Goal: Task Accomplishment & Management: Manage account settings

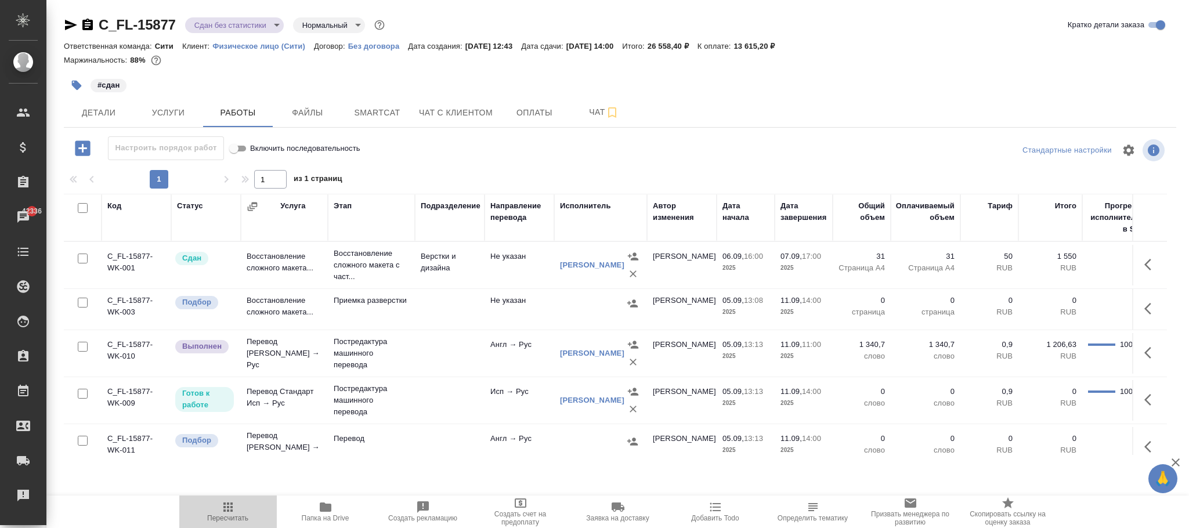
click at [229, 505] on icon "button" at bounding box center [228, 507] width 14 height 14
click at [376, 115] on span "Smartcat" at bounding box center [377, 113] width 56 height 15
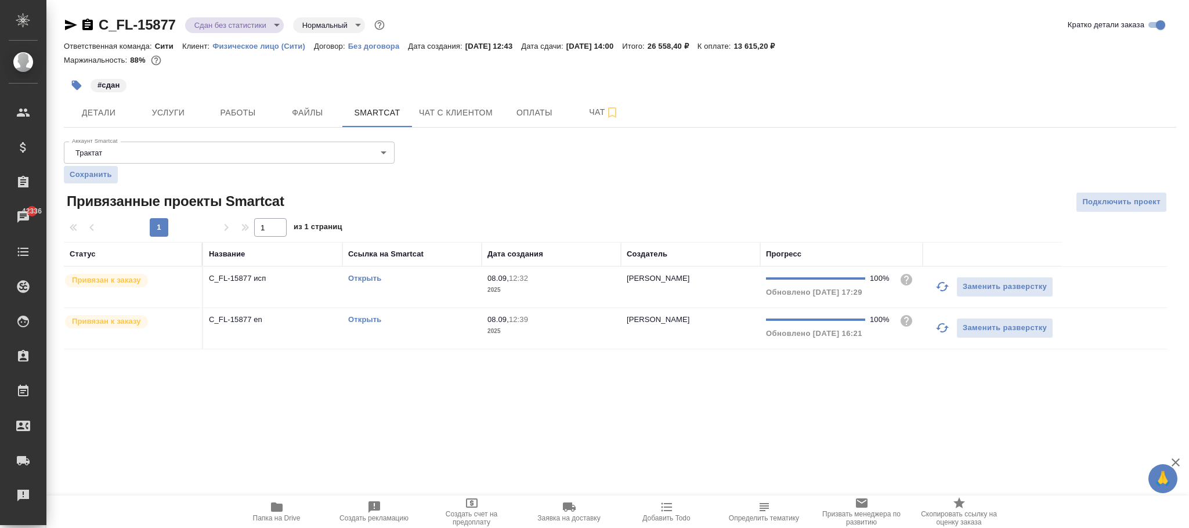
click at [513, 289] on p "2025" at bounding box center [551, 290] width 128 height 12
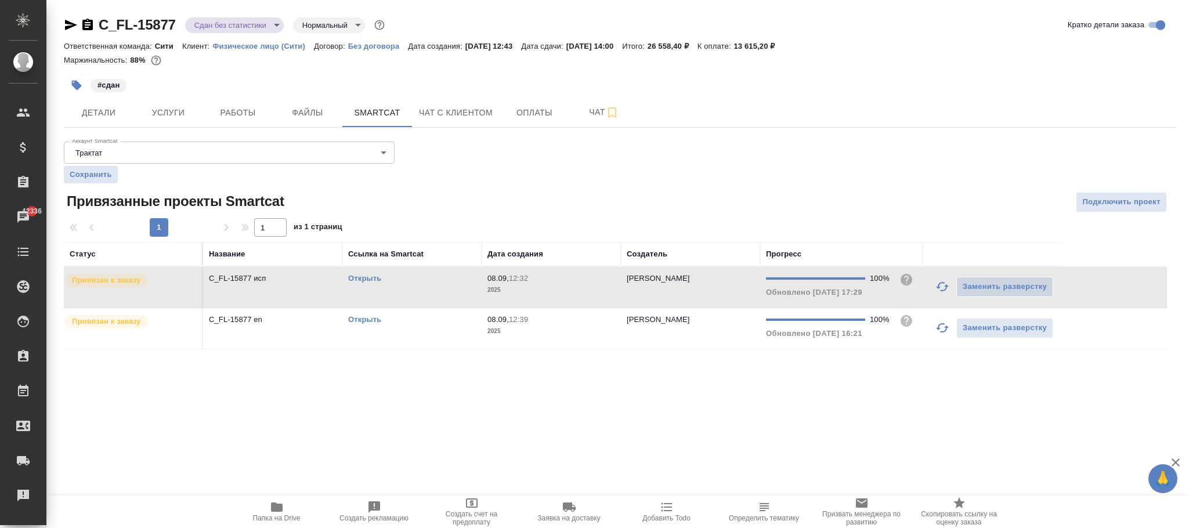
click at [513, 289] on p "2025" at bounding box center [551, 290] width 128 height 12
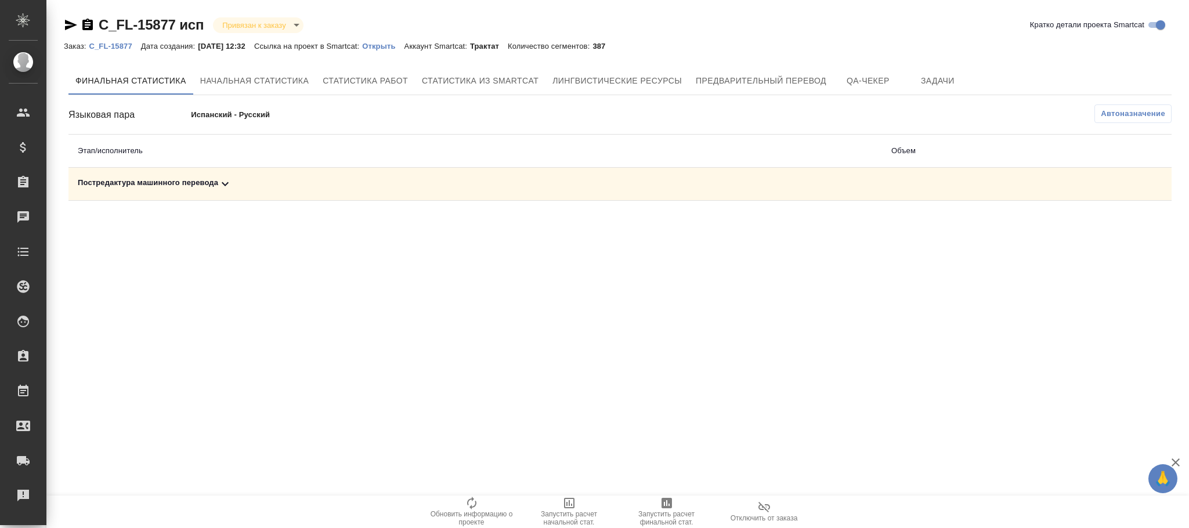
click at [1149, 119] on span "Автоназначение" at bounding box center [1132, 114] width 64 height 12
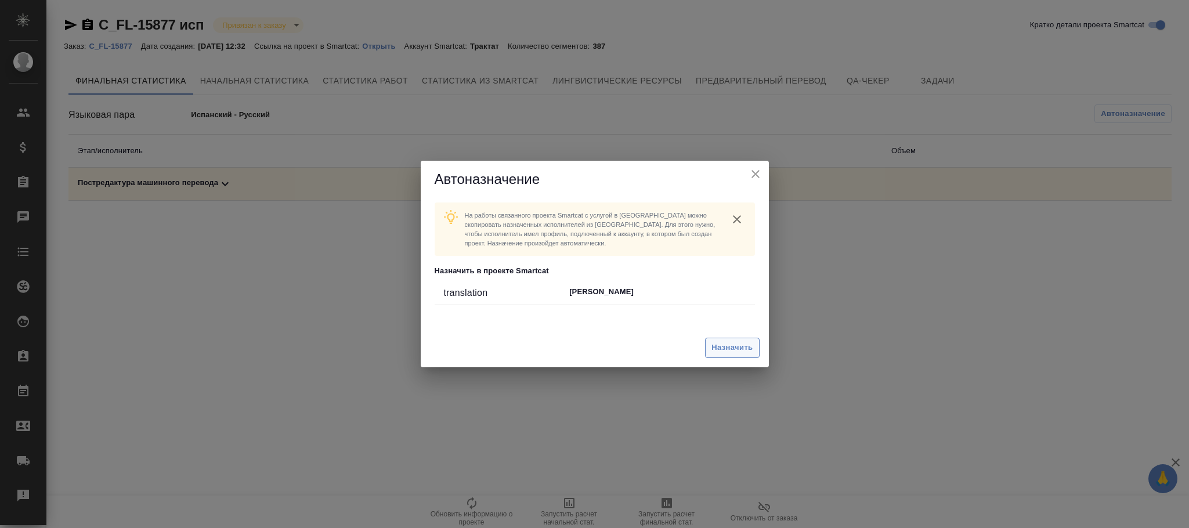
click at [742, 340] on button "Назначить" at bounding box center [732, 348] width 54 height 20
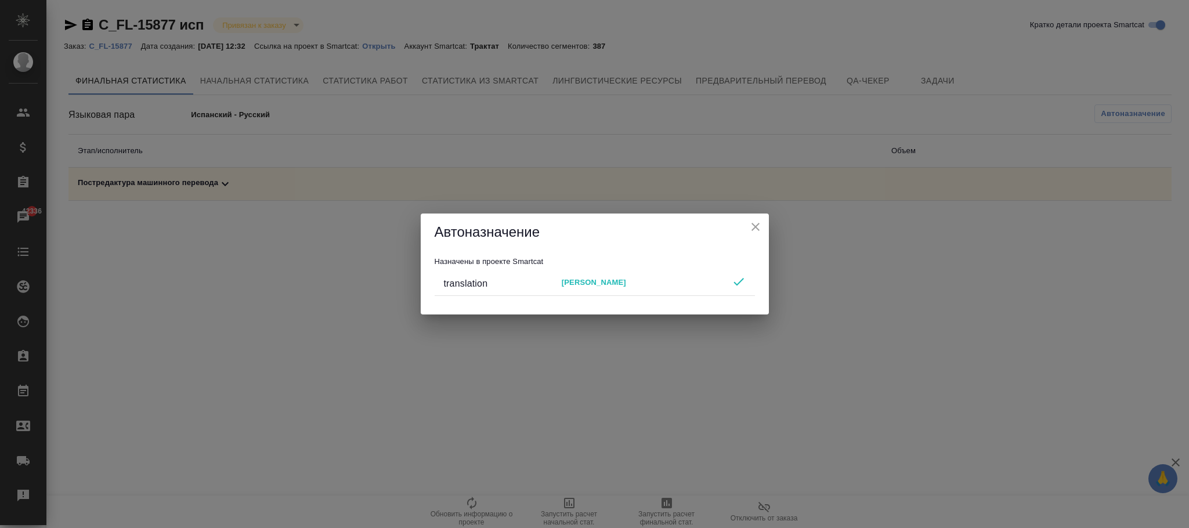
click at [759, 230] on icon "close" at bounding box center [755, 227] width 8 height 8
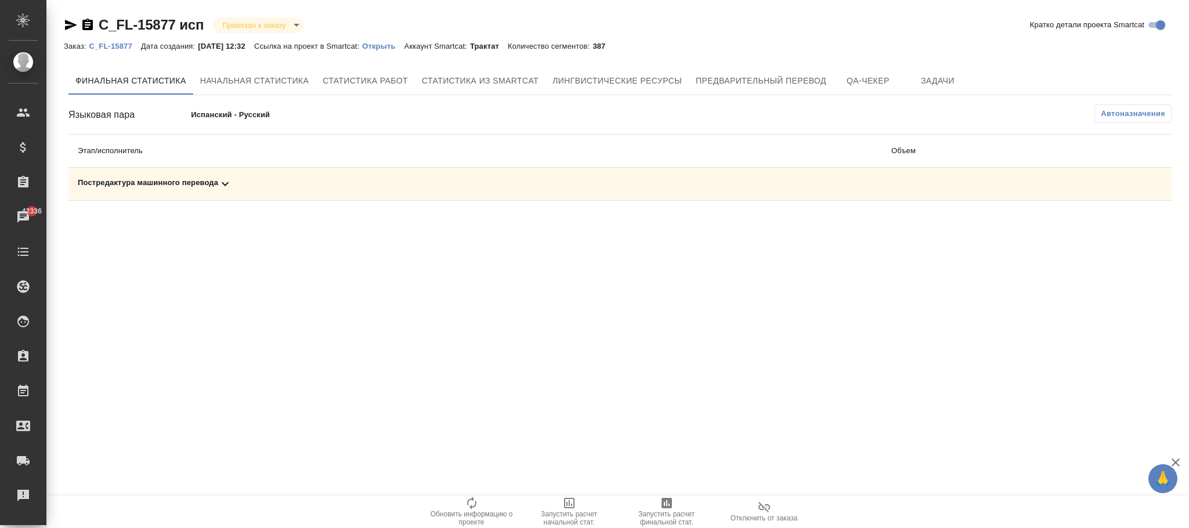
click at [213, 188] on div "Постредактура машинного перевода" at bounding box center [475, 184] width 795 height 14
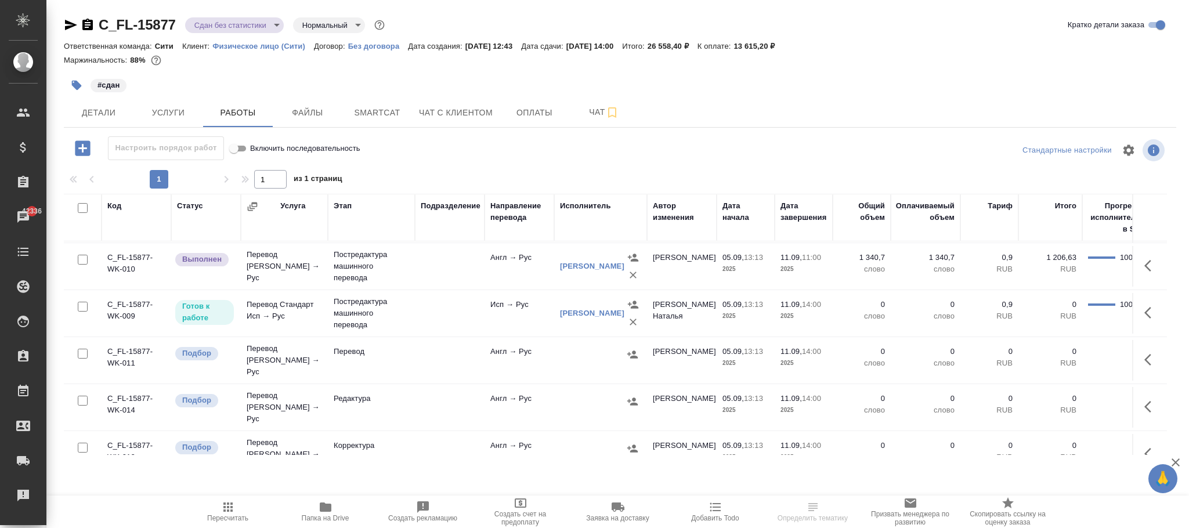
scroll to position [87, 223]
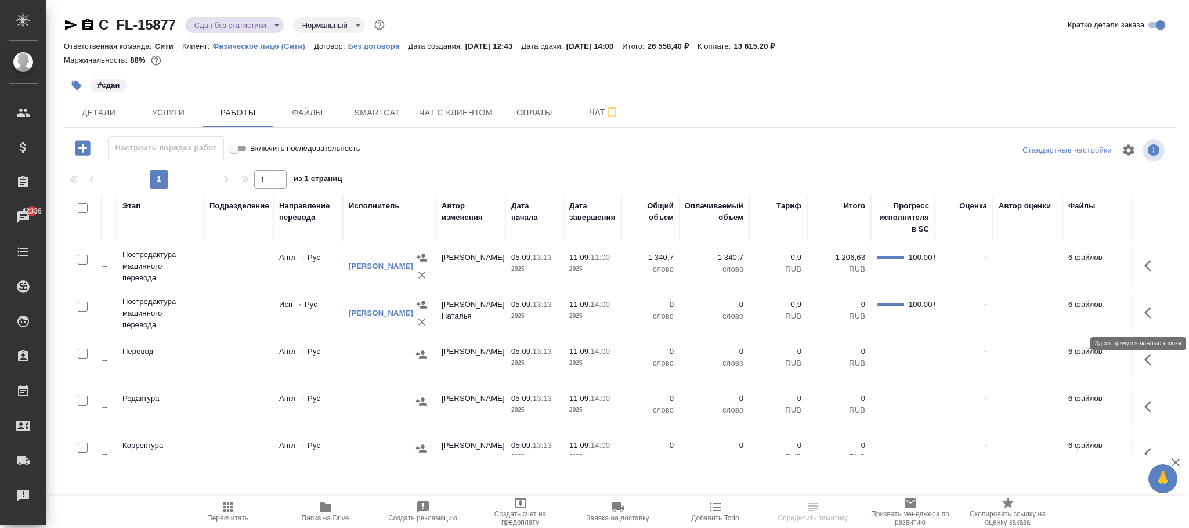
click at [1144, 317] on icon "button" at bounding box center [1151, 313] width 14 height 14
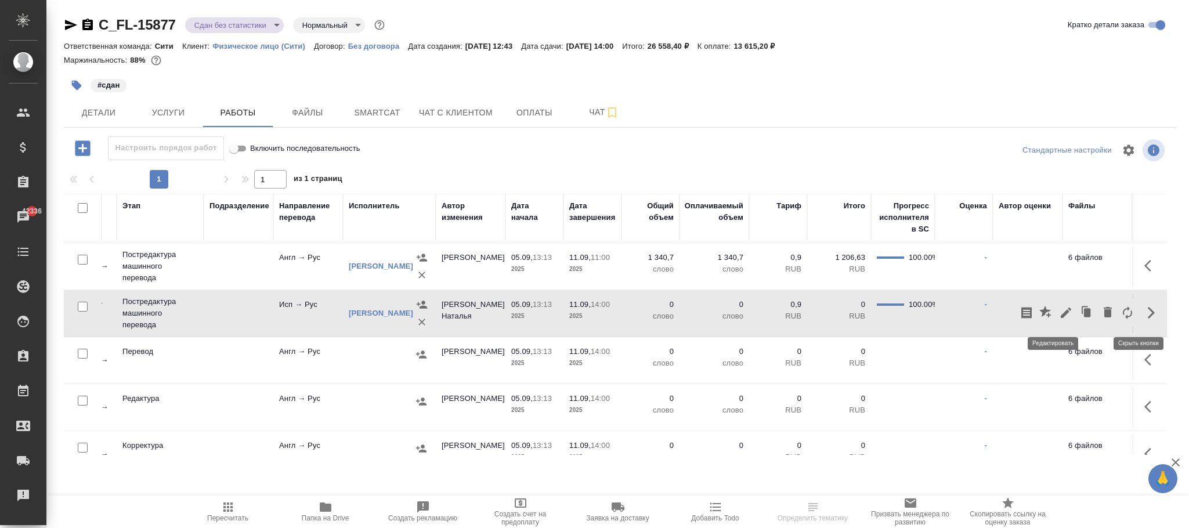
click at [1059, 309] on icon "button" at bounding box center [1066, 313] width 14 height 14
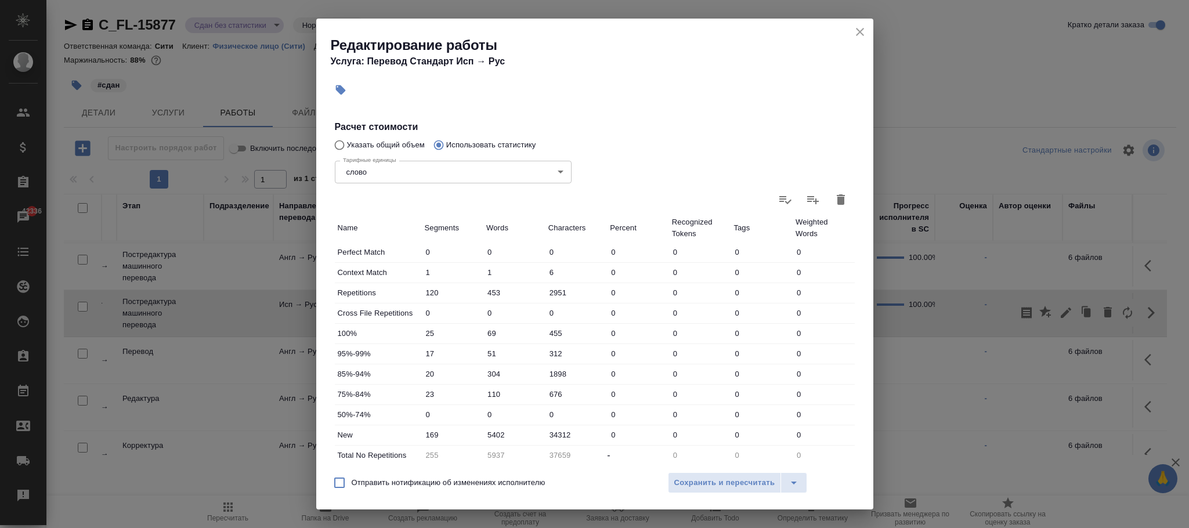
scroll to position [147, 0]
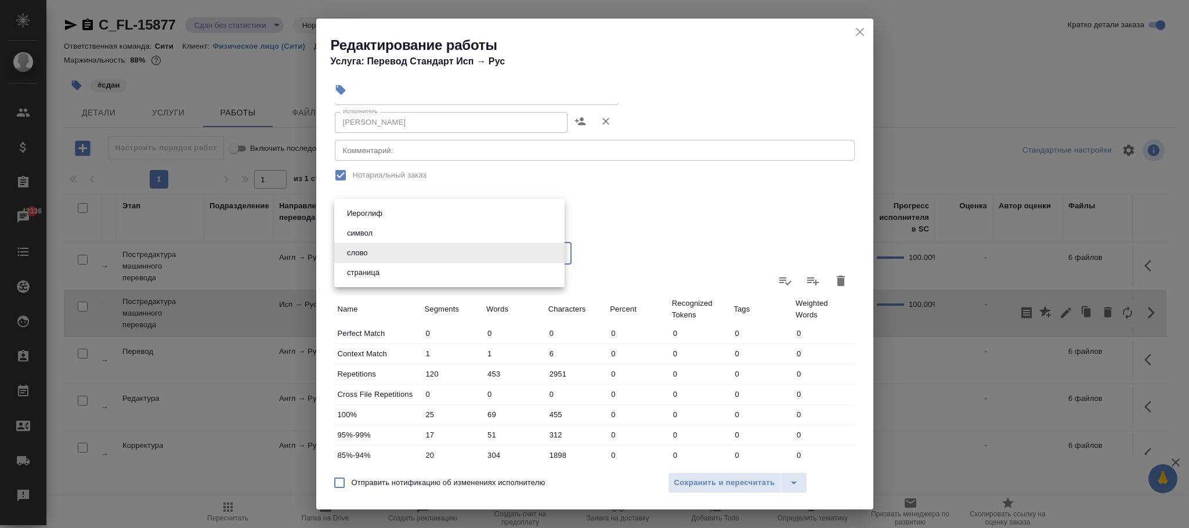
click at [469, 262] on body "🙏 .cls-1 fill:#fff; AWATERA Фокина Наталья n.fokina Клиенты Спецификации Заказы…" at bounding box center [594, 264] width 1189 height 528
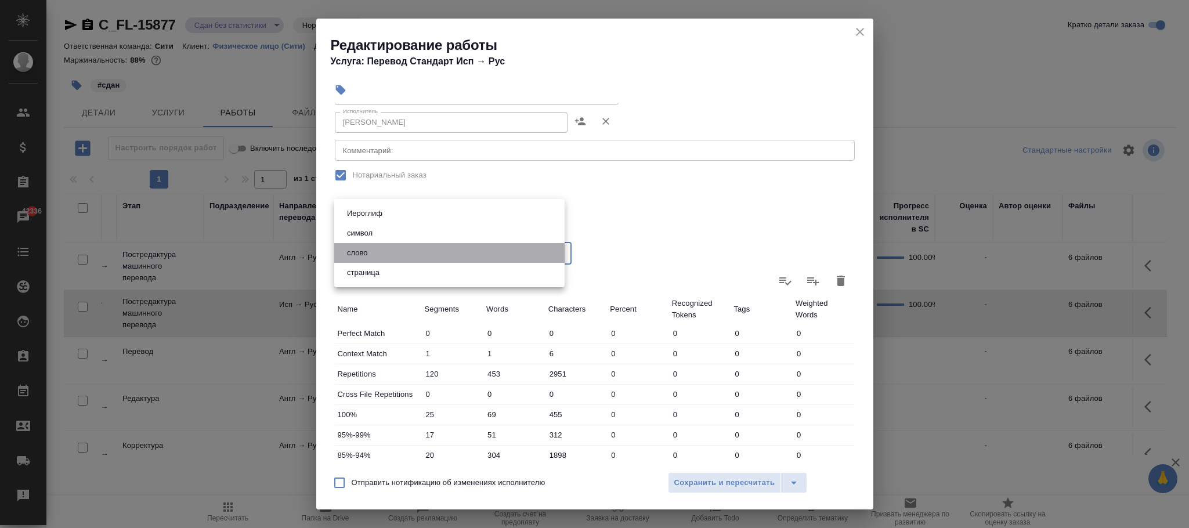
click at [466, 256] on li "слово" at bounding box center [449, 253] width 230 height 20
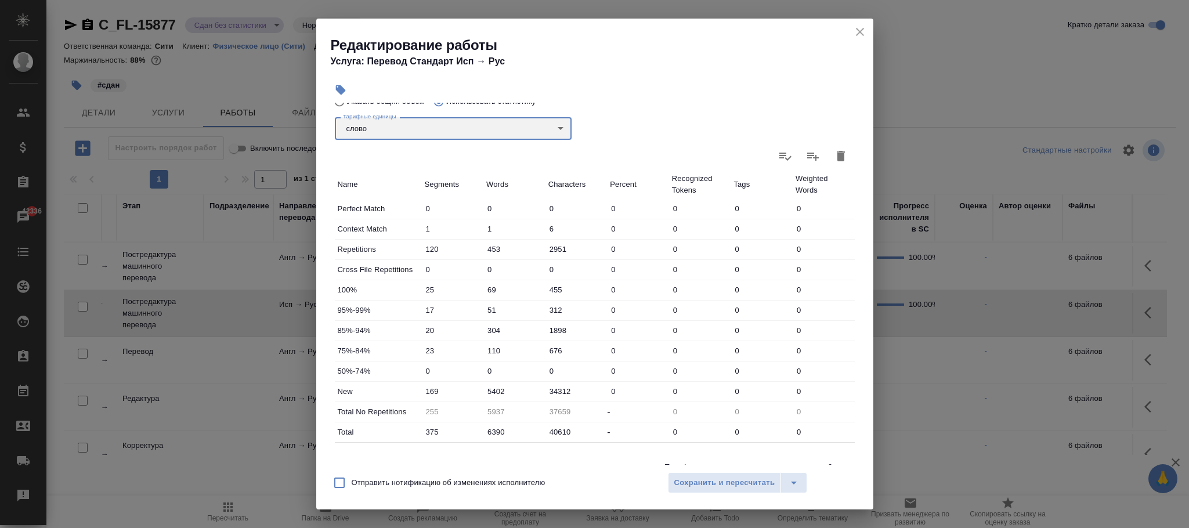
scroll to position [321, 0]
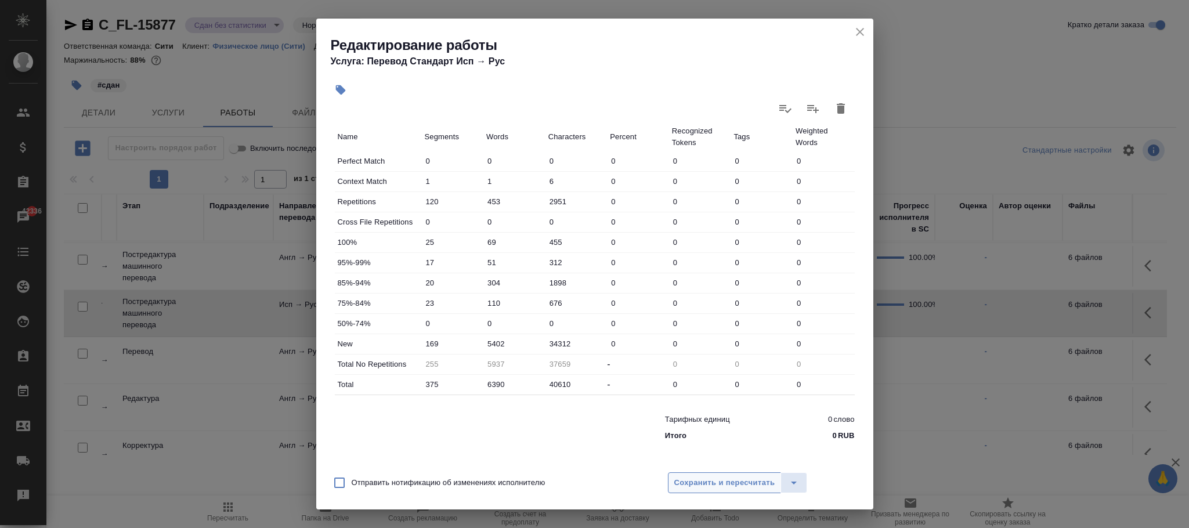
click at [726, 482] on span "Сохранить и пересчитать" at bounding box center [724, 482] width 101 height 13
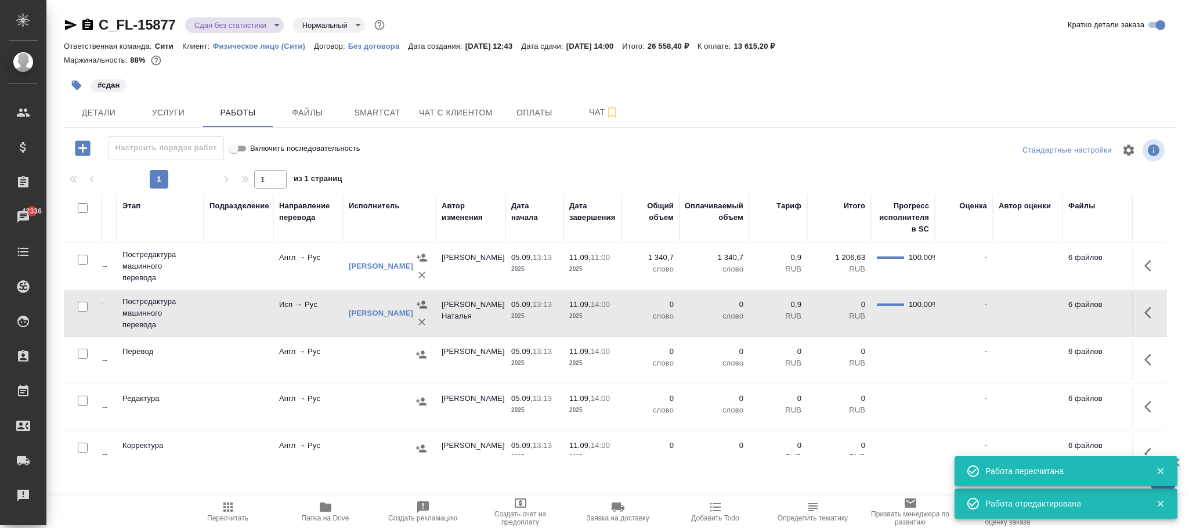
scroll to position [0, 223]
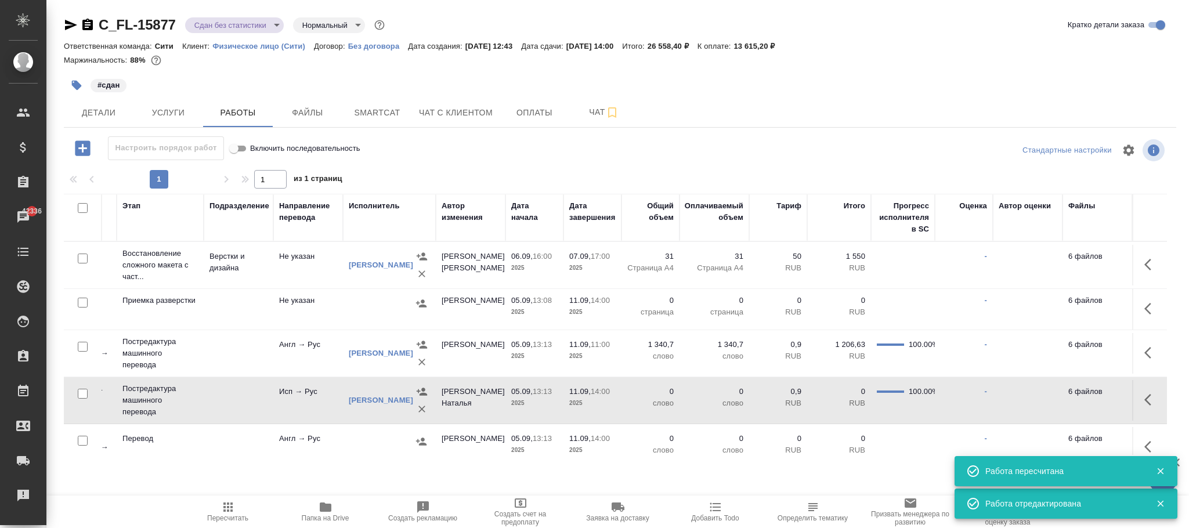
click at [759, 394] on p "0,9" at bounding box center [778, 392] width 46 height 12
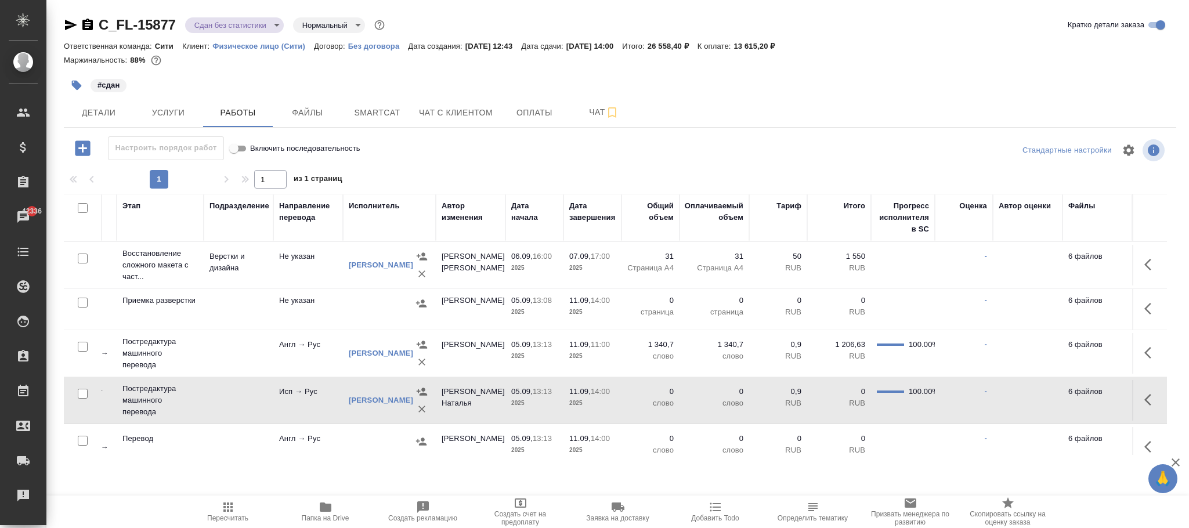
click at [656, 396] on p "0" at bounding box center [650, 392] width 46 height 12
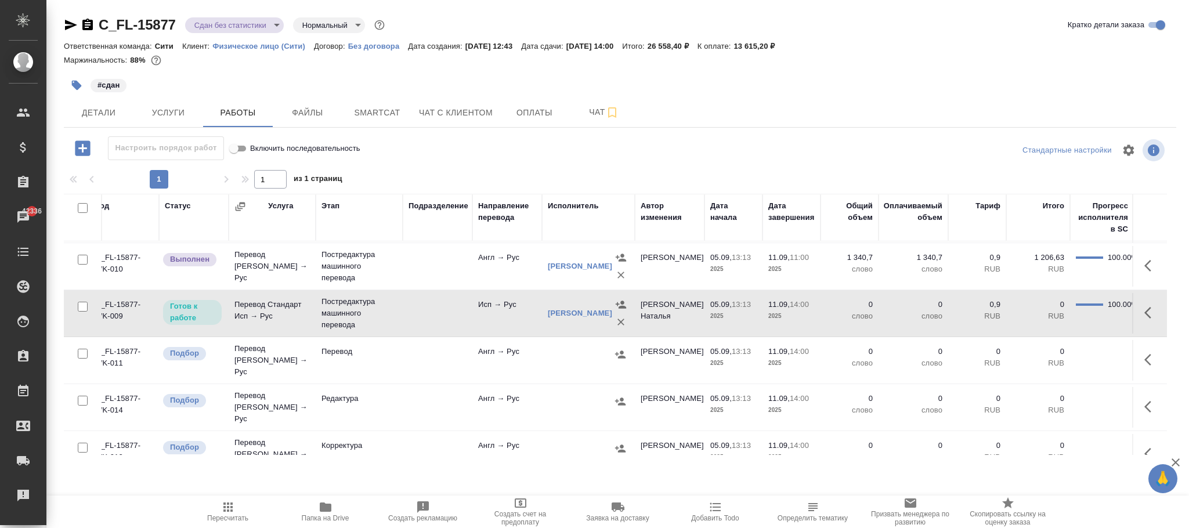
scroll to position [87, 0]
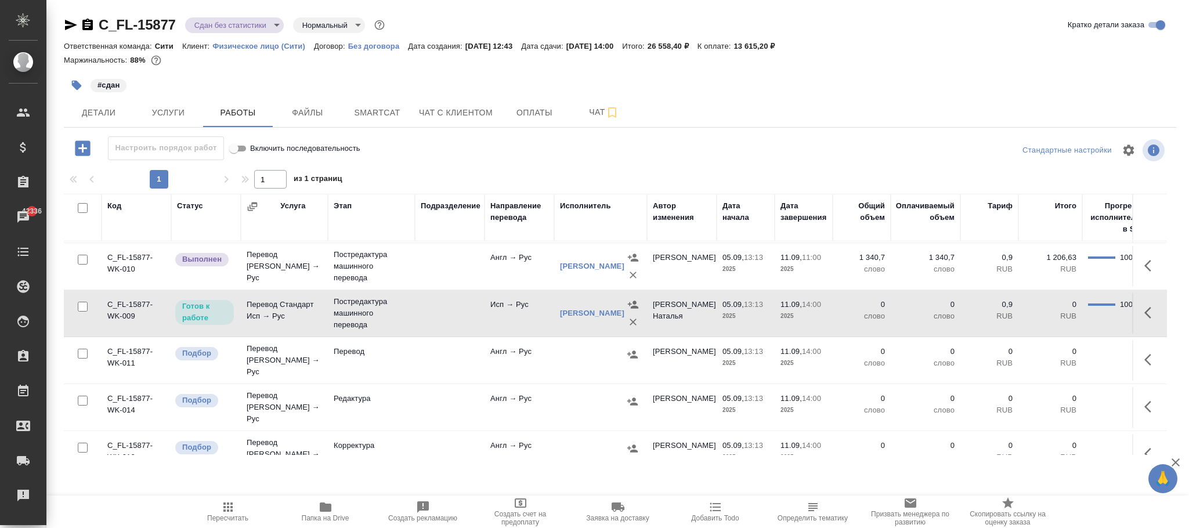
click at [752, 326] on td "05.09, 13:13 2025" at bounding box center [745, 313] width 58 height 41
click at [1144, 313] on icon "button" at bounding box center [1151, 313] width 14 height 14
click at [1060, 314] on icon "button" at bounding box center [1065, 312] width 10 height 10
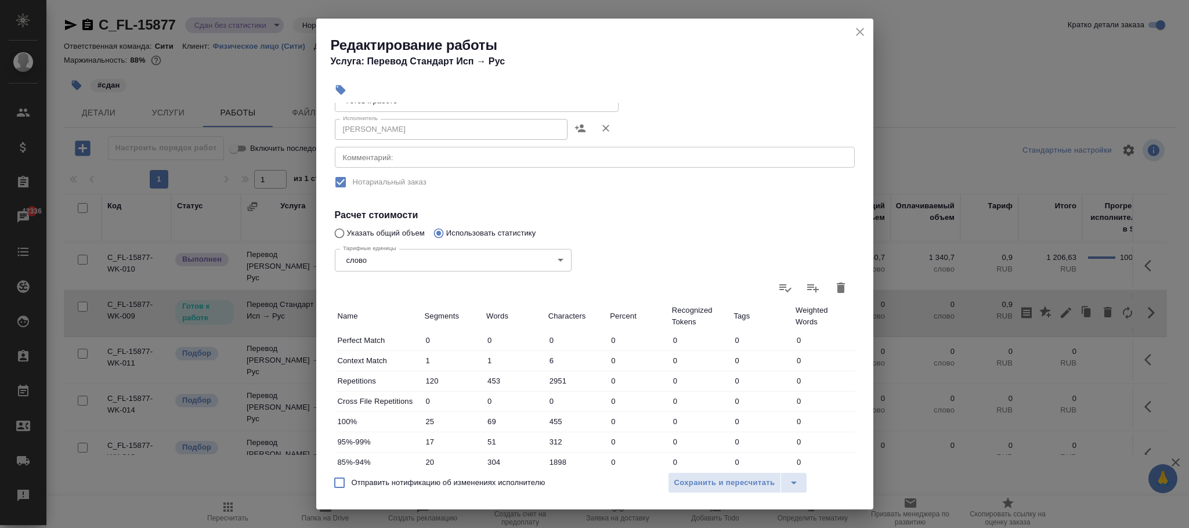
scroll to position [261, 0]
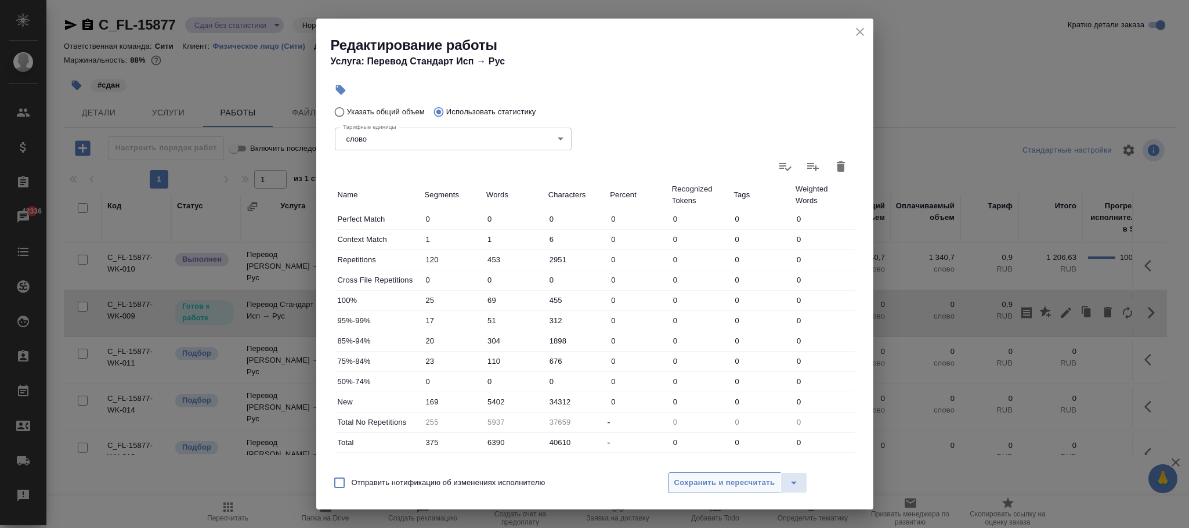
click at [705, 481] on span "Сохранить и пересчитать" at bounding box center [724, 482] width 101 height 13
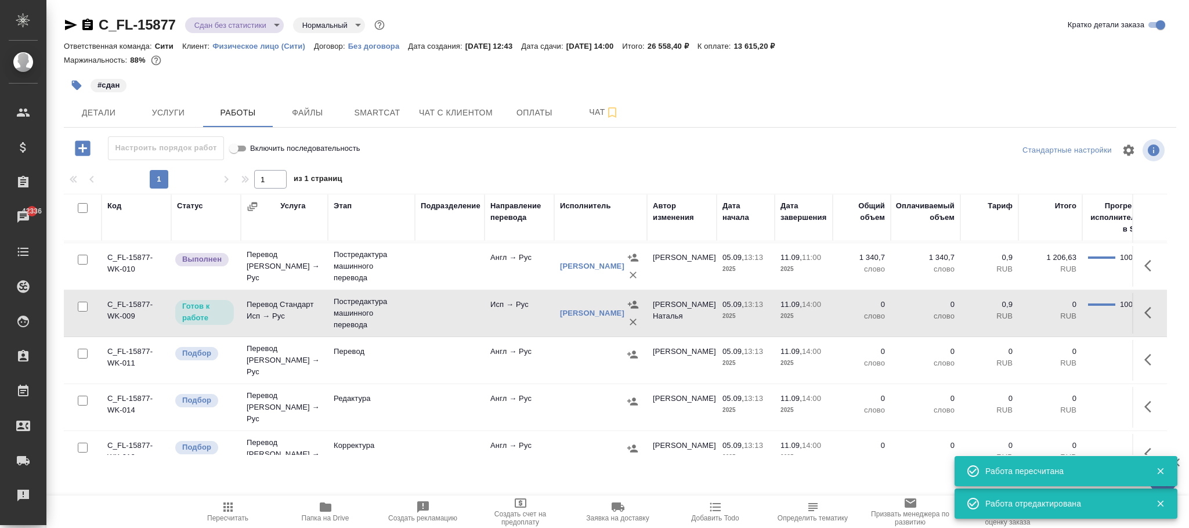
click at [1144, 314] on icon "button" at bounding box center [1151, 313] width 14 height 14
click at [1059, 310] on icon "button" at bounding box center [1066, 313] width 14 height 14
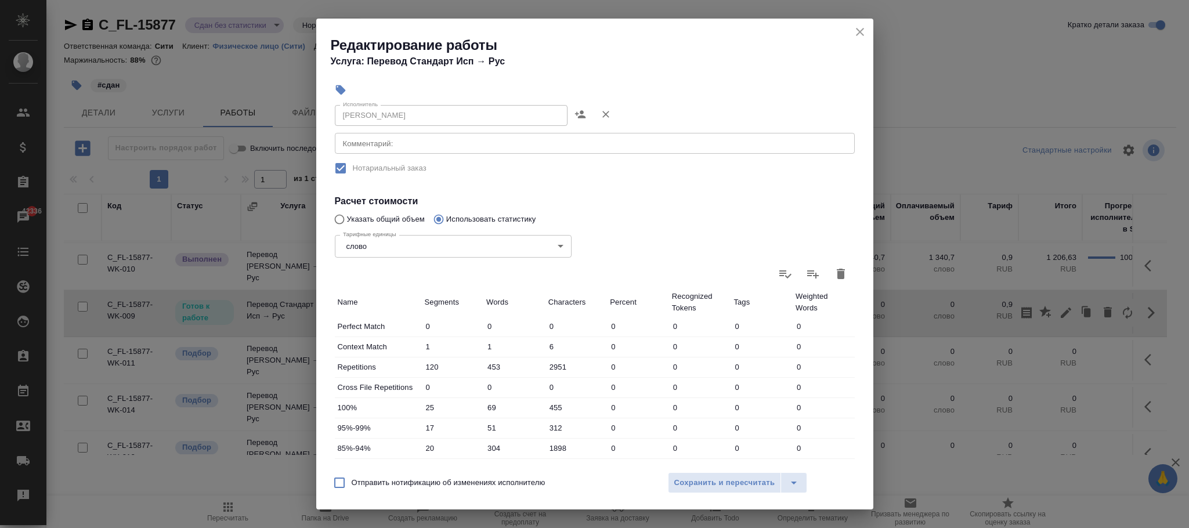
scroll to position [147, 0]
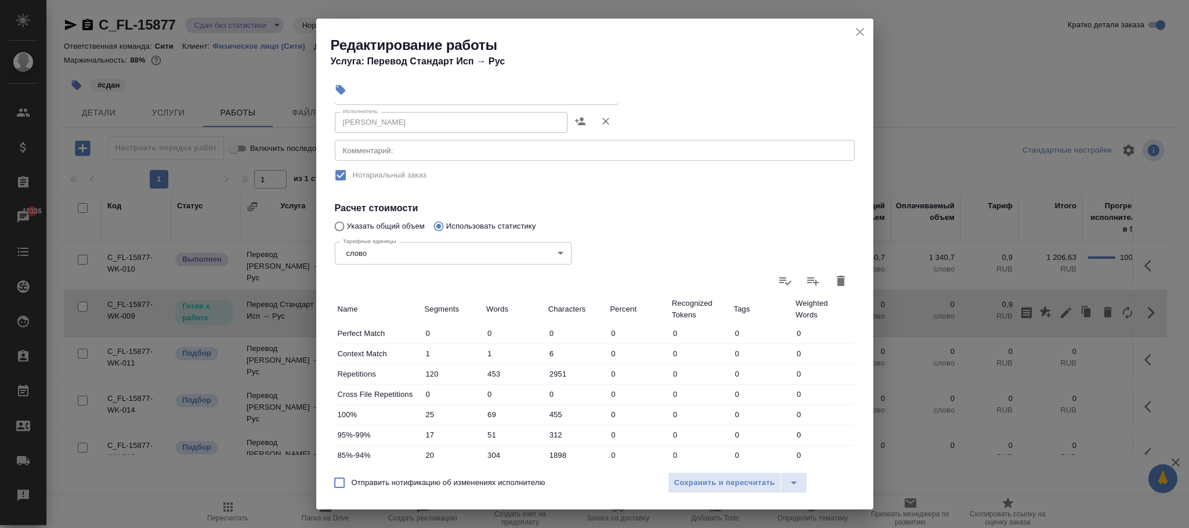
click at [371, 224] on div "Тарифные единицы слово 5a8b1489cc6b4906c91bfd90 Тарифные единицы" at bounding box center [453, 251] width 283 height 75
click at [336, 226] on input "Указать общий объем" at bounding box center [337, 226] width 19 height 22
radio input "true"
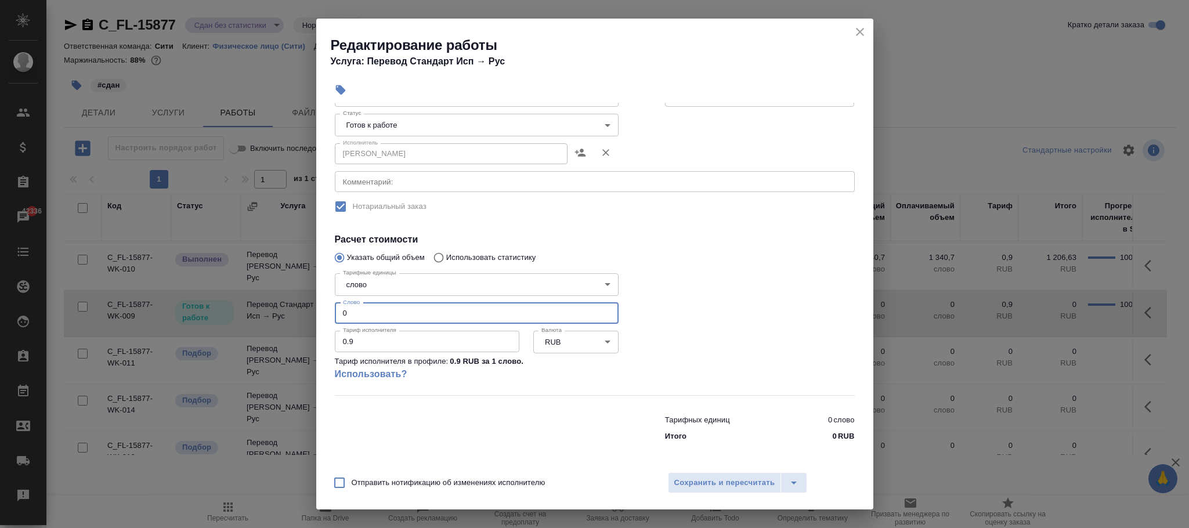
drag, startPoint x: 378, startPoint y: 305, endPoint x: 239, endPoint y: 301, distance: 138.7
click at [239, 301] on div "Редактирование работы Услуга: Перевод Стандарт Исп → Рус Параметры Файлы Вид ра…" at bounding box center [594, 264] width 1189 height 528
type input "6386"
click at [707, 475] on button "Сохранить и пересчитать" at bounding box center [725, 482] width 114 height 21
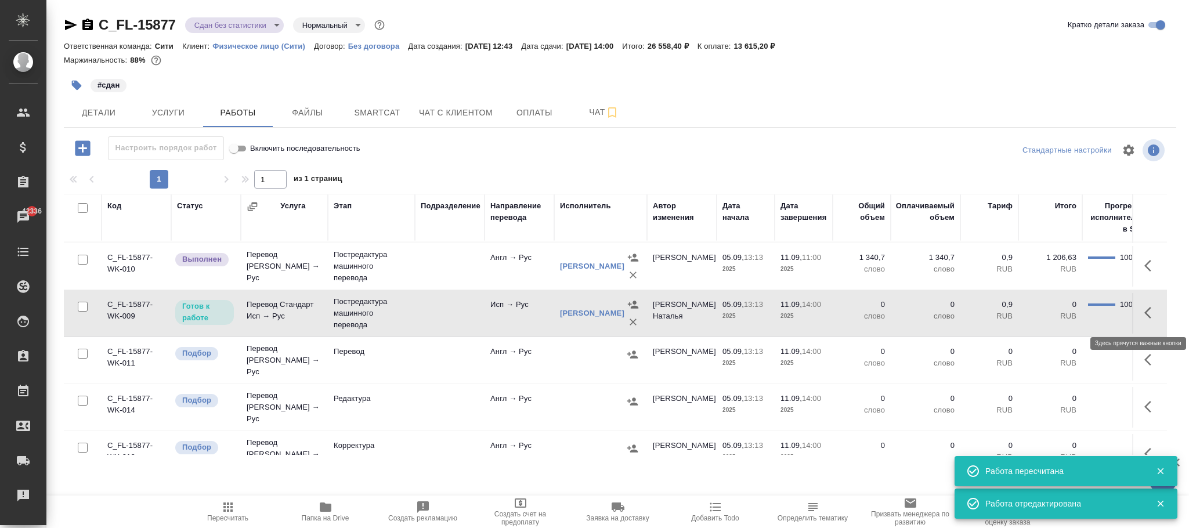
click at [1137, 312] on button "button" at bounding box center [1151, 313] width 28 height 28
click at [1059, 309] on icon "button" at bounding box center [1066, 313] width 14 height 14
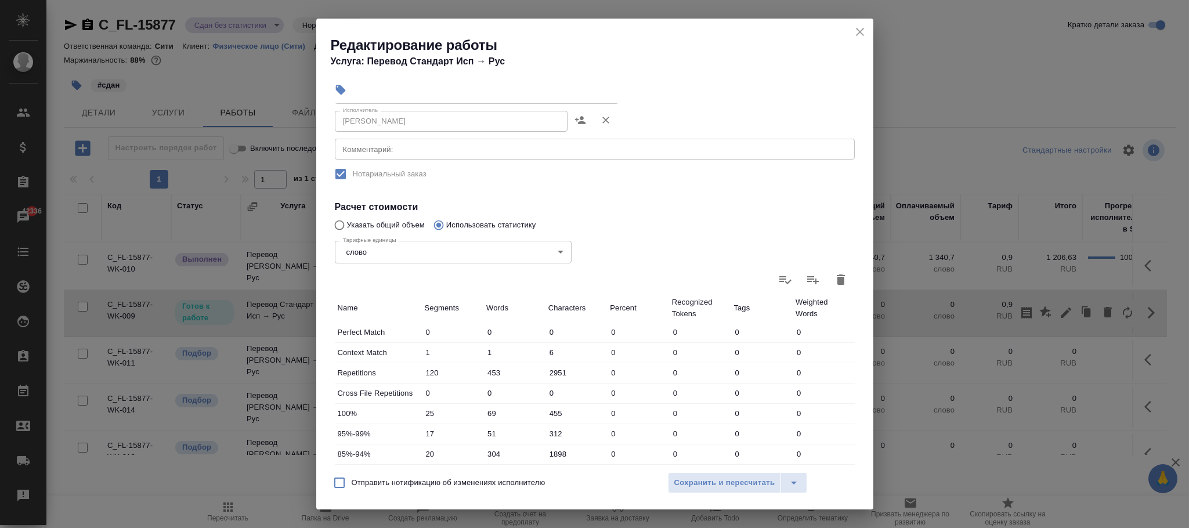
scroll to position [147, 0]
click at [540, 251] on body "🙏 .cls-1 fill:#fff; AWATERA Фокина Наталья n.fokina Клиенты Спецификации Заказы…" at bounding box center [594, 264] width 1189 height 528
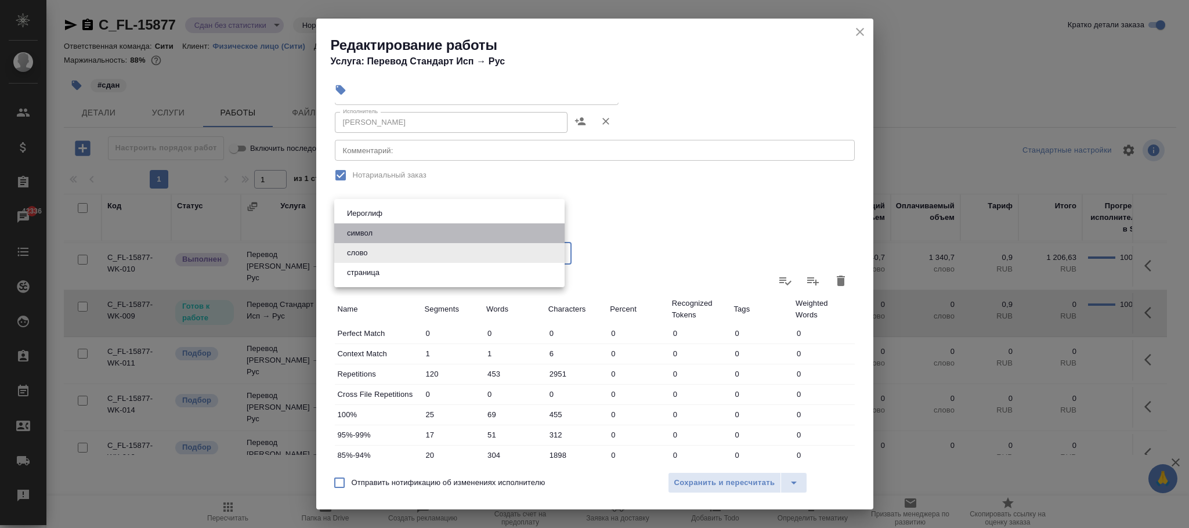
click at [412, 230] on li "символ" at bounding box center [449, 233] width 230 height 20
type input "5a8b1489cc6b4906c91bfd8e"
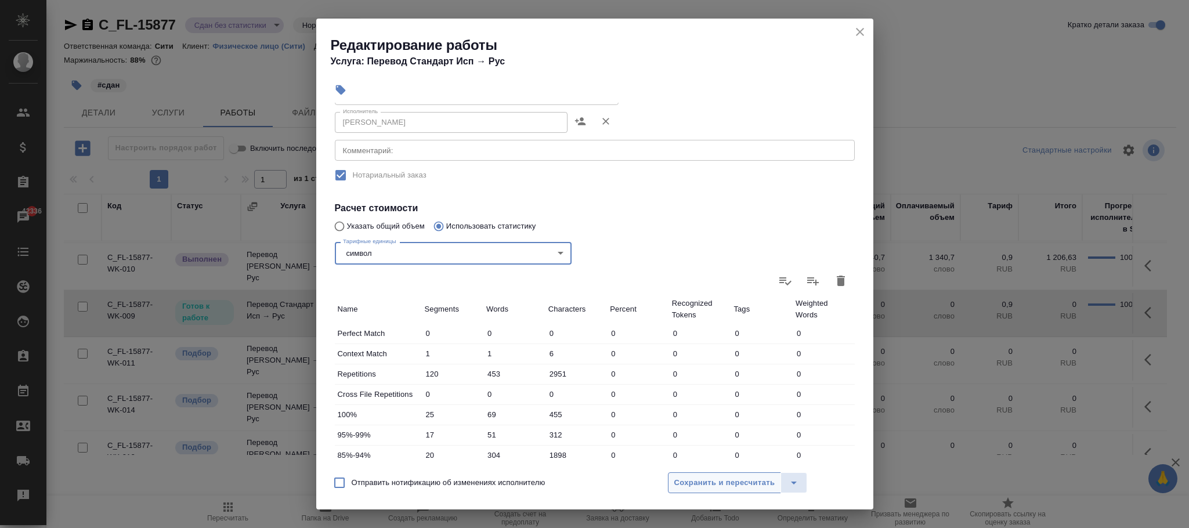
click at [703, 479] on span "Сохранить и пересчитать" at bounding box center [724, 482] width 101 height 13
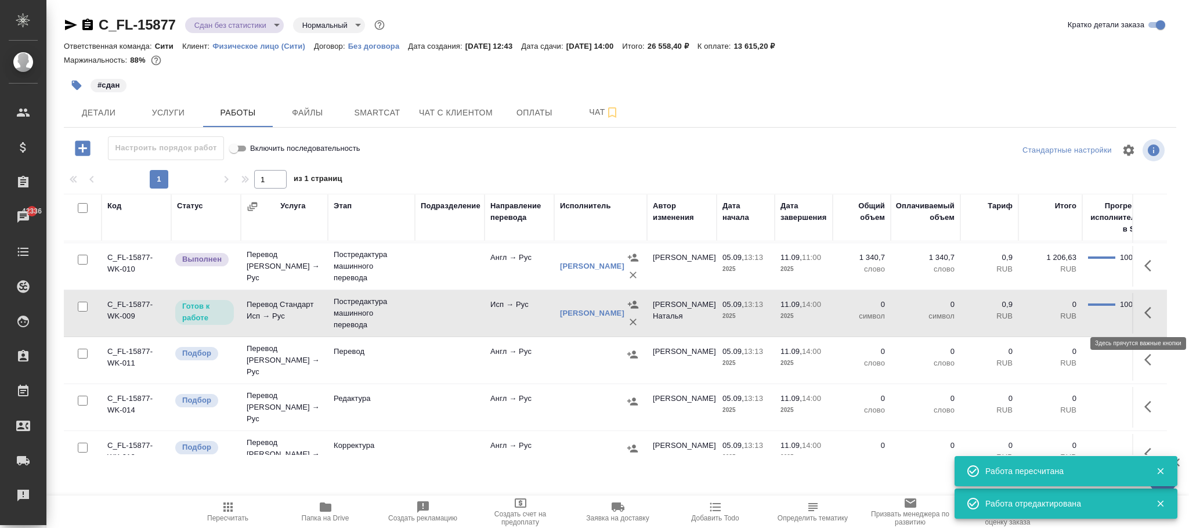
click at [1144, 314] on icon "button" at bounding box center [1151, 313] width 14 height 14
click at [1059, 310] on icon "button" at bounding box center [1066, 313] width 14 height 14
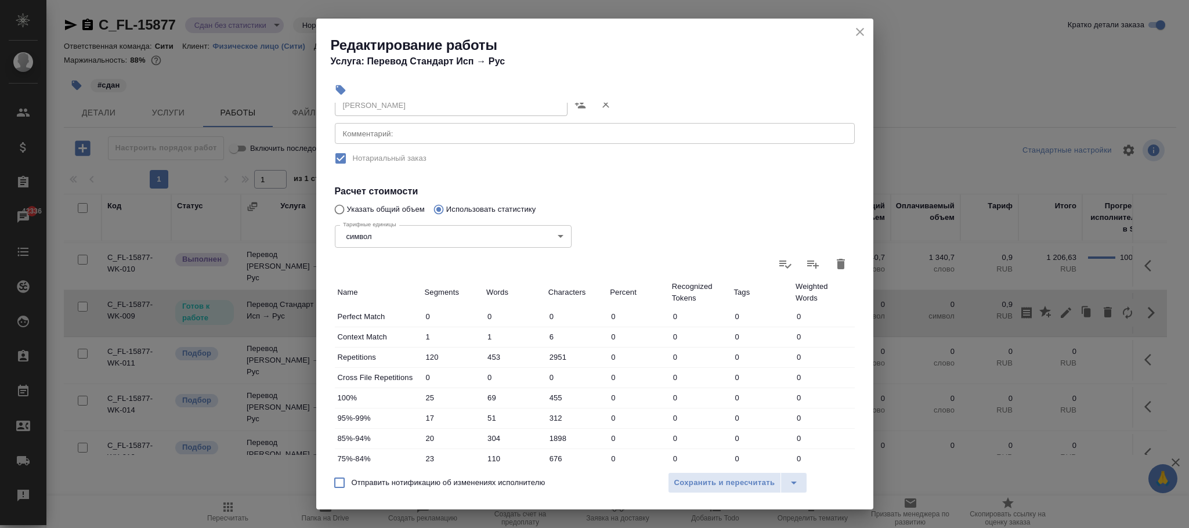
scroll to position [174, 0]
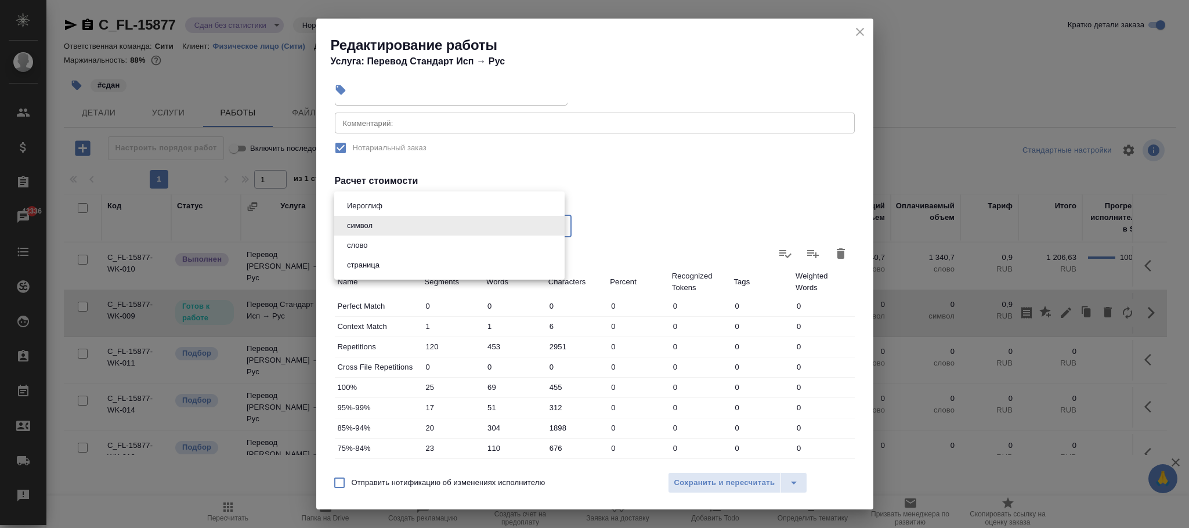
click at [411, 235] on body "🙏 .cls-1 fill:#fff; AWATERA Фокина Наталья n.fokina Клиенты Спецификации Заказы…" at bounding box center [594, 264] width 1189 height 528
click at [379, 240] on li "слово" at bounding box center [449, 246] width 230 height 20
type input "5a8b1489cc6b4906c91bfd90"
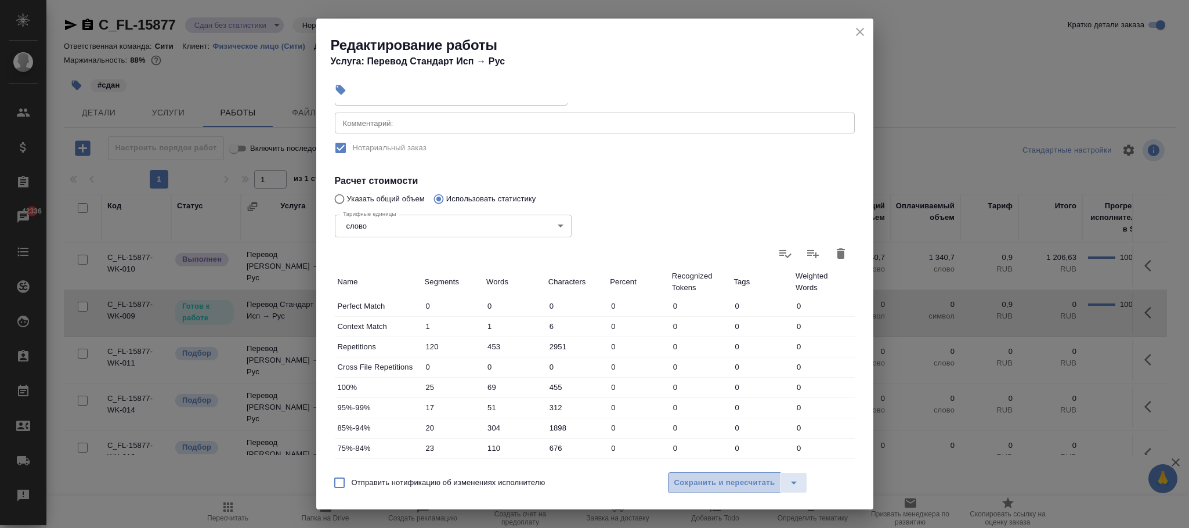
click at [718, 486] on span "Сохранить и пересчитать" at bounding box center [724, 482] width 101 height 13
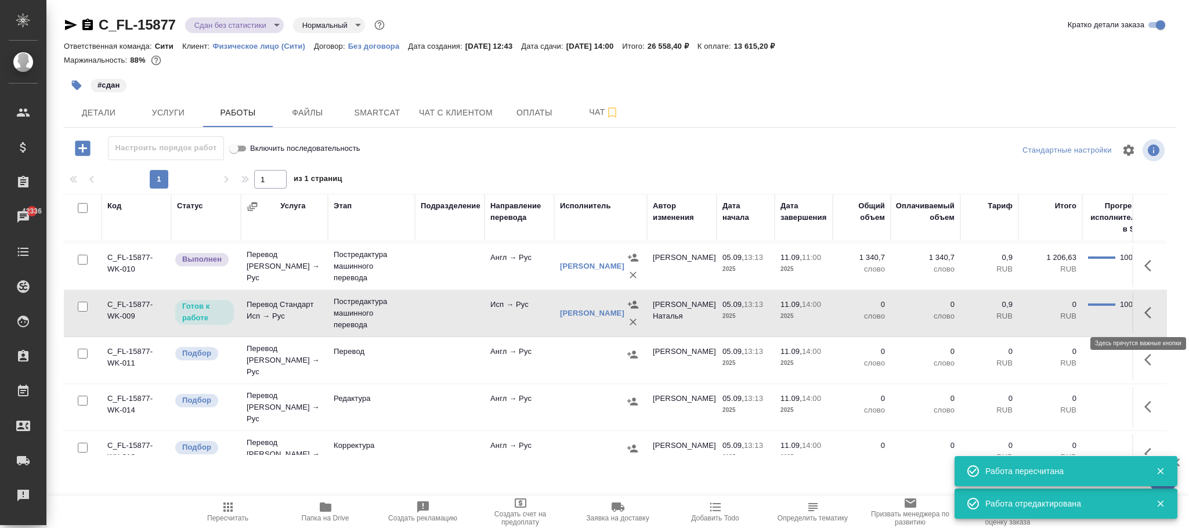
click at [1144, 315] on icon "button" at bounding box center [1151, 313] width 14 height 14
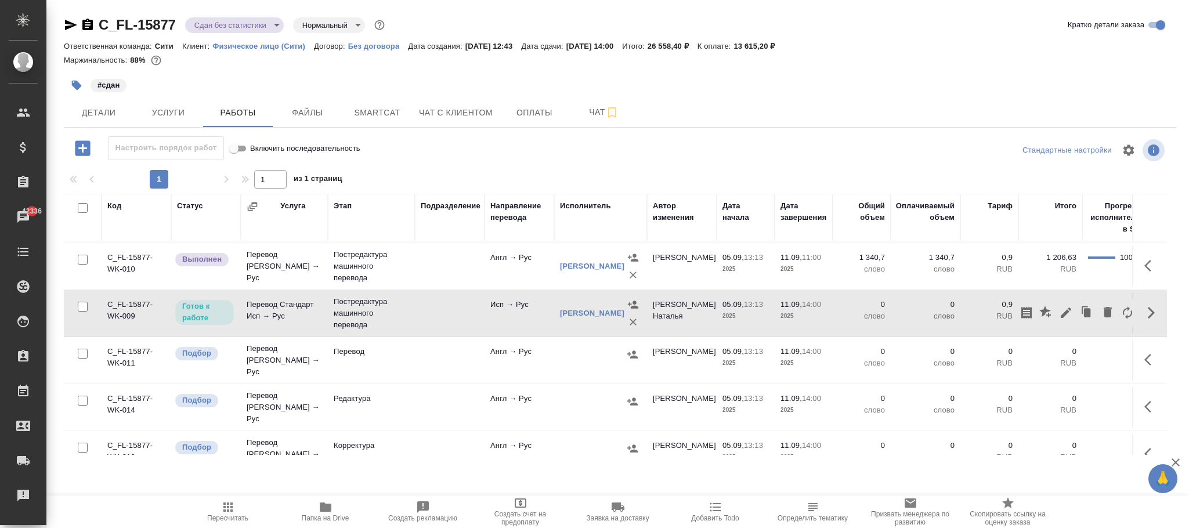
click at [1109, 388] on td at bounding box center [1114, 407] width 64 height 41
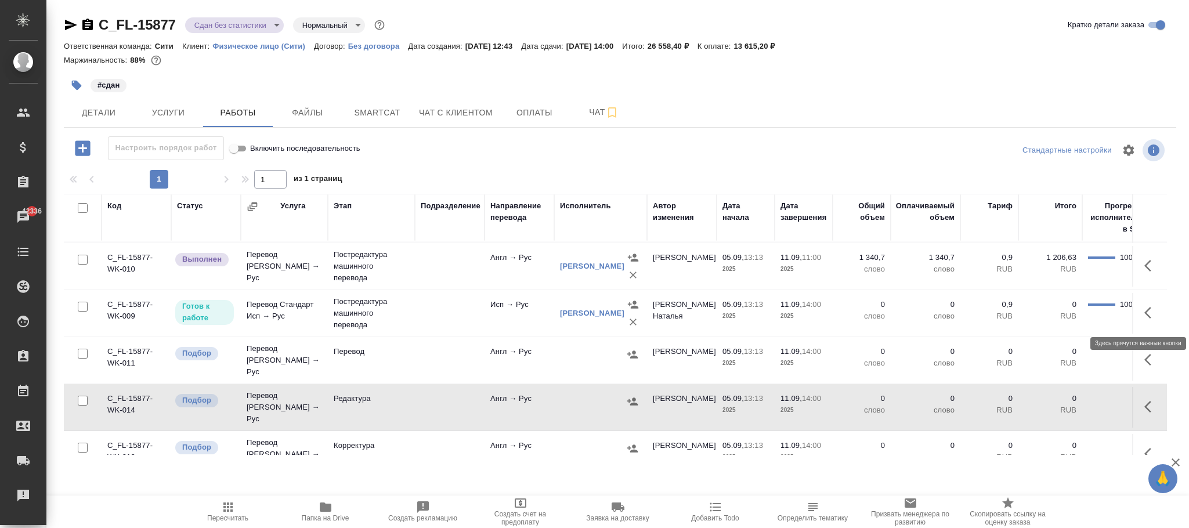
click at [1144, 312] on icon "button" at bounding box center [1151, 313] width 14 height 14
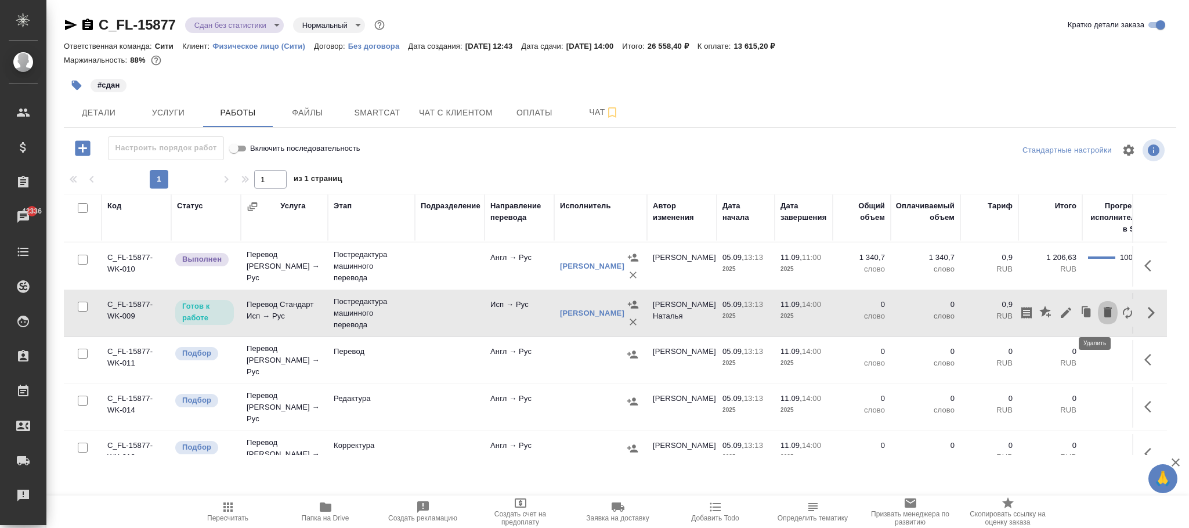
click at [1103, 310] on icon "button" at bounding box center [1107, 312] width 8 height 10
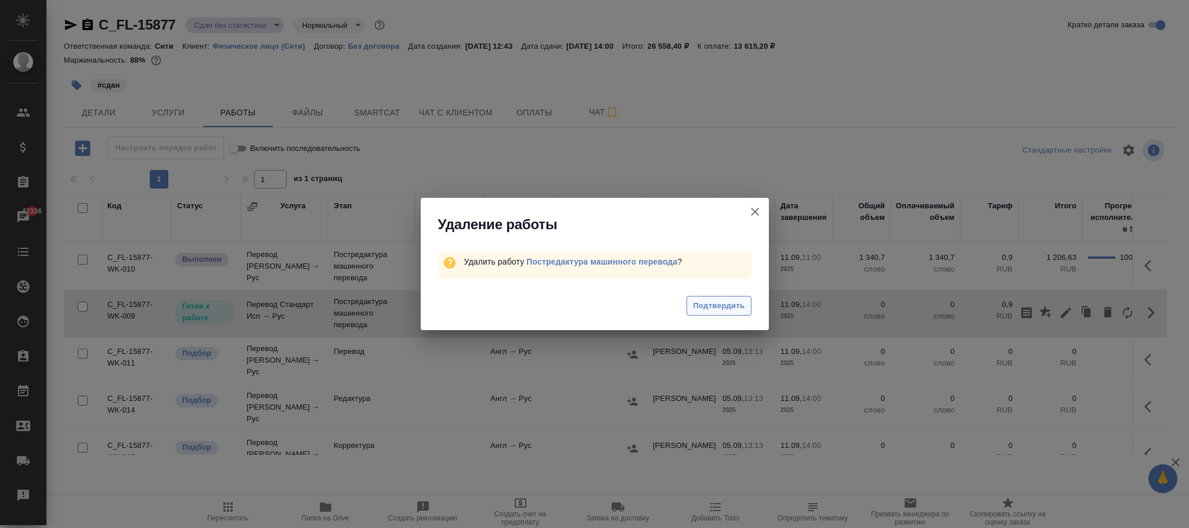
click at [717, 302] on span "Подтвердить" at bounding box center [719, 305] width 52 height 13
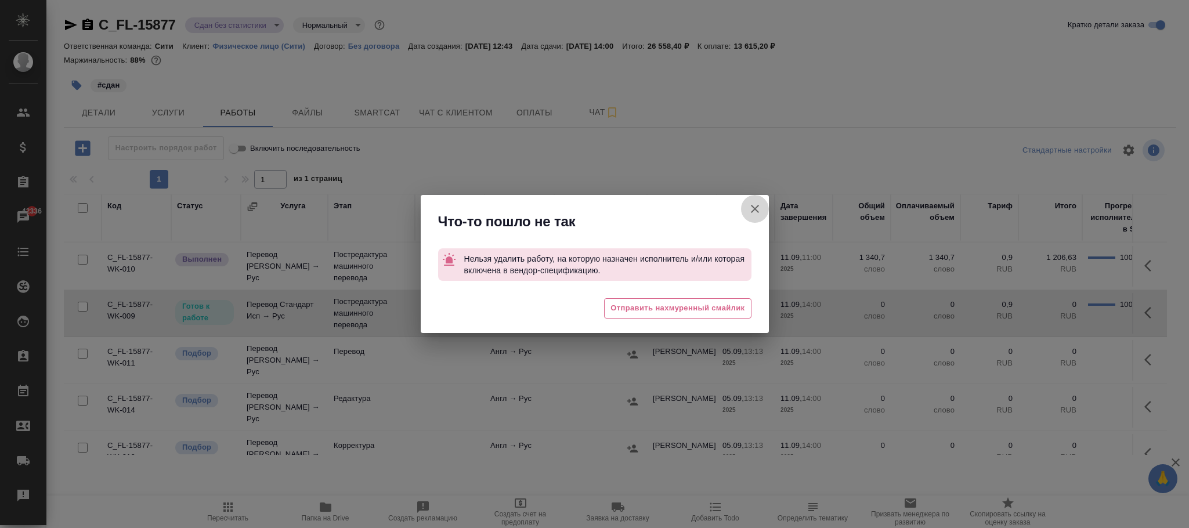
click at [752, 206] on icon "button" at bounding box center [755, 209] width 14 height 14
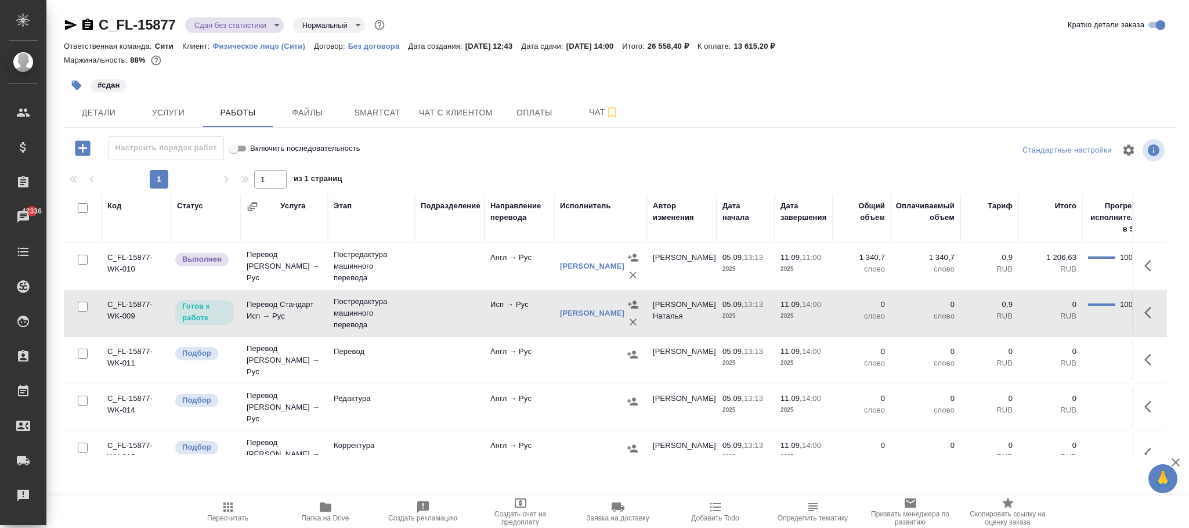
click at [952, 322] on p "слово" at bounding box center [925, 316] width 58 height 12
click at [1144, 314] on icon "button" at bounding box center [1151, 313] width 14 height 14
click at [1060, 314] on icon "button" at bounding box center [1065, 312] width 10 height 10
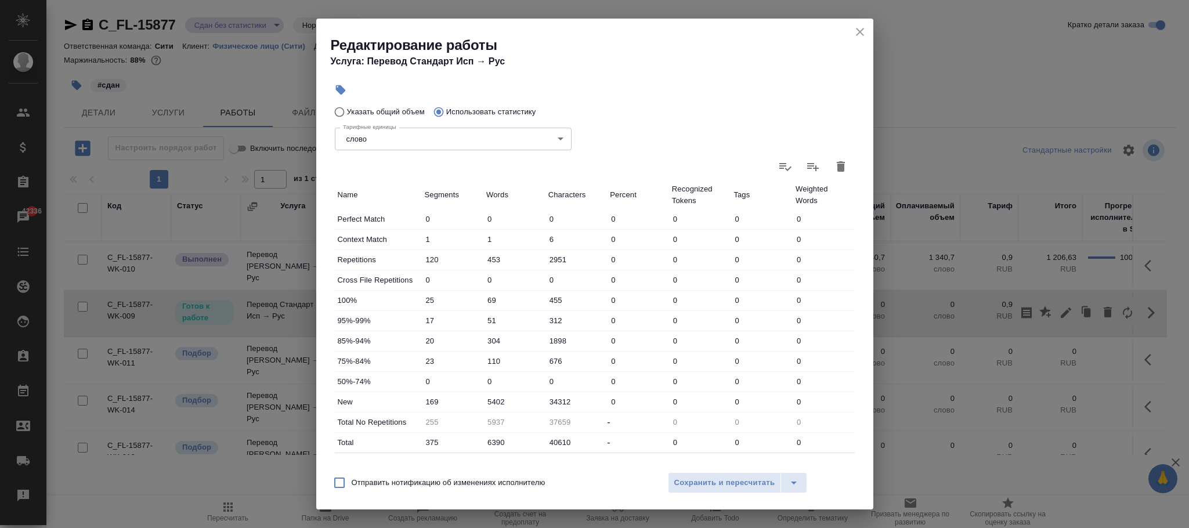
scroll to position [87, 0]
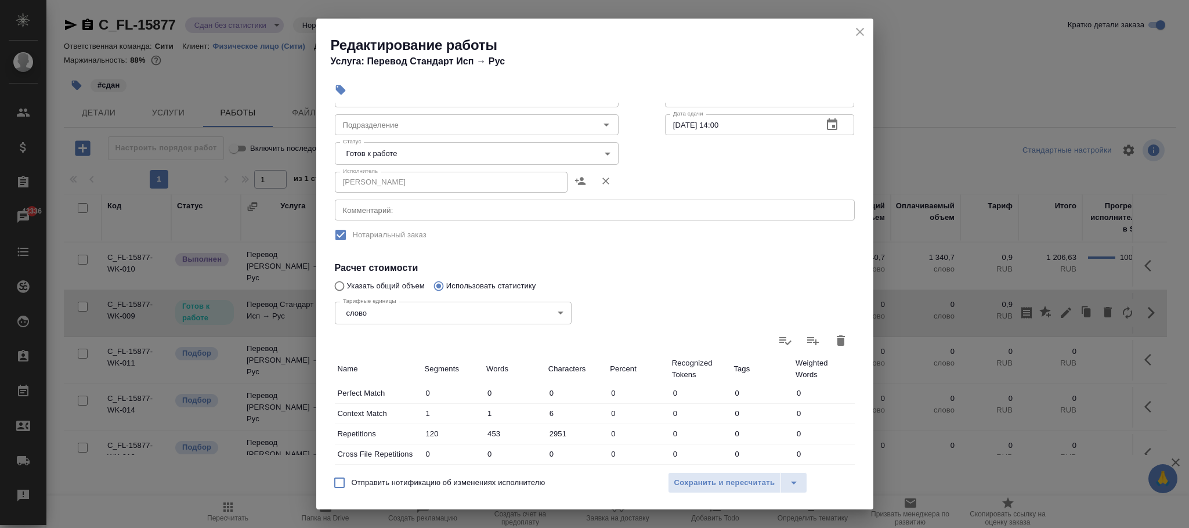
click at [389, 286] on div "Тарифные единицы слово 5a8b1489cc6b4906c91bfd90 Тарифные единицы" at bounding box center [453, 311] width 283 height 75
click at [336, 280] on input "Указать общий объем" at bounding box center [337, 286] width 19 height 22
radio input "true"
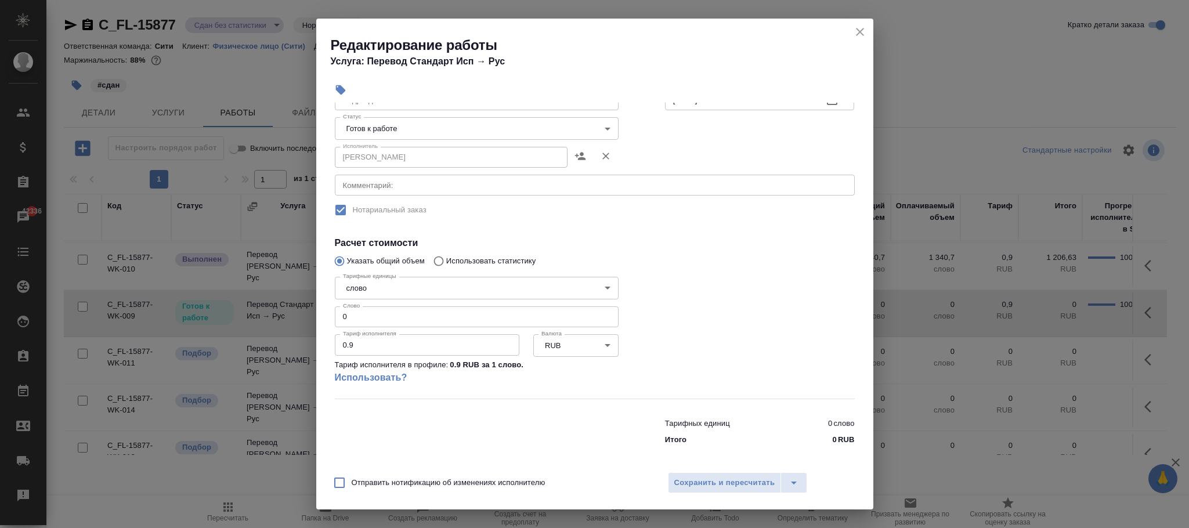
scroll to position [115, 0]
click at [714, 480] on span "Сохранить и пересчитать" at bounding box center [724, 482] width 101 height 13
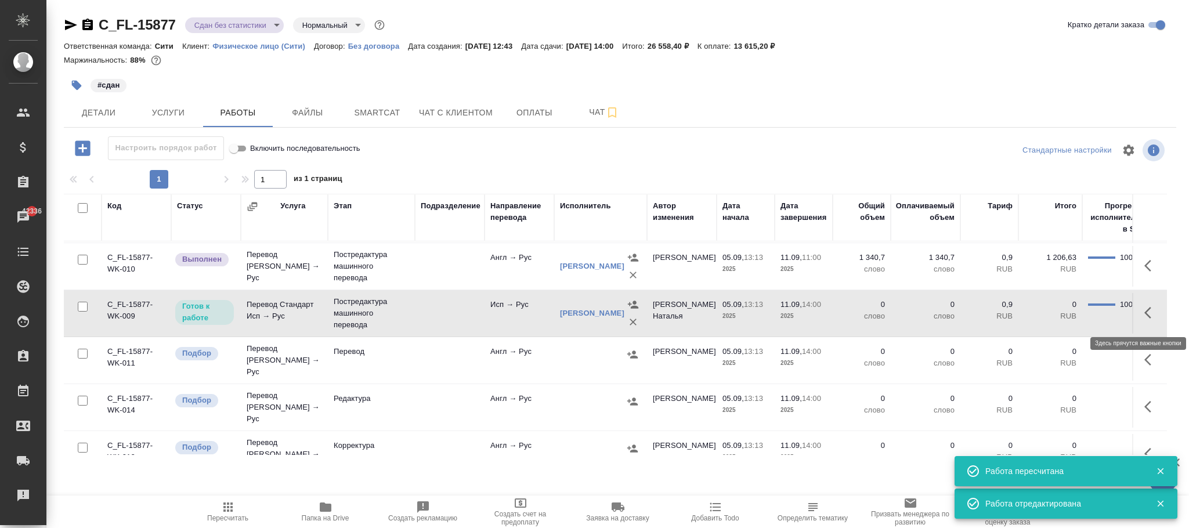
click at [1144, 314] on icon "button" at bounding box center [1151, 313] width 14 height 14
click at [1059, 315] on icon "button" at bounding box center [1066, 313] width 14 height 14
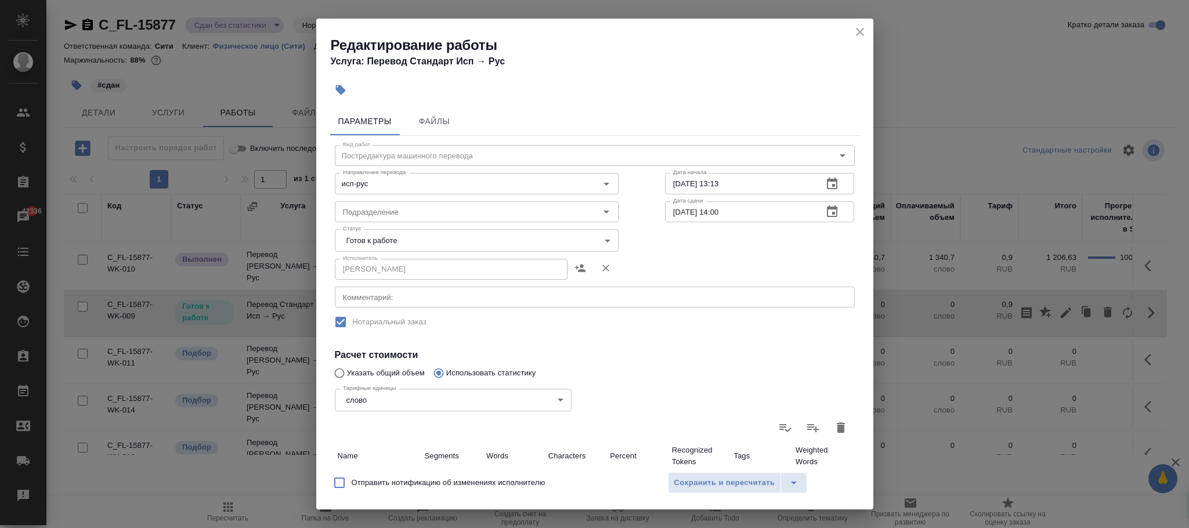
scroll to position [174, 0]
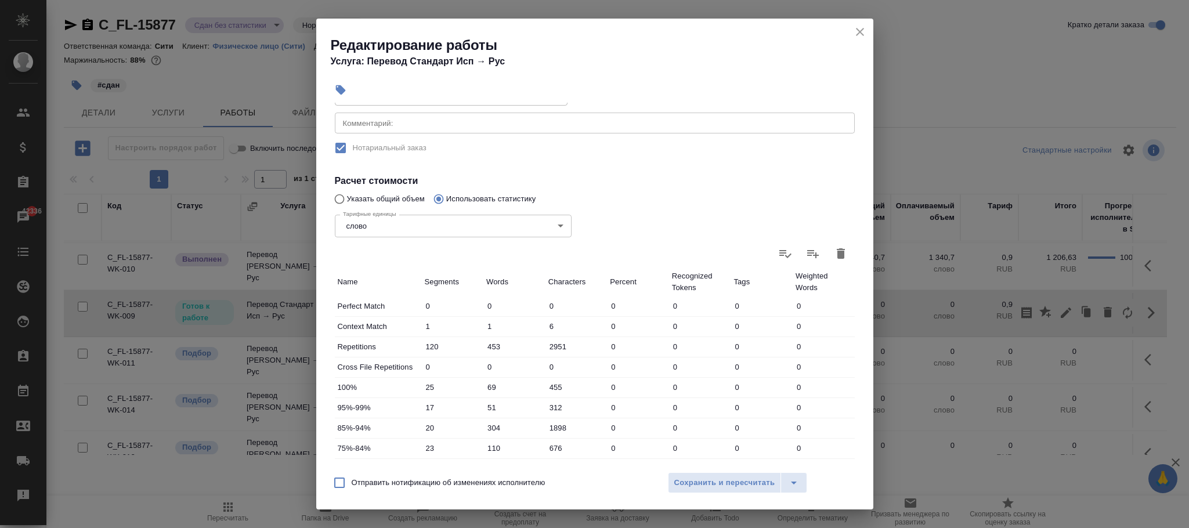
click at [340, 198] on input "Указать общий объем" at bounding box center [337, 199] width 19 height 22
radio input "true"
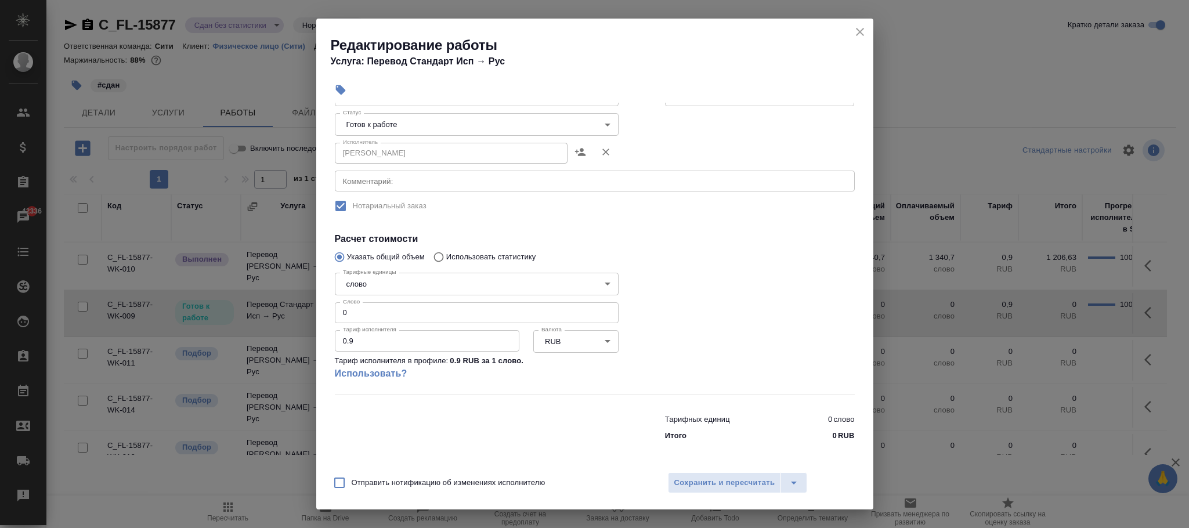
scroll to position [115, 0]
drag, startPoint x: 389, startPoint y: 312, endPoint x: 317, endPoint y: 313, distance: 71.9
click at [317, 313] on div "Параметры Файлы Вид работ Постредактура машинного перевода Вид работ Направлени…" at bounding box center [594, 284] width 557 height 362
type input "6386"
click at [455, 281] on body "🙏 .cls-1 fill:#fff; AWATERA Фокина Наталья n.fokina Клиенты Спецификации Заказы…" at bounding box center [594, 264] width 1189 height 528
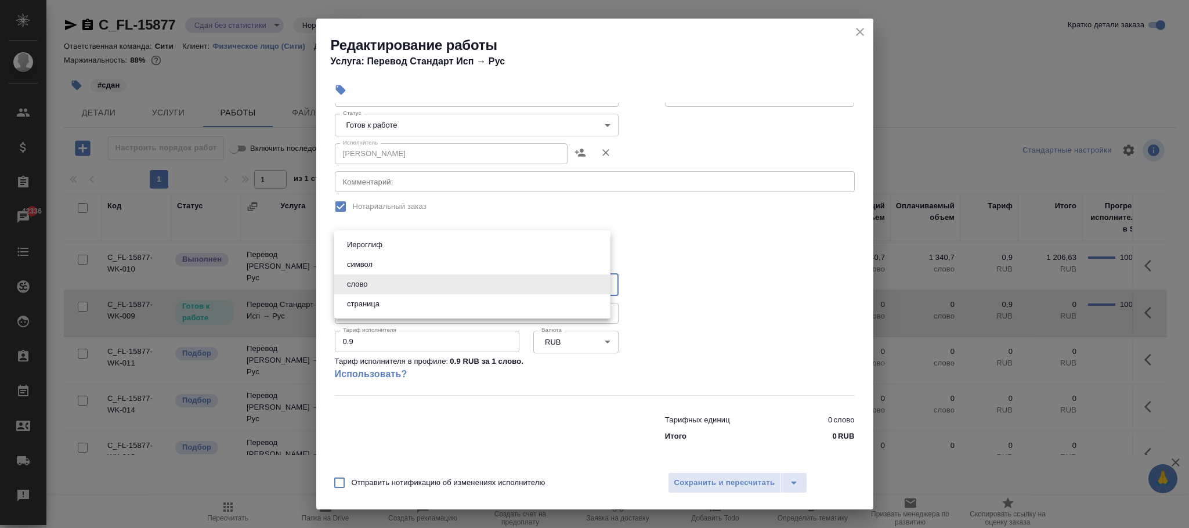
click at [425, 281] on li "слово" at bounding box center [472, 284] width 276 height 20
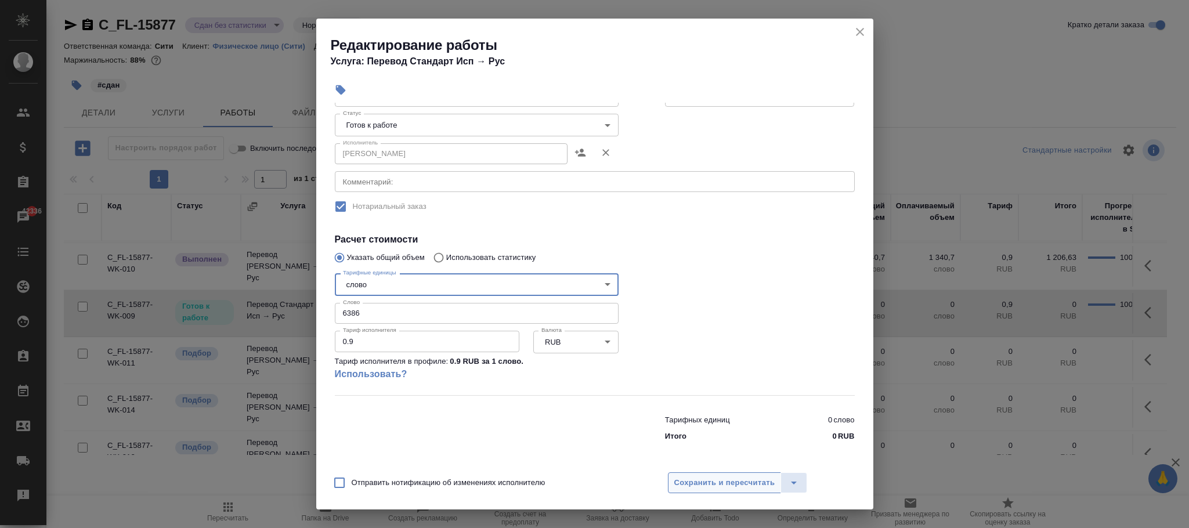
click at [719, 473] on button "Сохранить и пересчитать" at bounding box center [725, 482] width 114 height 21
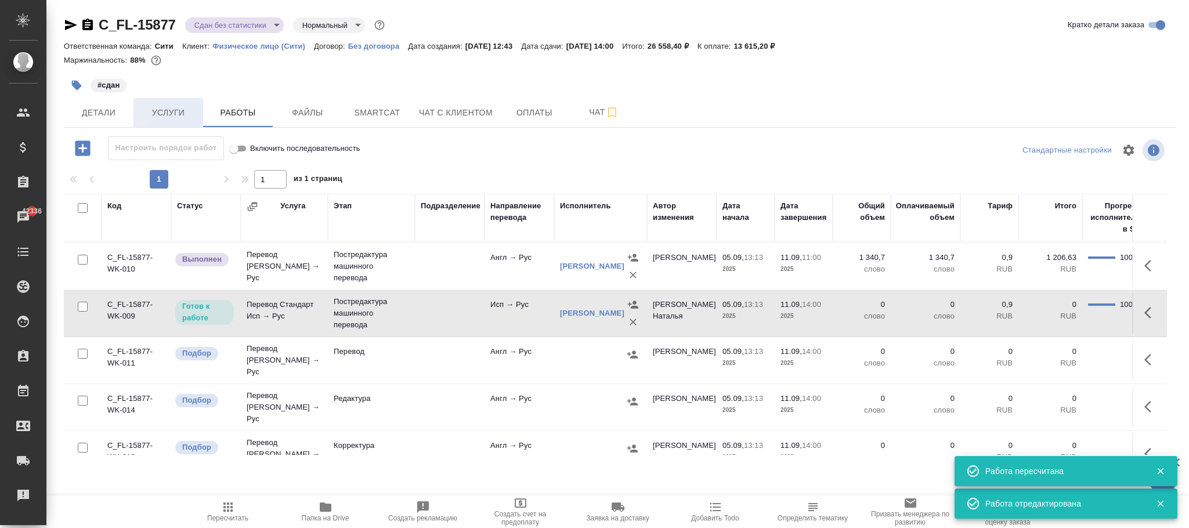
click at [169, 122] on button "Услуги" at bounding box center [168, 112] width 70 height 29
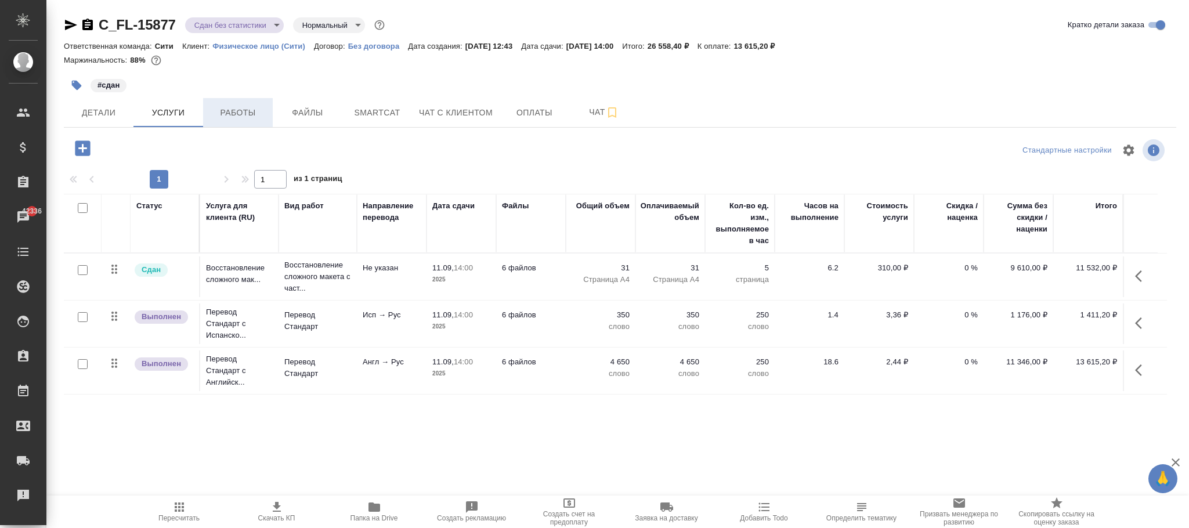
click at [231, 111] on span "Работы" at bounding box center [238, 113] width 56 height 15
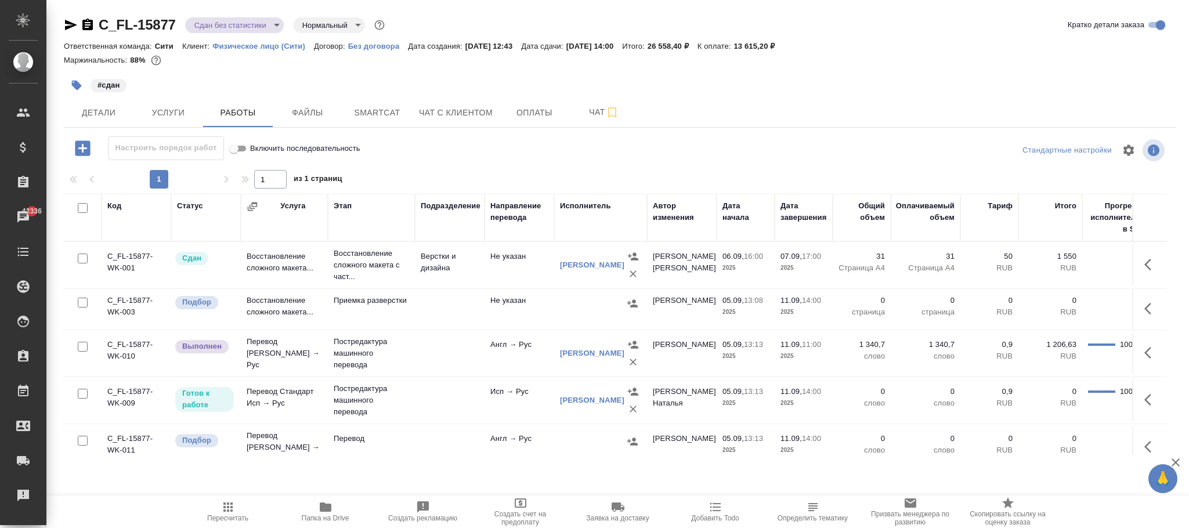
scroll to position [87, 0]
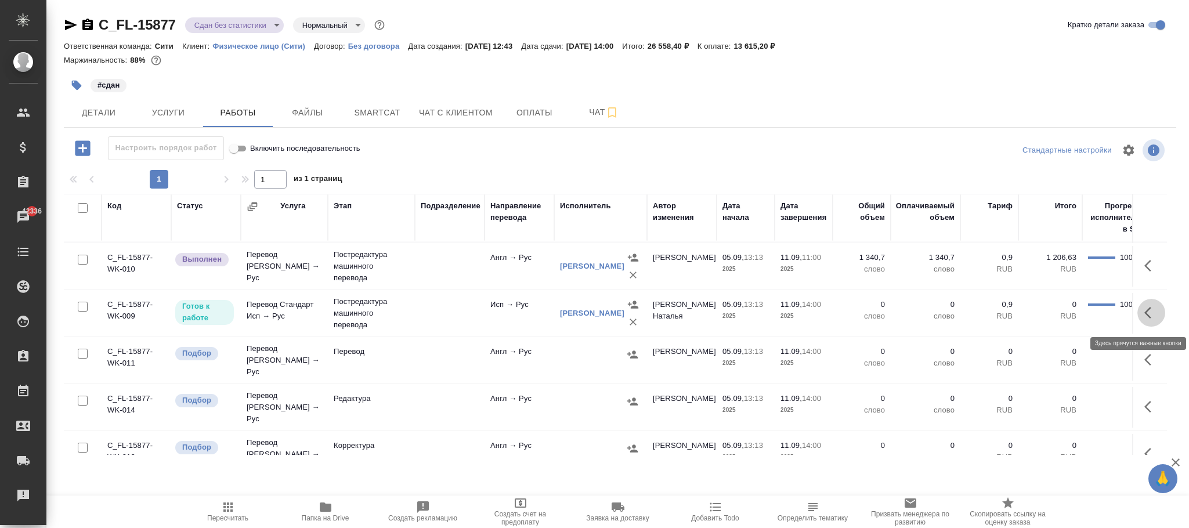
click at [1144, 317] on icon "button" at bounding box center [1151, 313] width 14 height 14
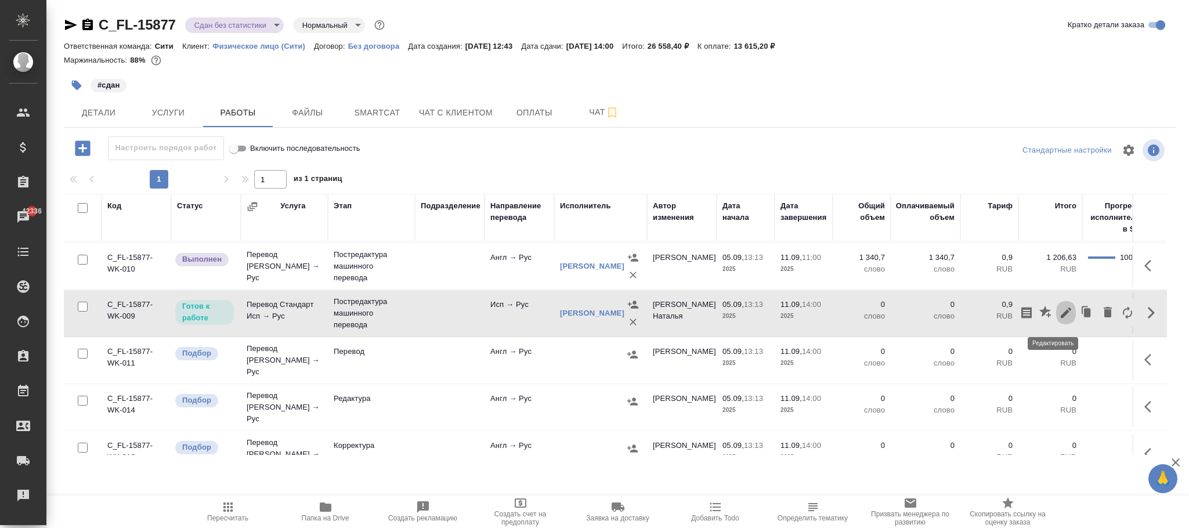
click at [1059, 315] on icon "button" at bounding box center [1066, 313] width 14 height 14
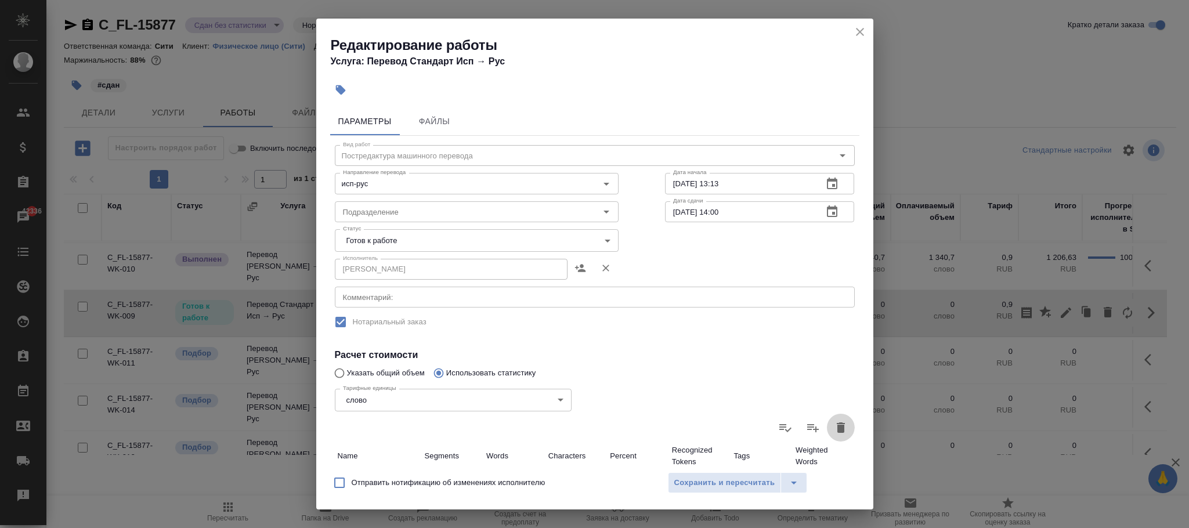
click at [837, 428] on icon "button" at bounding box center [841, 427] width 8 height 10
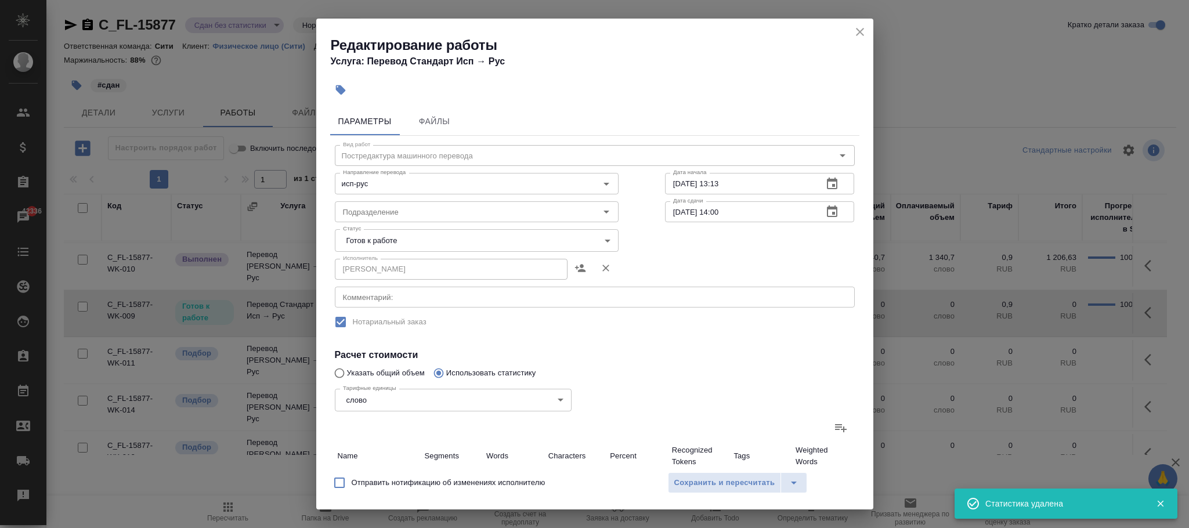
type input "0"
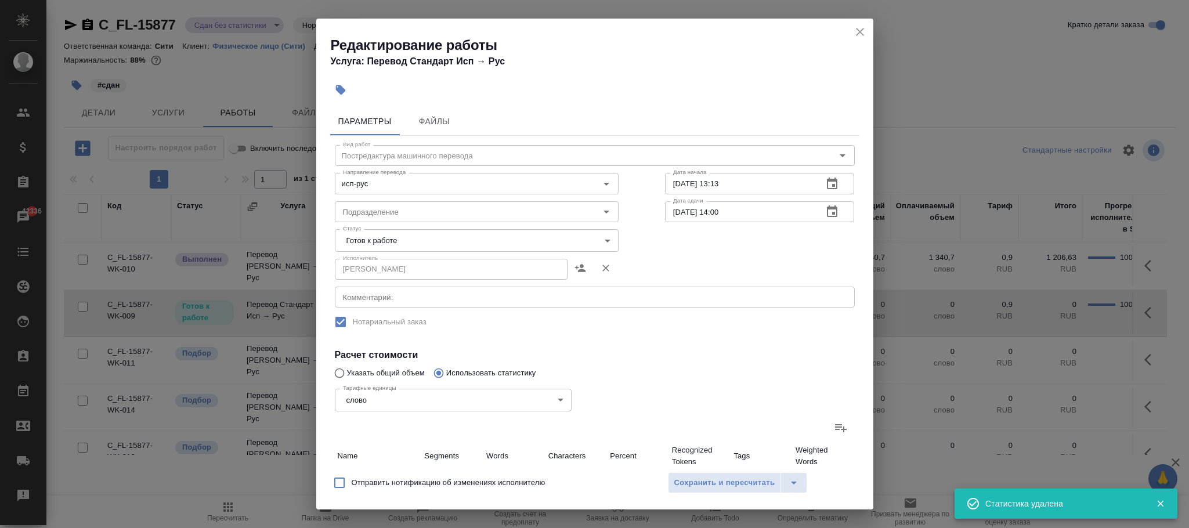
type input "0"
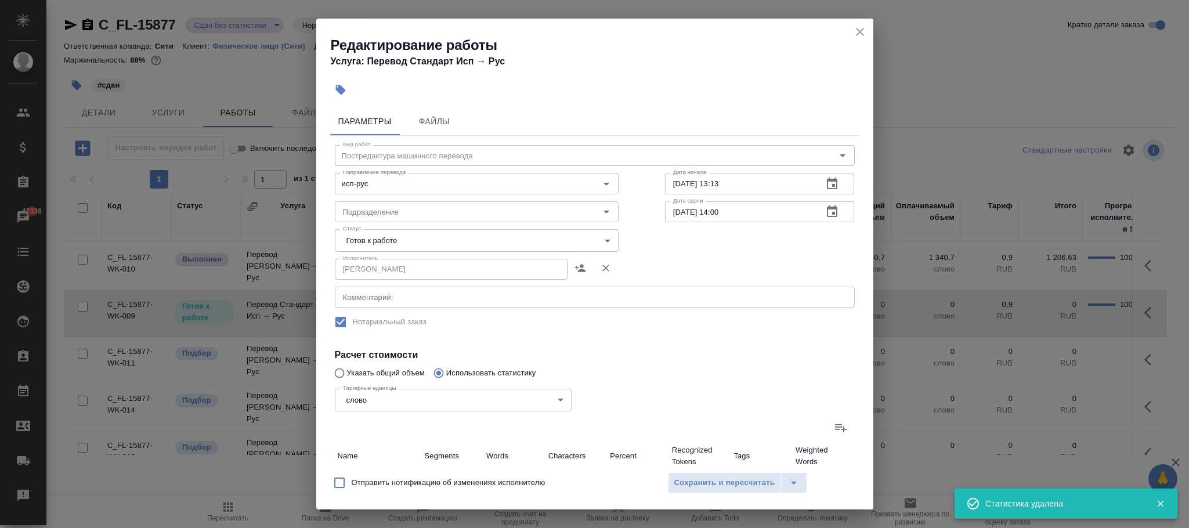
type input "0"
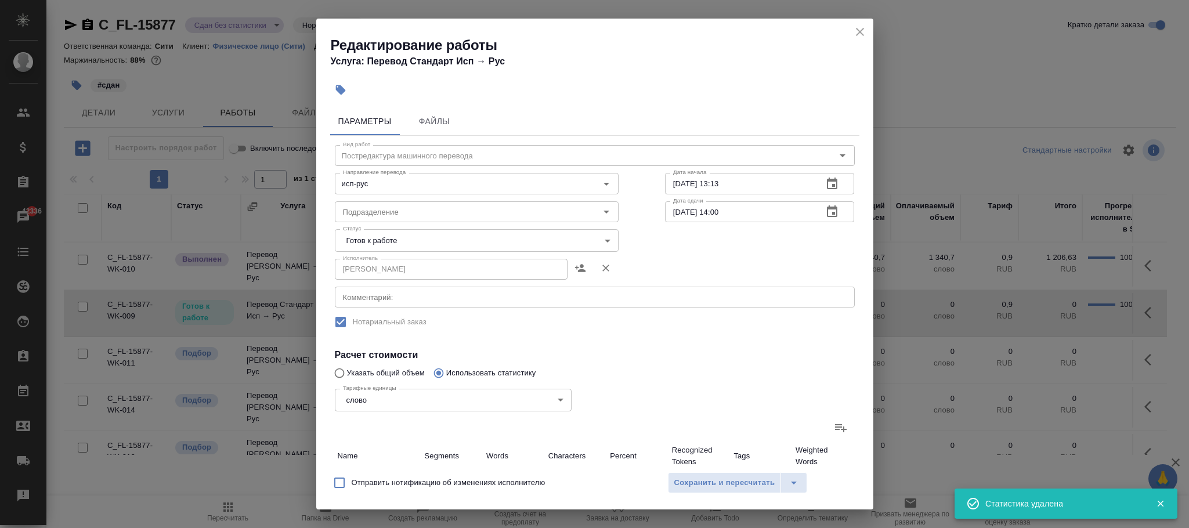
type input "0"
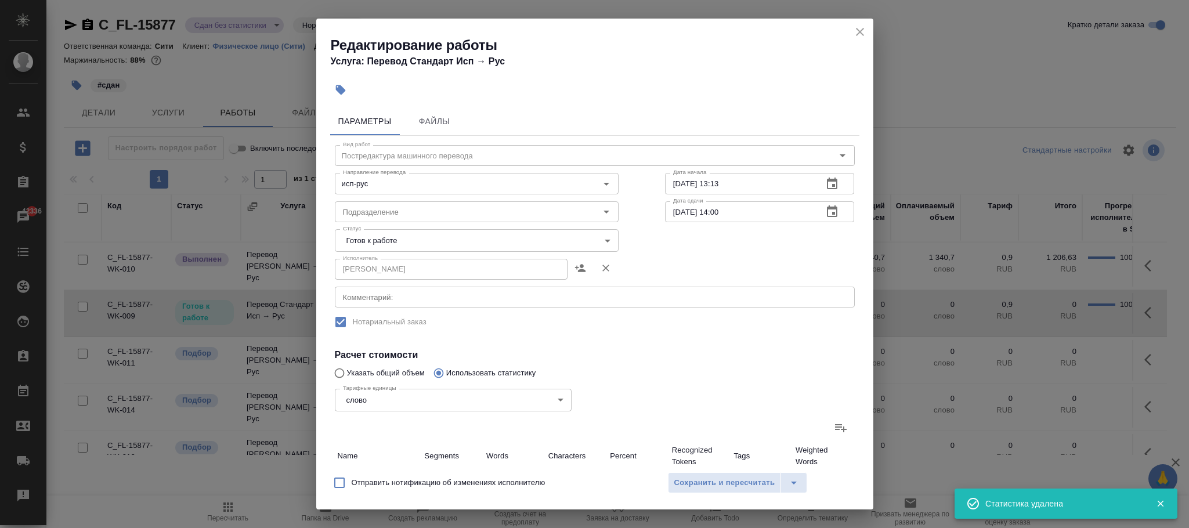
type input "0"
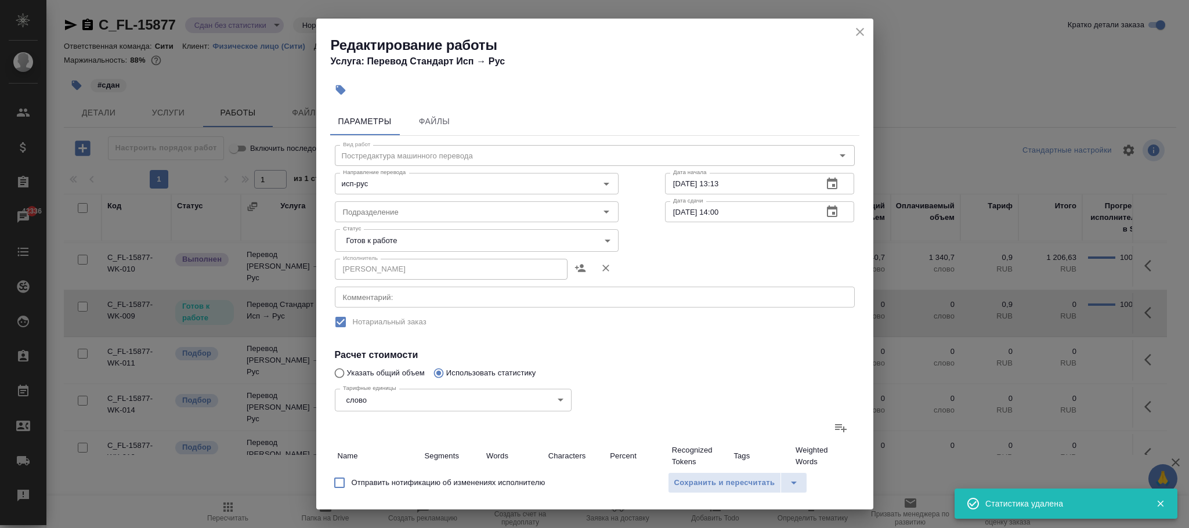
type input "0"
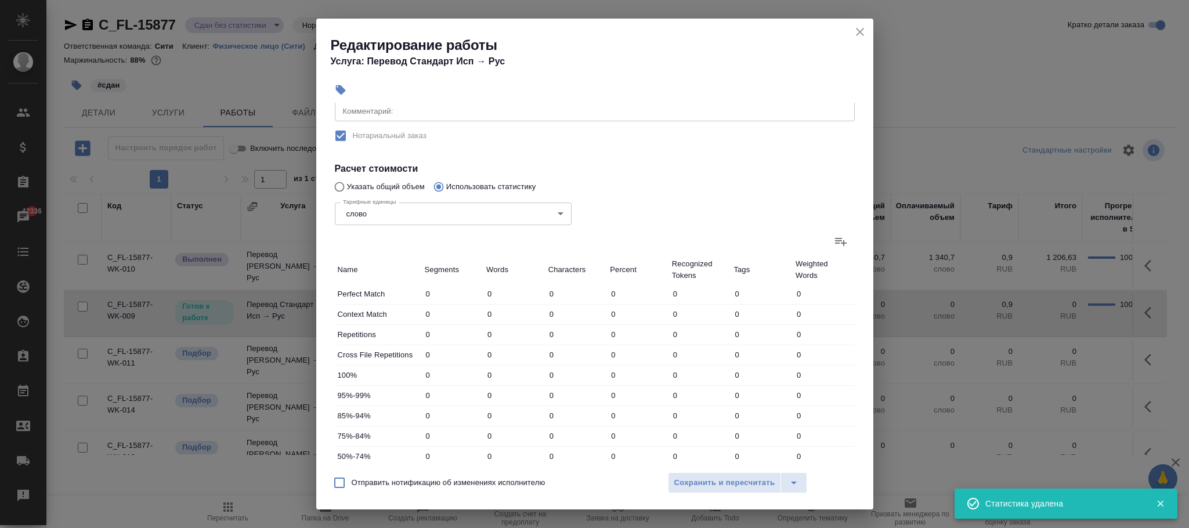
scroll to position [261, 0]
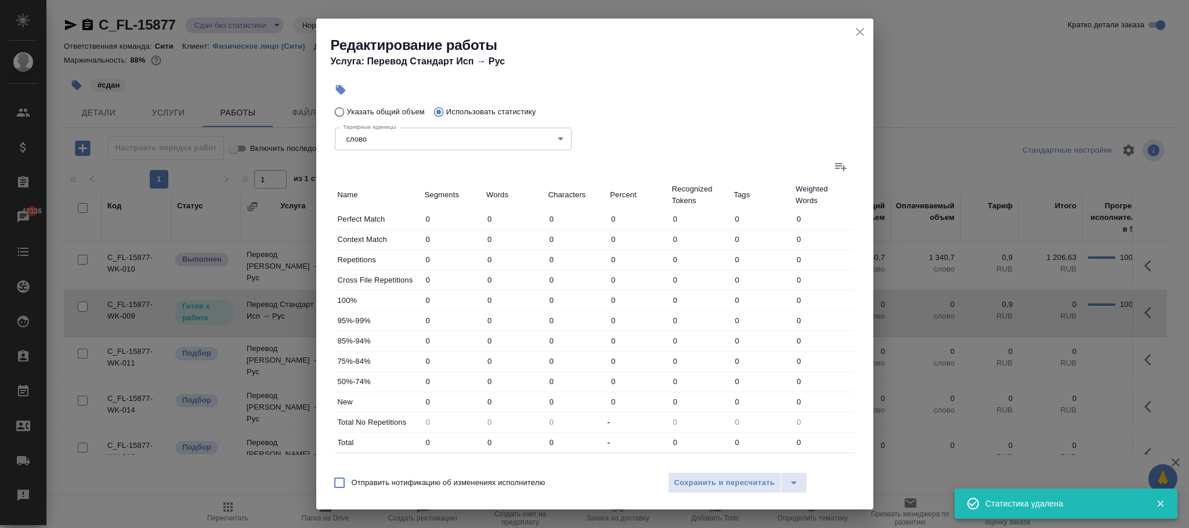
click at [378, 114] on div "Тарифные единицы слово 5a8b1489cc6b4906c91bfd90 Тарифные единицы" at bounding box center [453, 137] width 283 height 75
click at [378, 110] on div "Тарифные единицы слово 5a8b1489cc6b4906c91bfd90 Тарифные единицы" at bounding box center [453, 137] width 283 height 75
click at [345, 107] on input "Указать общий объем" at bounding box center [337, 112] width 19 height 22
radio input "true"
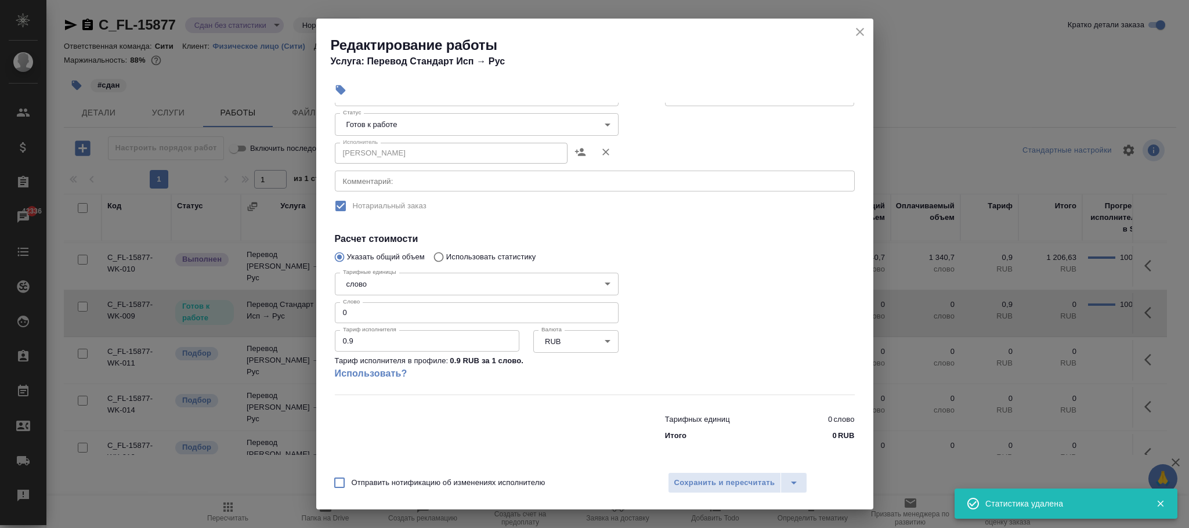
scroll to position [115, 0]
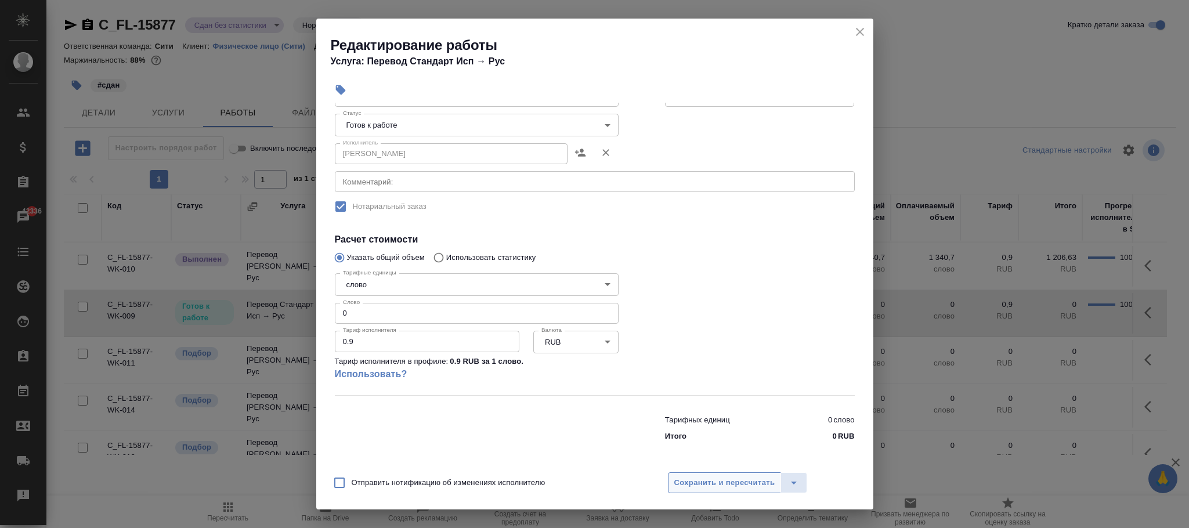
drag, startPoint x: 700, startPoint y: 483, endPoint x: 501, endPoint y: 392, distance: 218.8
click at [700, 484] on span "Сохранить и пересчитать" at bounding box center [724, 482] width 101 height 13
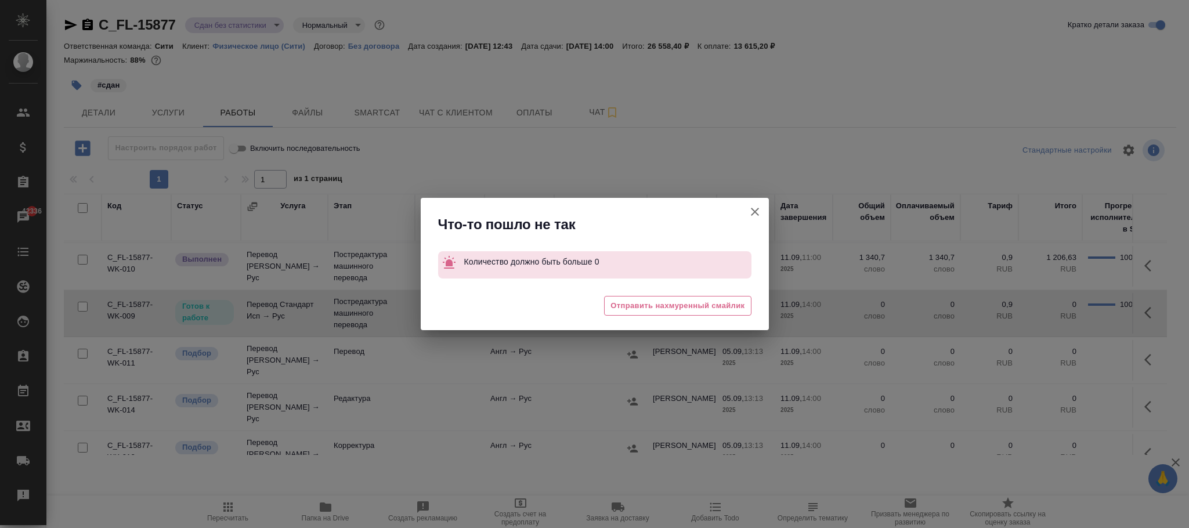
drag, startPoint x: 755, startPoint y: 213, endPoint x: 832, endPoint y: 379, distance: 183.3
click at [757, 214] on icon "button" at bounding box center [755, 212] width 8 height 8
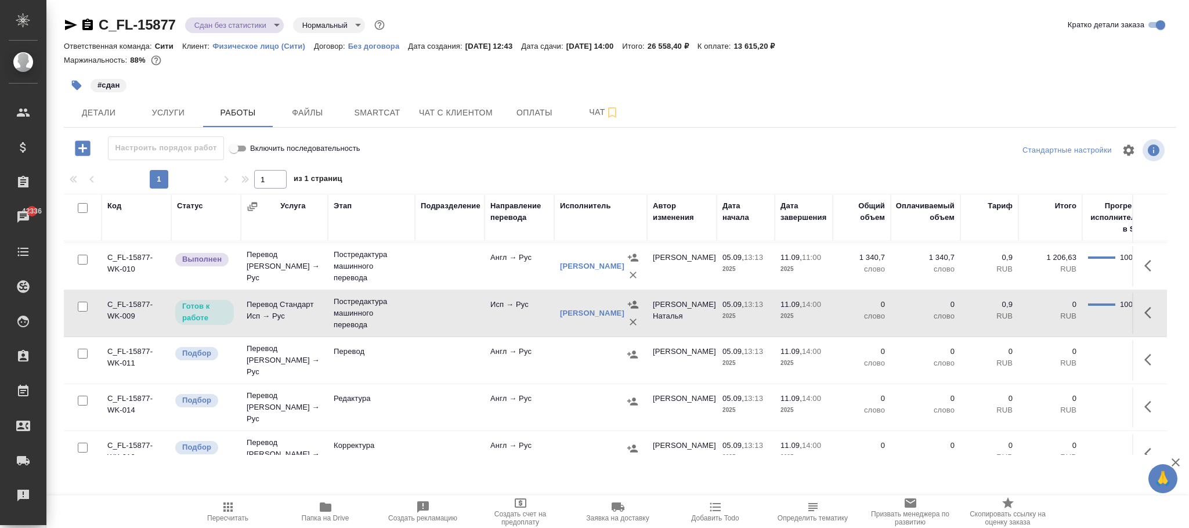
click at [809, 303] on p "14:00" at bounding box center [811, 304] width 19 height 9
click at [368, 110] on span "Smartcat" at bounding box center [377, 113] width 56 height 15
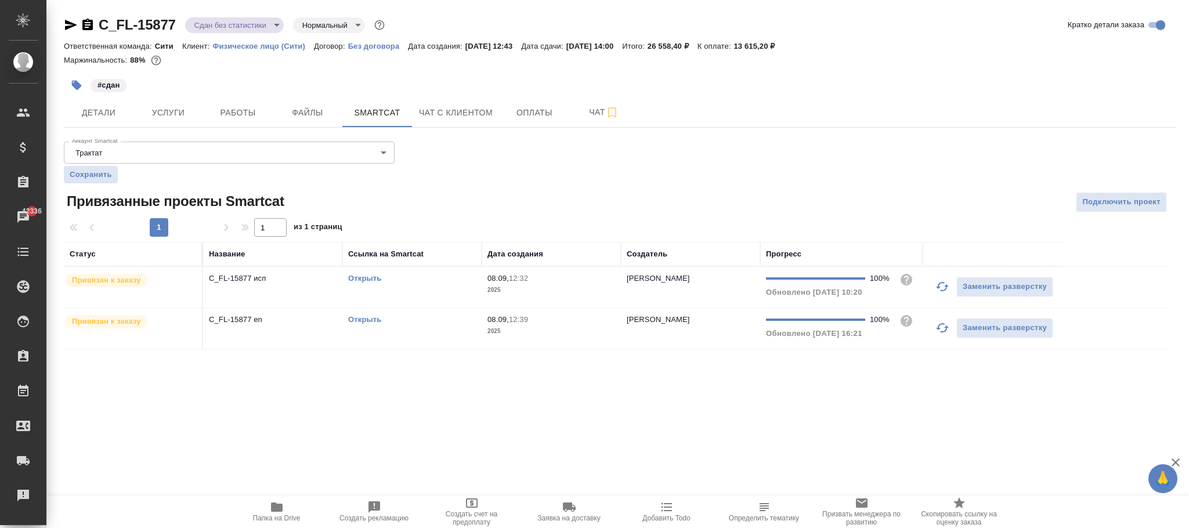
click at [464, 279] on div "Открыть" at bounding box center [412, 279] width 128 height 12
click at [172, 117] on span "Услуги" at bounding box center [168, 113] width 56 height 15
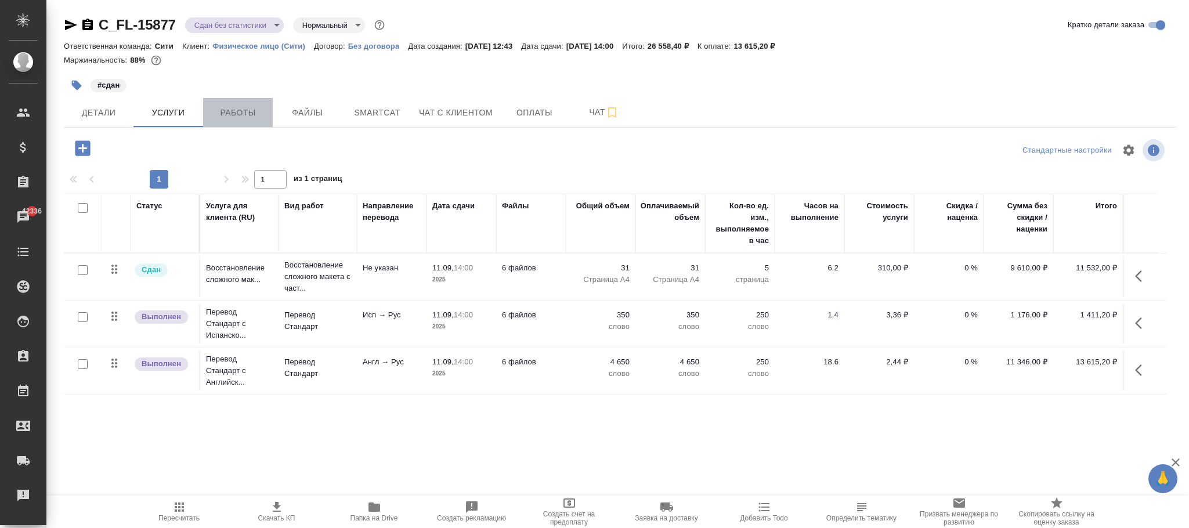
click at [218, 118] on span "Работы" at bounding box center [238, 113] width 56 height 15
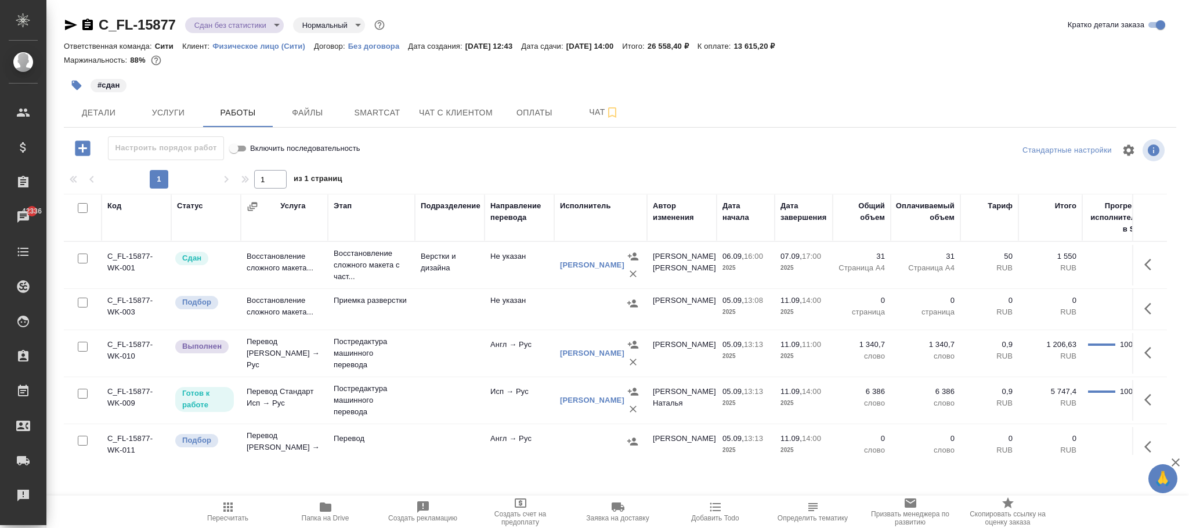
drag, startPoint x: 223, startPoint y: 512, endPoint x: 915, endPoint y: 382, distance: 704.2
click at [225, 512] on icon "button" at bounding box center [228, 507] width 14 height 14
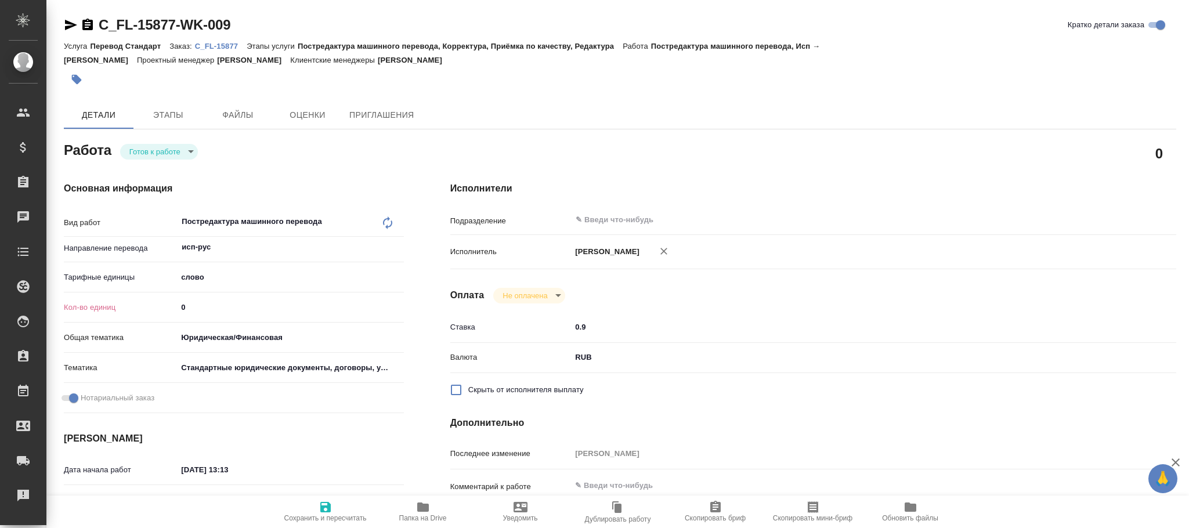
type textarea "x"
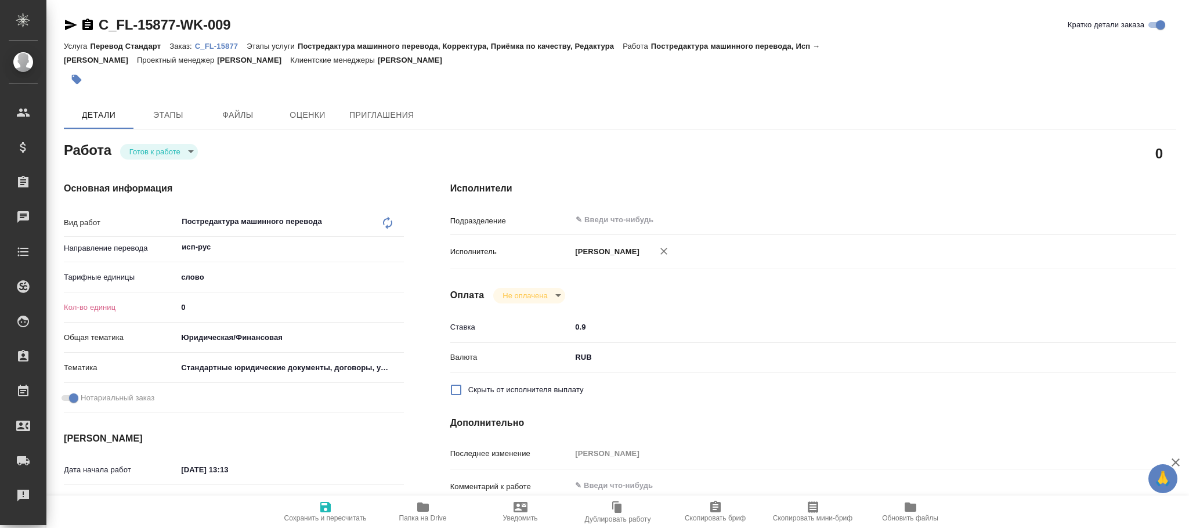
type textarea "x"
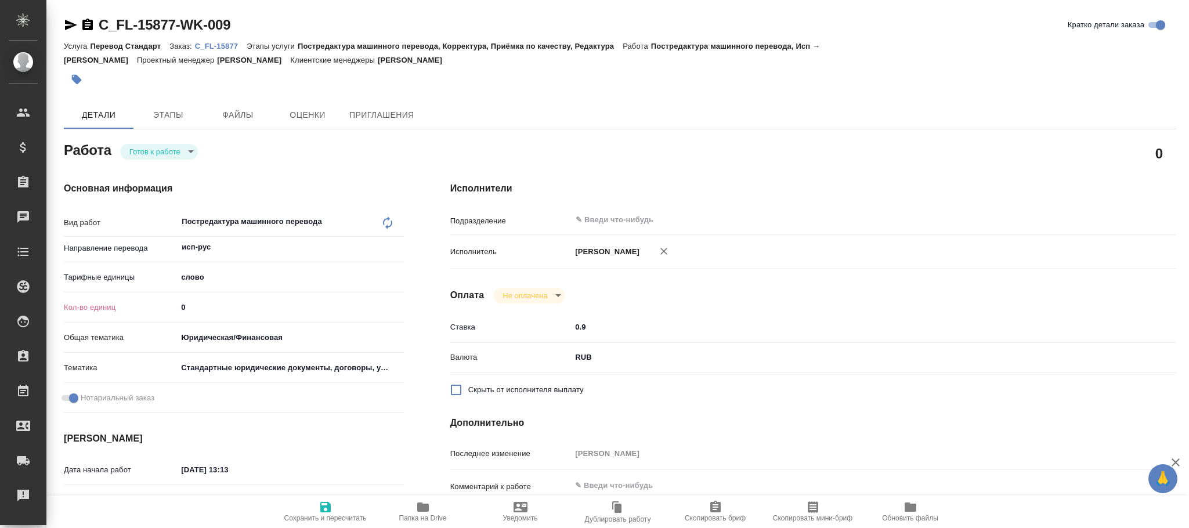
type textarea "x"
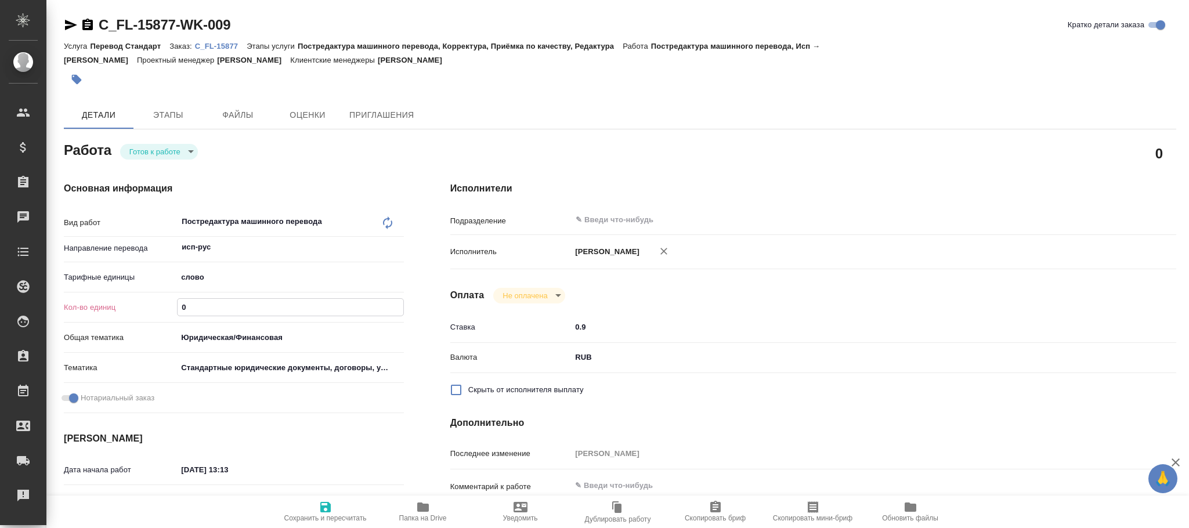
drag, startPoint x: 229, startPoint y: 291, endPoint x: 122, endPoint y: 291, distance: 106.7
click at [122, 297] on div "Кол-во единиц 0" at bounding box center [234, 307] width 340 height 20
type textarea "x"
type input "6"
type textarea "x"
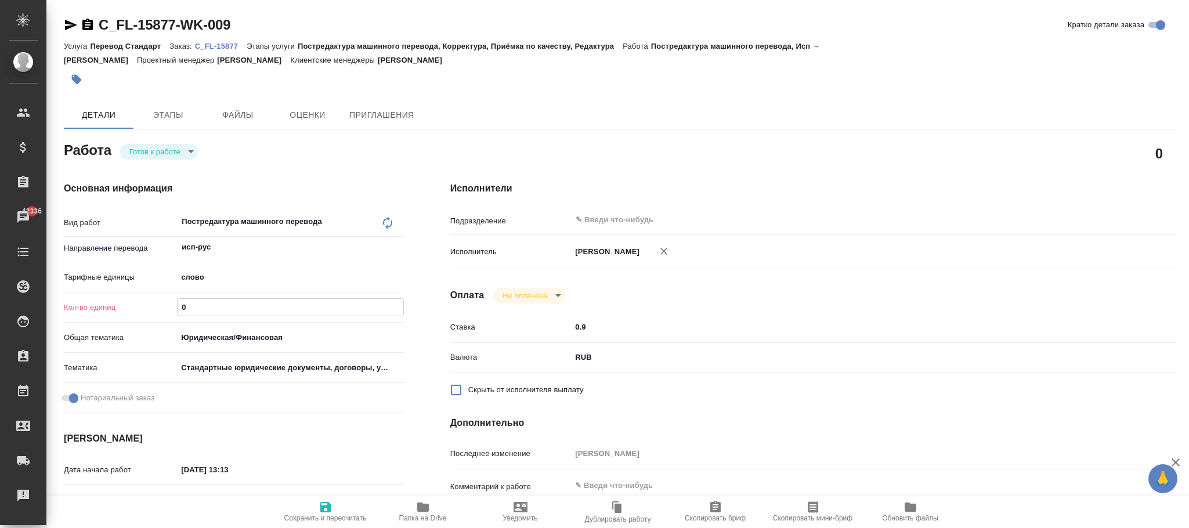
type textarea "x"
type input "63"
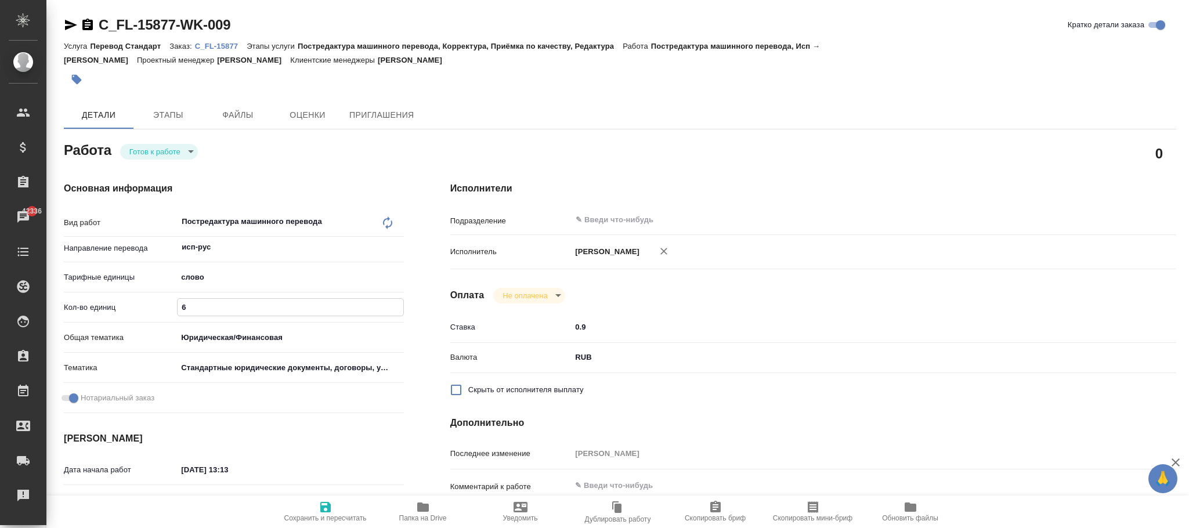
type textarea "x"
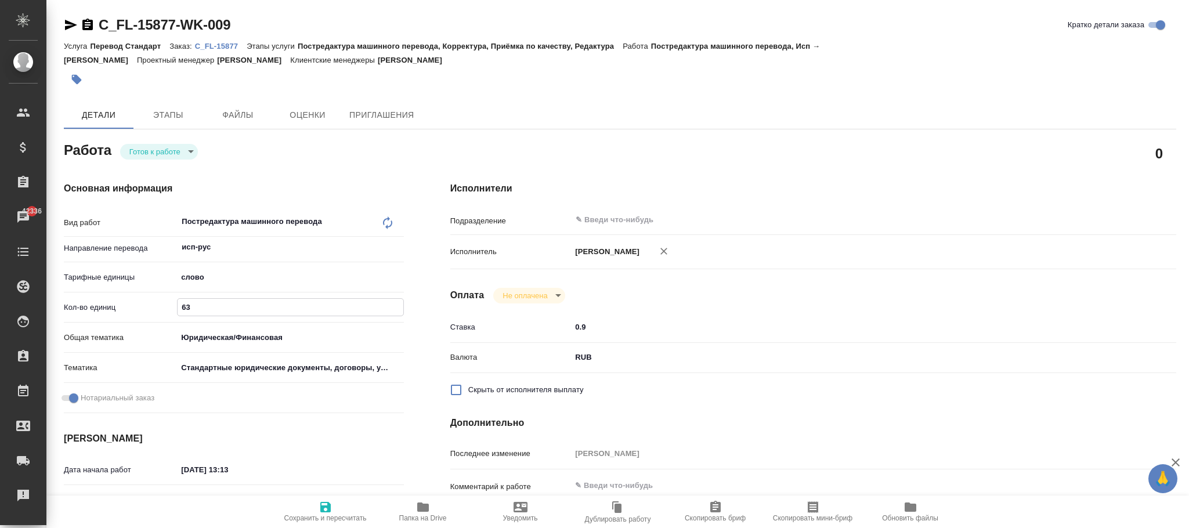
type input "638"
type textarea "x"
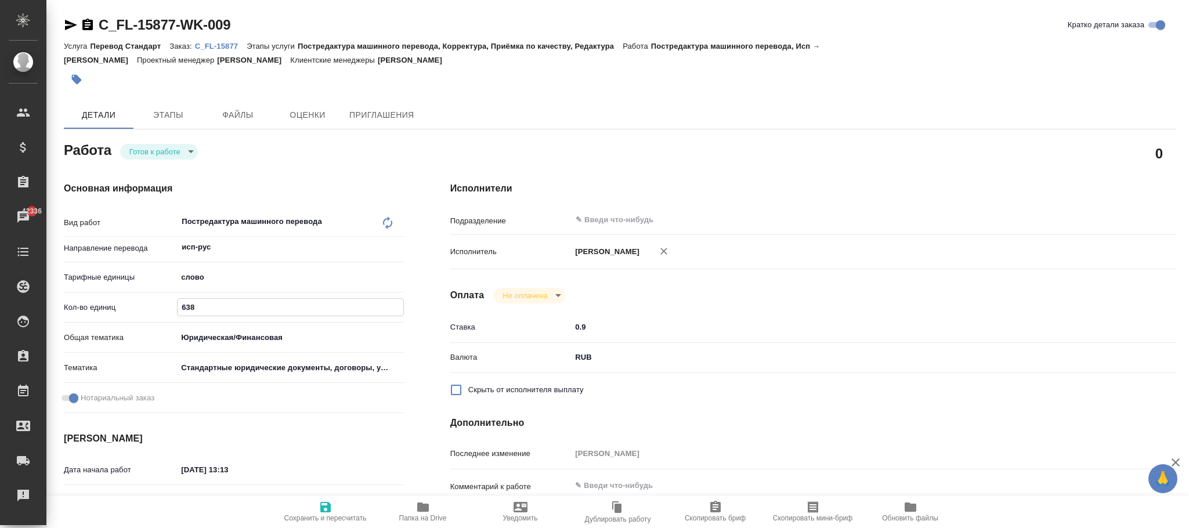
type input "6386"
type textarea "x"
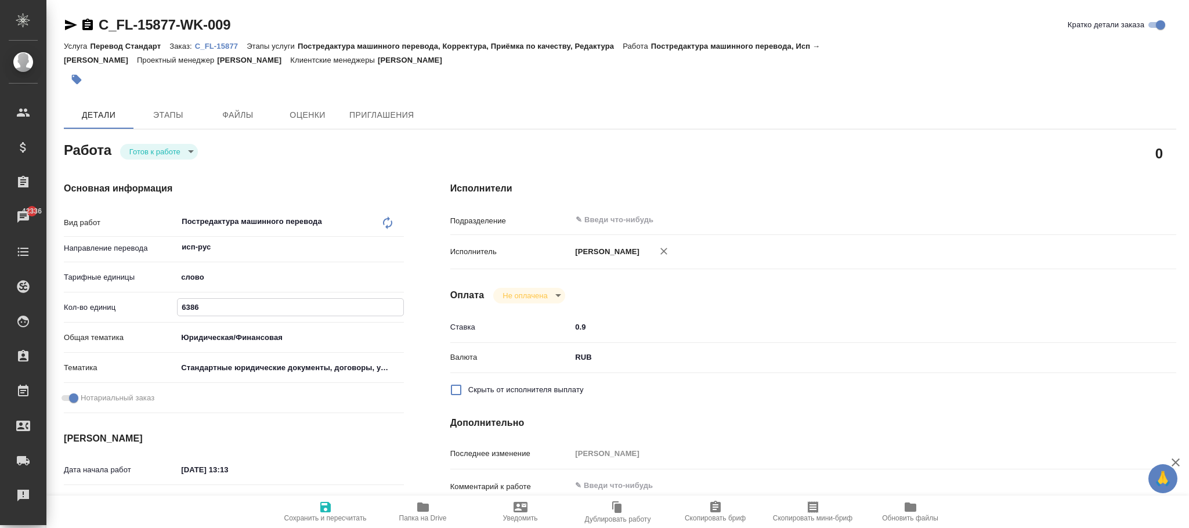
type textarea "x"
type input "6386"
click at [325, 515] on span "Сохранить и пересчитать" at bounding box center [325, 518] width 82 height 8
type textarea "x"
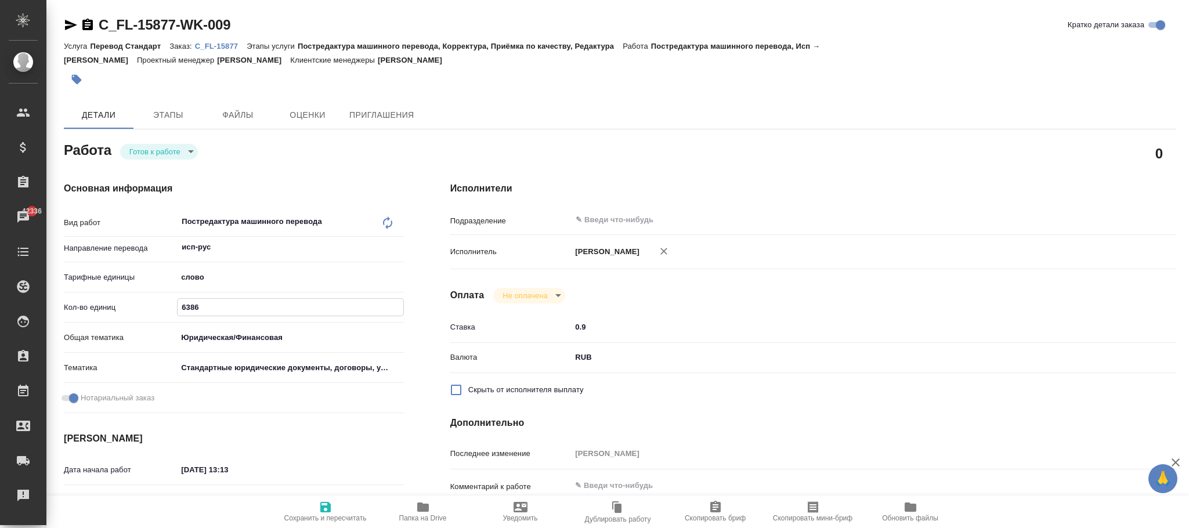
type textarea "x"
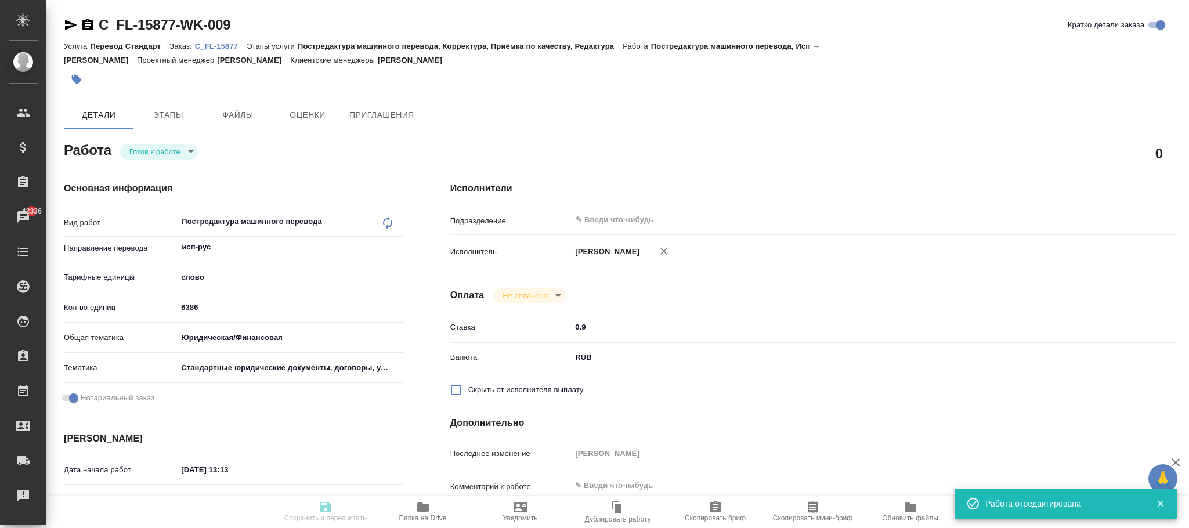
type textarea "x"
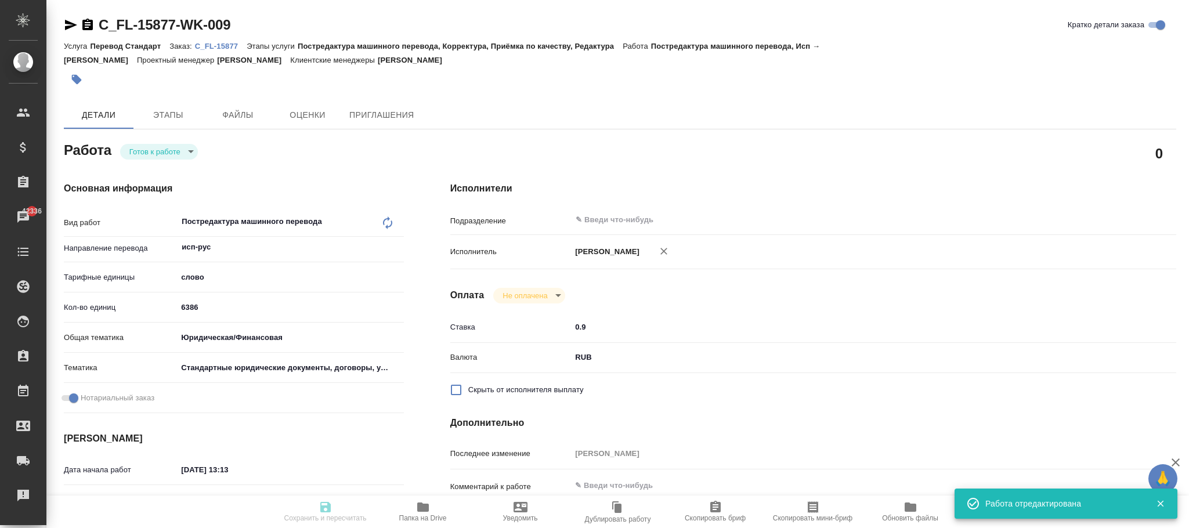
type input "readyForWork"
type textarea "Постредактура машинного перевода"
type textarea "x"
type input "исп-рус"
type input "5a8b1489cc6b4906c91bfd90"
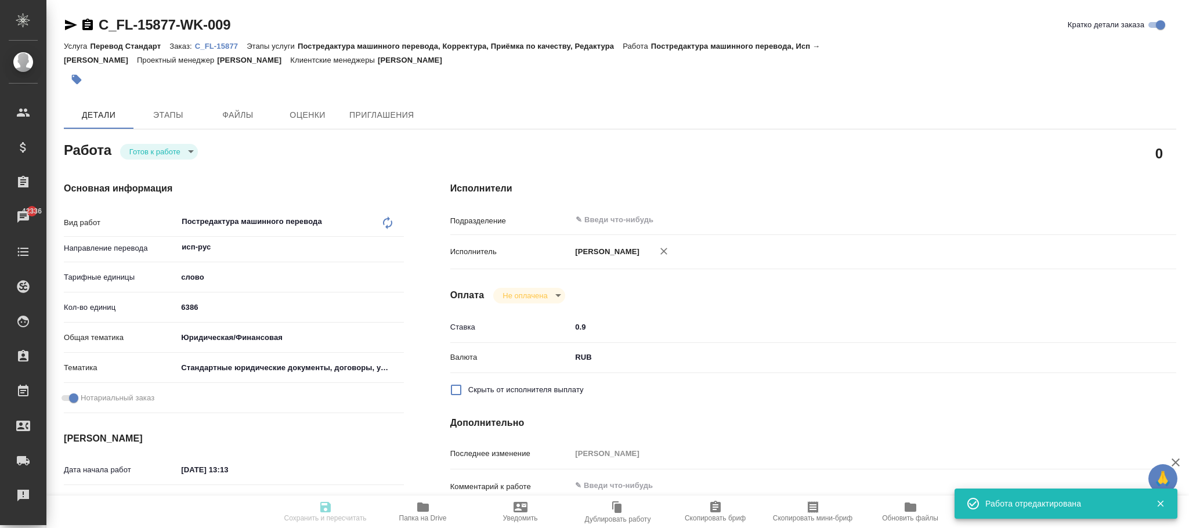
type input "6386"
type input "yr-fn"
type input "5f647205b73bc97568ca66bf"
checkbox input "true"
type input "05.09.2025 13:13"
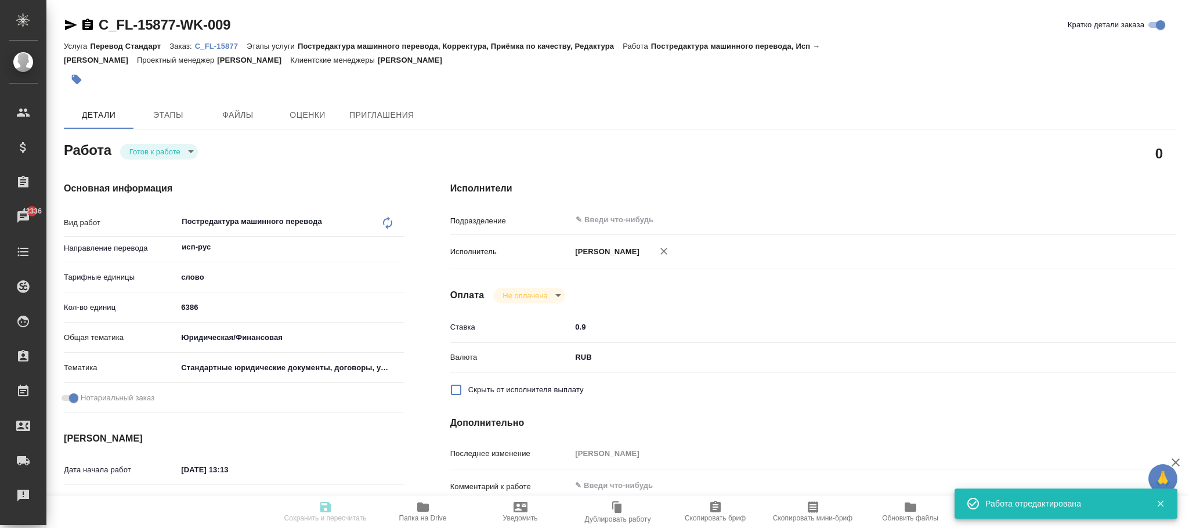
type input "11.09.2025 14:00"
type input "notPayed"
type input "0.9"
type input "RUB"
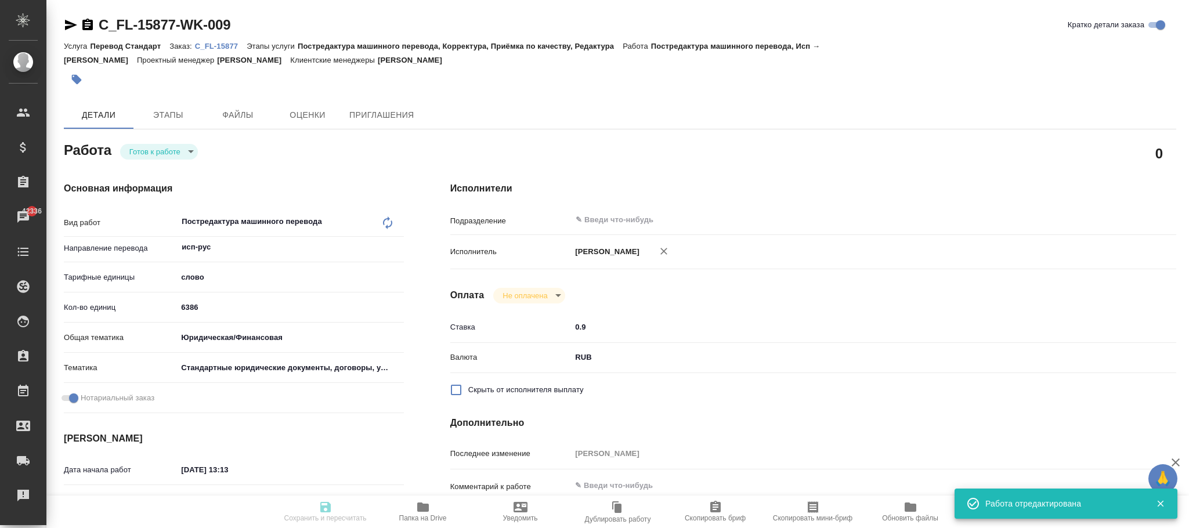
type input "Фокина Наталья"
type textarea "x"
type textarea "/Clients/FL_C/Orders/C_FL-15877/Translated/C_FL-15877-WK-009"
type textarea "x"
type input "C_FL-15877"
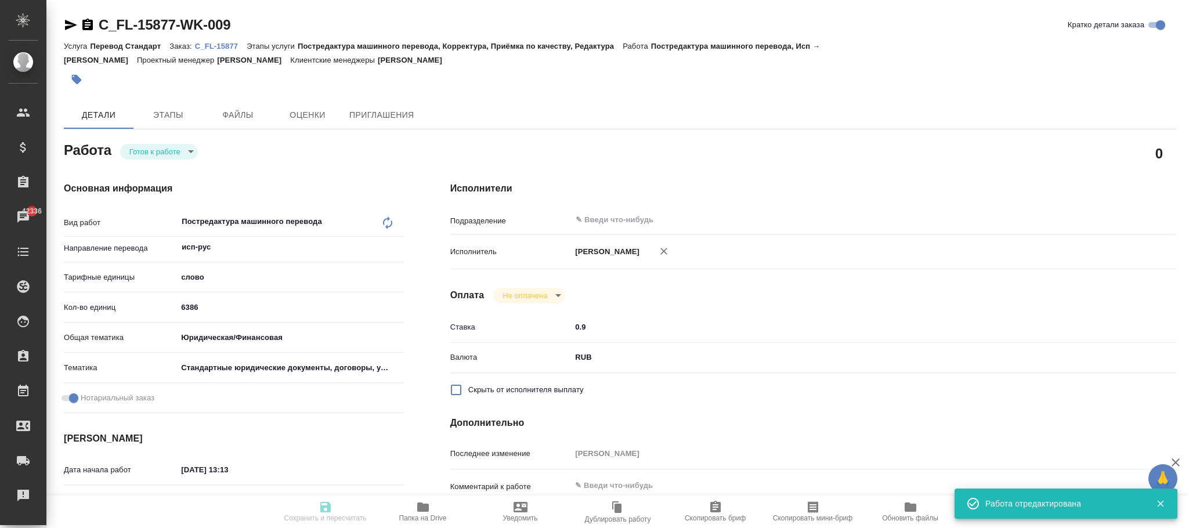
type input "Перевод Стандарт"
type input "Постредактура машинного перевода, Корректура, Приёмка по качеству, Редактура"
type input "Лямина Надежда"
type input "Малофеева Екатерина"
type input "/Clients/FL_C/Orders/C_FL-15877"
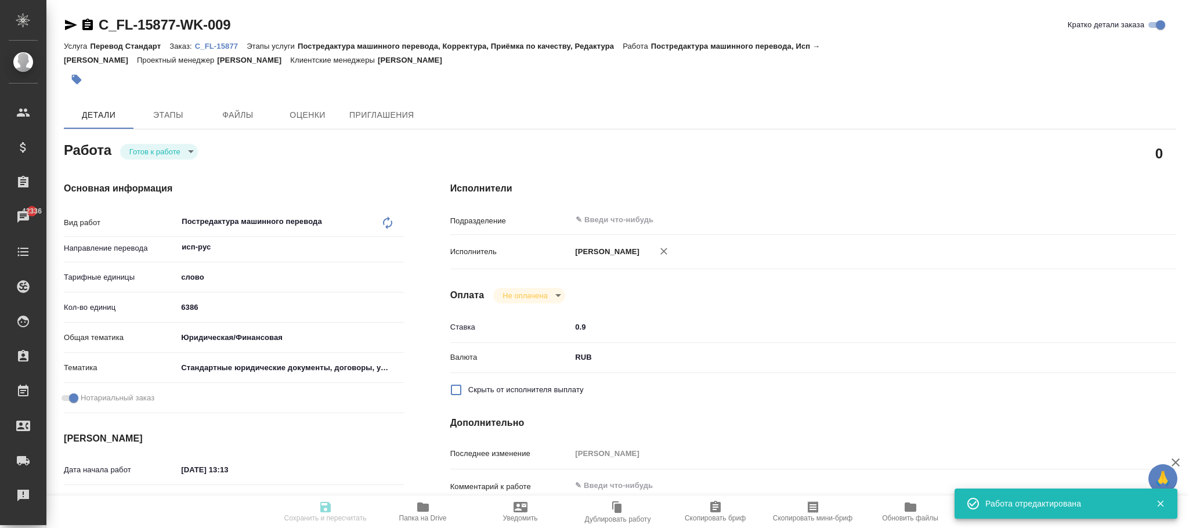
type textarea "x"
type textarea "переводим с англ и частично с исп там, где нет дубляжа нот"
type textarea "x"
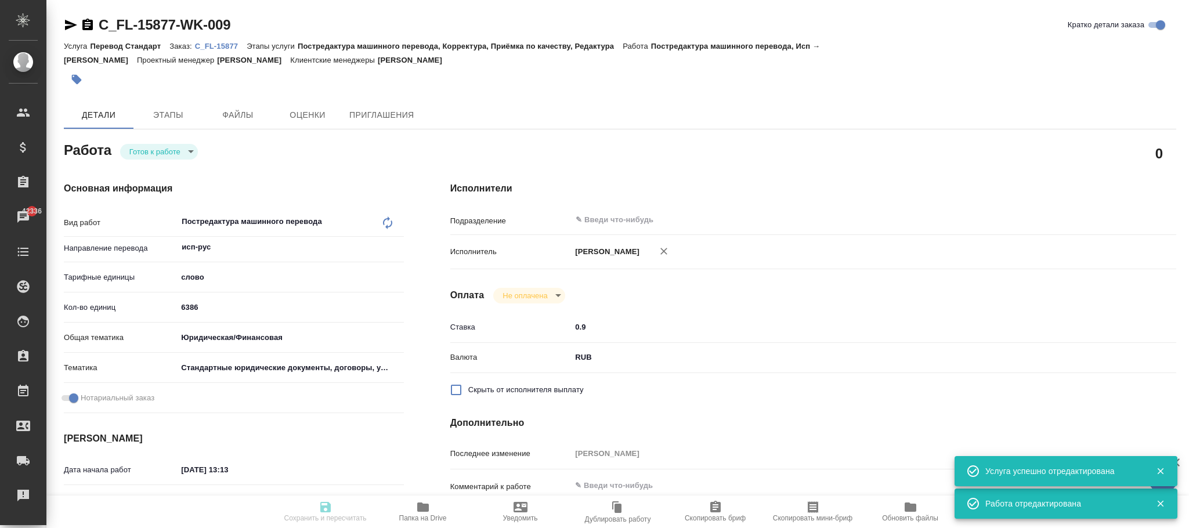
type textarea "x"
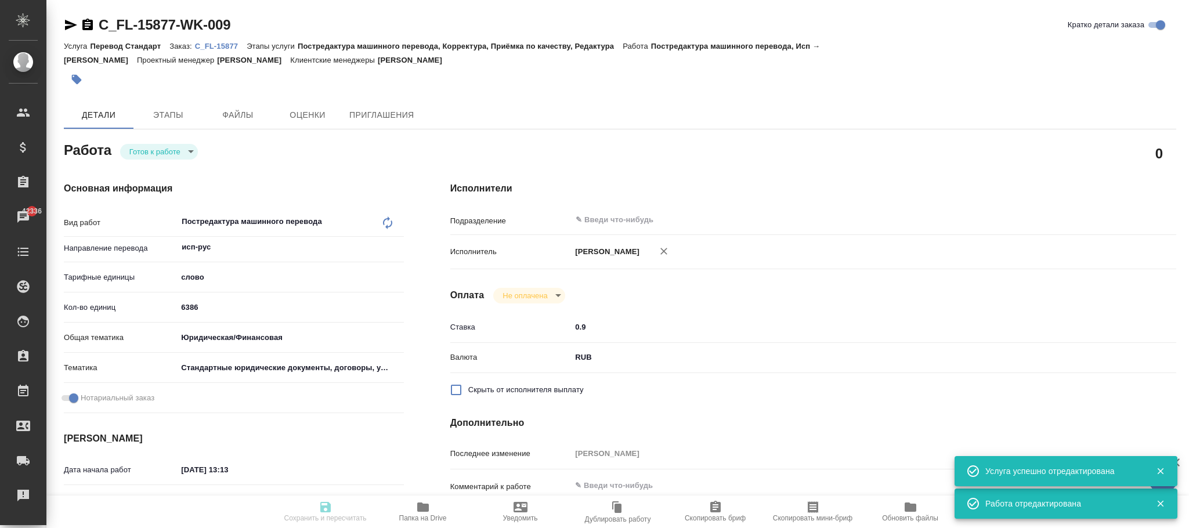
type textarea "x"
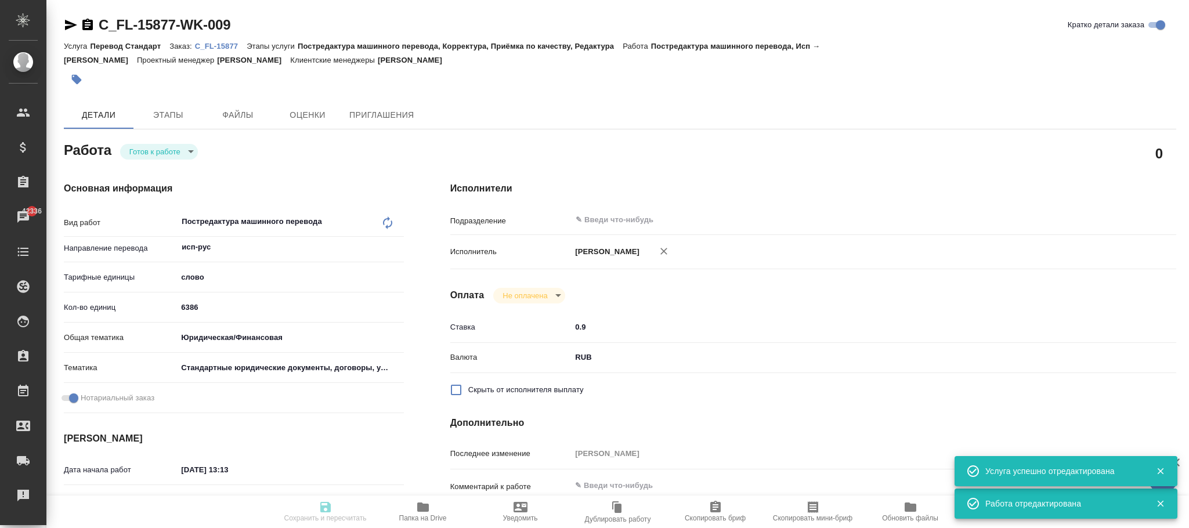
type textarea "x"
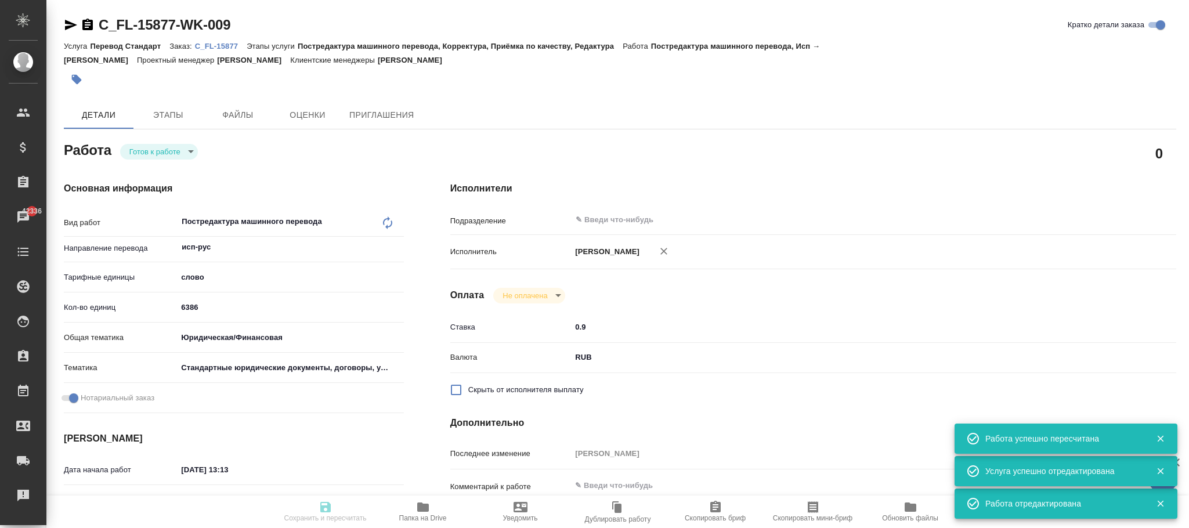
type input "readyForWork"
type textarea "Постредактура машинного перевода"
type textarea "x"
type input "исп-рус"
type input "5a8b1489cc6b4906c91bfd90"
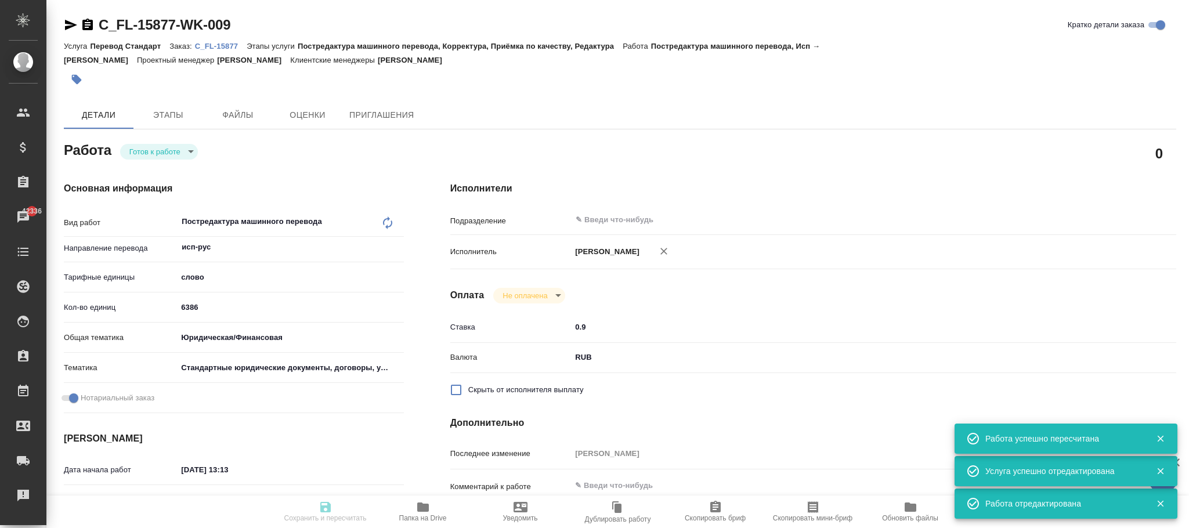
type input "0"
type input "yr-fn"
type input "5f647205b73bc97568ca66bf"
checkbox input "true"
type input "[DATE] 13:13"
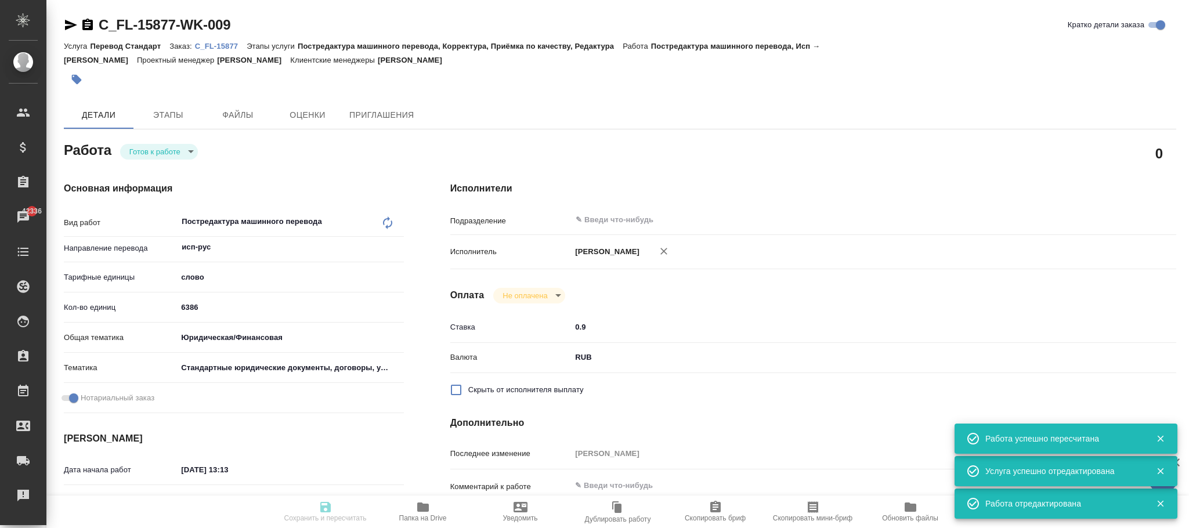
type input "[DATE] 14:00"
type input "notPayed"
type input "0.9"
type input "RUB"
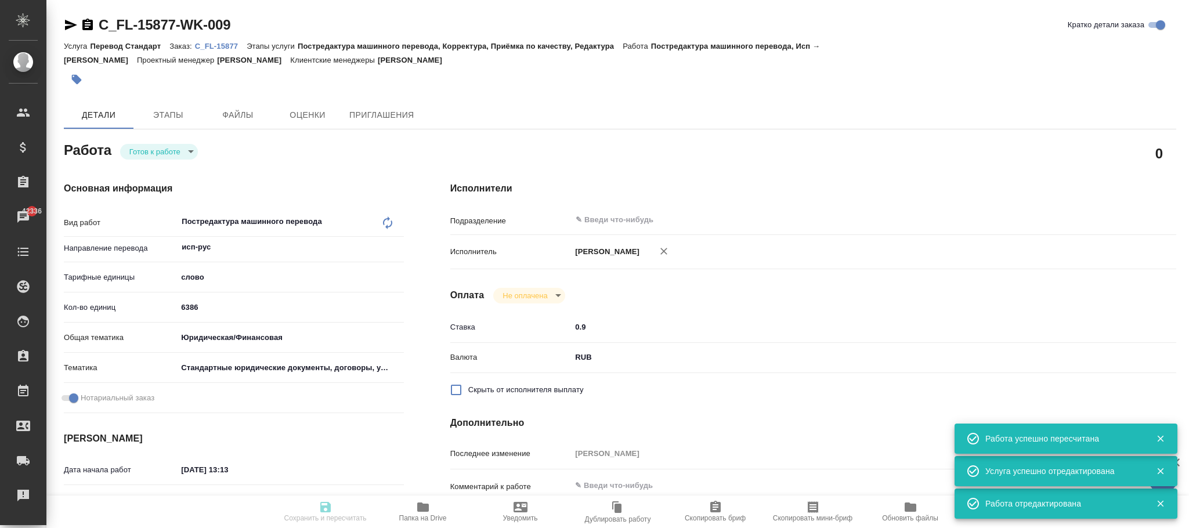
type input "[PERSON_NAME]"
type textarea "x"
type textarea "/Clients/FL_C/Orders/C_FL-15877/Translated/C_FL-15877-WK-009"
type textarea "x"
type input "C_FL-15877"
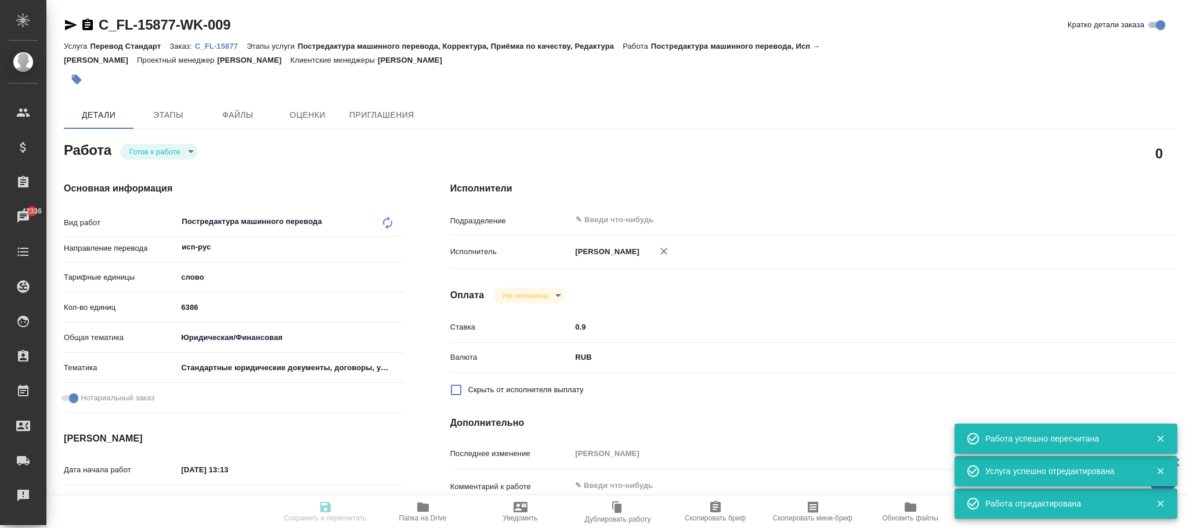
type input "Перевод Стандарт"
type input "Постредактура машинного перевода, Корректура, Приёмка по качеству, Редактура"
type input "[PERSON_NAME]"
type input "/Clients/FL_C/Orders/C_FL-15877"
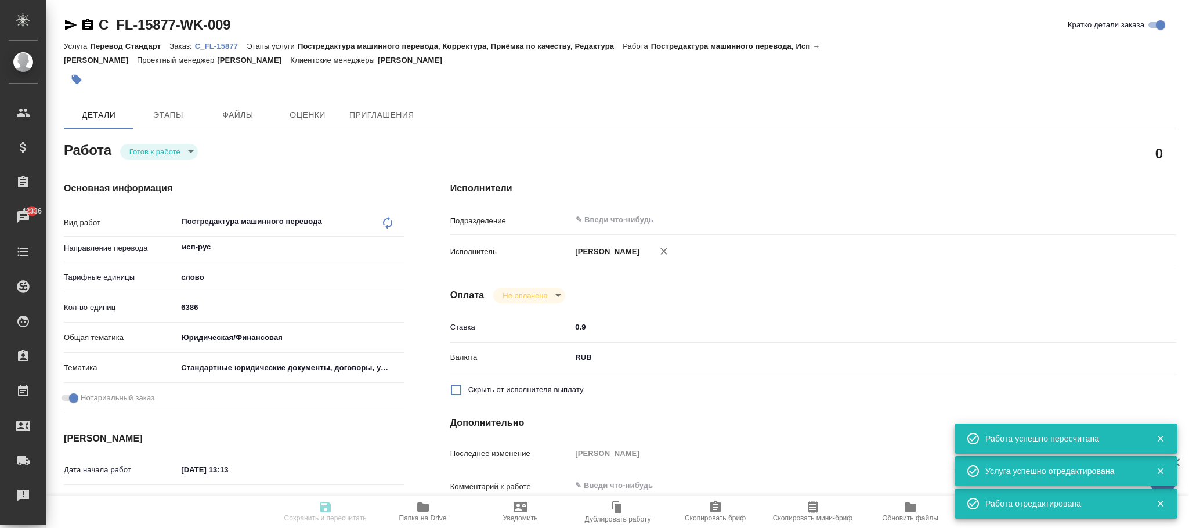
type textarea "x"
type textarea "переводим с англ и частично с исп там, где нет дубляжа нот"
type textarea "x"
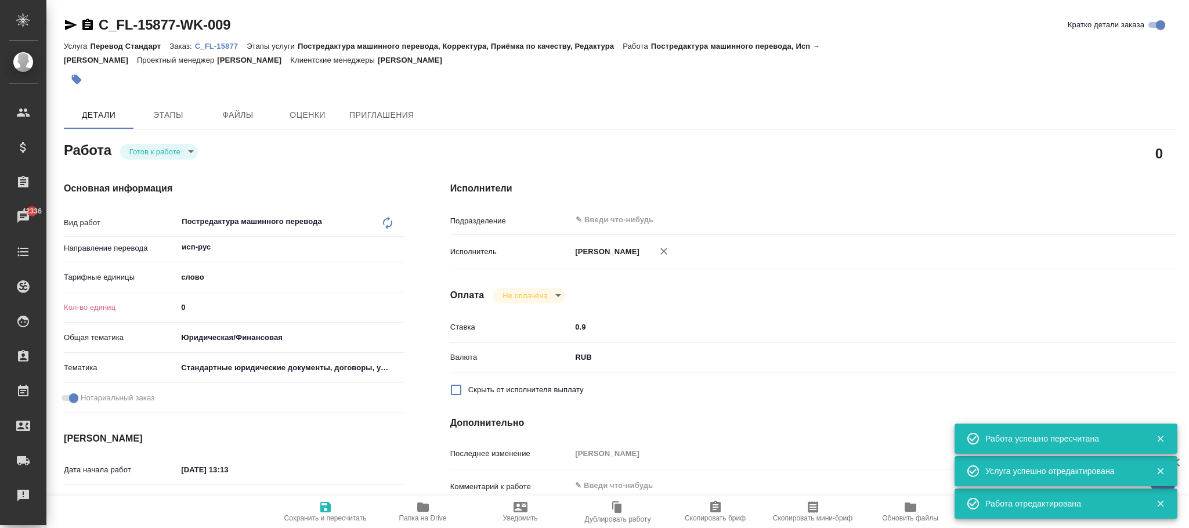
type textarea "x"
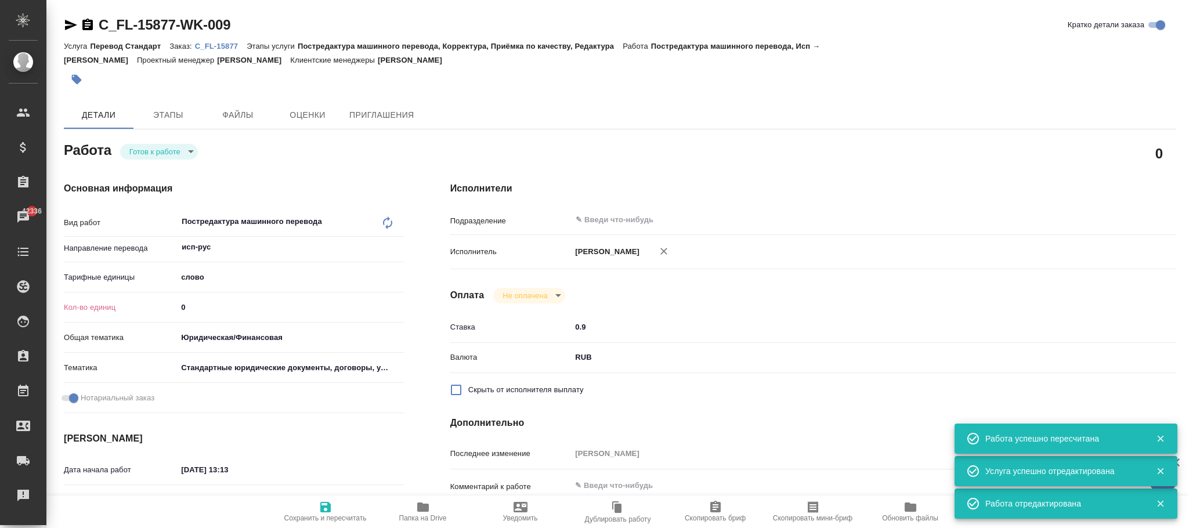
type textarea "x"
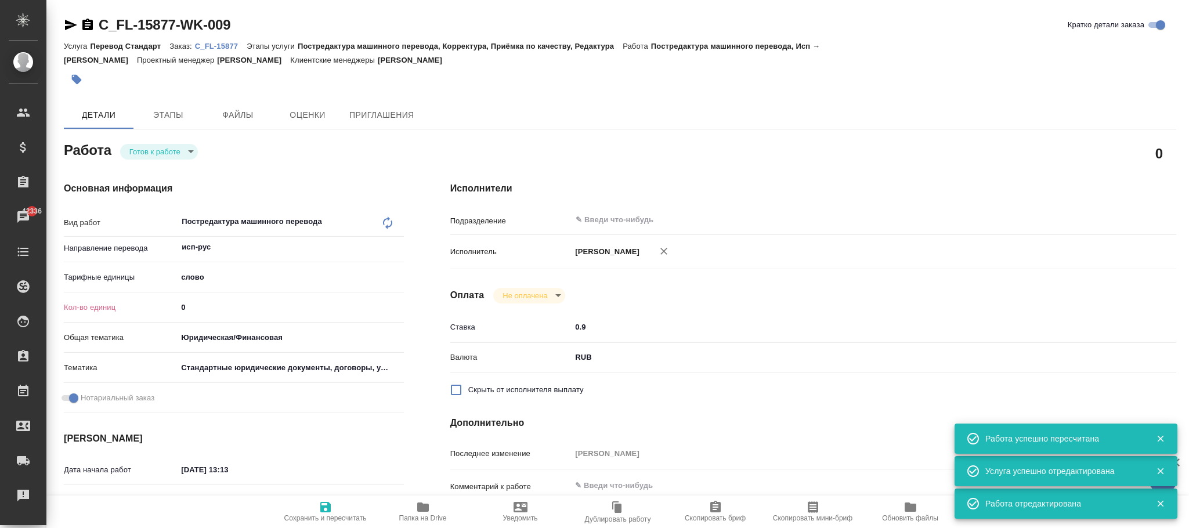
type textarea "x"
drag, startPoint x: 230, startPoint y: 294, endPoint x: 137, endPoint y: 289, distance: 92.4
click at [137, 297] on div "Кол-во единиц 0" at bounding box center [234, 307] width 340 height 20
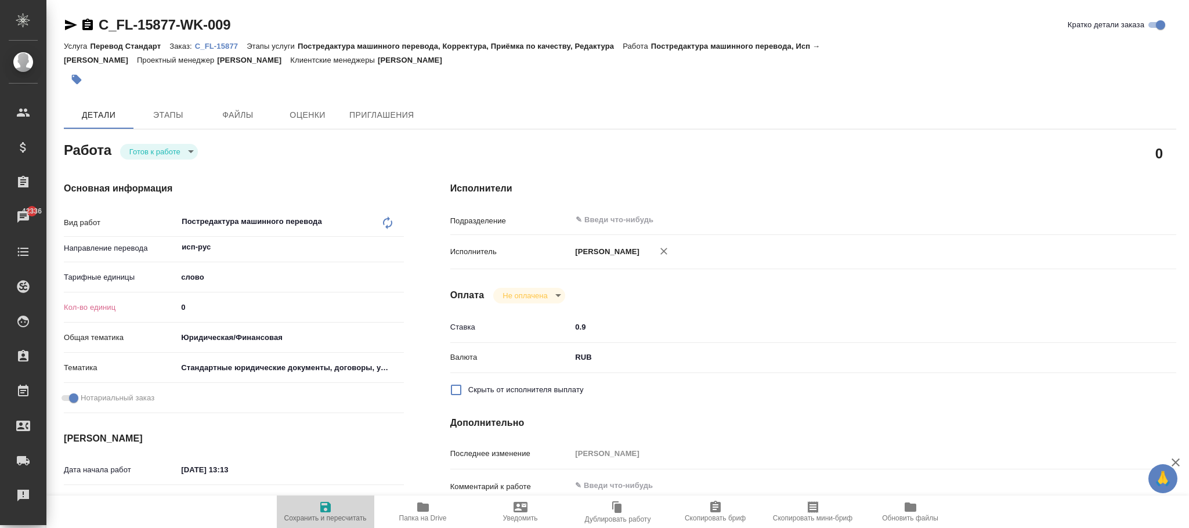
click at [315, 505] on span "Сохранить и пересчитать" at bounding box center [326, 511] width 84 height 22
type textarea "x"
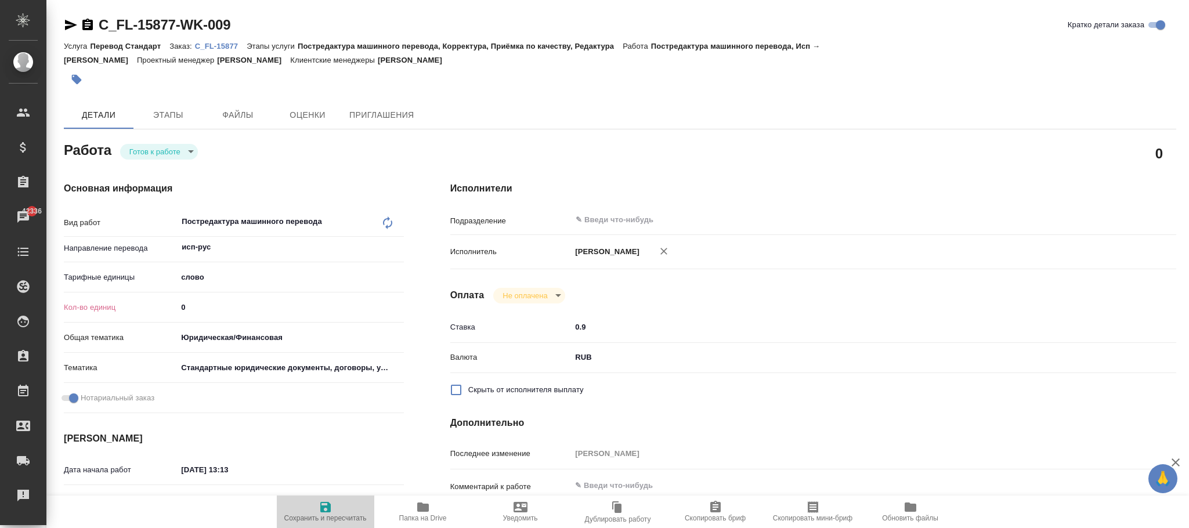
type textarea "x"
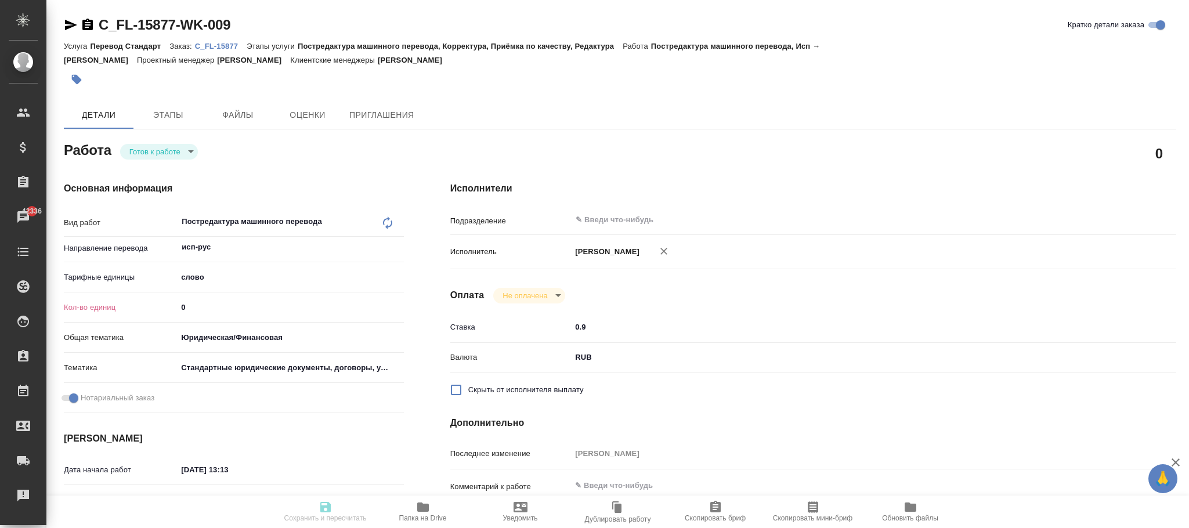
type textarea "x"
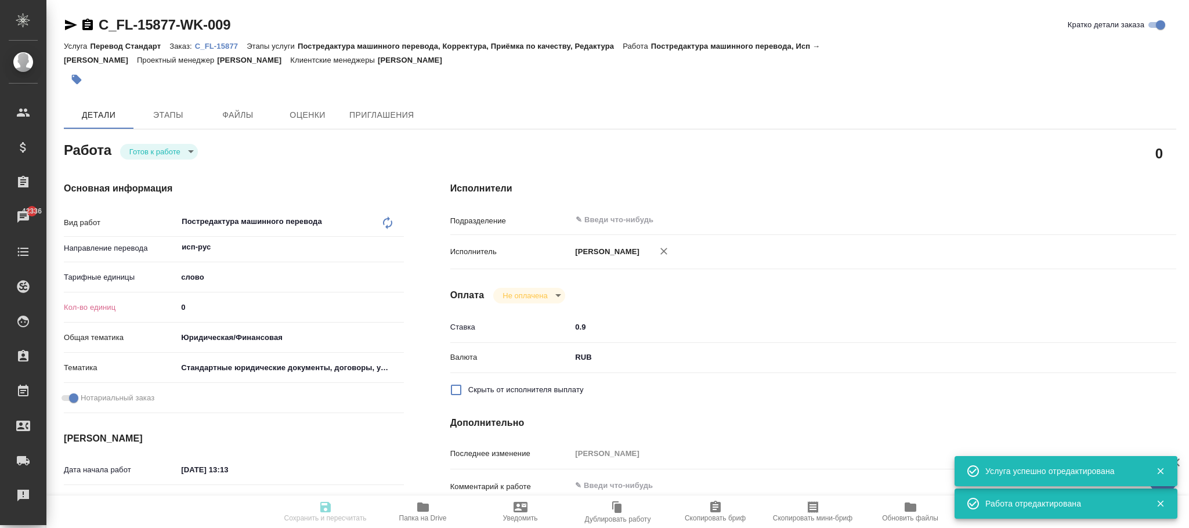
type input "readyForWork"
type textarea "Постредактура машинного перевода"
type textarea "x"
type input "исп-рус"
type input "5a8b1489cc6b4906c91bfd90"
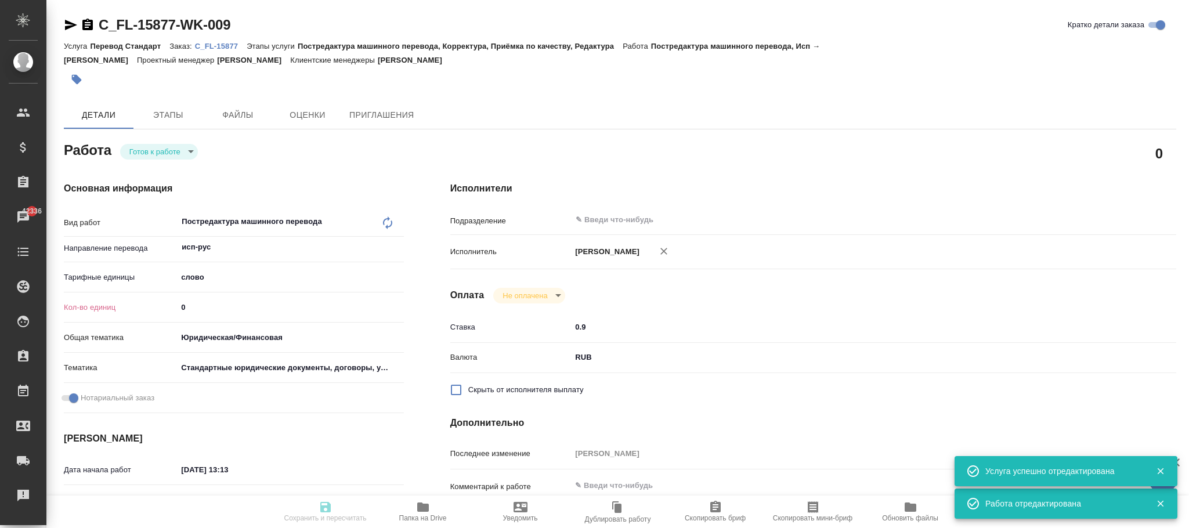
type input "0"
type input "yr-fn"
type input "5f647205b73bc97568ca66bf"
checkbox input "true"
type input "[DATE] 13:13"
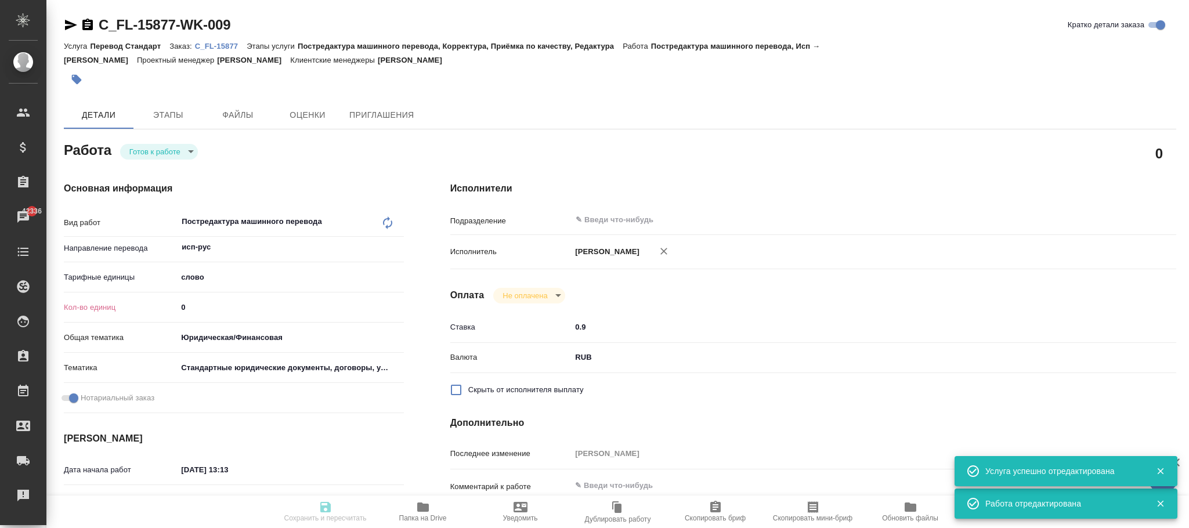
type input "[DATE] 14:00"
type input "notPayed"
type input "0.9"
type input "RUB"
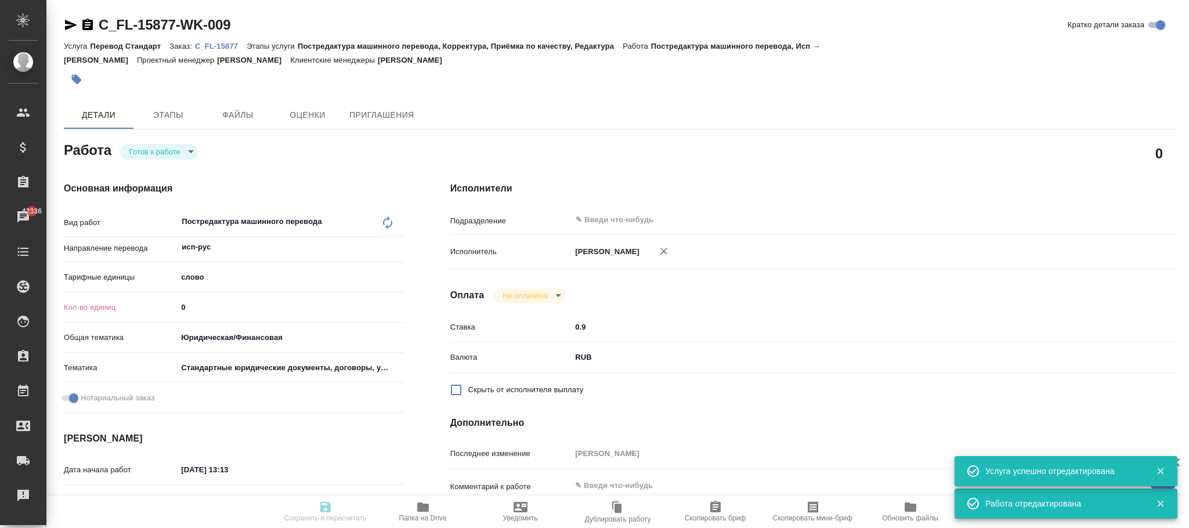
type input "[PERSON_NAME]"
type textarea "x"
type textarea "/Clients/FL_C/Orders/C_FL-15877/Translated/C_FL-15877-WK-009"
type textarea "x"
type input "C_FL-15877"
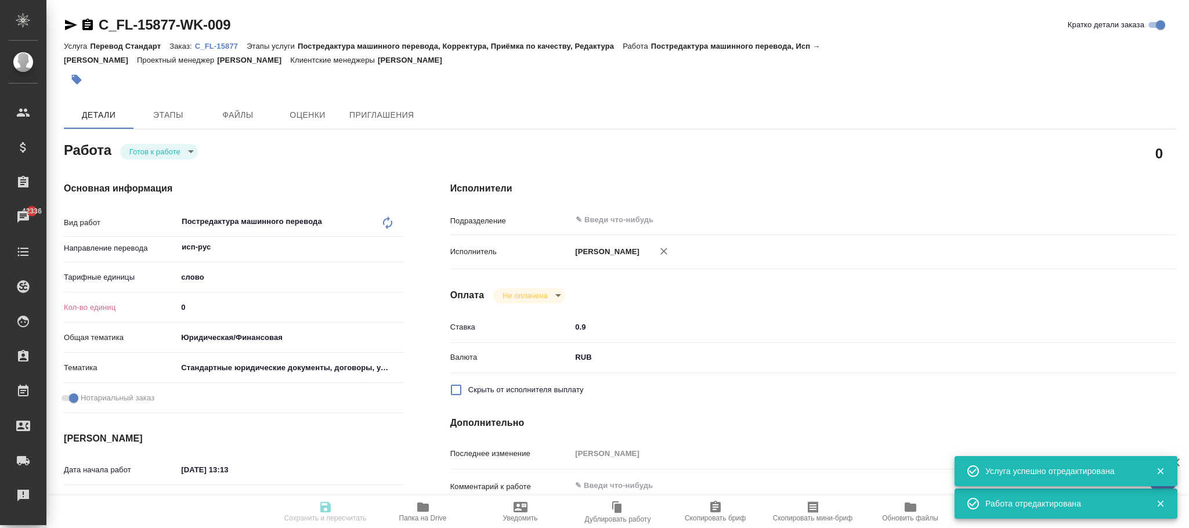
type input "Перевод Стандарт"
type input "Постредактура машинного перевода, Корректура, Приёмка по качеству, Редактура"
type input "[PERSON_NAME]"
type input "/Clients/FL_C/Orders/C_FL-15877"
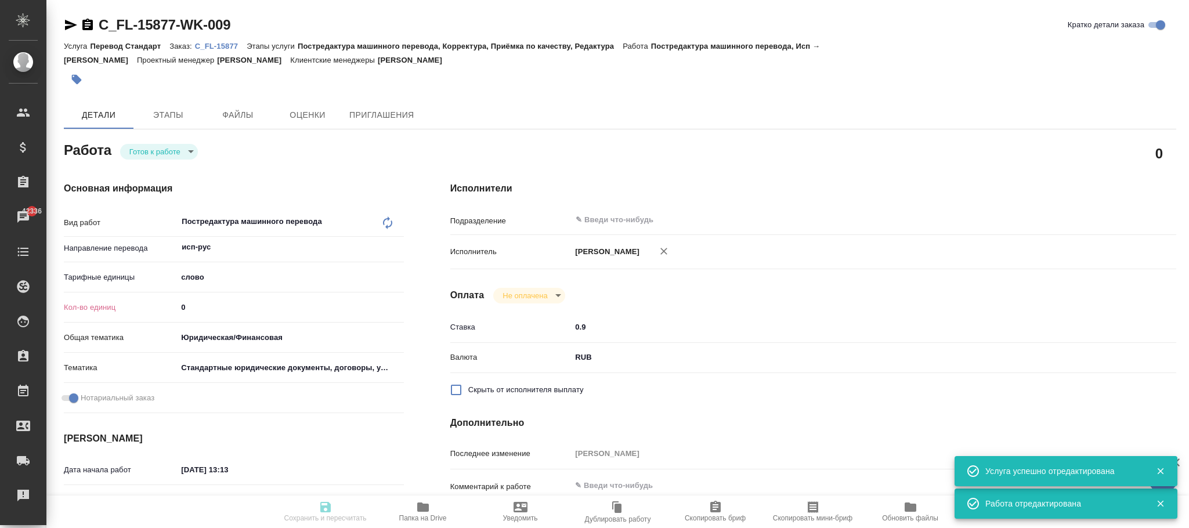
type textarea "x"
type textarea "переводим с англ и частично с исп там, где нет дубляжа нот"
type textarea "x"
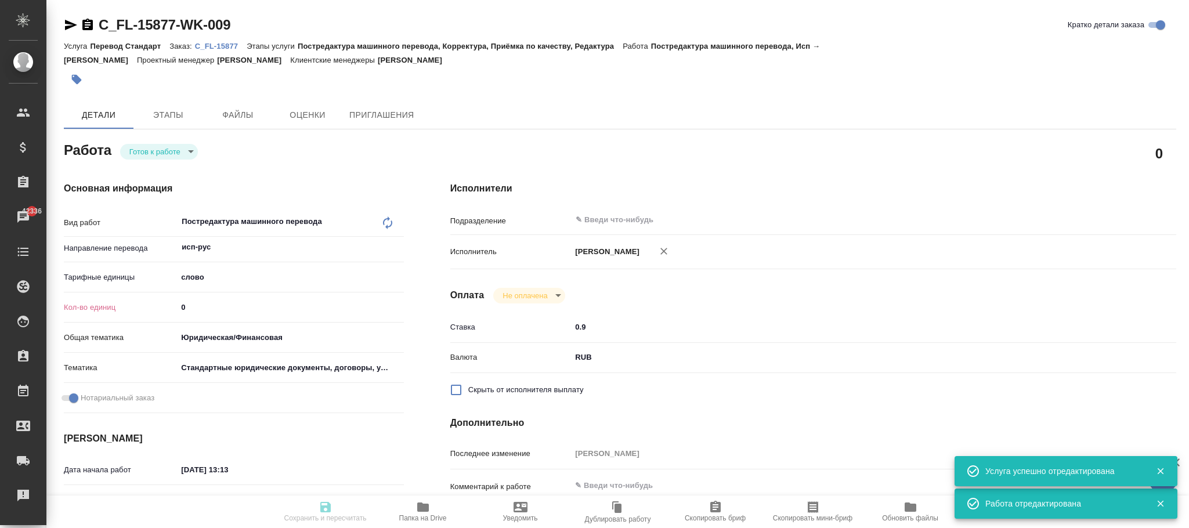
type textarea "x"
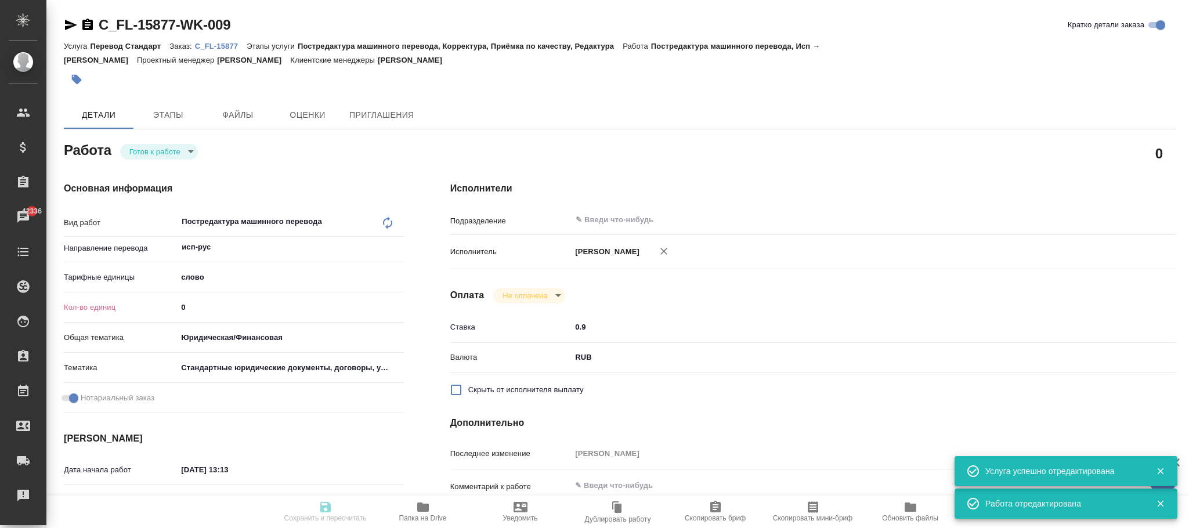
type textarea "x"
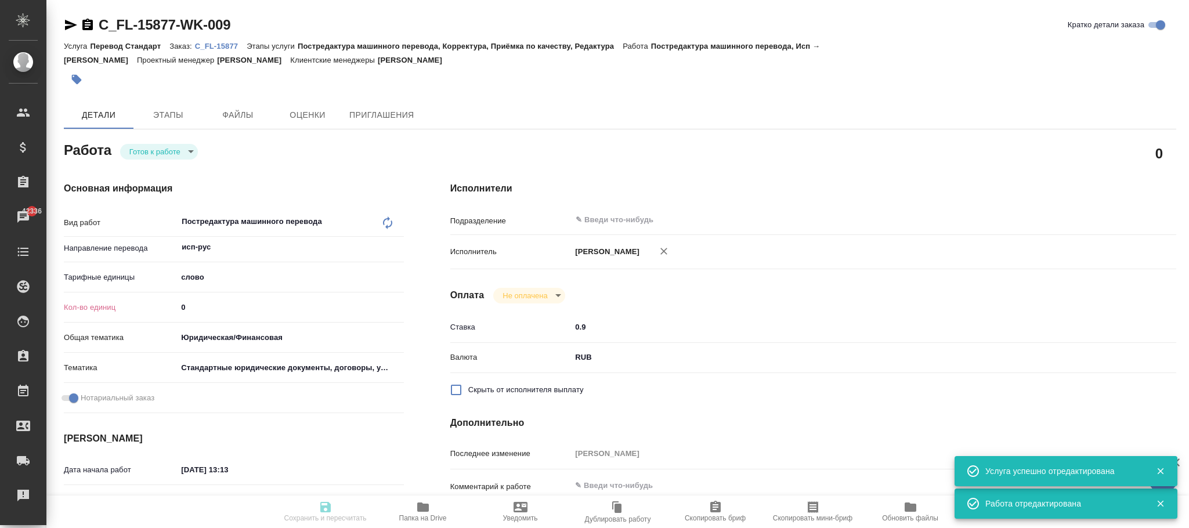
type textarea "x"
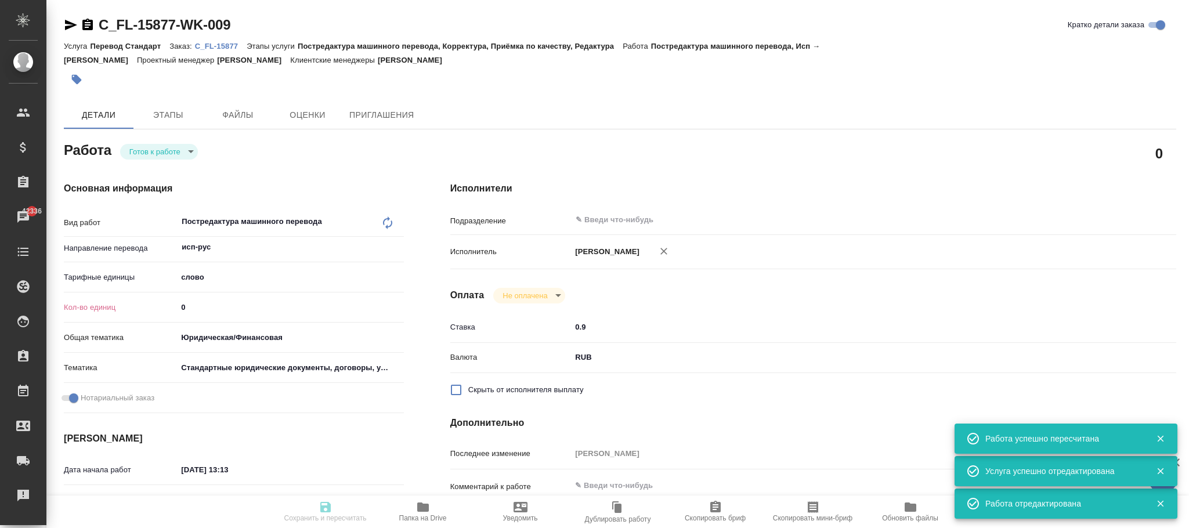
type input "readyForWork"
type textarea "Постредактура машинного перевода"
type textarea "x"
type input "исп-рус"
type input "5a8b1489cc6b4906c91bfd90"
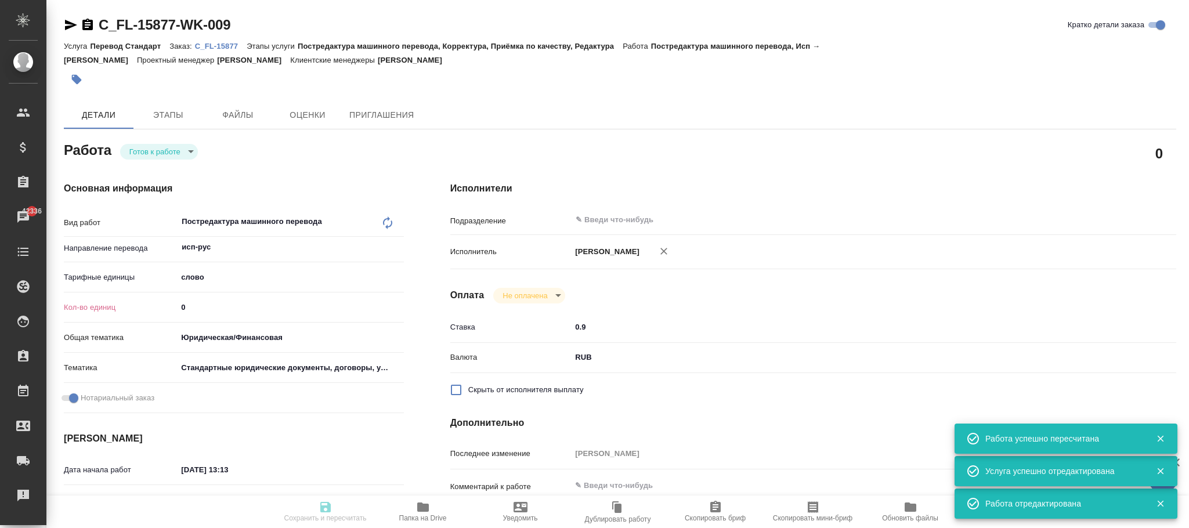
type input "0"
type input "yr-fn"
type input "5f647205b73bc97568ca66bf"
checkbox input "true"
type input "[DATE] 13:13"
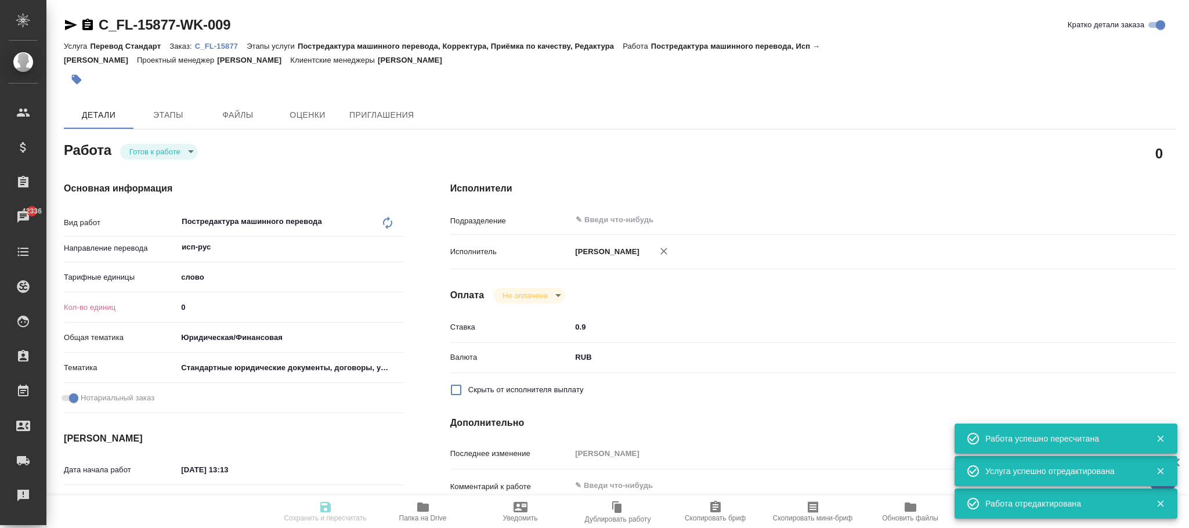
type input "[DATE] 14:00"
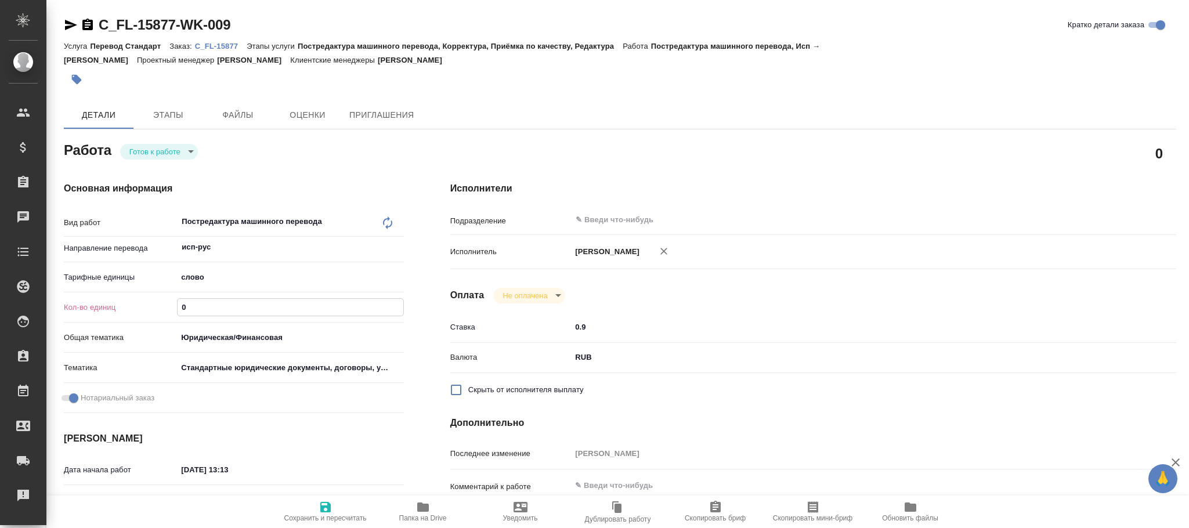
drag, startPoint x: 216, startPoint y: 296, endPoint x: 120, endPoint y: 298, distance: 96.3
click at [120, 298] on div "Кол-во единиц 0" at bounding box center [234, 307] width 340 height 20
click at [397, 299] on input "1" at bounding box center [290, 307] width 225 height 17
click at [397, 299] on input "2" at bounding box center [290, 307] width 225 height 17
click at [397, 299] on input "3" at bounding box center [290, 307] width 225 height 17
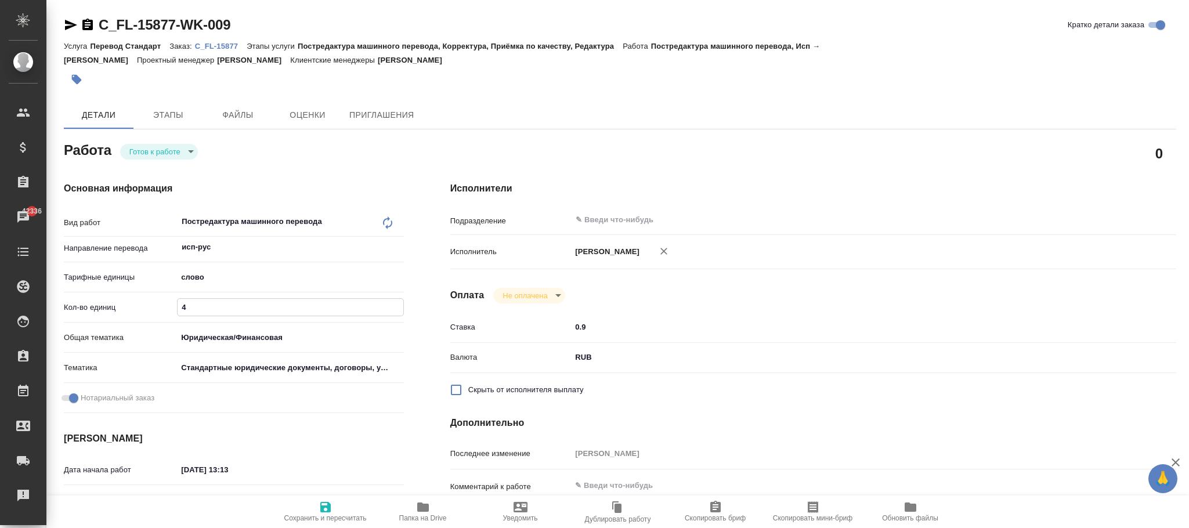
type input "4"
click at [397, 299] on input "4" at bounding box center [290, 307] width 225 height 17
click at [325, 504] on icon "button" at bounding box center [325, 507] width 14 height 14
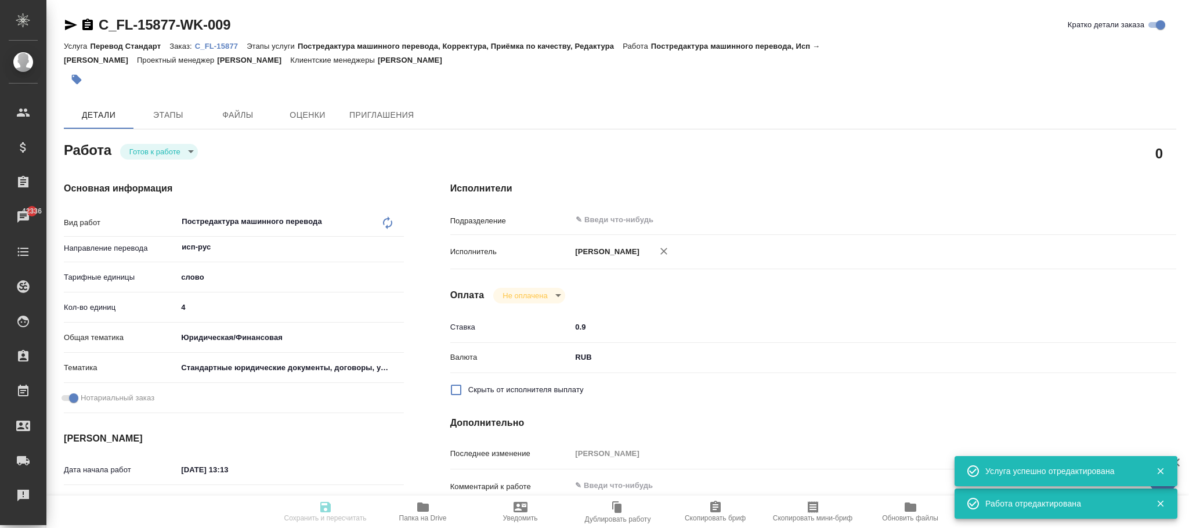
type input "readyForWork"
type input "исп-рус"
type input "5a8b1489cc6b4906c91bfd90"
type input "4"
type input "yr-fn"
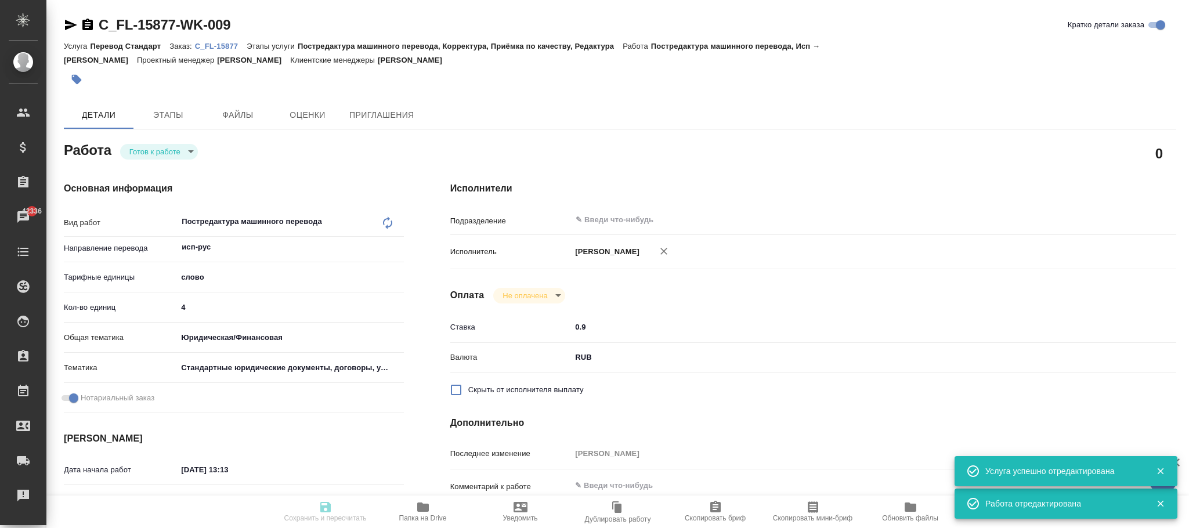
type input "5f647205b73bc97568ca66bf"
checkbox input "true"
type input "05.09.2025 13:13"
type input "11.09.2025 14:00"
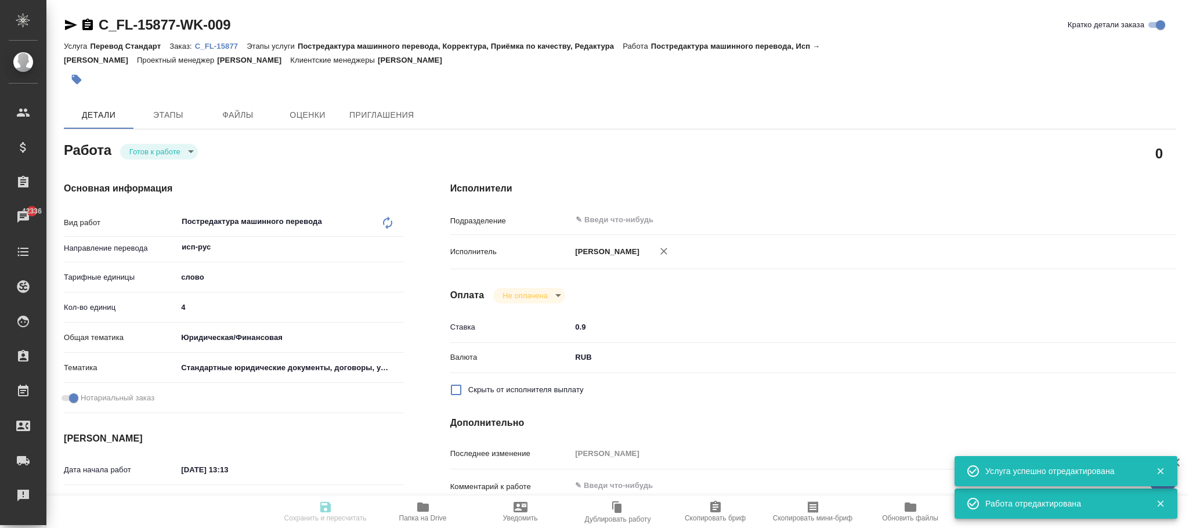
type input "notPayed"
type input "0.9"
type input "RUB"
type input "[PERSON_NAME]"
type input "C_FL-15877"
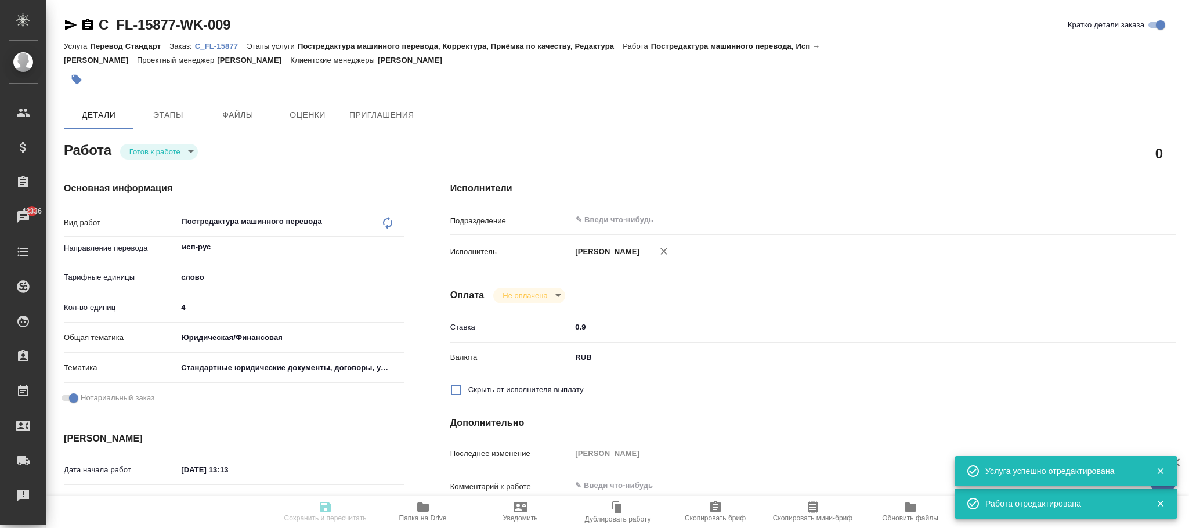
type input "Перевод Стандарт"
type input "Постредактура машинного перевода, Корректура, Приёмка по качеству, Редактура"
type input "Лямина Надежда"
type input "Малофеева Екатерина"
type input "/Clients/FL_C/Orders/C_FL-15877"
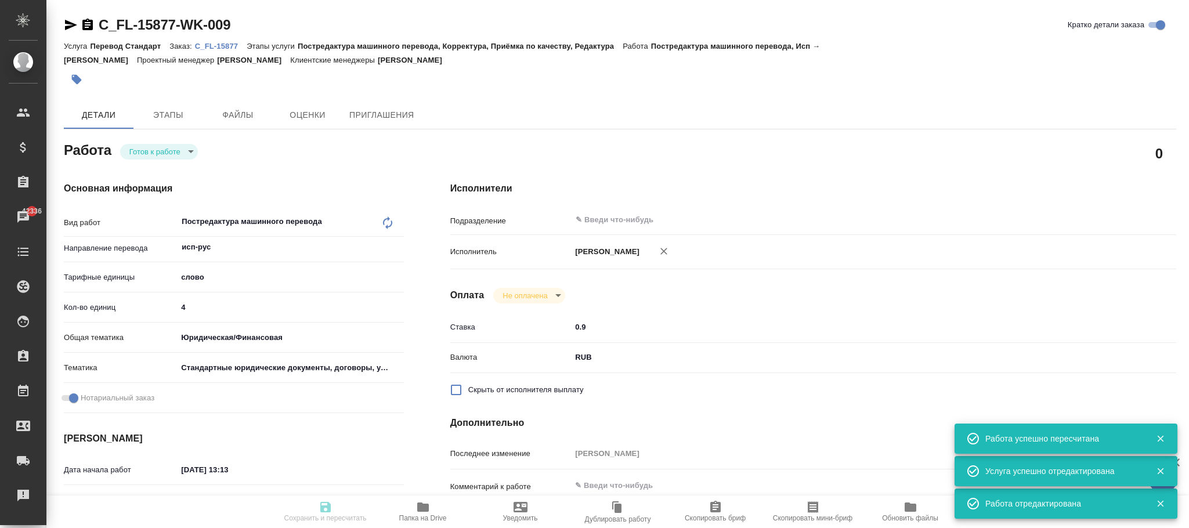
type input "readyForWork"
type input "исп-рус"
type input "5a8b1489cc6b4906c91bfd90"
type input "0"
type input "yr-fn"
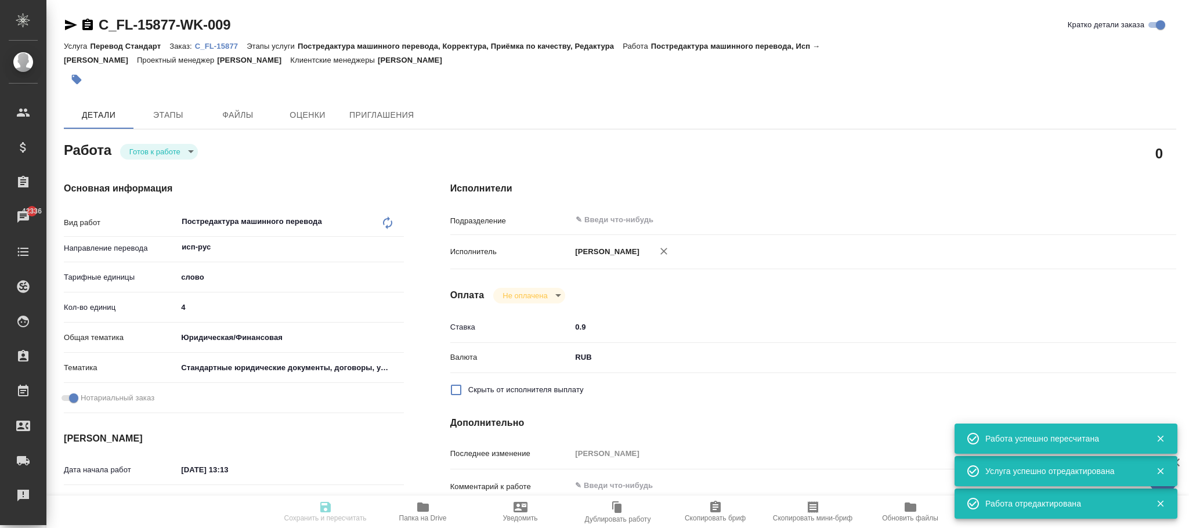
type input "5f647205b73bc97568ca66bf"
checkbox input "true"
type input "05.09.2025 13:13"
type input "11.09.2025 14:00"
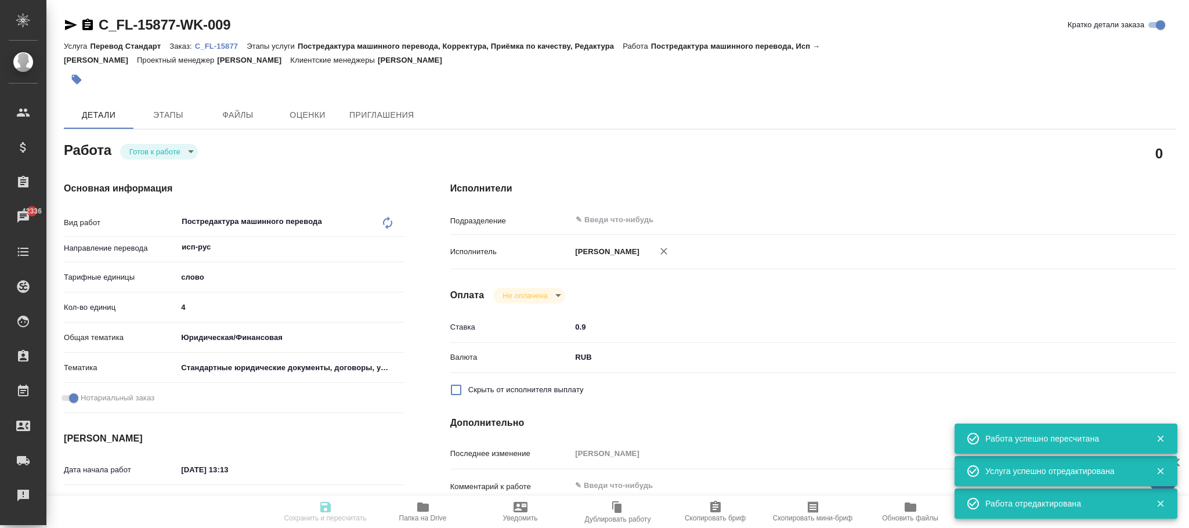
type input "notPayed"
type input "0.9"
type input "RUB"
type input "[PERSON_NAME]"
type input "C_FL-15877"
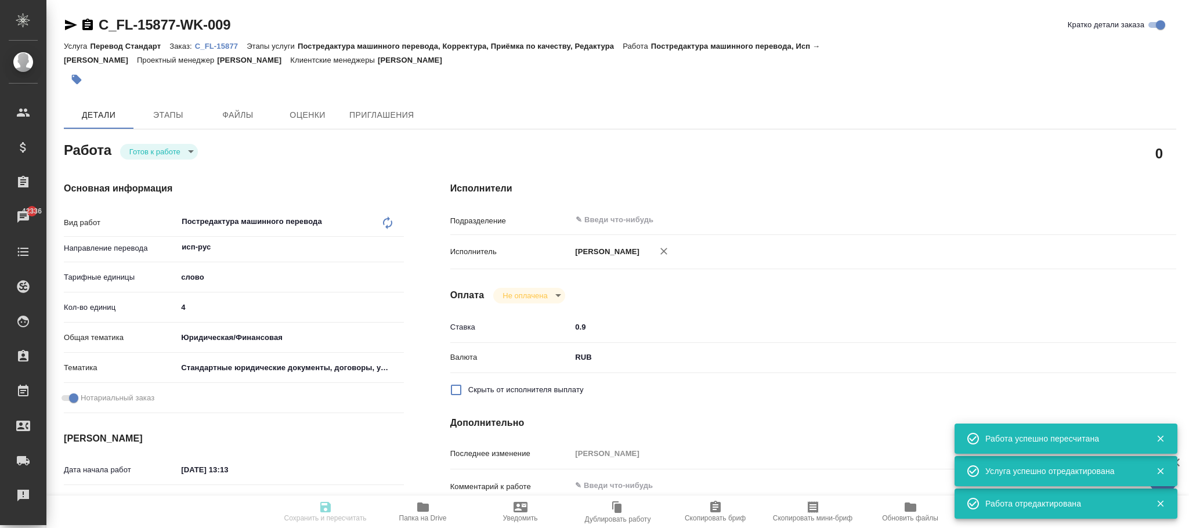
type input "Перевод Стандарт"
type input "Постредактура машинного перевода, Корректура, Приёмка по качеству, Редактура"
type input "Лямина Надежда"
type input "Малофеева Екатерина"
type input "/Clients/FL_C/Orders/C_FL-15877"
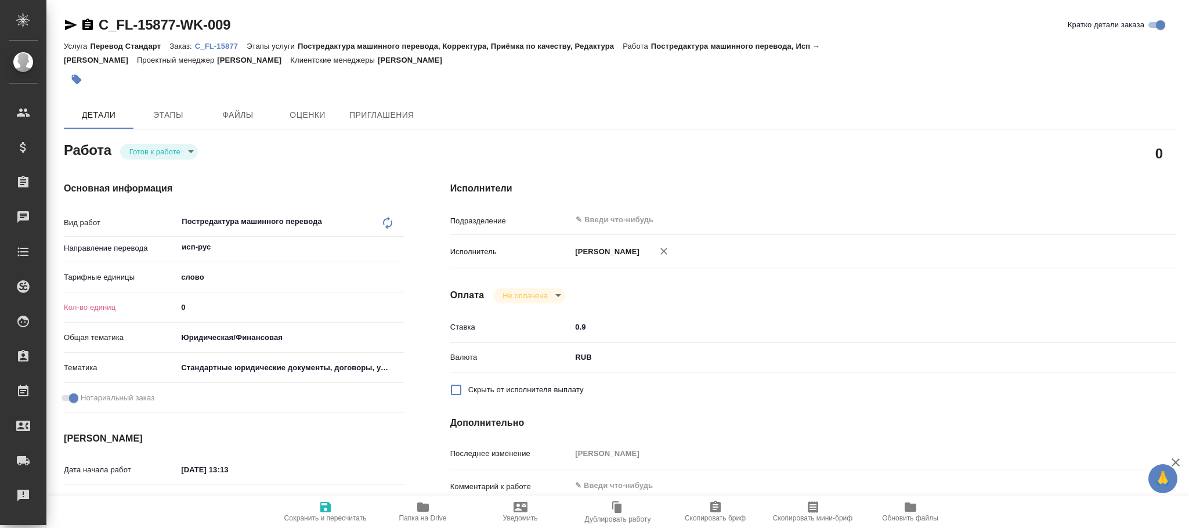
type textarea "x"
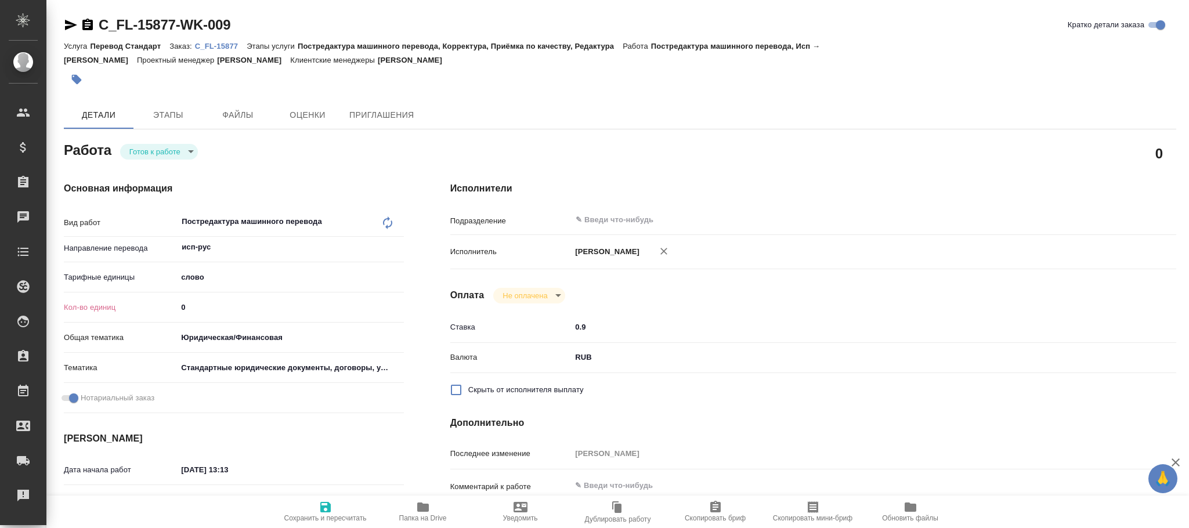
type textarea "x"
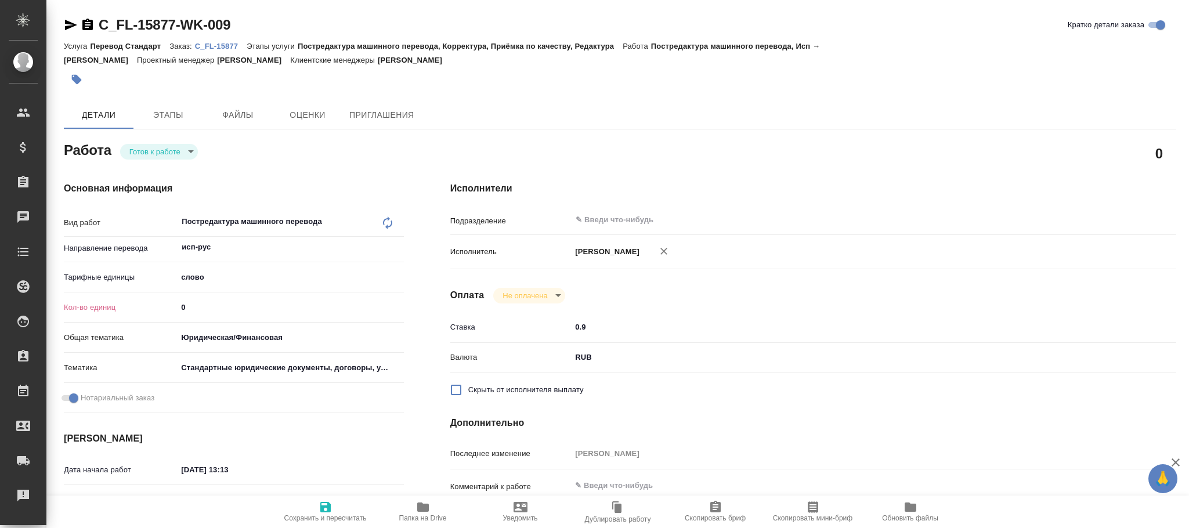
type textarea "x"
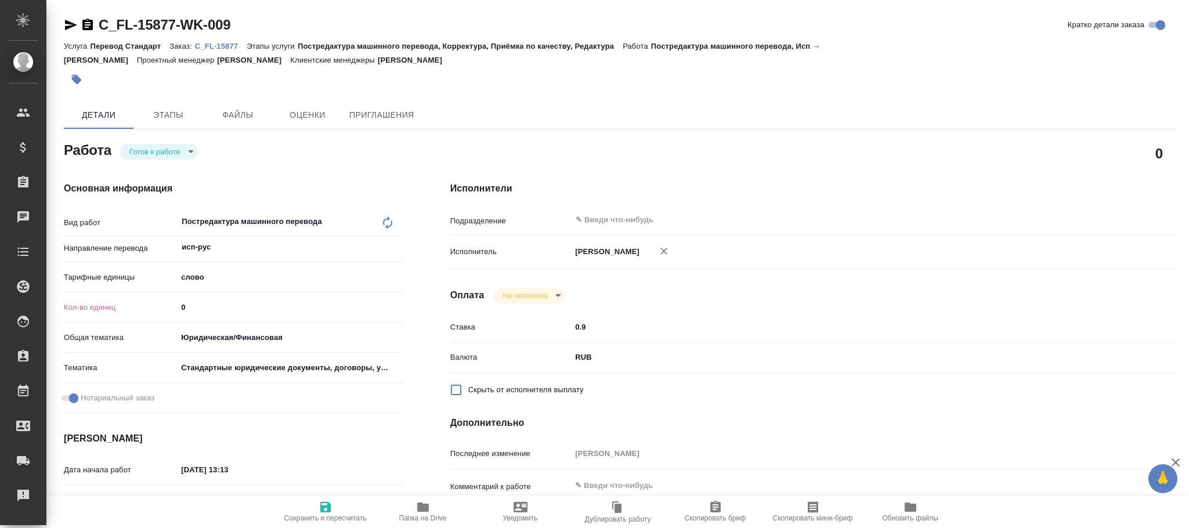
type textarea "x"
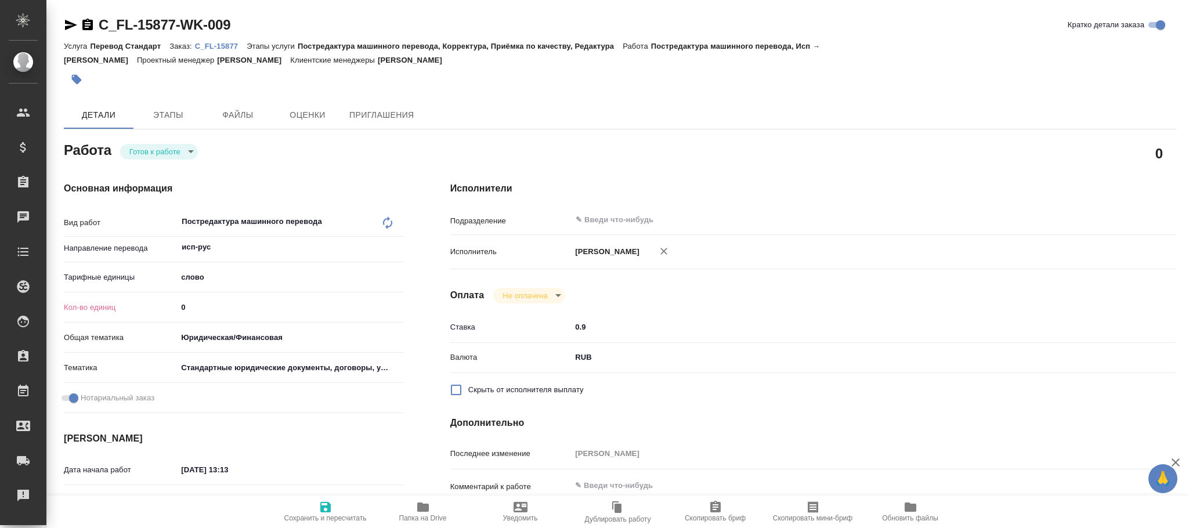
type textarea "x"
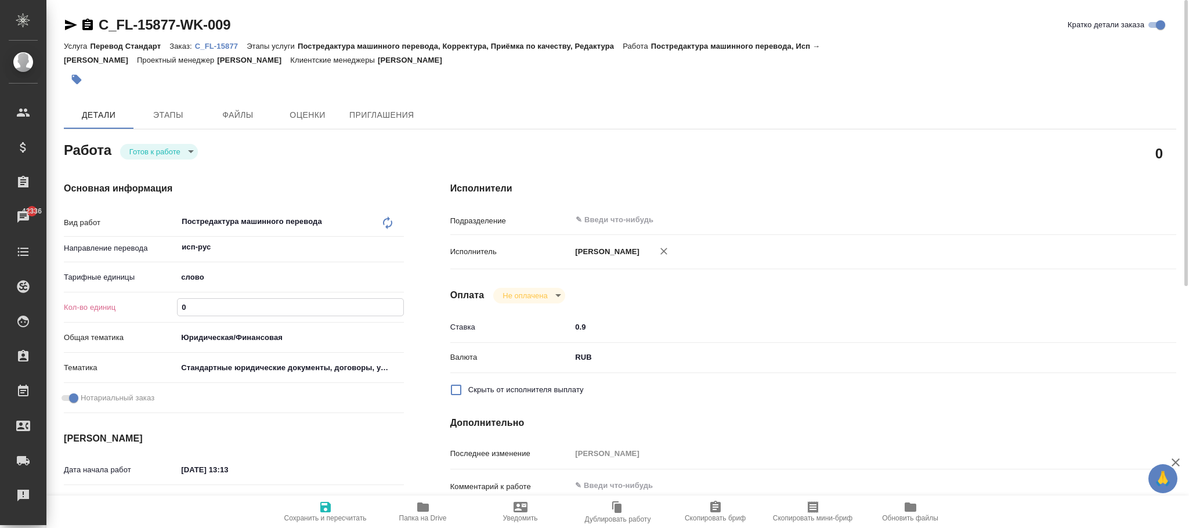
drag, startPoint x: 215, startPoint y: 291, endPoint x: 104, endPoint y: 277, distance: 111.2
click at [104, 277] on div "Вид работ Постредактура машинного перевода x ​ Направление перевода исп-рус ​ Т…" at bounding box center [234, 313] width 340 height 208
type input "6386"
drag, startPoint x: 296, startPoint y: 151, endPoint x: 282, endPoint y: 316, distance: 164.8
click at [295, 158] on div "Основная информация Вид работ Постредактура машинного перевода x ​ Направление …" at bounding box center [234, 405] width 386 height 495
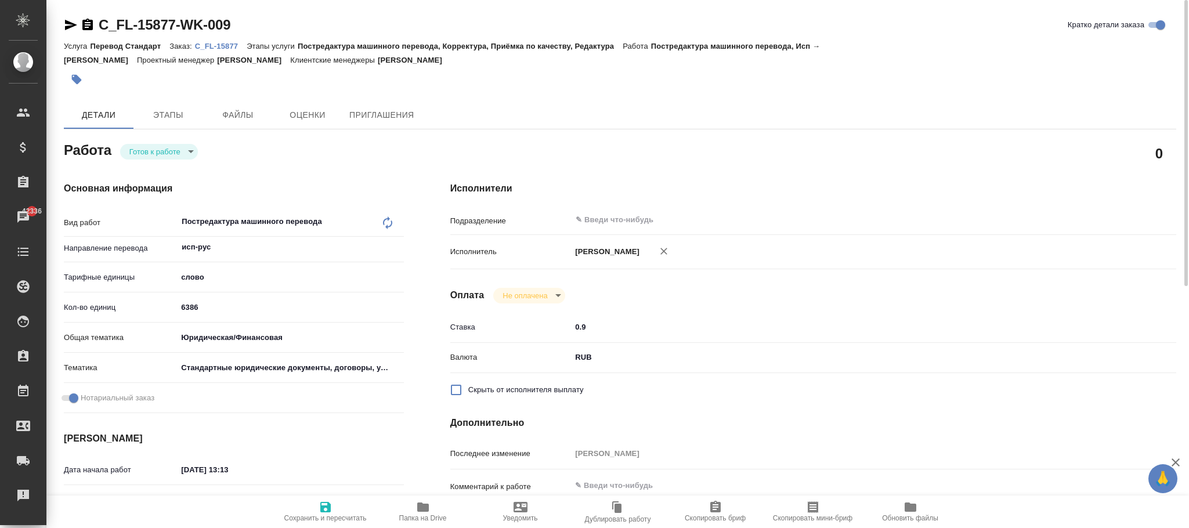
drag, startPoint x: 334, startPoint y: 505, endPoint x: 328, endPoint y: 505, distance: 6.4
click at [333, 505] on span "Сохранить и пересчитать" at bounding box center [326, 511] width 84 height 22
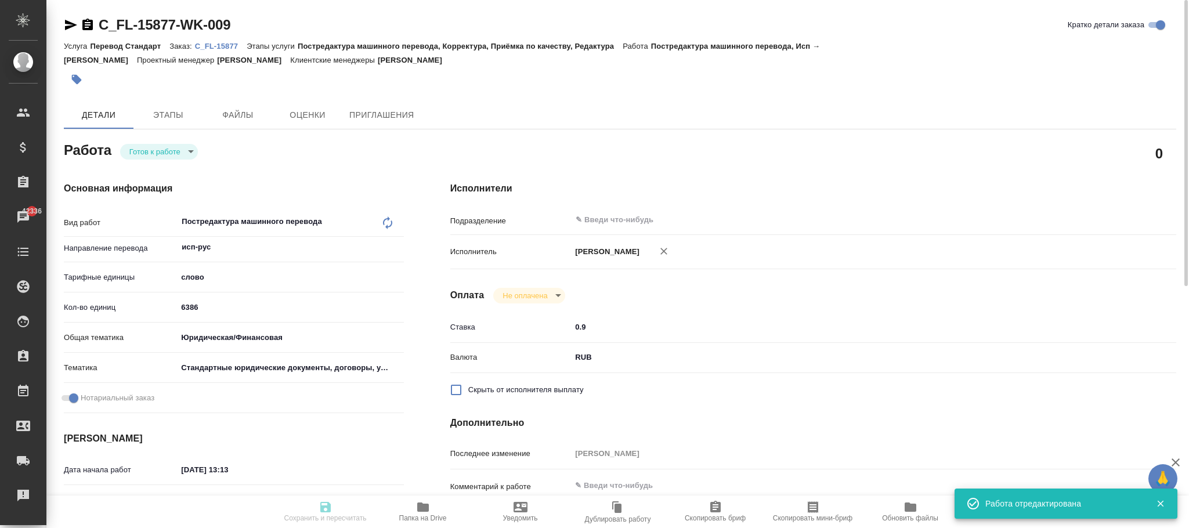
type input "readyForWork"
type input "исп-рус"
type input "5a8b1489cc6b4906c91bfd90"
type input "6386"
type input "yr-fn"
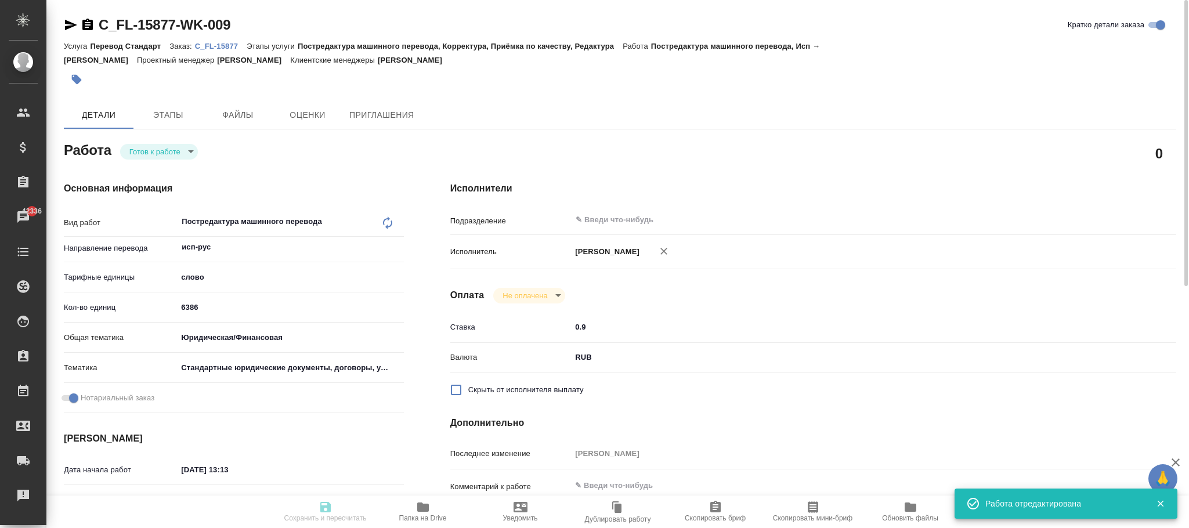
type input "5f647205b73bc97568ca66bf"
checkbox input "true"
type input "[DATE] 13:13"
type input "[DATE] 14:00"
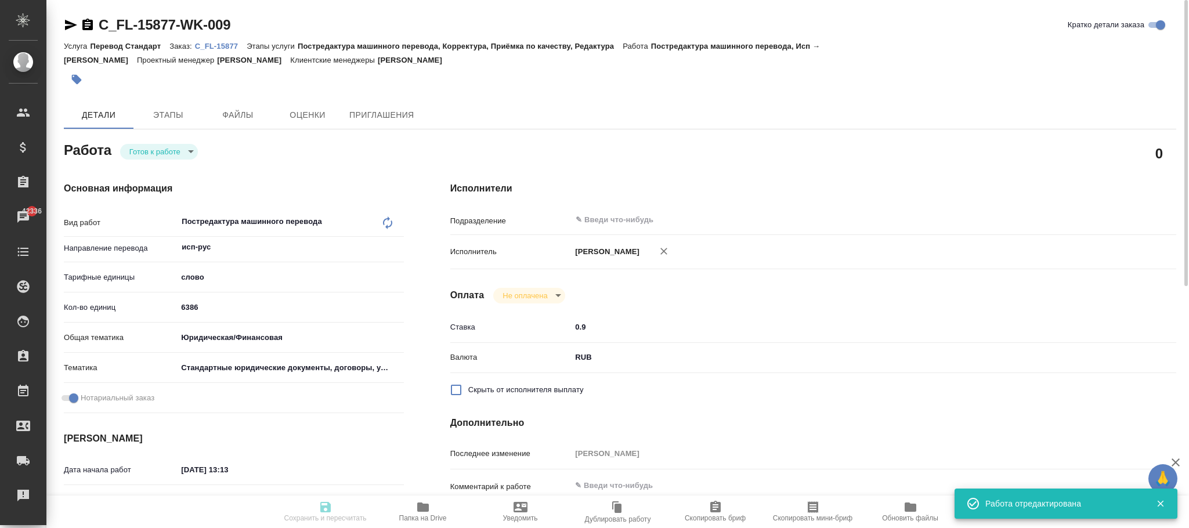
type input "notPayed"
type input "0.9"
type input "RUB"
type input "[PERSON_NAME]"
type input "C_FL-15877"
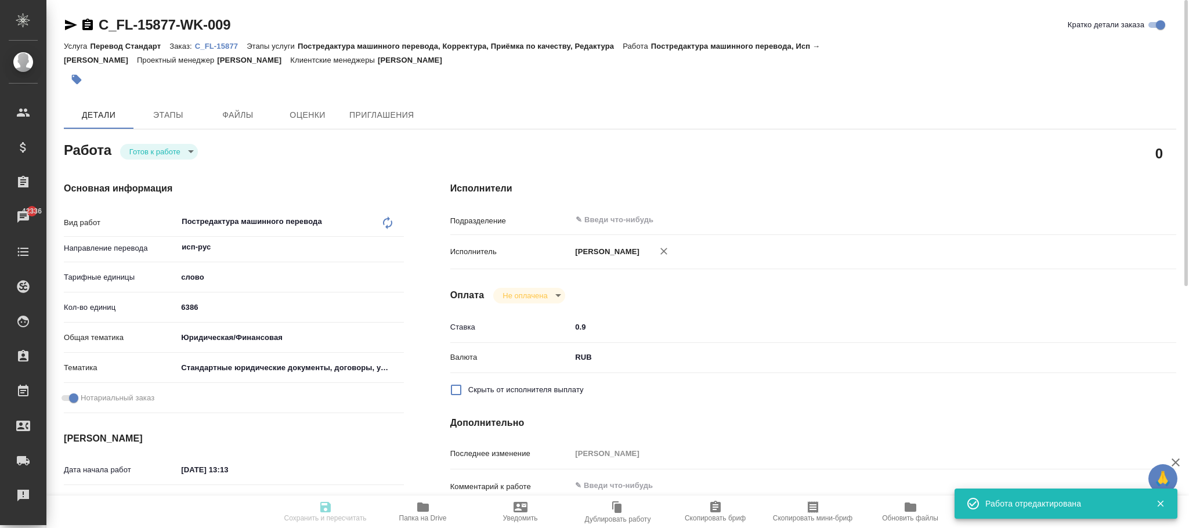
type input "Перевод Стандарт"
type input "Постредактура машинного перевода, Корректура, Приёмка по качеству, Редактура"
type input "[PERSON_NAME]"
type input "/Clients/FL_C/Orders/C_FL-15877"
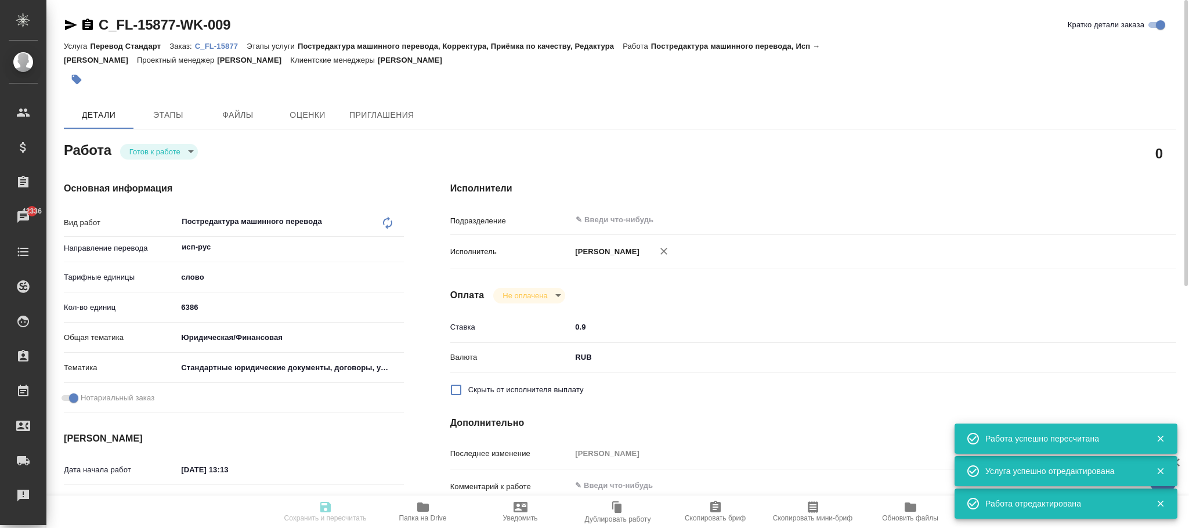
type input "readyForWork"
type input "исп-рус"
type input "5a8b1489cc6b4906c91bfd90"
type input "0"
type input "yr-fn"
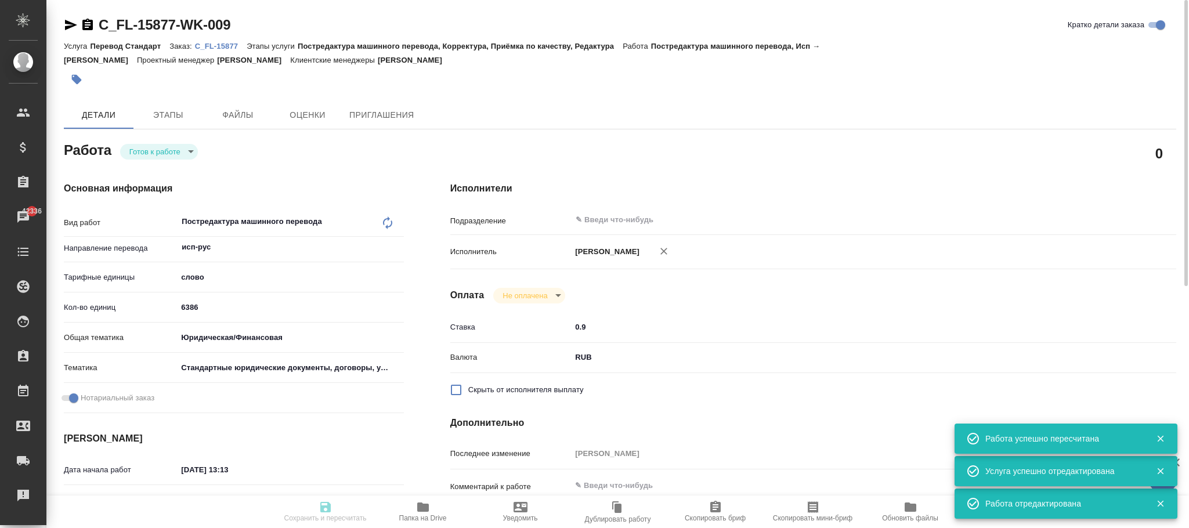
type input "5f647205b73bc97568ca66bf"
checkbox input "true"
type input "[DATE] 13:13"
type input "[DATE] 14:00"
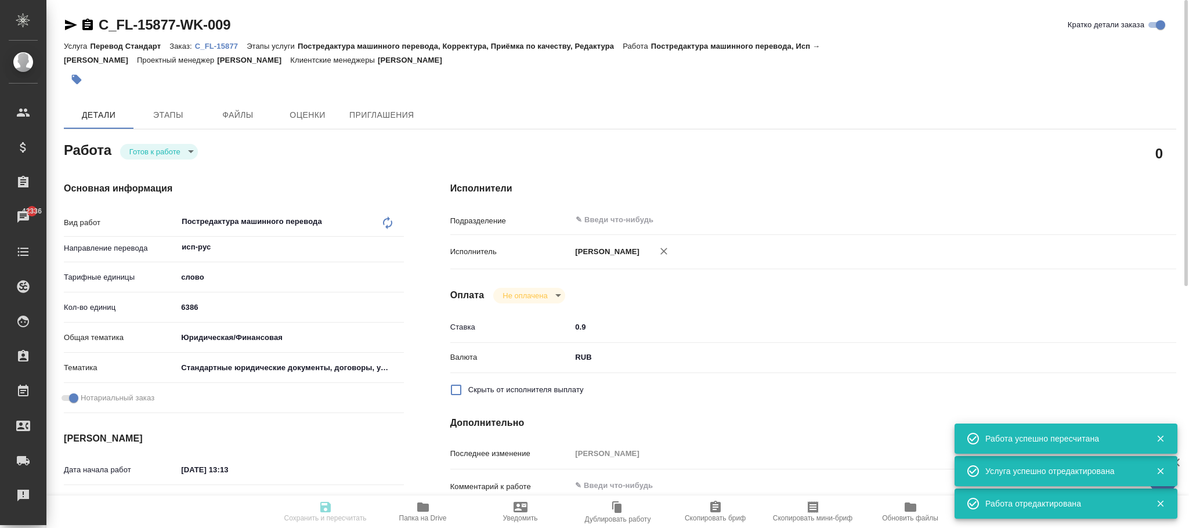
type input "notPayed"
type input "0.9"
type input "RUB"
type input "[PERSON_NAME]"
type input "C_FL-15877"
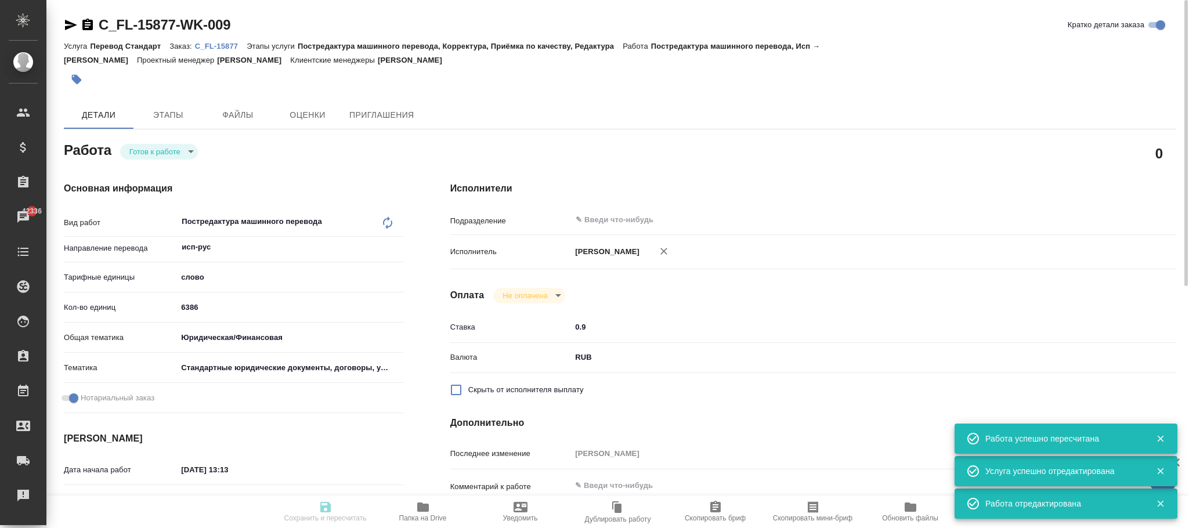
type input "Перевод Стандарт"
type input "Постредактура машинного перевода, Корректура, Приёмка по качеству, Редактура"
type input "[PERSON_NAME]"
type input "/Clients/FL_C/Orders/C_FL-15877"
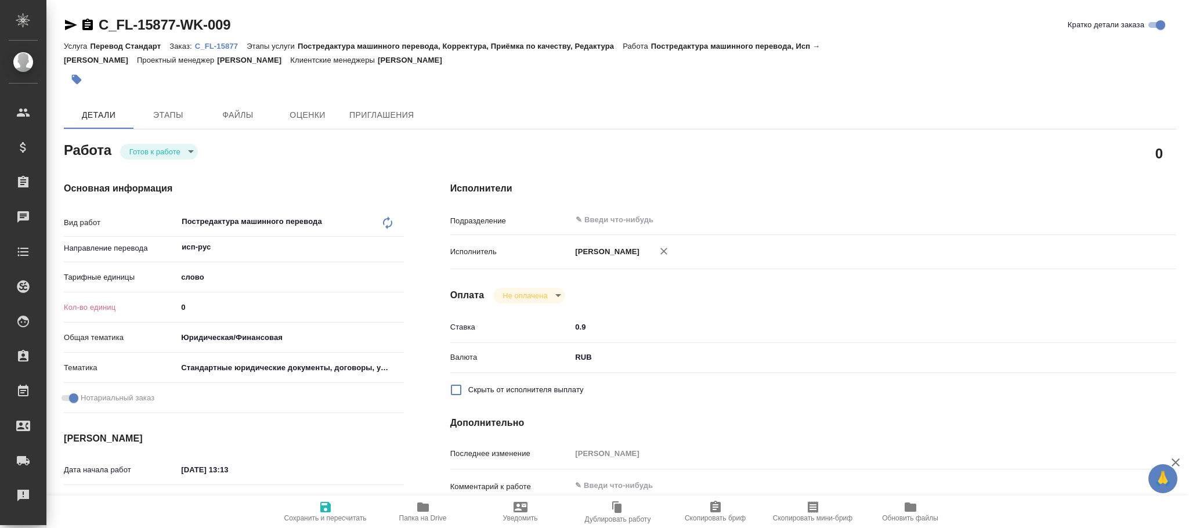
type textarea "x"
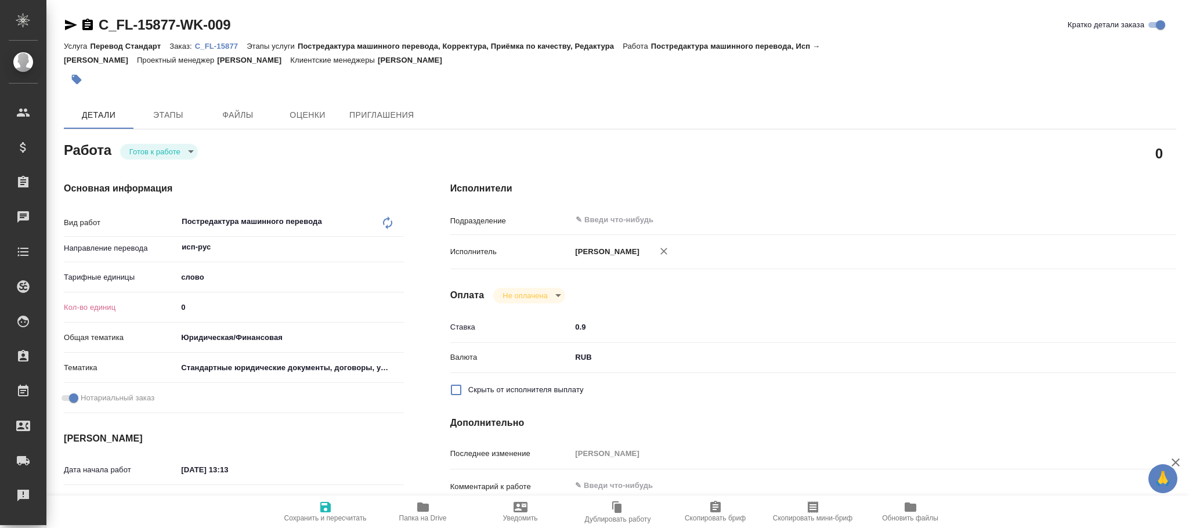
type textarea "x"
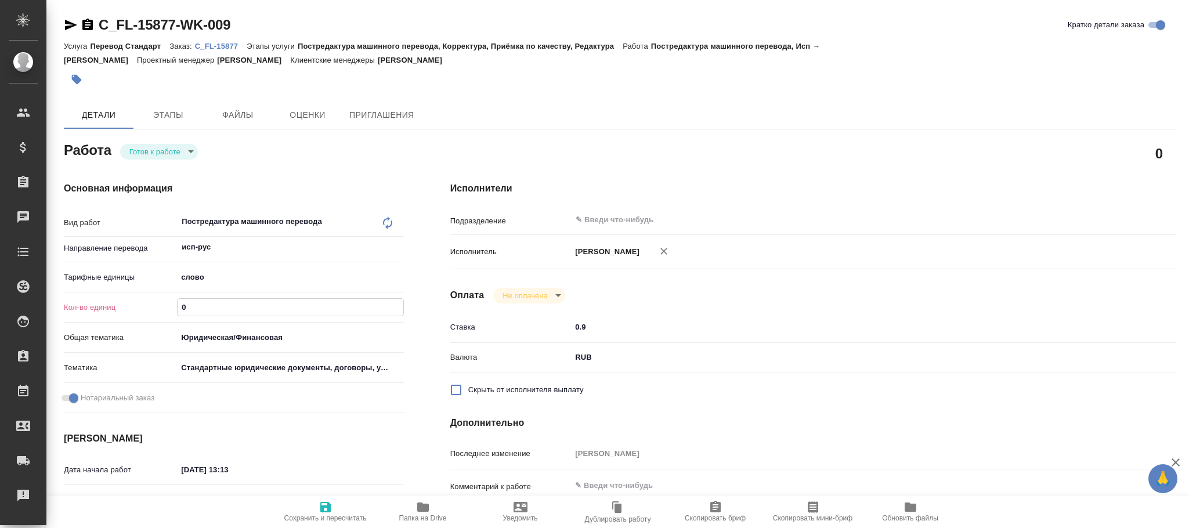
drag, startPoint x: 209, startPoint y: 283, endPoint x: 138, endPoint y: 283, distance: 71.4
click at [142, 297] on div "Кол-во единиц 0" at bounding box center [234, 307] width 340 height 20
type textarea "x"
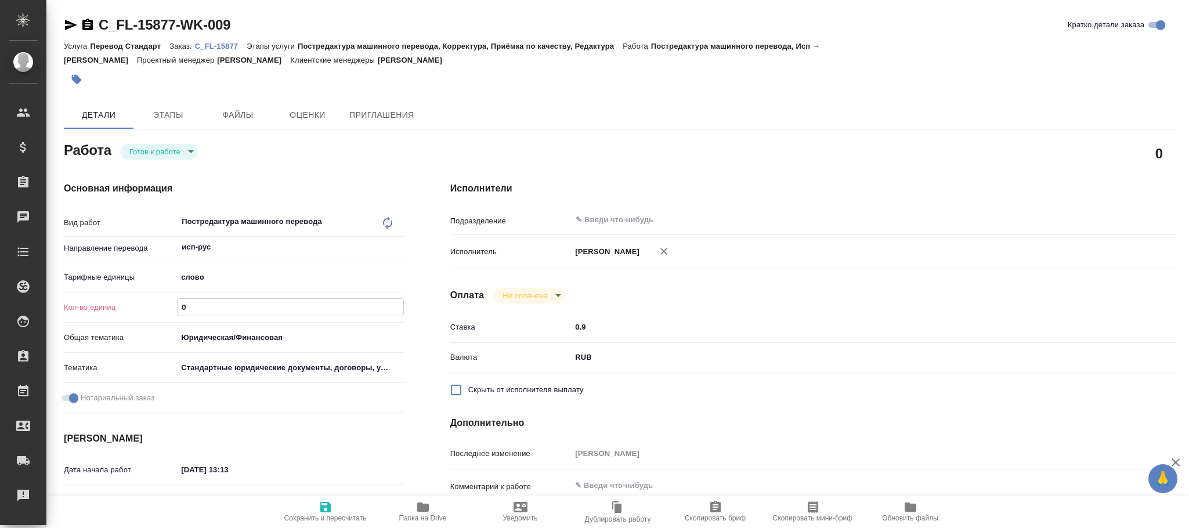
type textarea "x"
type input "6"
type textarea "x"
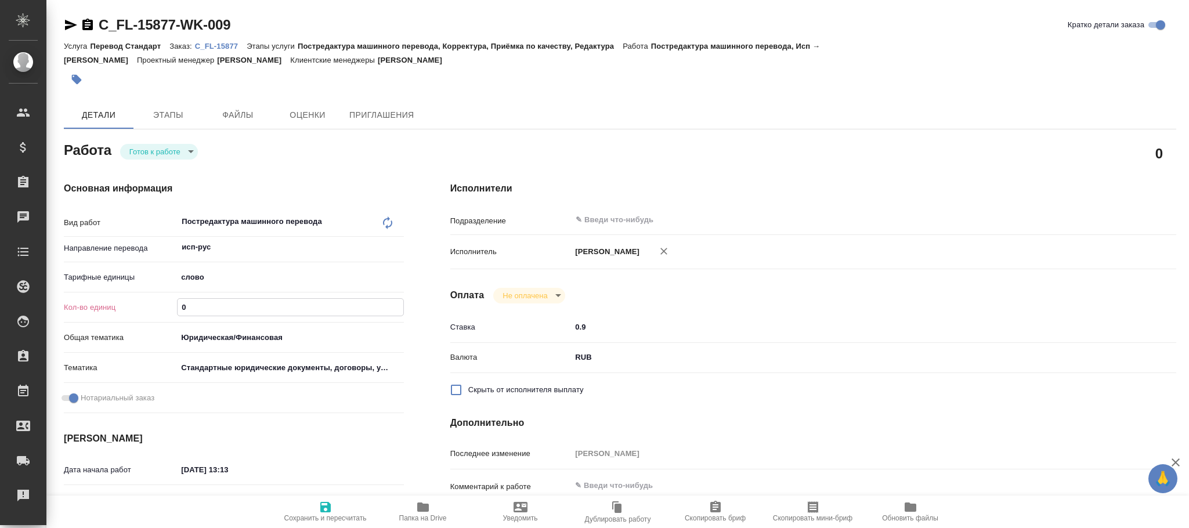
type textarea "x"
type input "63"
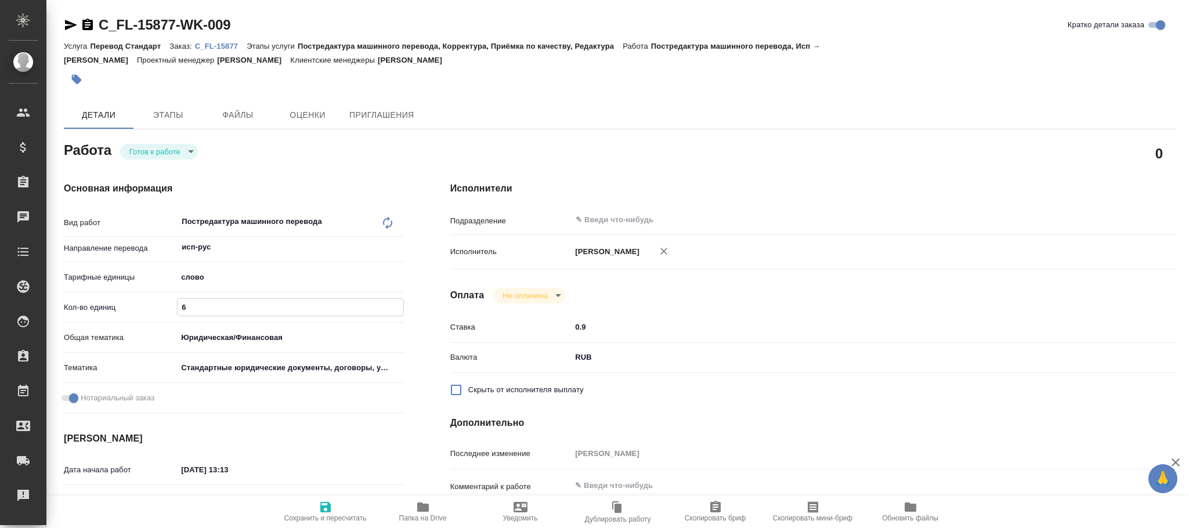
type textarea "x"
type input "638"
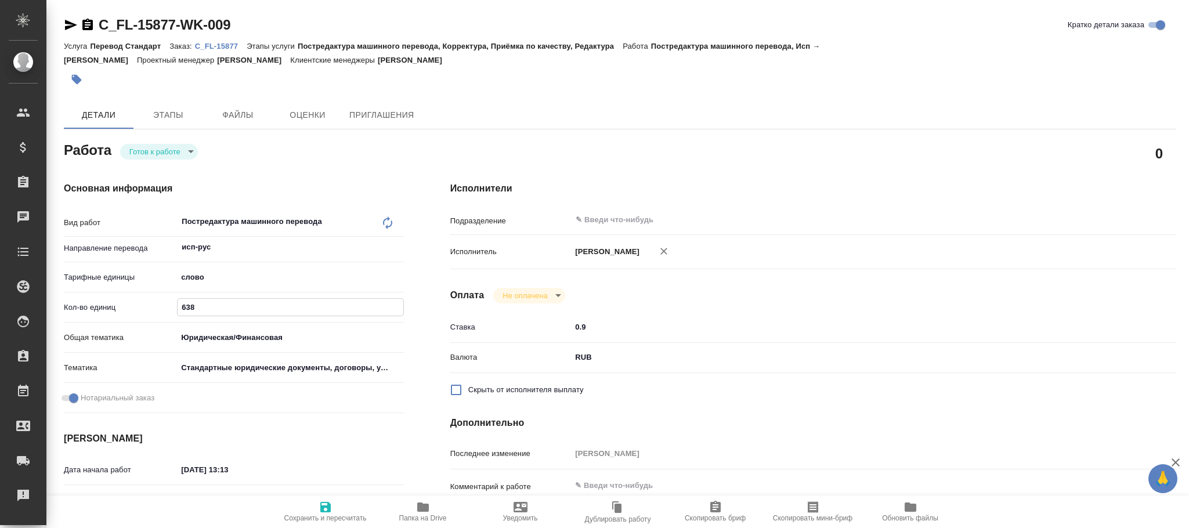
type textarea "x"
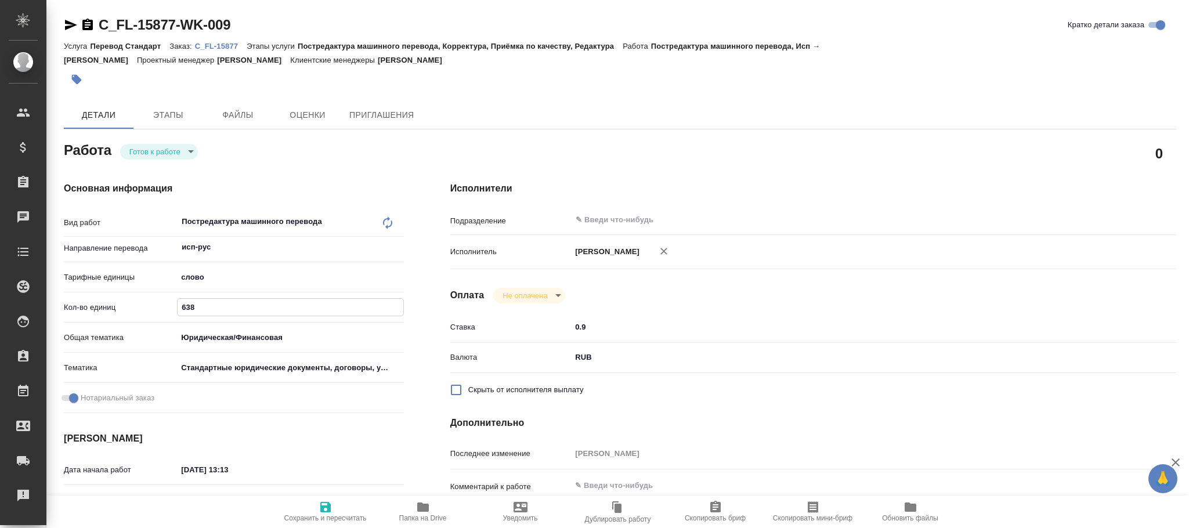
type textarea "x"
type input "6386"
type textarea "x"
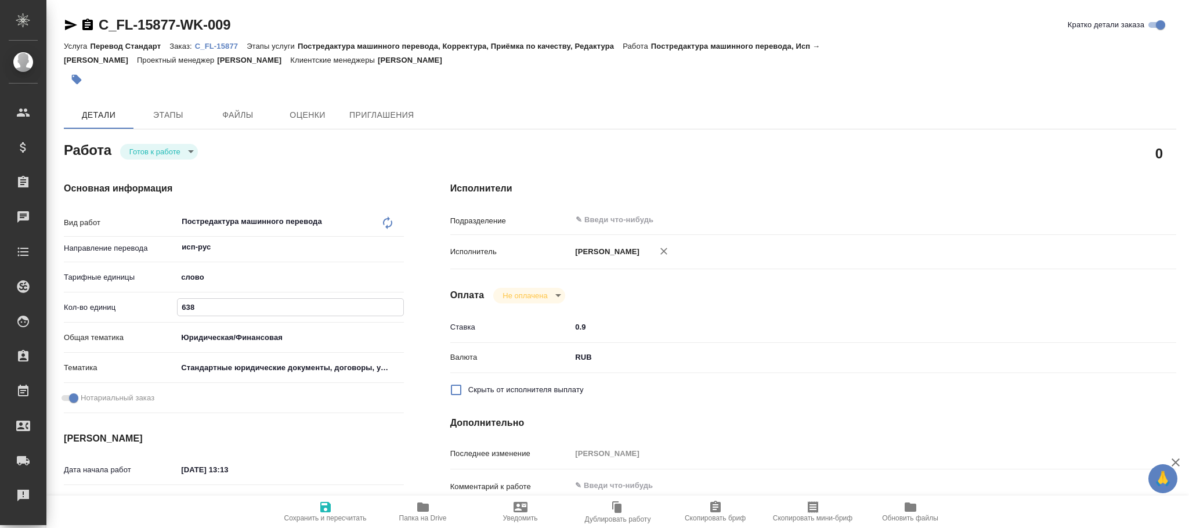
type textarea "x"
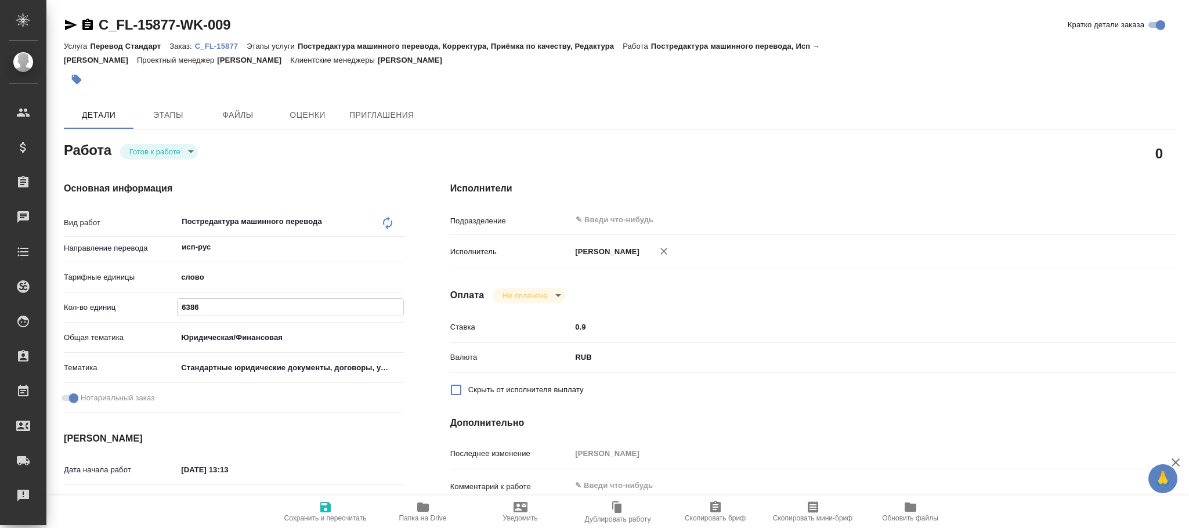
type textarea "x"
type input "6386"
click at [332, 517] on span "Сохранить и пересчитать" at bounding box center [325, 518] width 82 height 8
type textarea "x"
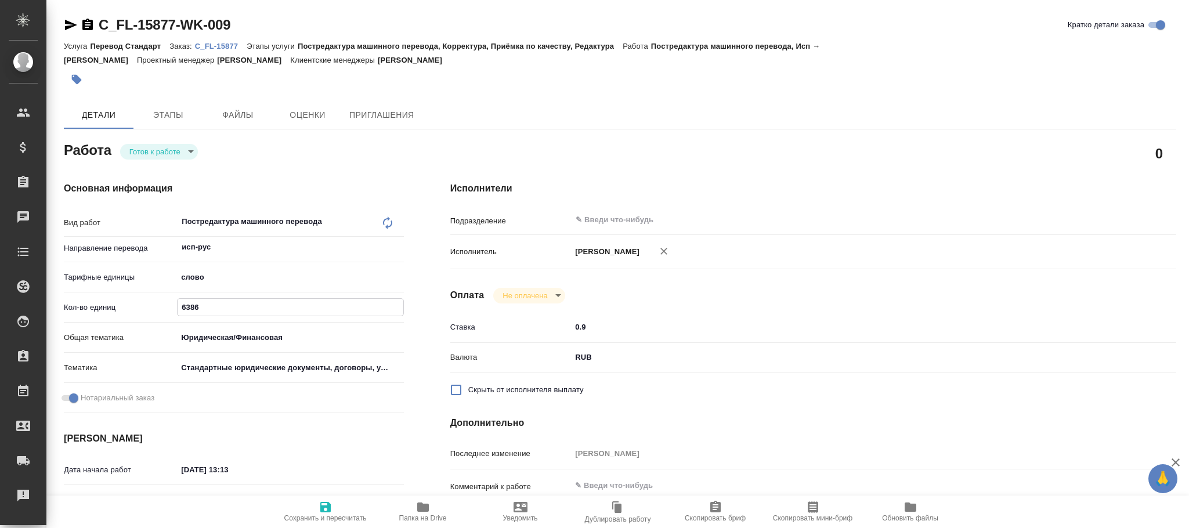
type textarea "x"
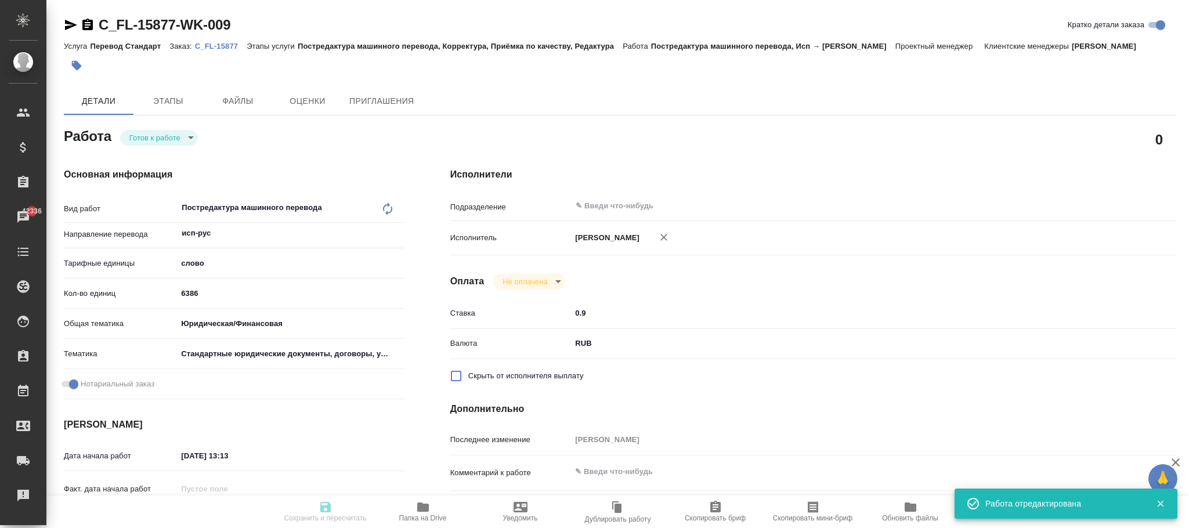
type textarea "x"
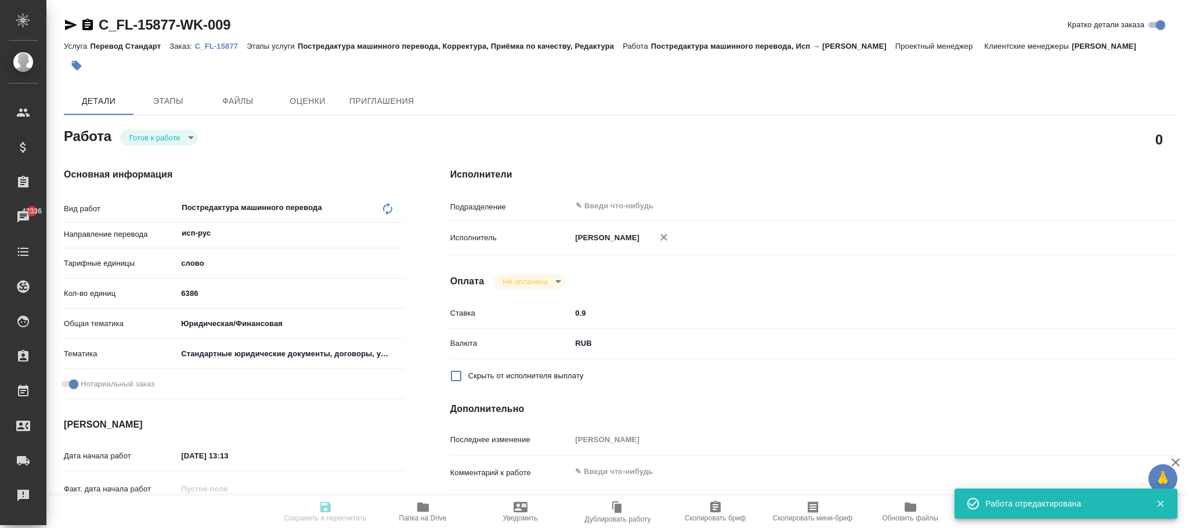
type input "readyForWork"
type textarea "Постредактура машинного перевода"
type textarea "x"
type input "исп-рус"
type input "5a8b1489cc6b4906c91bfd90"
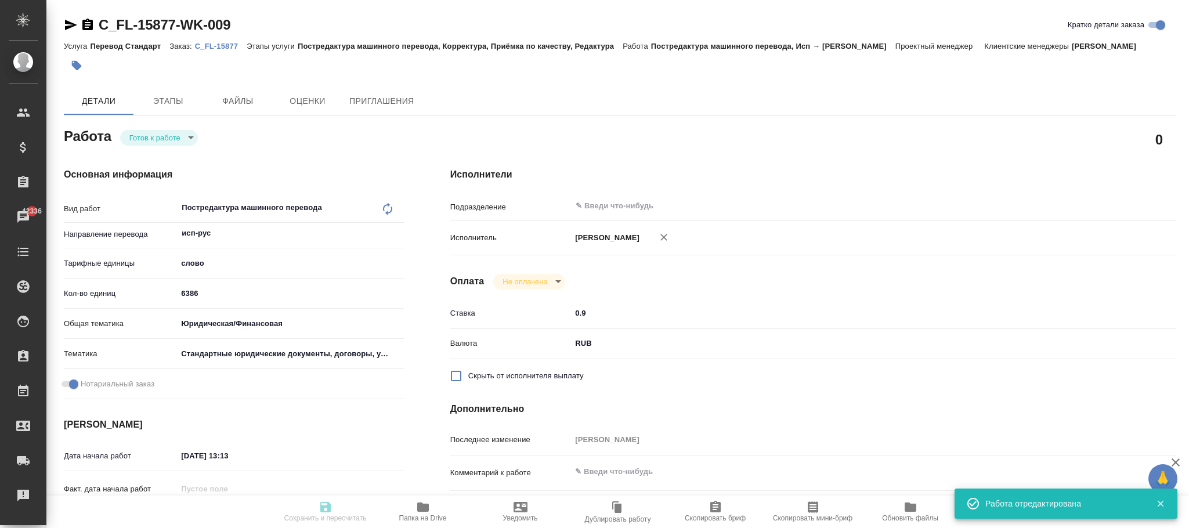
type input "6386"
type input "yr-fn"
type input "5f647205b73bc97568ca66bf"
checkbox input "true"
type input "05.09.2025 13:13"
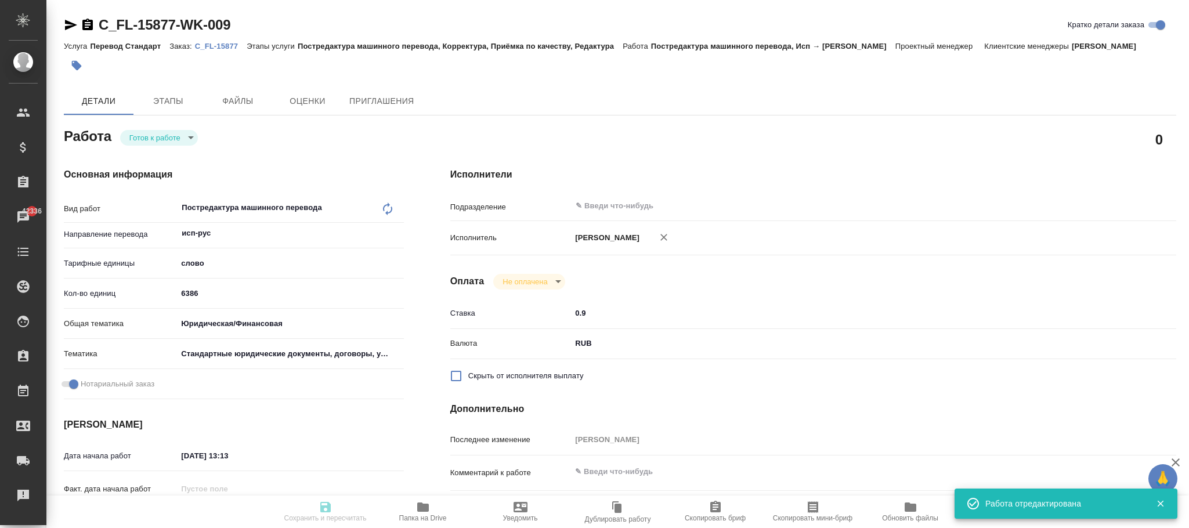
type input "11.09.2025 14:00"
type input "notPayed"
type input "0.9"
type input "RUB"
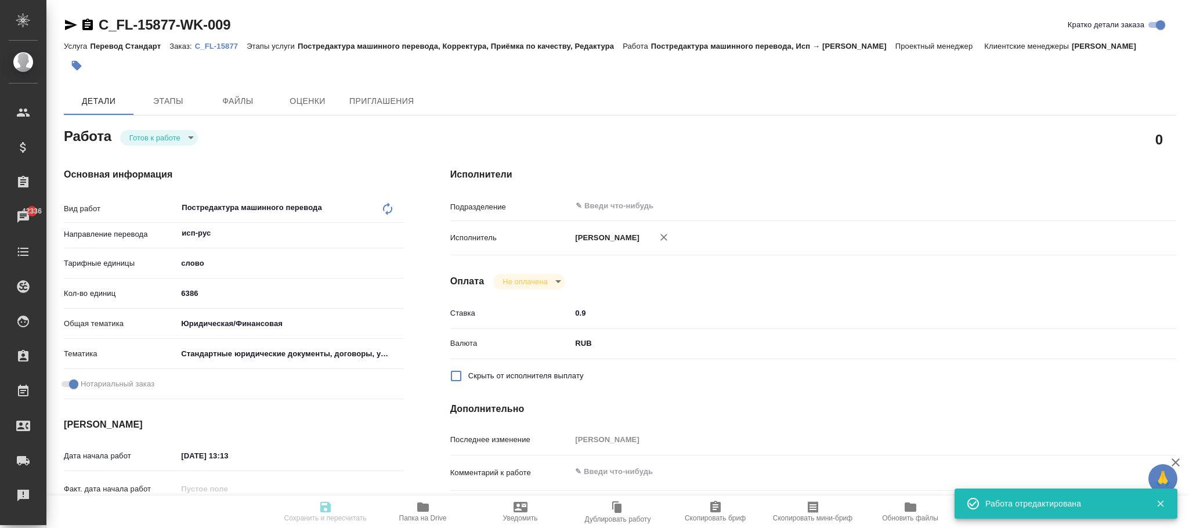
type input "Фокина Наталья"
type textarea "x"
type textarea "/Clients/FL_C/Orders/C_FL-15877/Translated/C_FL-15877-WK-009"
type textarea "x"
type input "C_FL-15877"
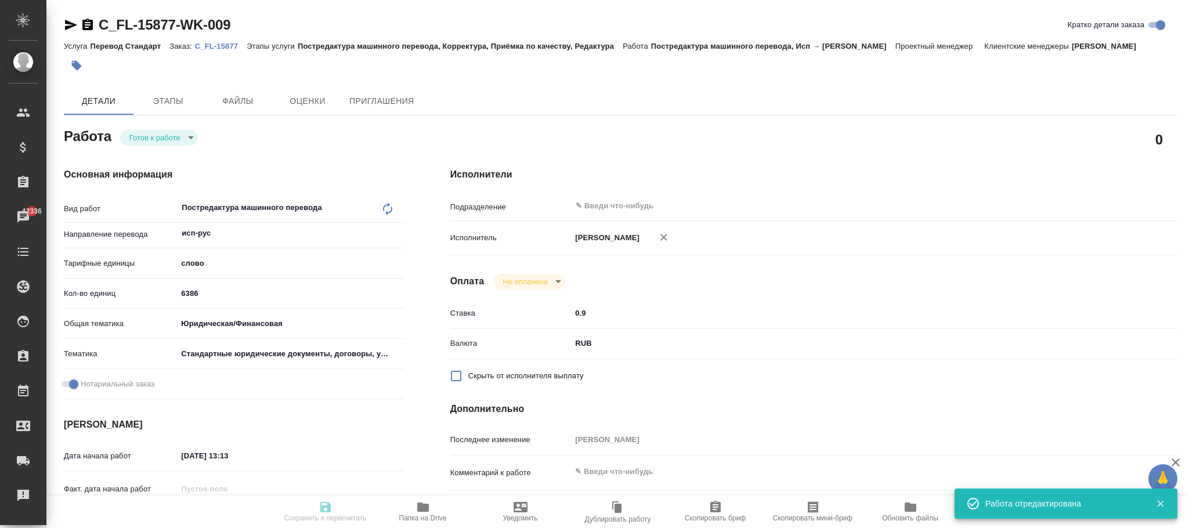
type input "Перевод Стандарт"
type input "Постредактура машинного перевода, Корректура, Приёмка по качеству, Редактура"
type input "Лямина Надежда"
type input "Малофеева Екатерина"
type input "/Clients/FL_C/Orders/C_FL-15877"
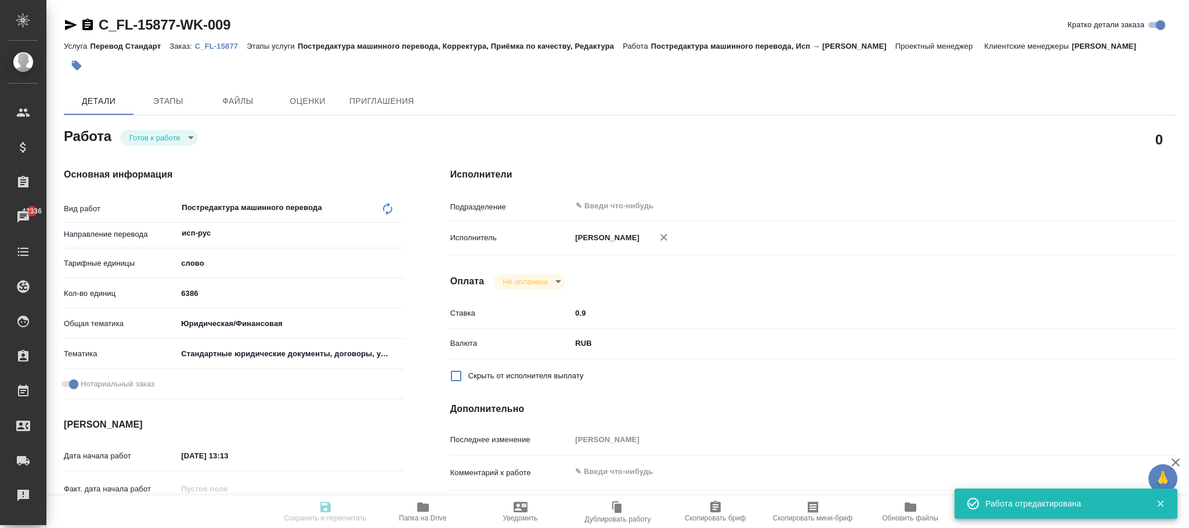
type textarea "x"
type textarea "переводим с англ и частично с исп там, где нет дубляжа нот"
type textarea "x"
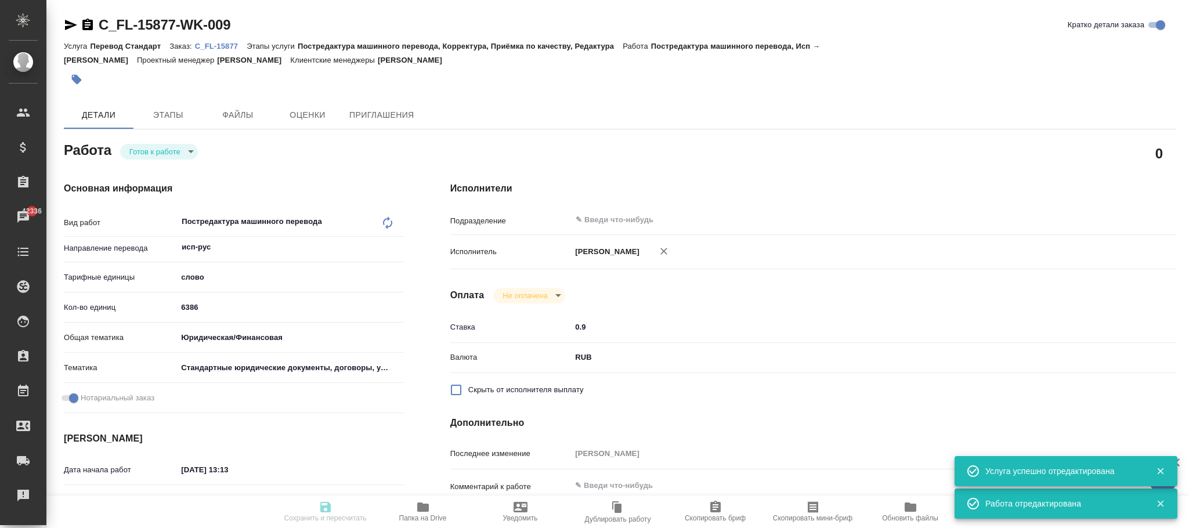
type textarea "x"
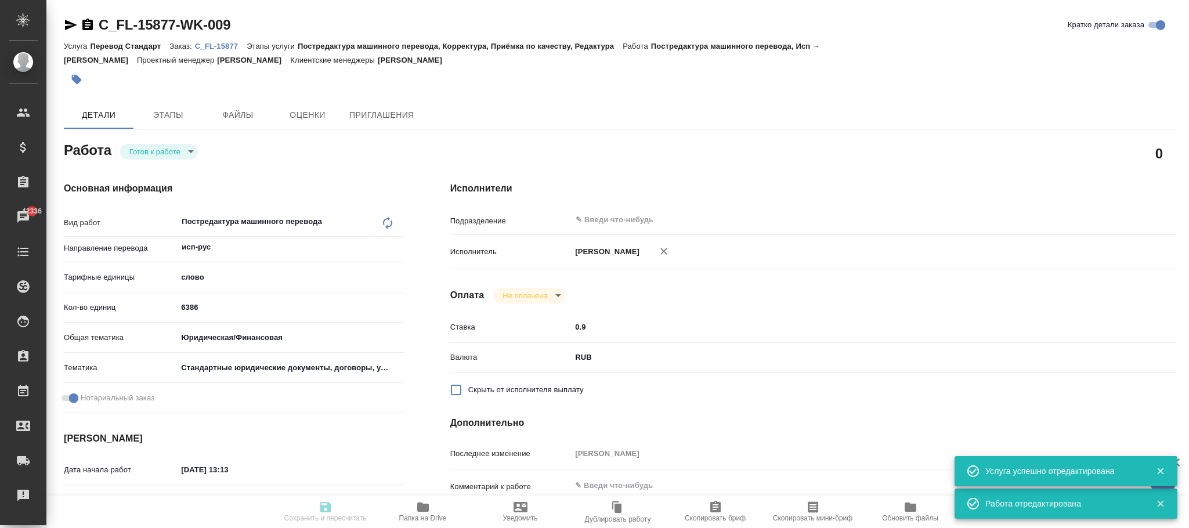
type textarea "x"
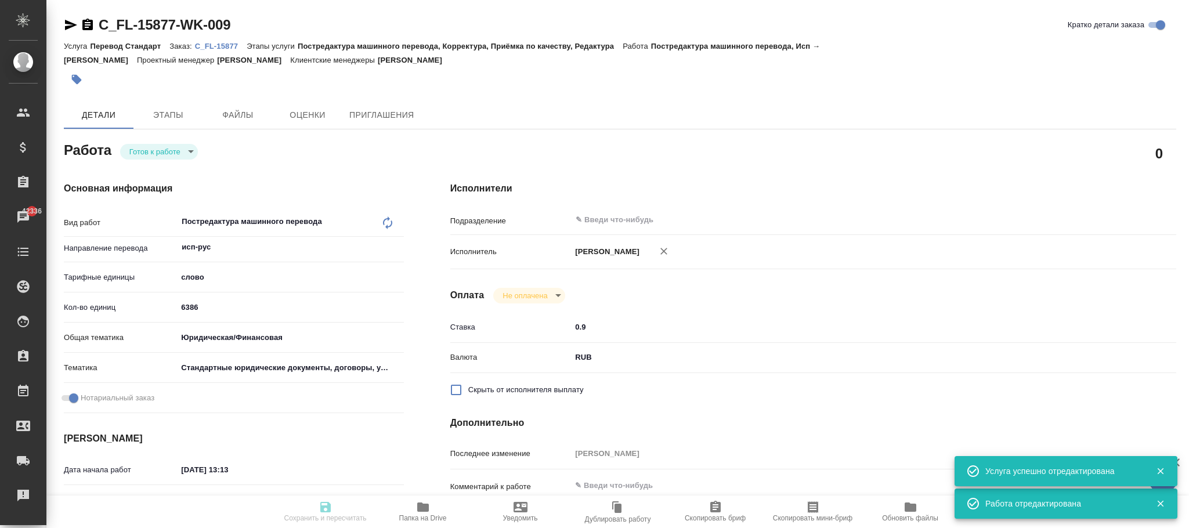
type textarea "x"
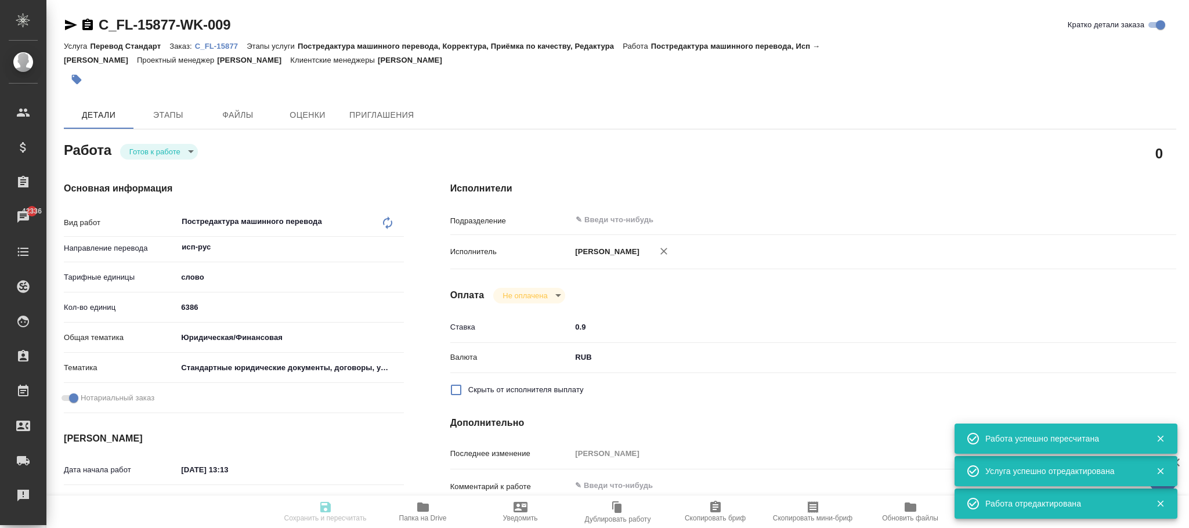
type input "readyForWork"
type textarea "Постредактура машинного перевода"
type textarea "x"
type input "исп-рус"
type input "5a8b1489cc6b4906c91bfd90"
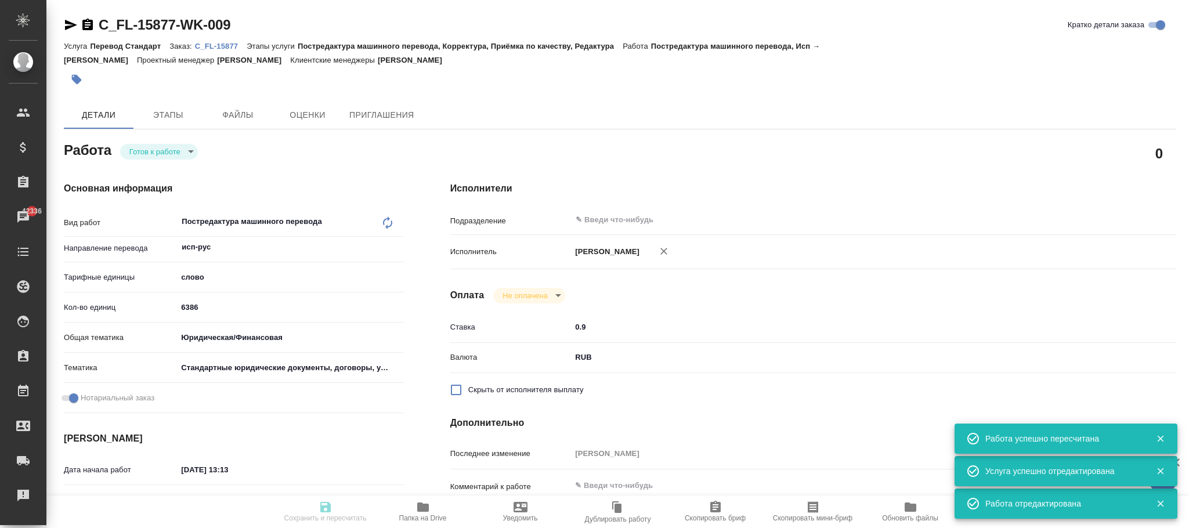
type input "6386"
type input "yr-fn"
type input "5f647205b73bc97568ca66bf"
checkbox input "true"
type input "05.09.2025 13:13"
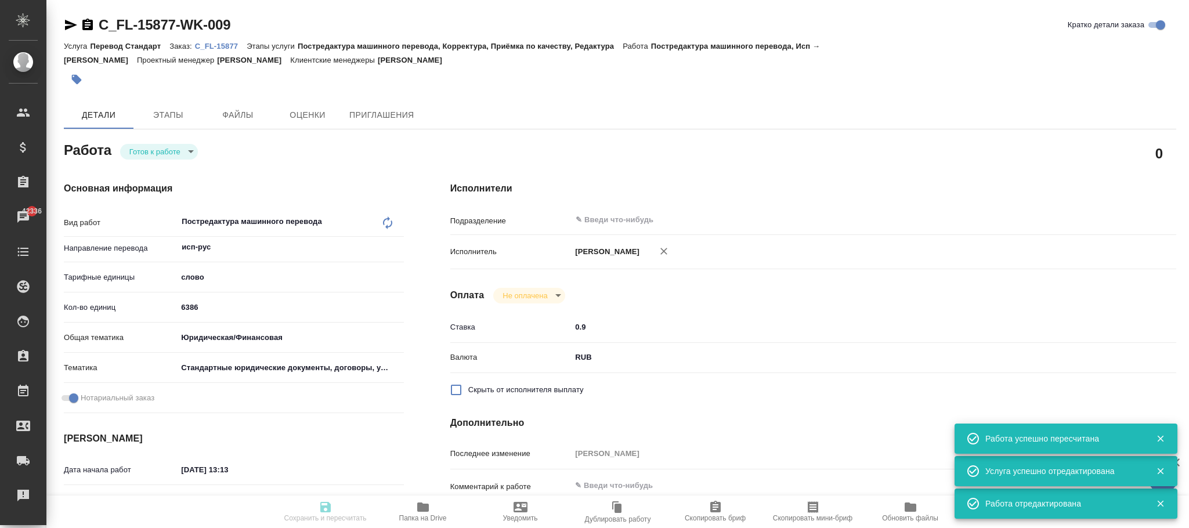
type input "11.09.2025 14:00"
type input "notPayed"
type input "0.9"
type input "RUB"
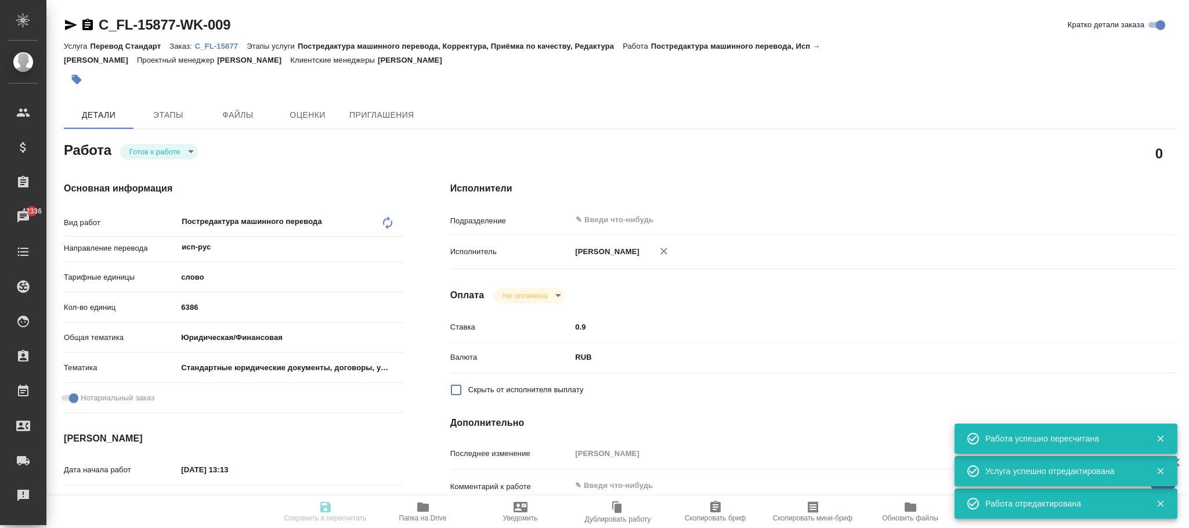
type input "Фокина Наталья"
type textarea "x"
type textarea "/Clients/FL_C/Orders/C_FL-15877/Translated/C_FL-15877-WK-009"
type textarea "x"
type input "C_FL-15877"
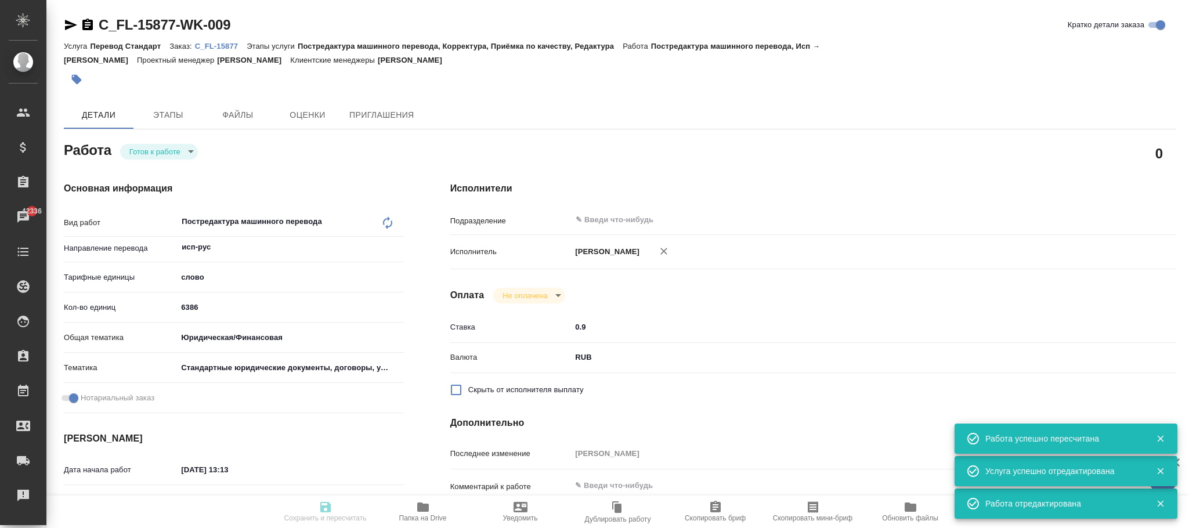
type input "Перевод Стандарт"
type input "Постредактура машинного перевода, Корректура, Приёмка по качеству, Редактура"
type input "Лямина Надежда"
type input "Малофеева Екатерина"
type input "/Clients/FL_C/Orders/C_FL-15877"
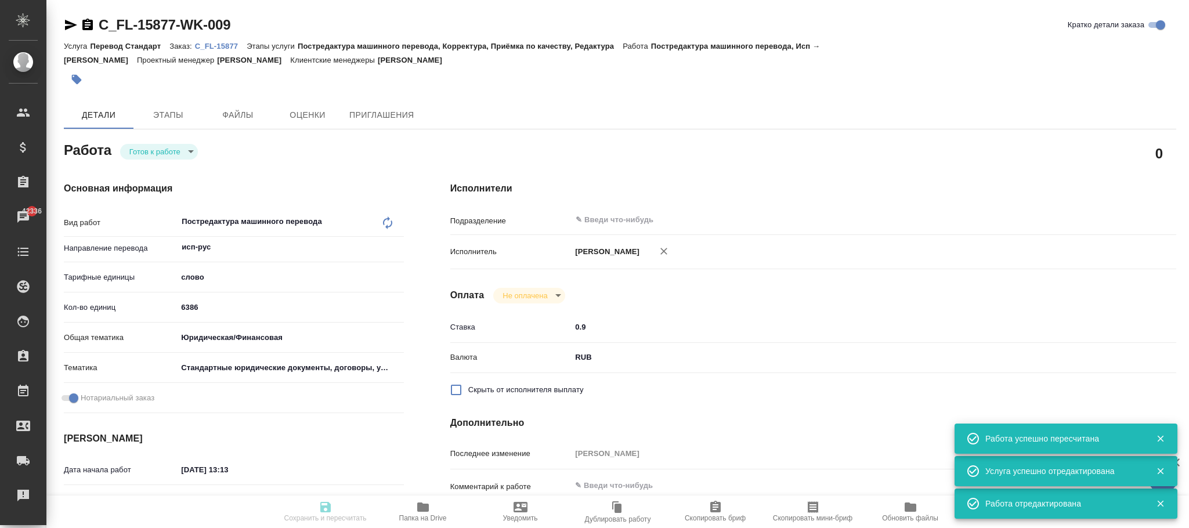
type textarea "x"
type textarea "переводим с англ и частично с исп там, где нет дубляжа нот"
type textarea "x"
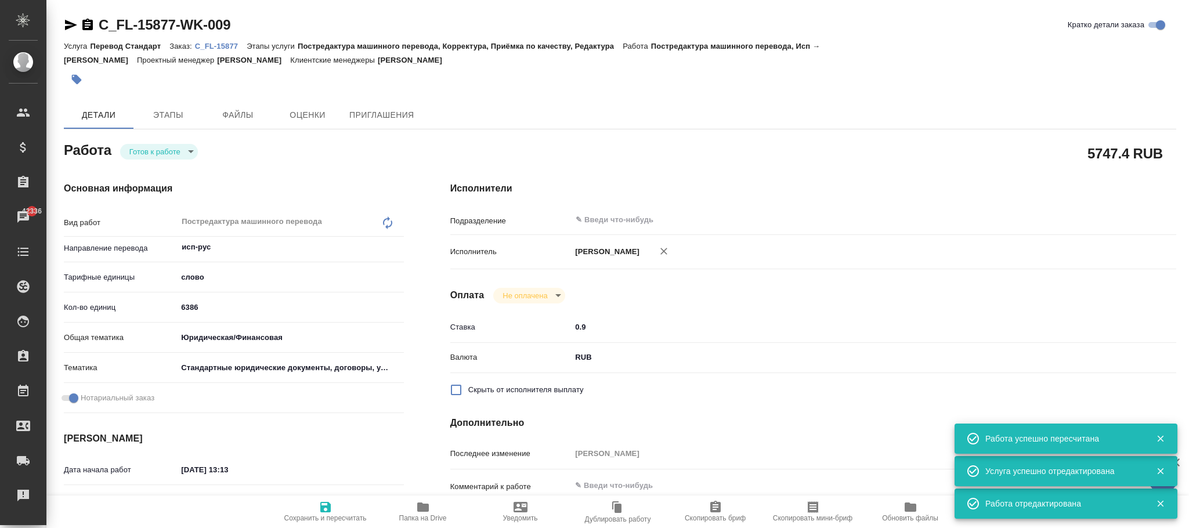
type textarea "x"
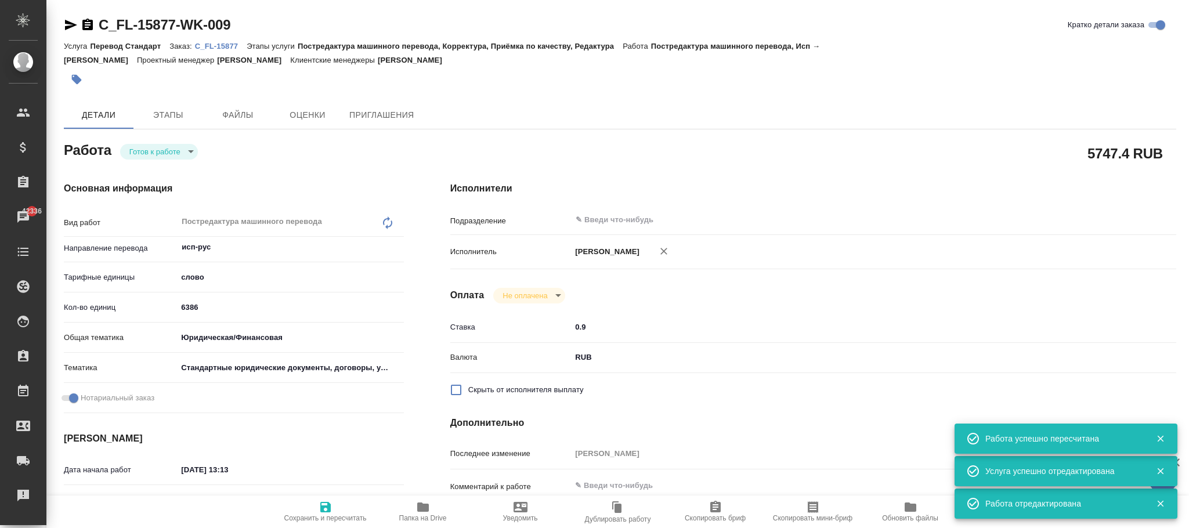
type textarea "x"
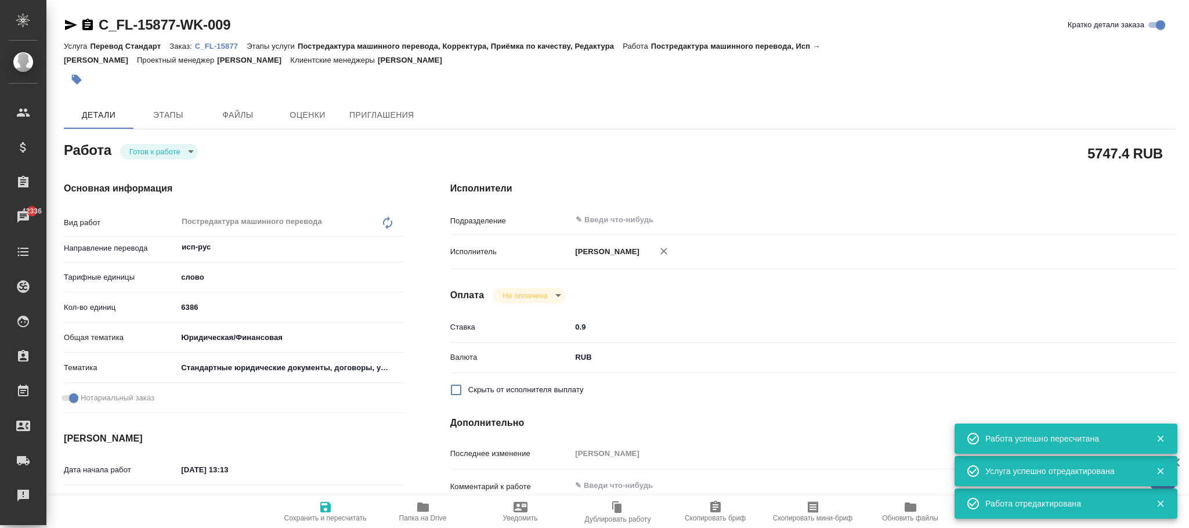
type textarea "x"
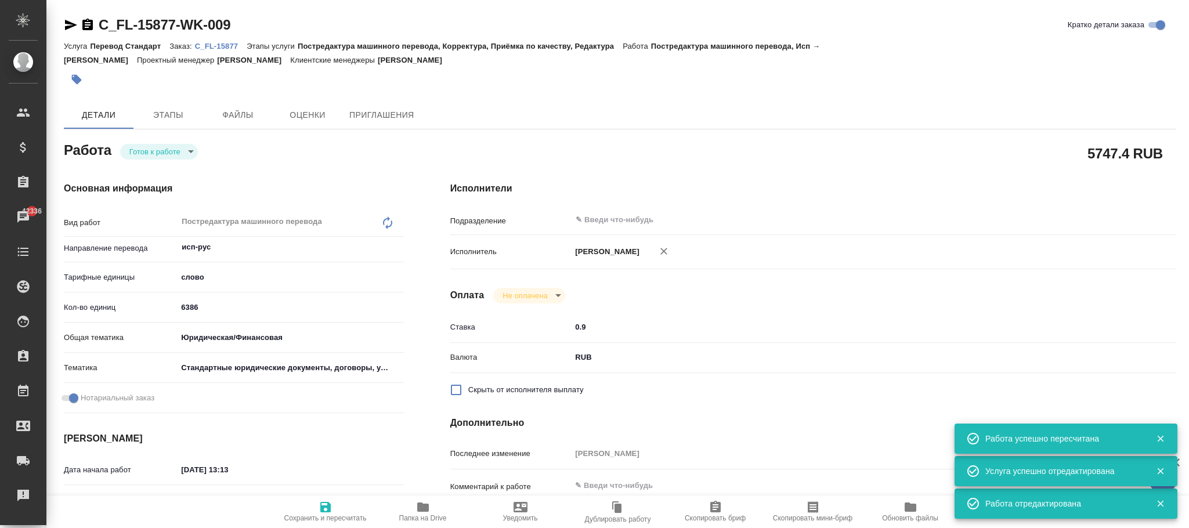
type textarea "x"
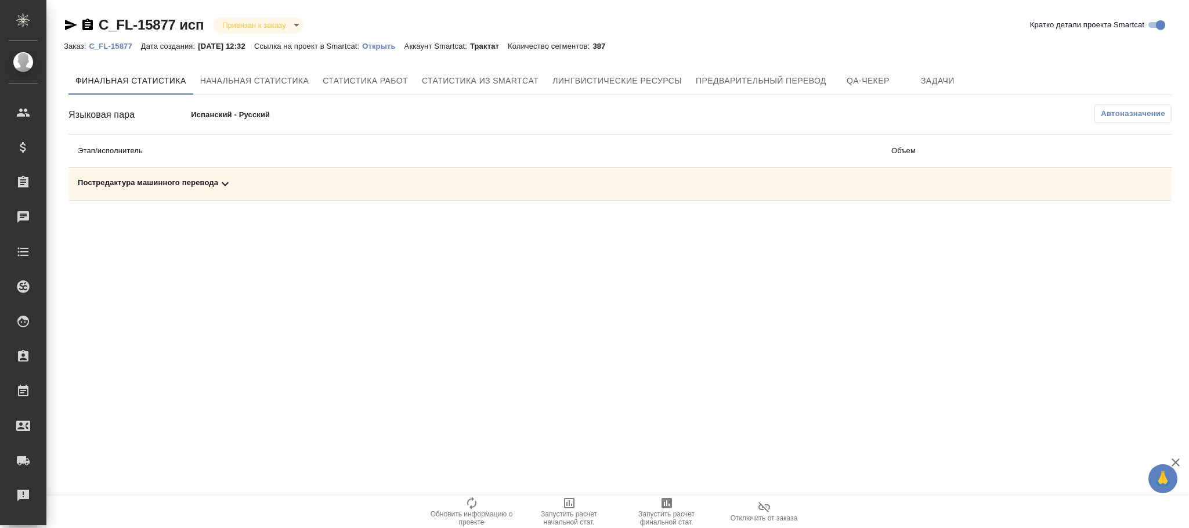
click at [242, 182] on div "Постредактура машинного перевода" at bounding box center [475, 184] width 795 height 14
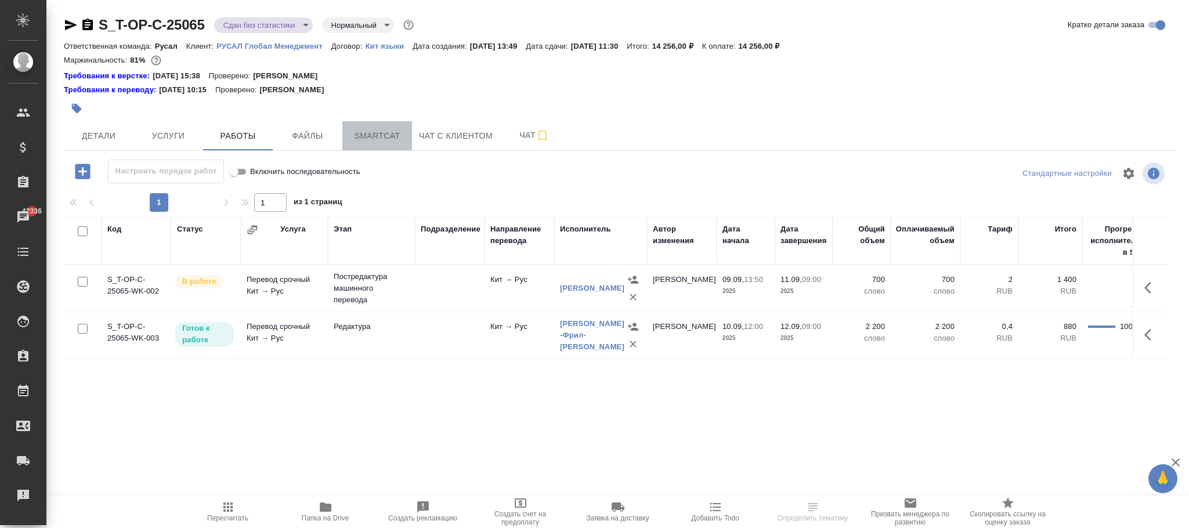
click at [388, 144] on button "Smartcat" at bounding box center [377, 135] width 70 height 29
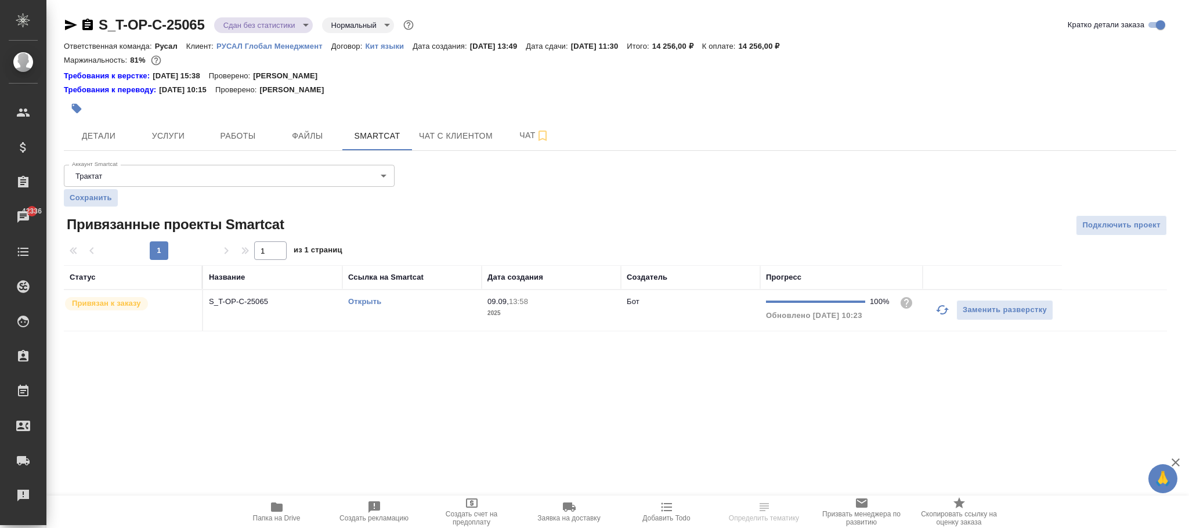
click at [475, 310] on td "Открыть" at bounding box center [411, 310] width 139 height 41
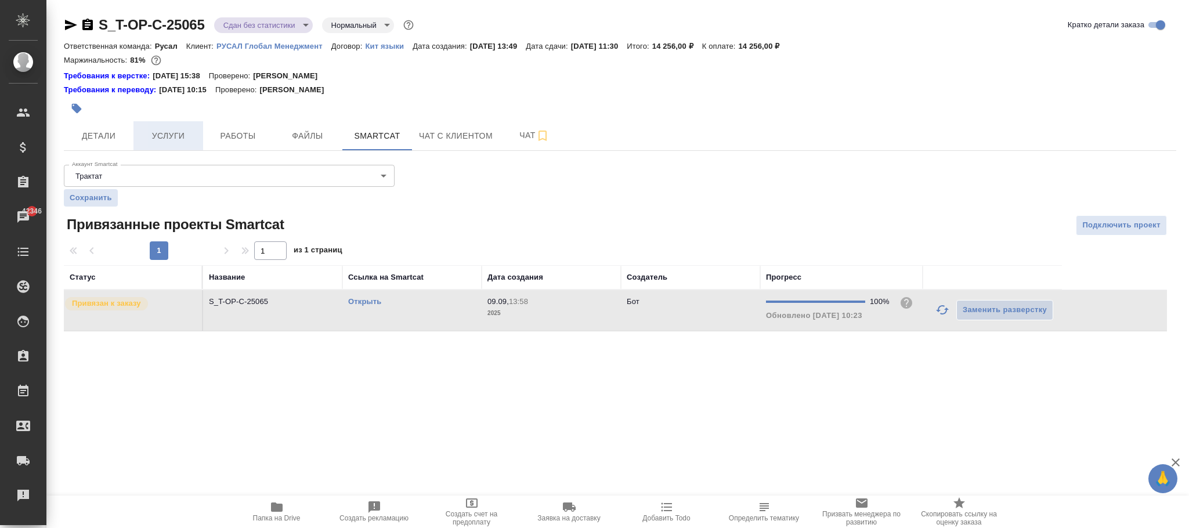
click at [172, 132] on span "Услуги" at bounding box center [168, 136] width 56 height 15
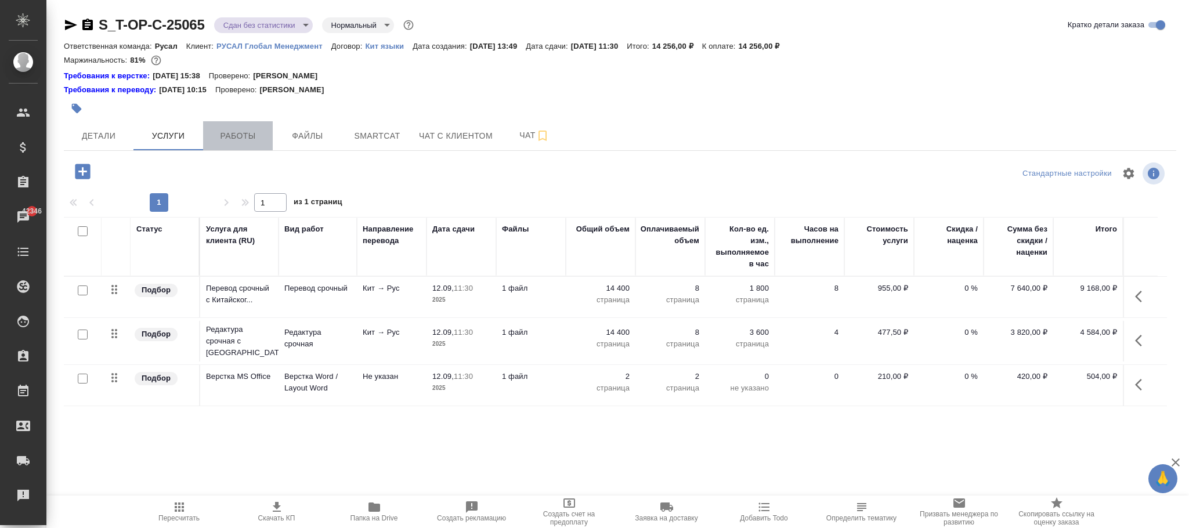
click at [240, 136] on span "Работы" at bounding box center [238, 136] width 56 height 15
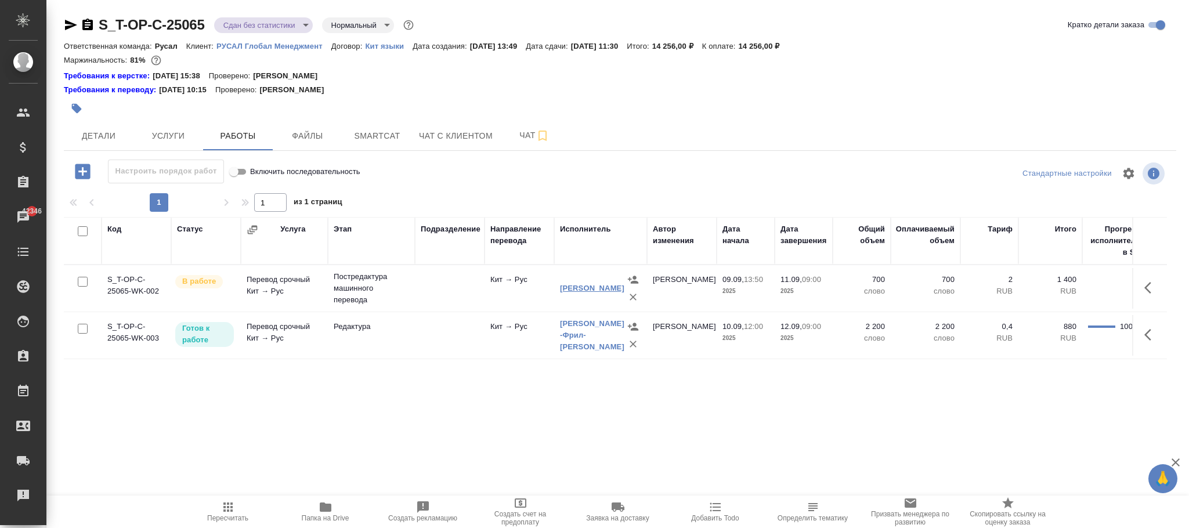
click at [582, 287] on link "[PERSON_NAME]" at bounding box center [592, 288] width 64 height 9
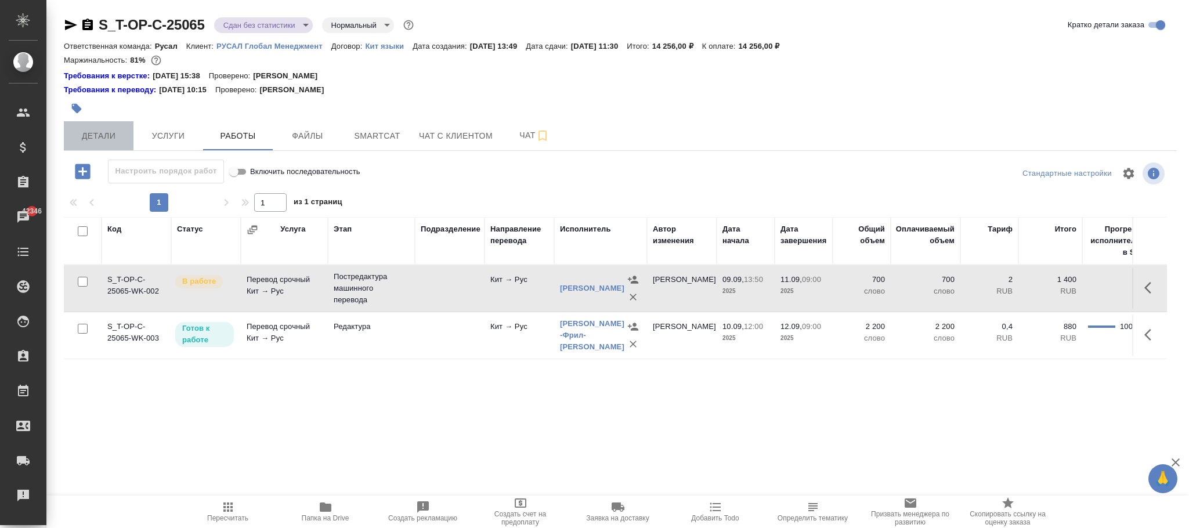
click at [89, 125] on button "Детали" at bounding box center [99, 135] width 70 height 29
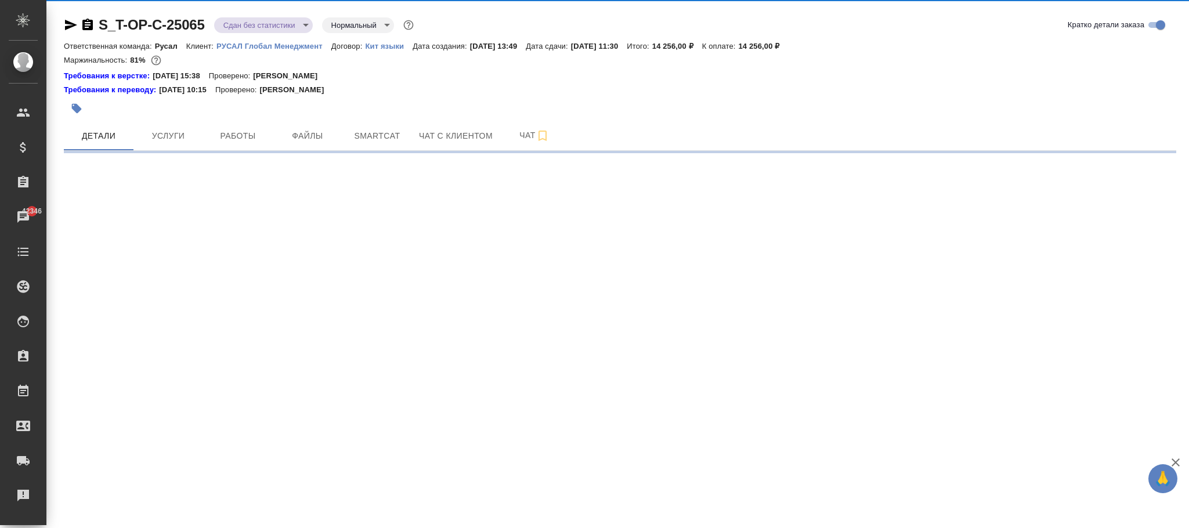
select select "RU"
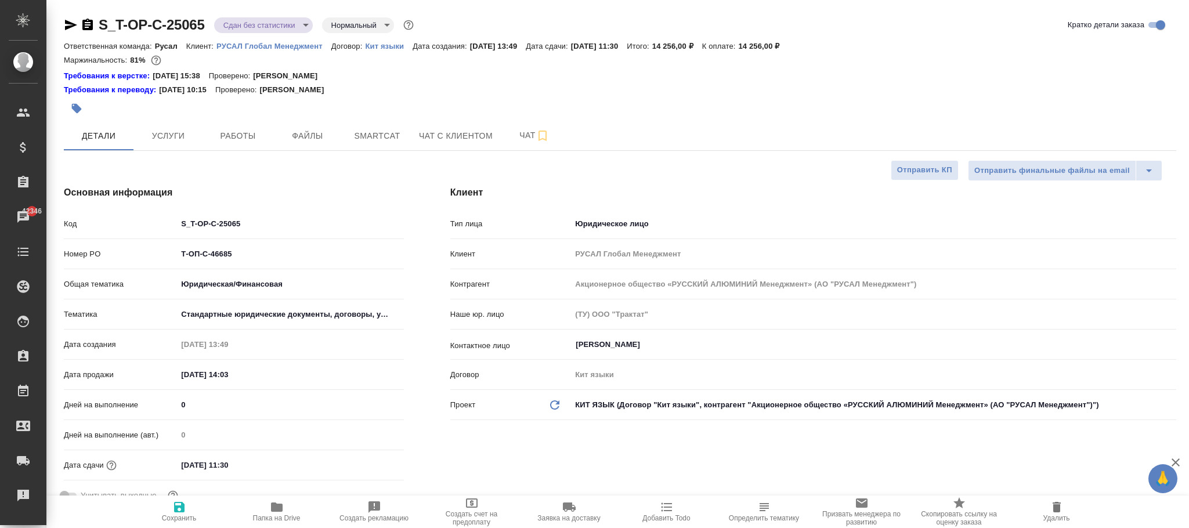
type textarea "x"
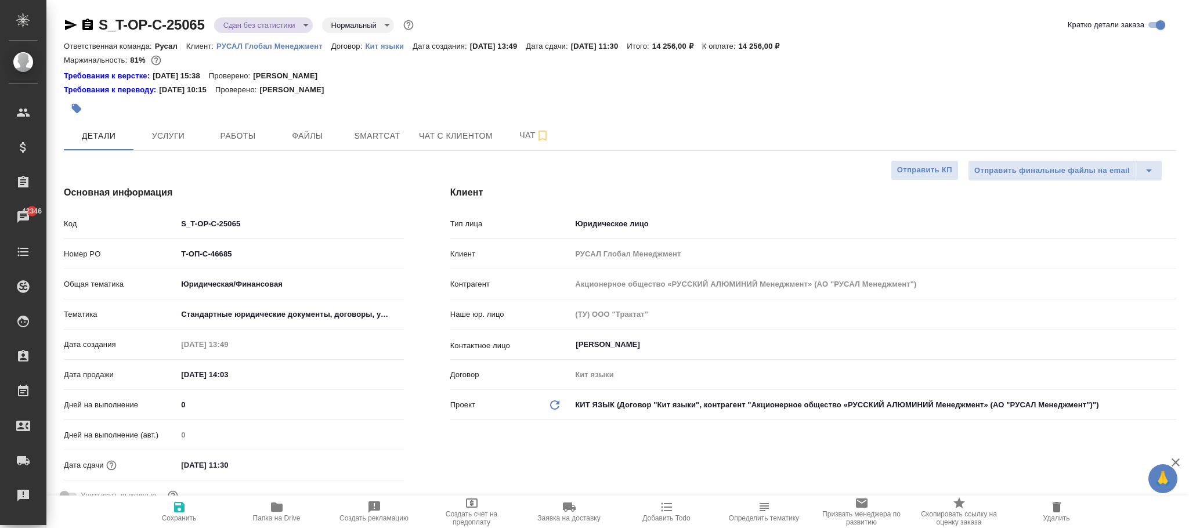
type textarea "x"
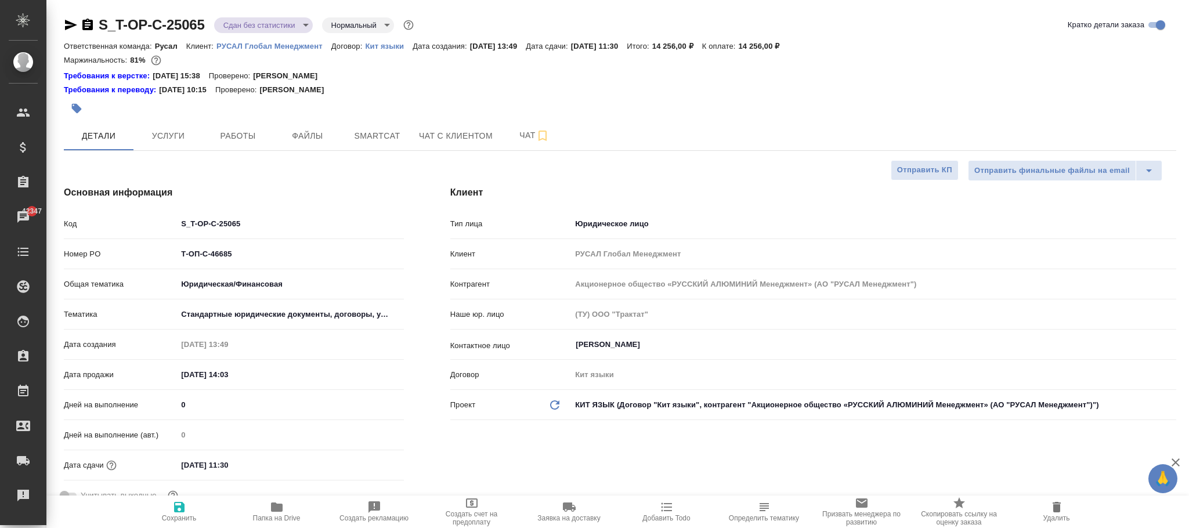
type textarea "x"
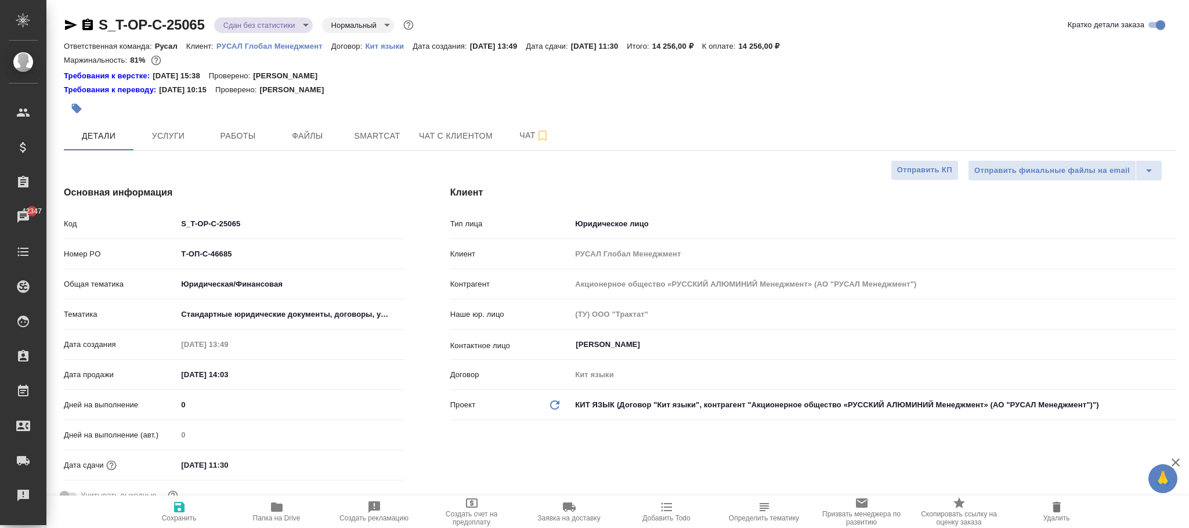
type textarea "x"
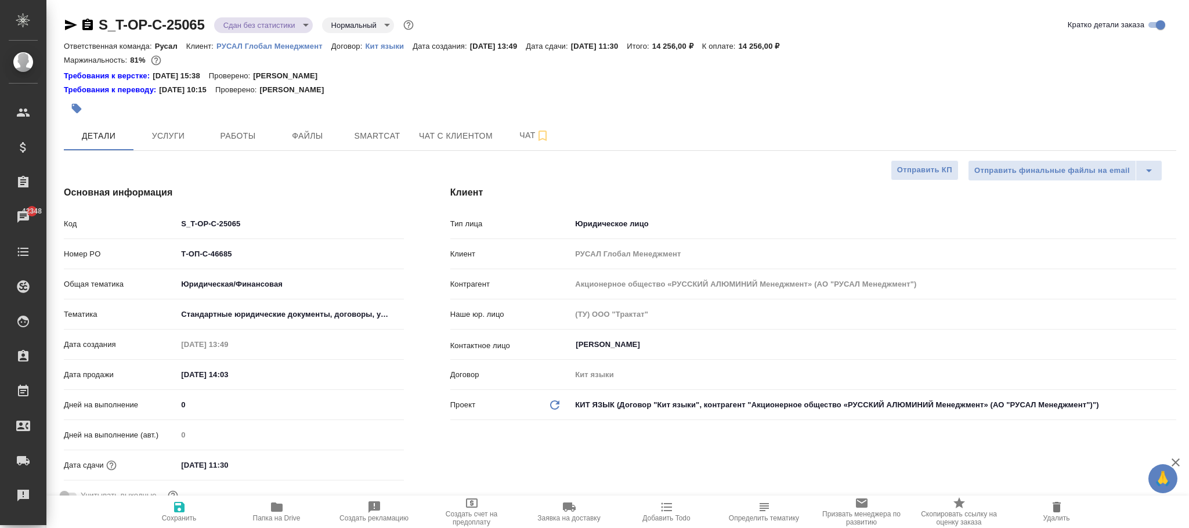
type textarea "x"
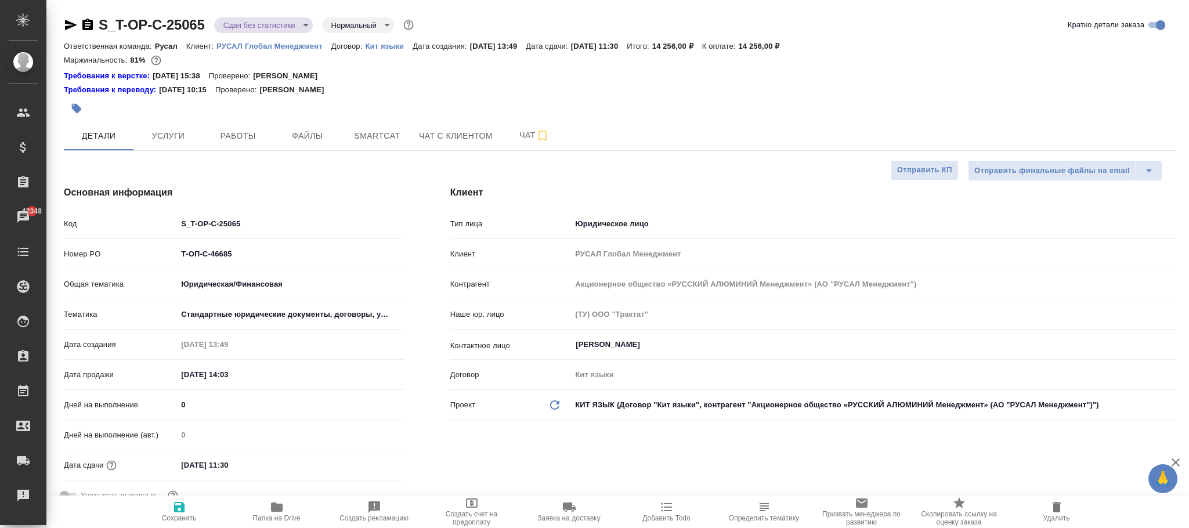
type textarea "x"
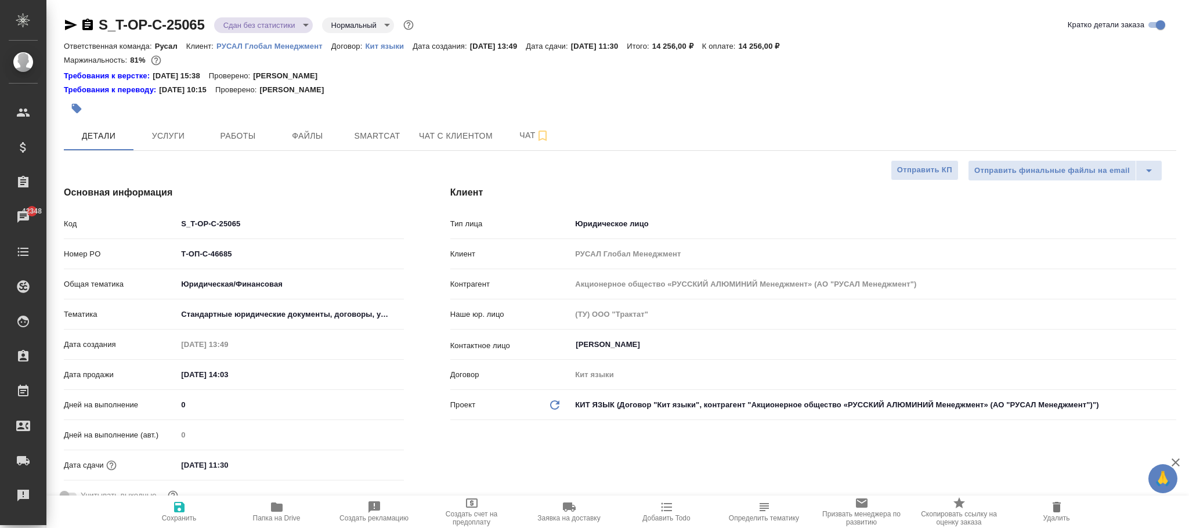
type textarea "x"
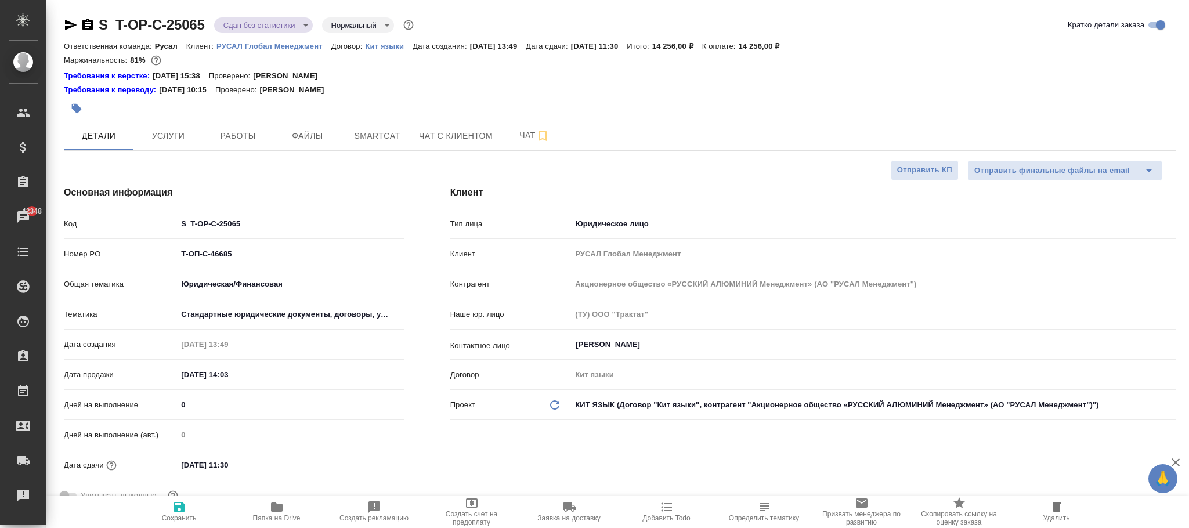
type textarea "x"
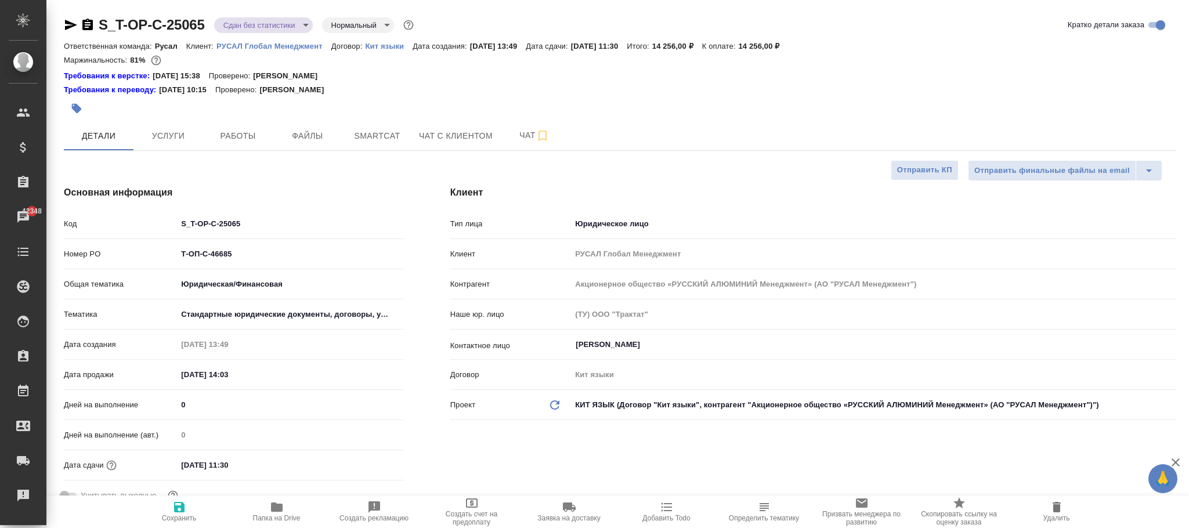
type textarea "x"
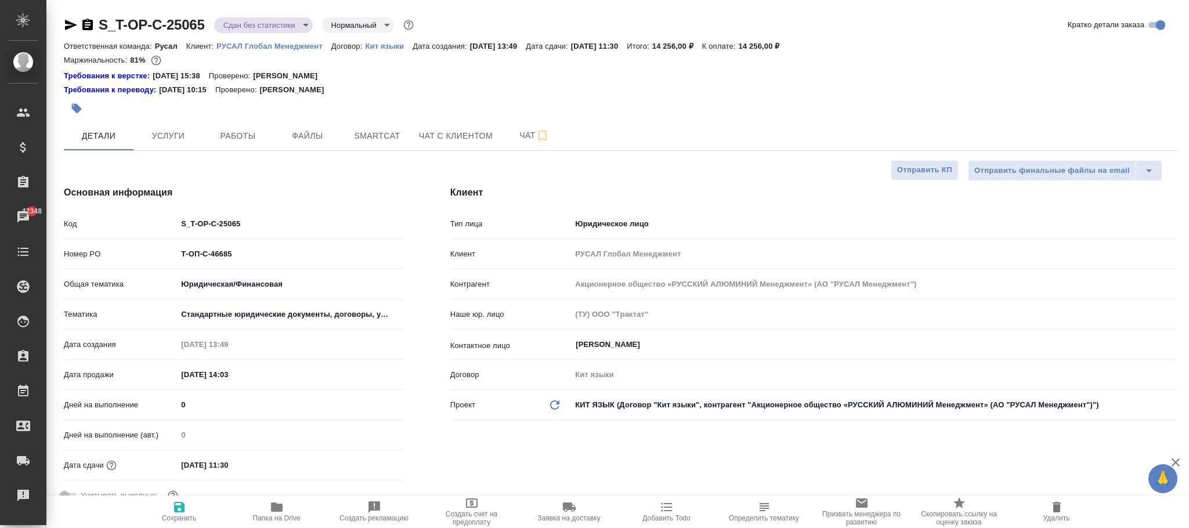
type textarea "x"
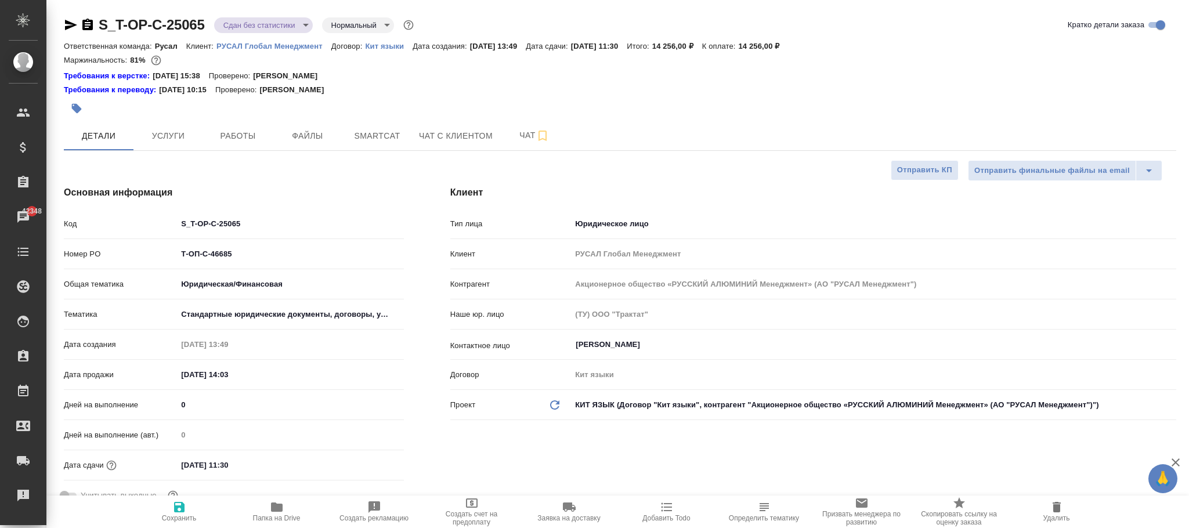
type textarea "x"
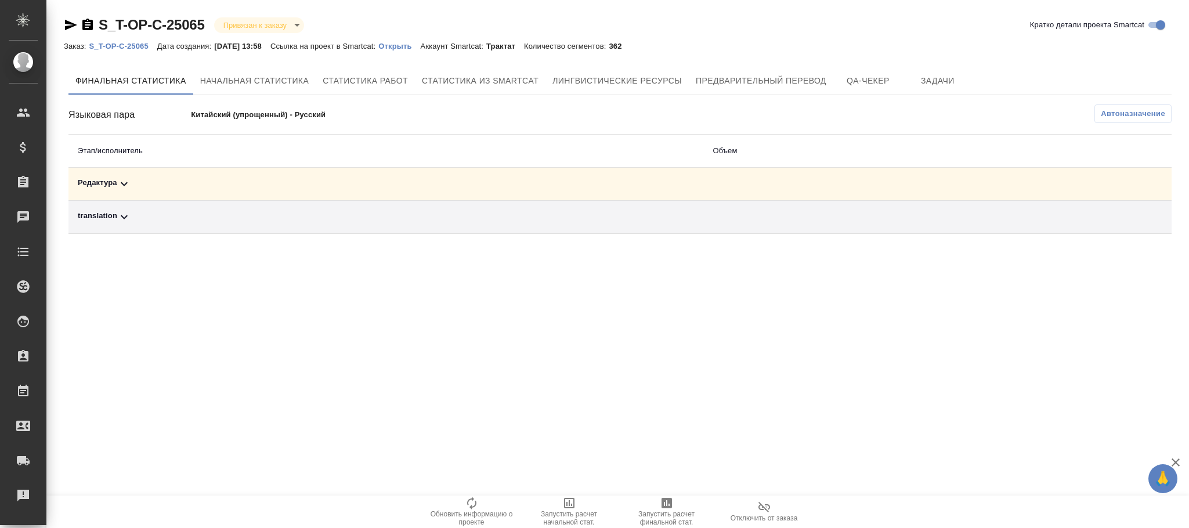
click at [1137, 114] on span "Автоназначение" at bounding box center [1132, 114] width 64 height 12
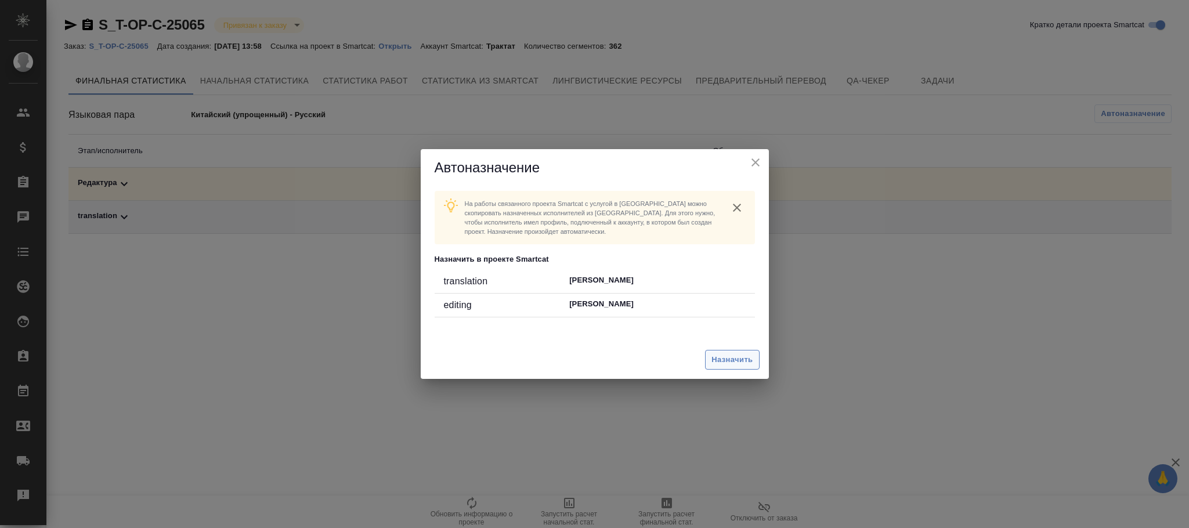
click at [727, 362] on span "Назначить" at bounding box center [731, 359] width 41 height 13
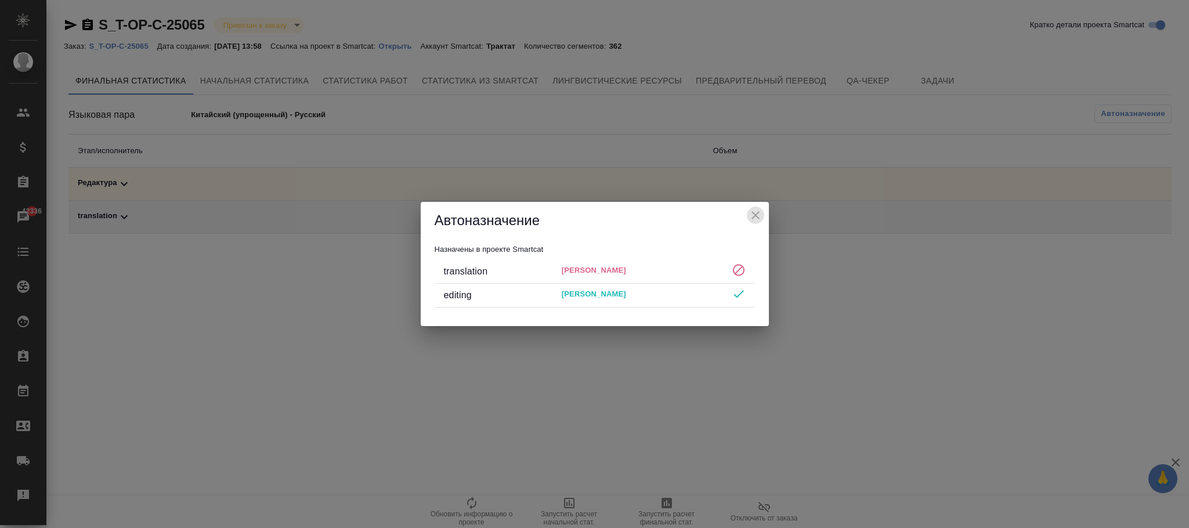
click at [752, 221] on icon "close" at bounding box center [755, 215] width 14 height 14
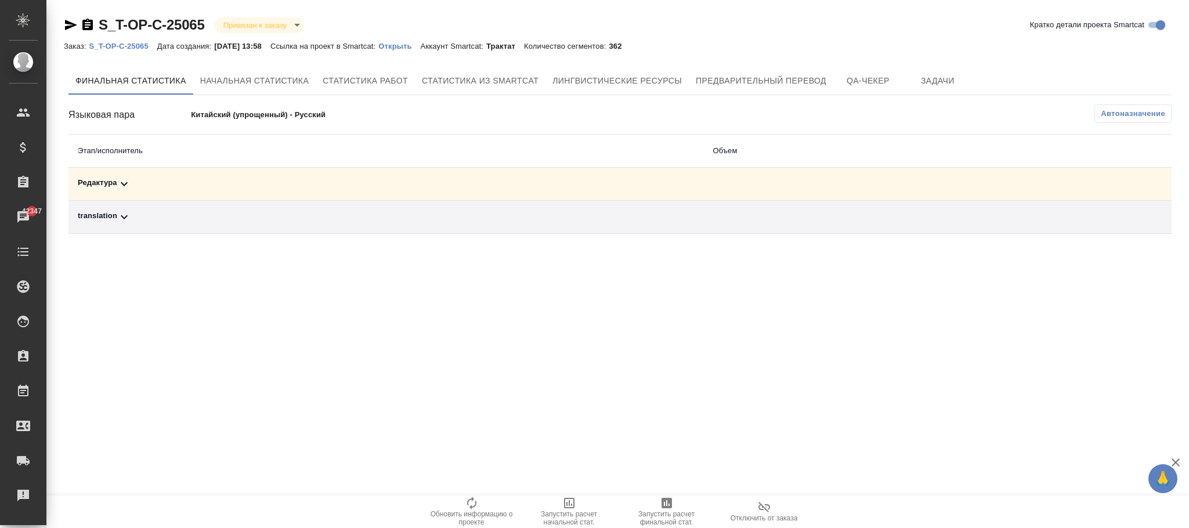
click at [1146, 114] on span "Автоназначение" at bounding box center [1132, 114] width 64 height 12
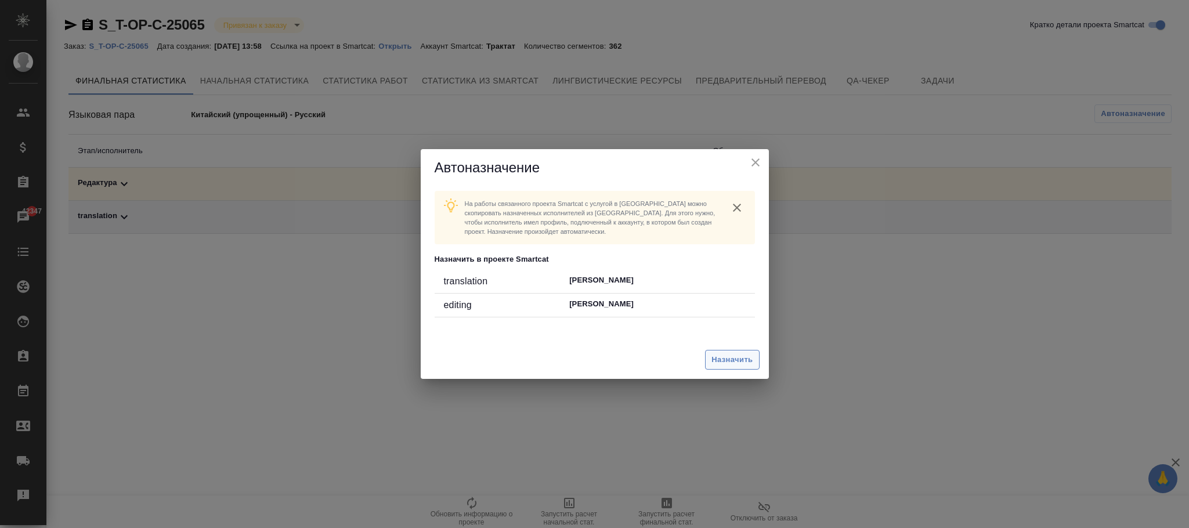
click at [729, 361] on span "Назначить" at bounding box center [731, 359] width 41 height 13
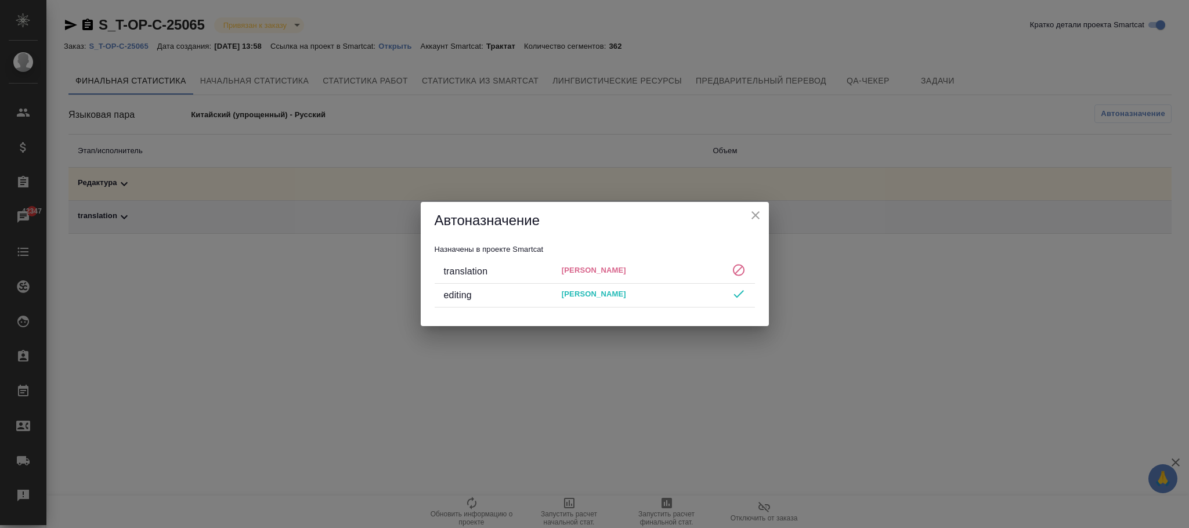
click at [759, 209] on icon "close" at bounding box center [755, 215] width 14 height 14
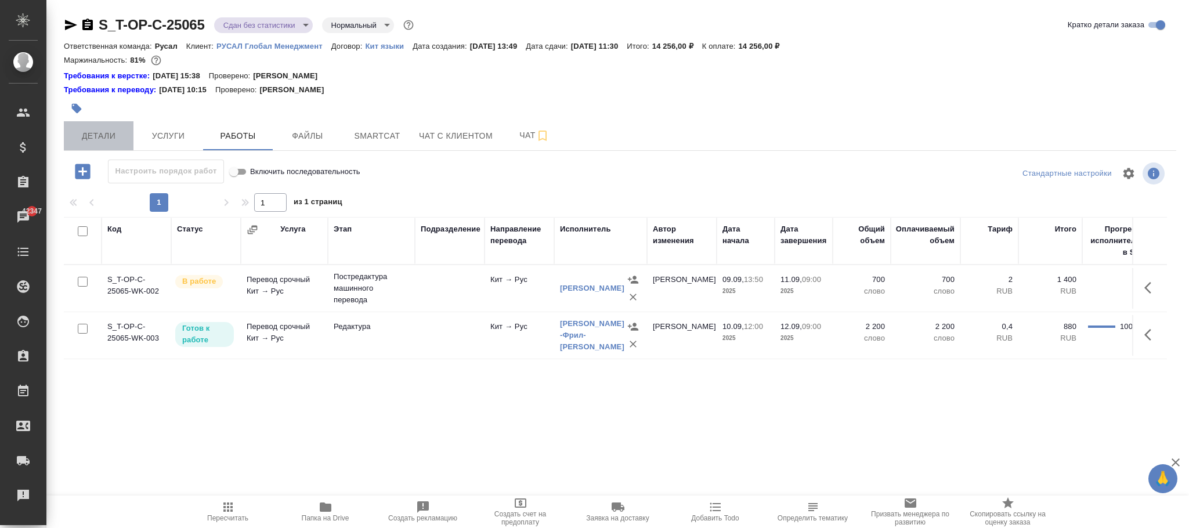
click at [99, 134] on span "Детали" at bounding box center [99, 136] width 56 height 15
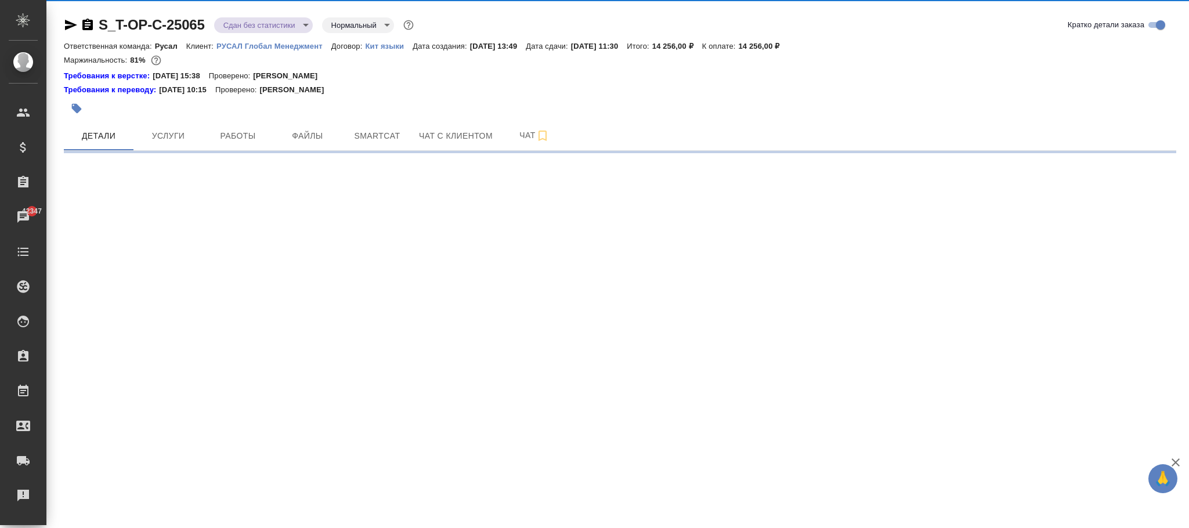
select select "RU"
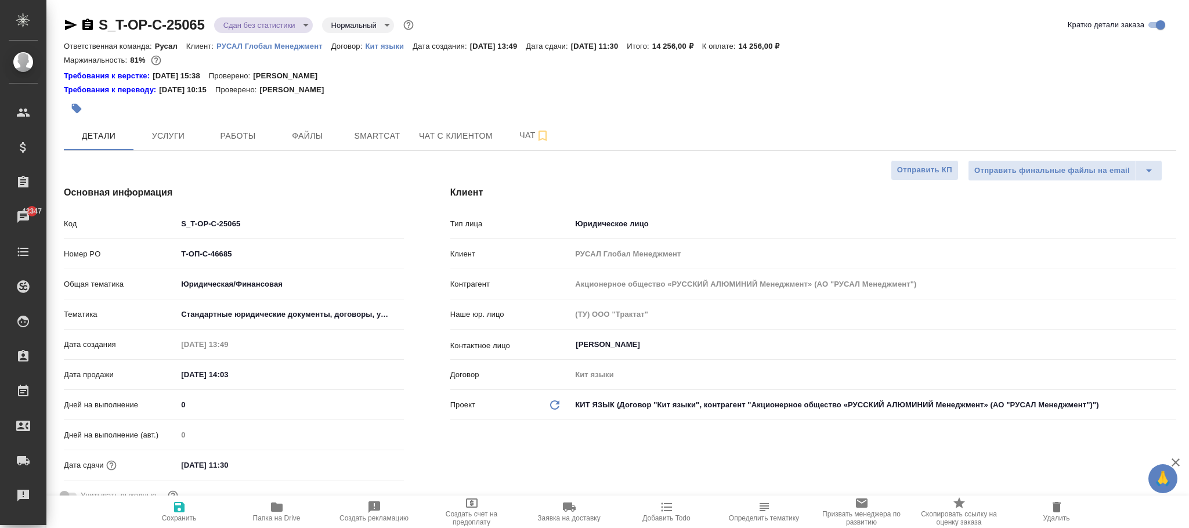
type textarea "x"
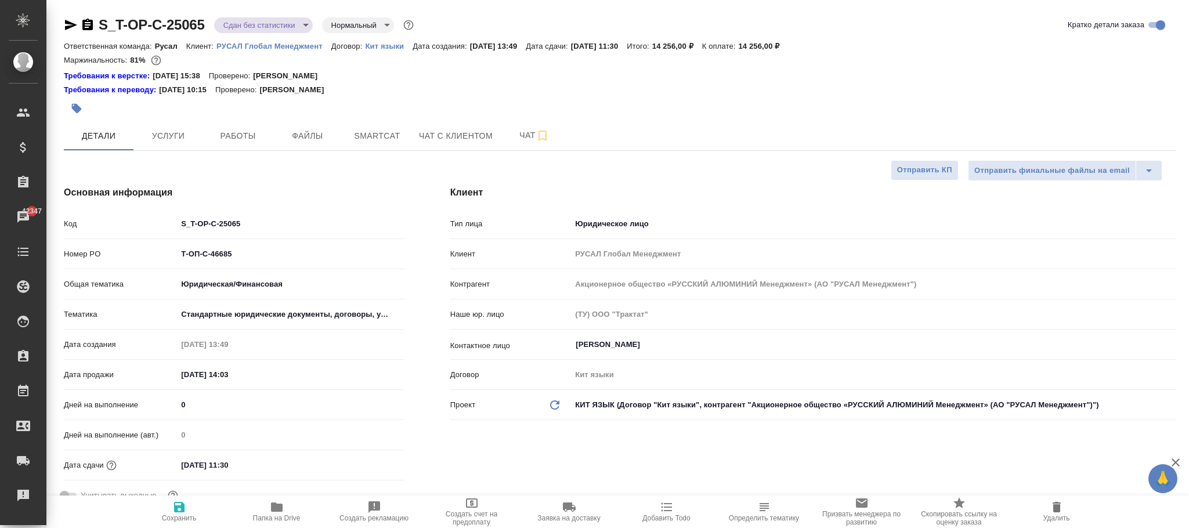
type textarea "x"
click at [253, 137] on span "Работы" at bounding box center [238, 136] width 56 height 15
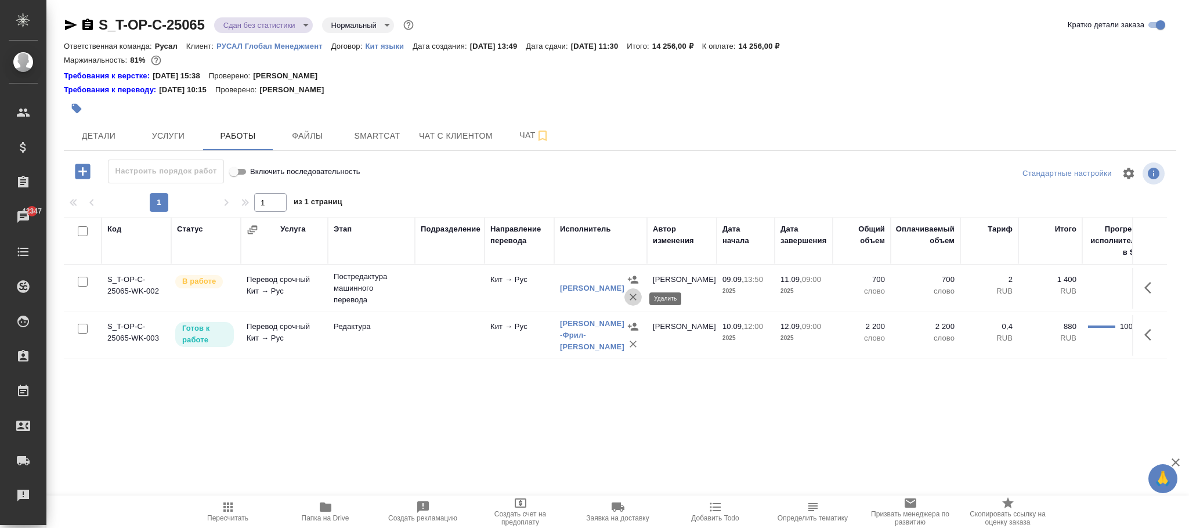
click at [632, 301] on icon "button" at bounding box center [633, 297] width 12 height 12
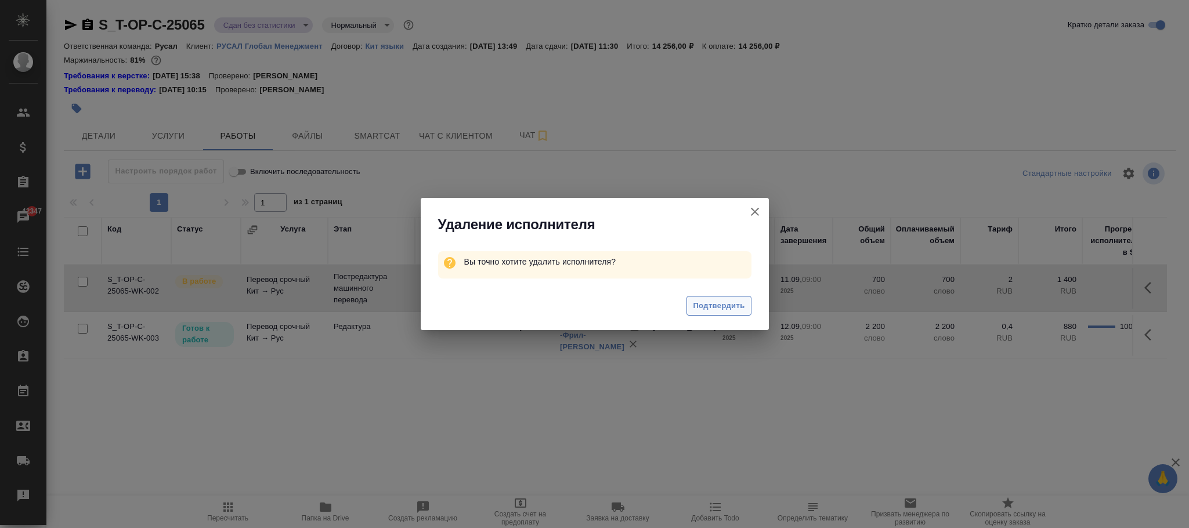
click at [720, 302] on span "Подтвердить" at bounding box center [719, 305] width 52 height 13
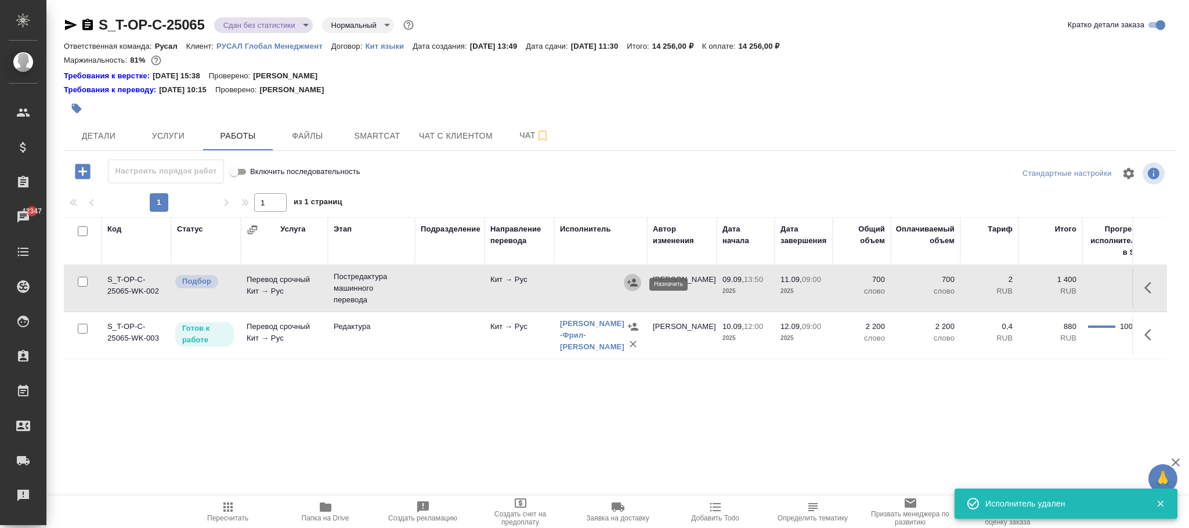
click at [629, 284] on icon "button" at bounding box center [632, 282] width 10 height 8
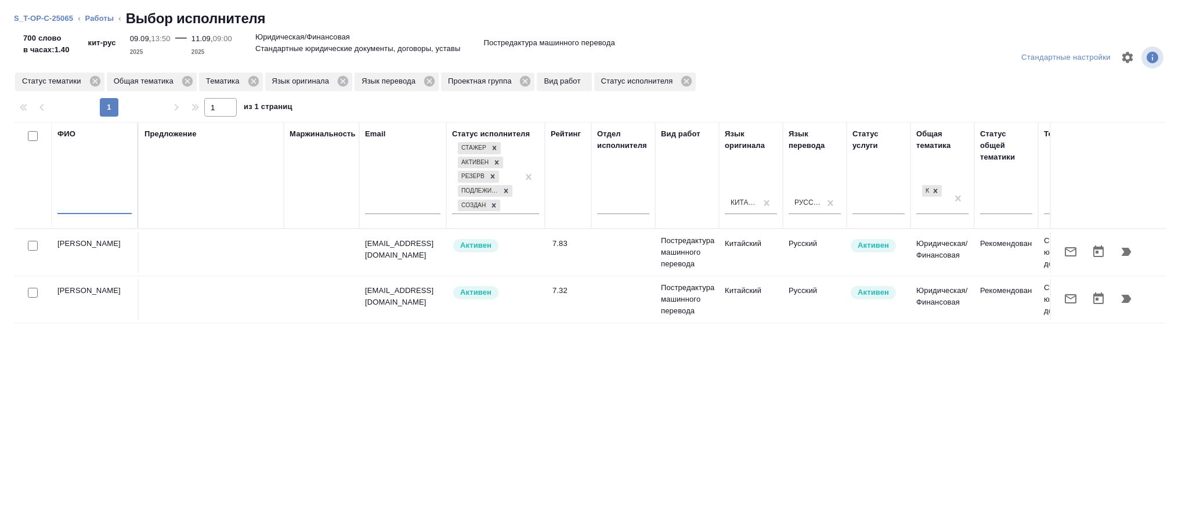
click at [92, 205] on input "text" at bounding box center [94, 207] width 74 height 15
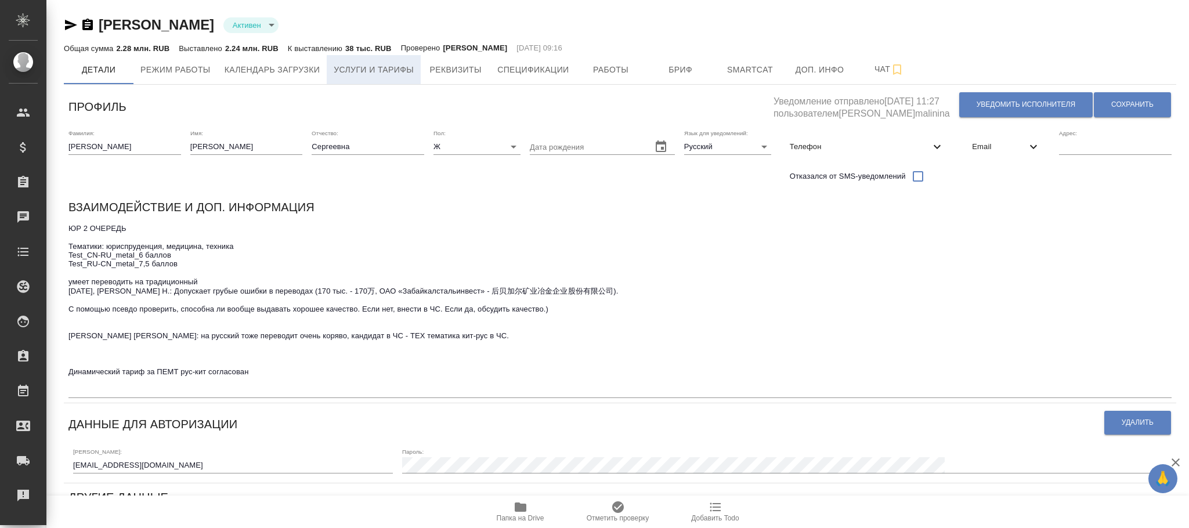
click at [381, 73] on span "Услуги и тарифы" at bounding box center [374, 70] width 80 height 15
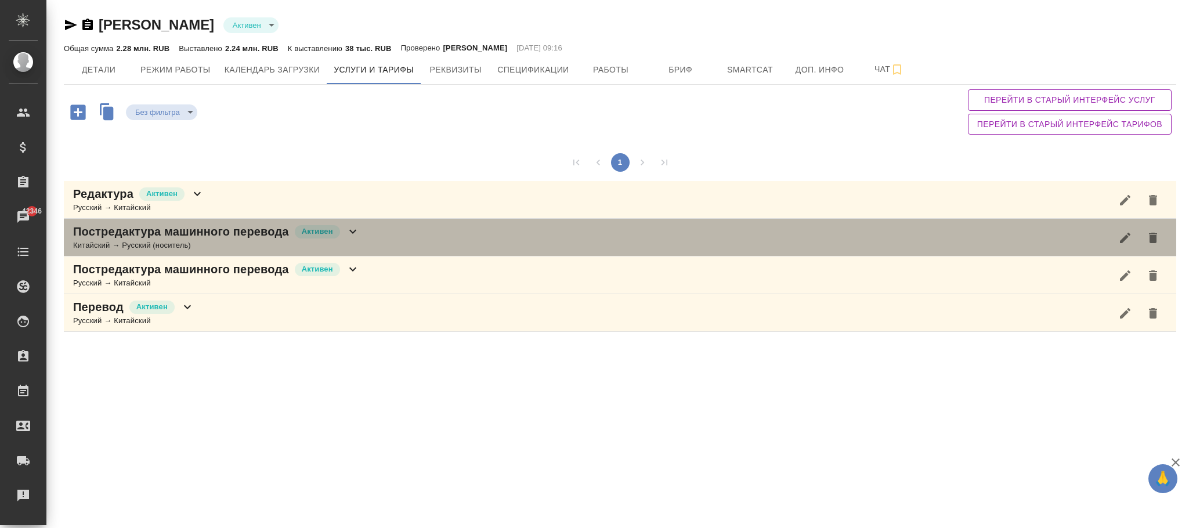
click at [350, 236] on icon at bounding box center [353, 231] width 14 height 14
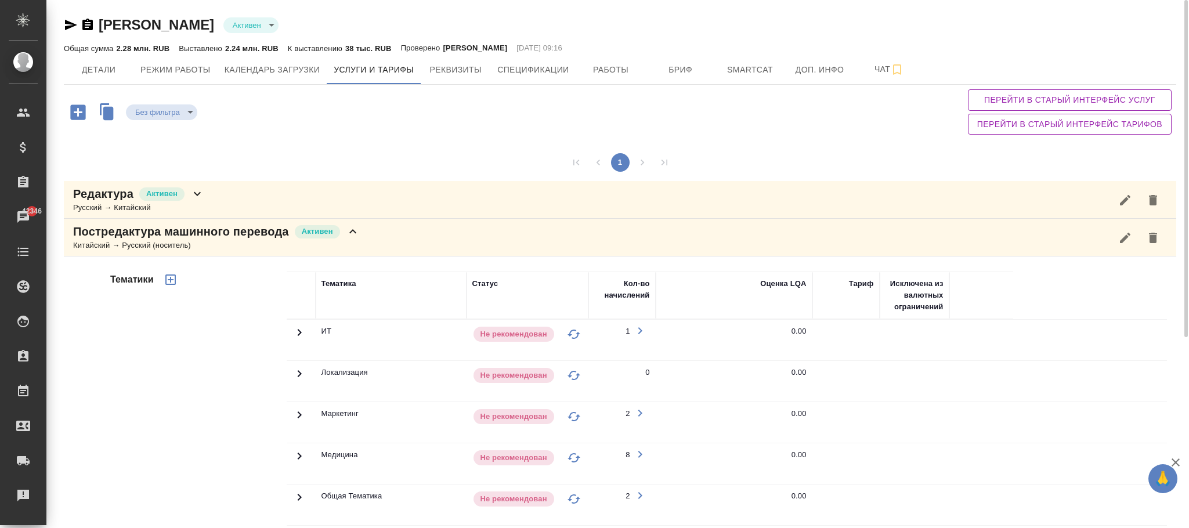
click at [1044, 98] on span "Перейти в старый интерфейс услуг" at bounding box center [1069, 100] width 185 height 15
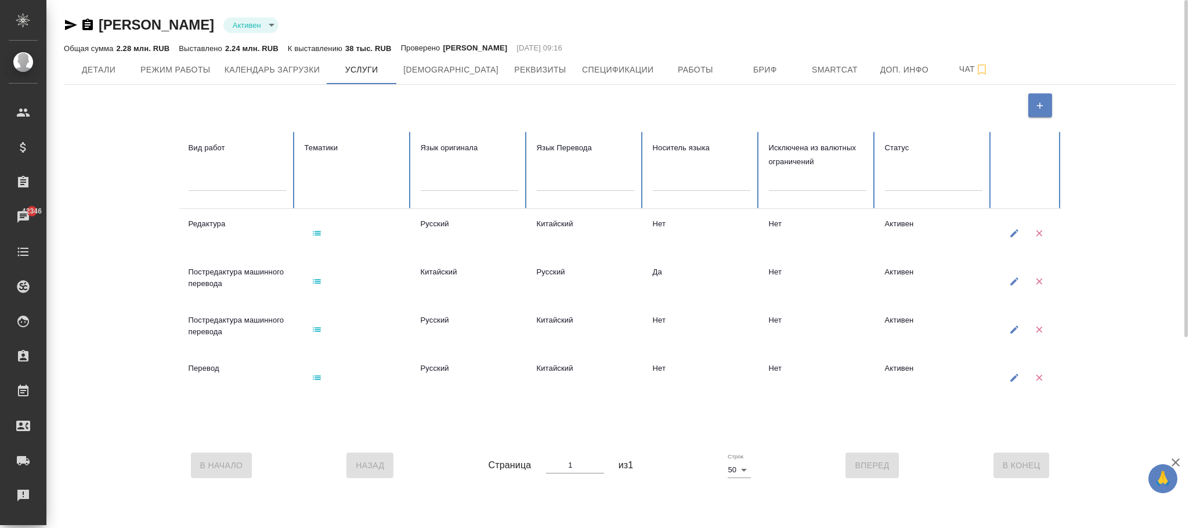
click at [317, 279] on icon "button" at bounding box center [317, 281] width 8 height 5
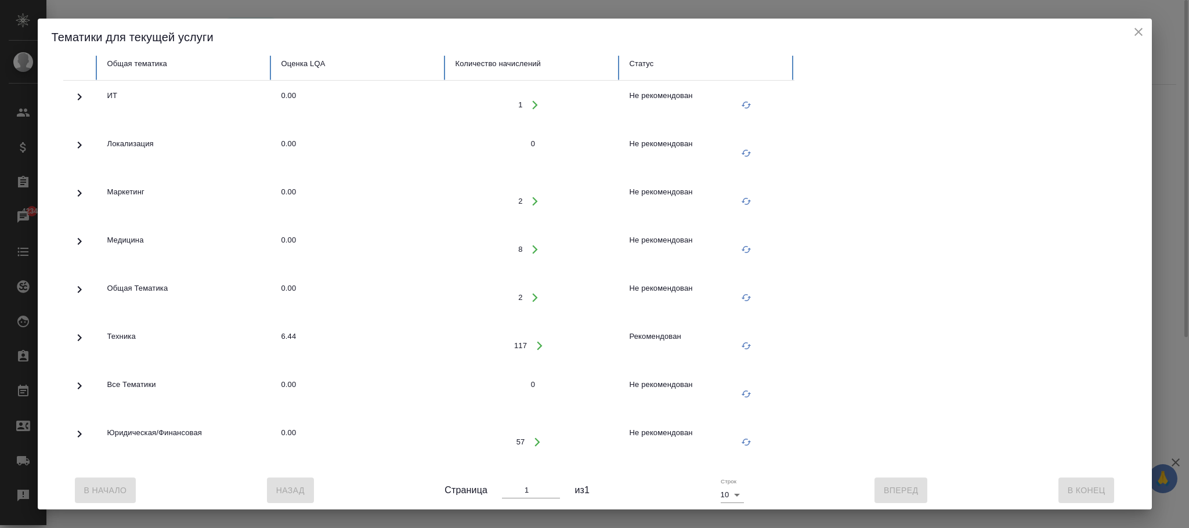
scroll to position [88, 0]
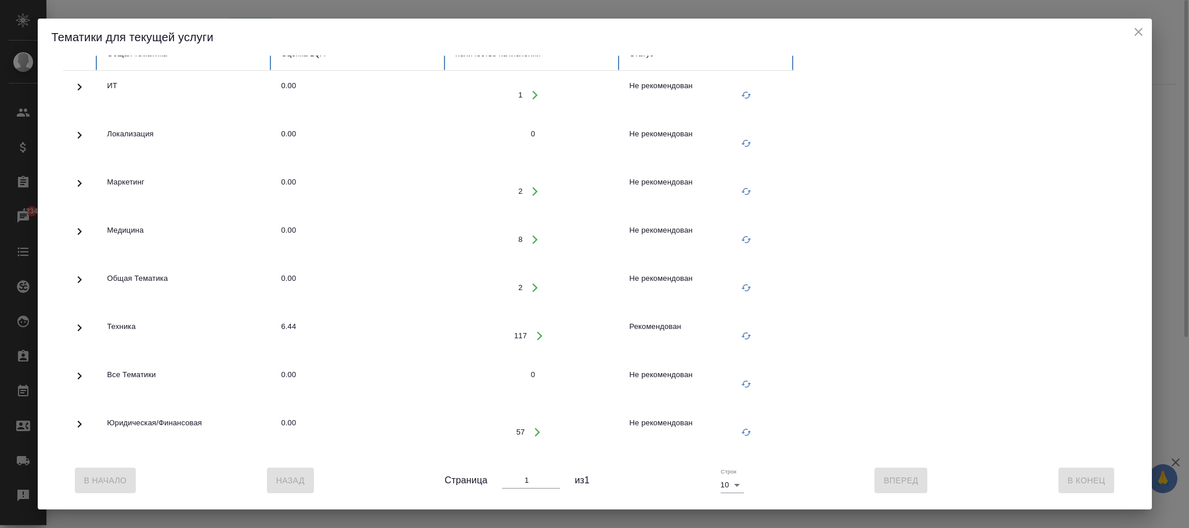
click at [82, 417] on icon at bounding box center [80, 424] width 14 height 14
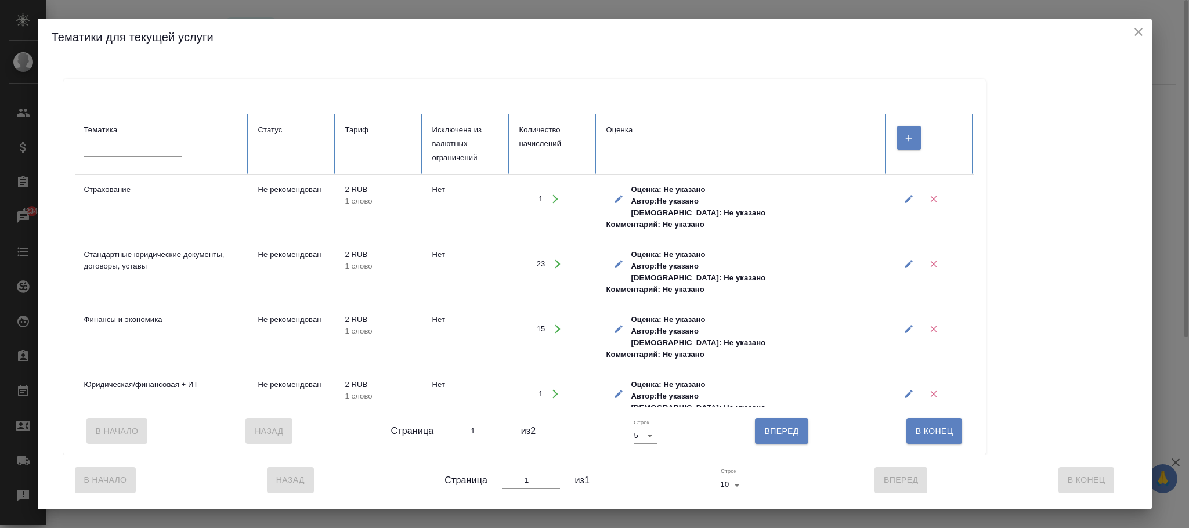
scroll to position [495, 0]
click at [907, 260] on icon "button" at bounding box center [908, 264] width 8 height 8
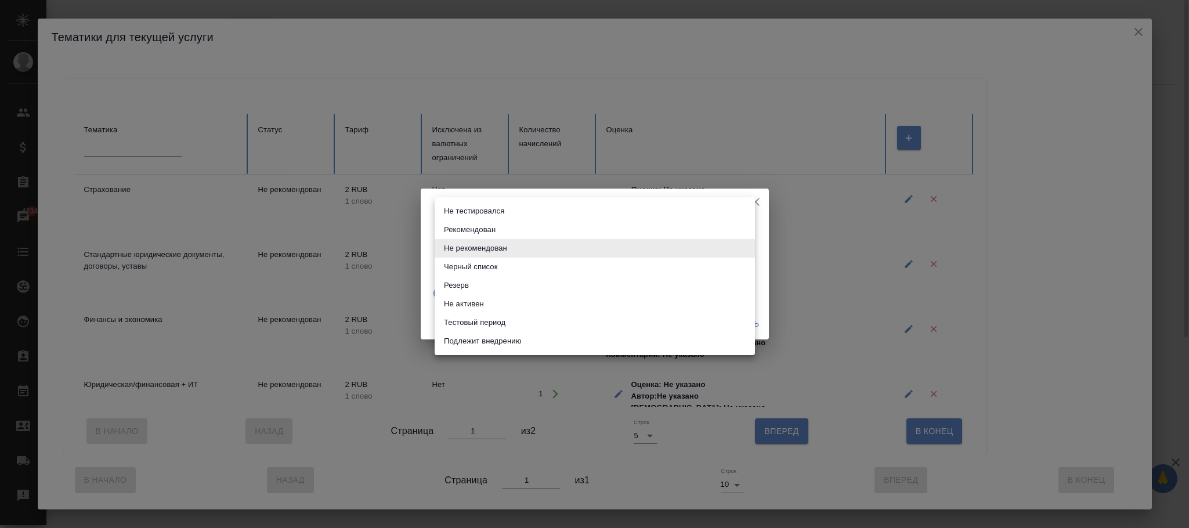
click at [637, 239] on body "🙏 .cls-1 fill:#fff; AWATERA [PERSON_NAME]fokina Клиенты Спецификации Заказы 423…" at bounding box center [594, 264] width 1189 height 528
click at [486, 317] on li "Тестовый период" at bounding box center [594, 322] width 320 height 19
type input "test period"
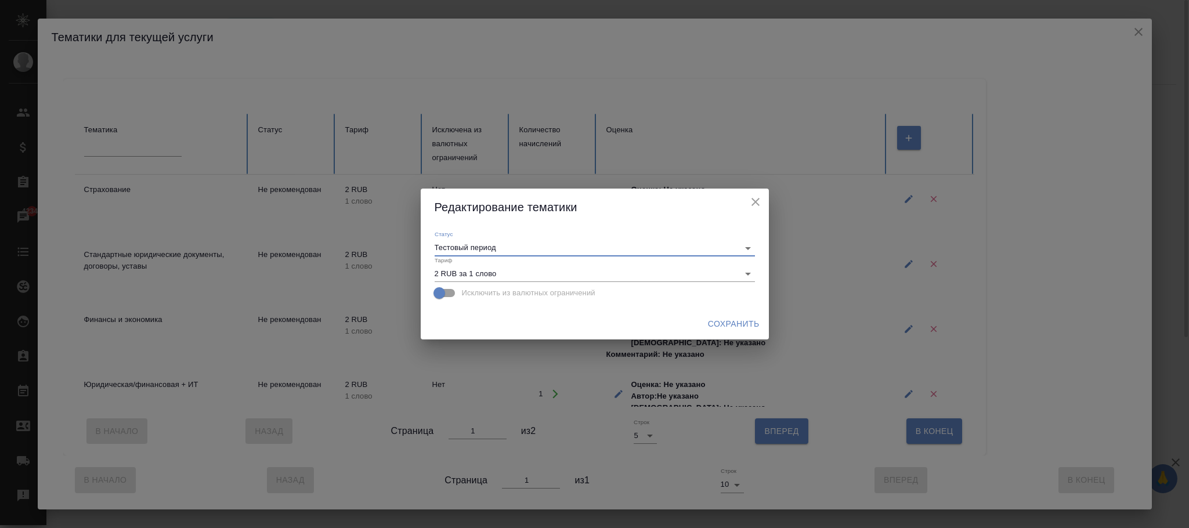
drag, startPoint x: 725, startPoint y: 317, endPoint x: 742, endPoint y: 317, distance: 17.4
click at [726, 317] on span "Сохранить" at bounding box center [734, 324] width 52 height 15
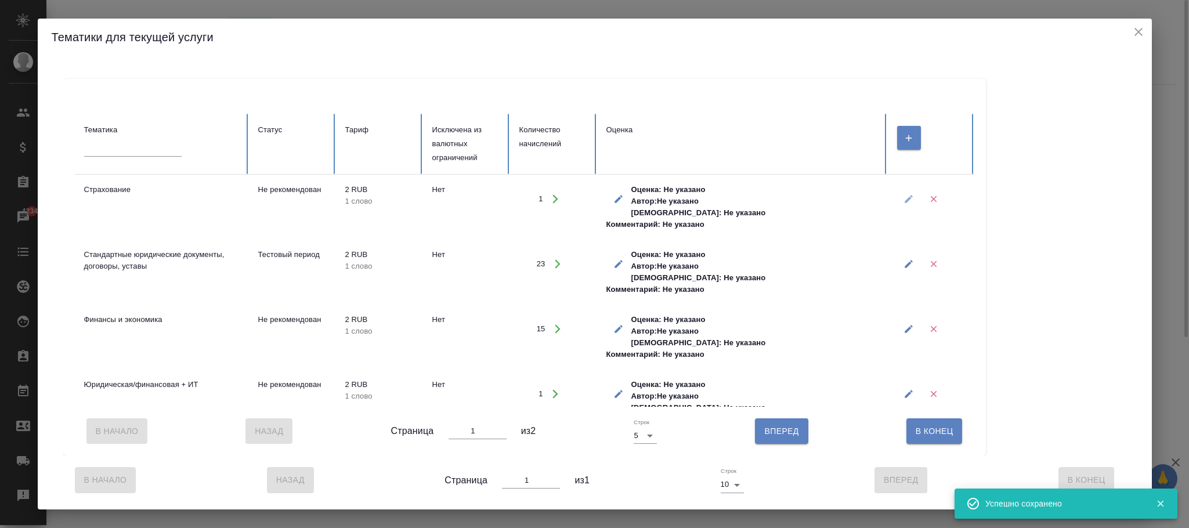
click at [909, 194] on icon "button" at bounding box center [908, 199] width 10 height 10
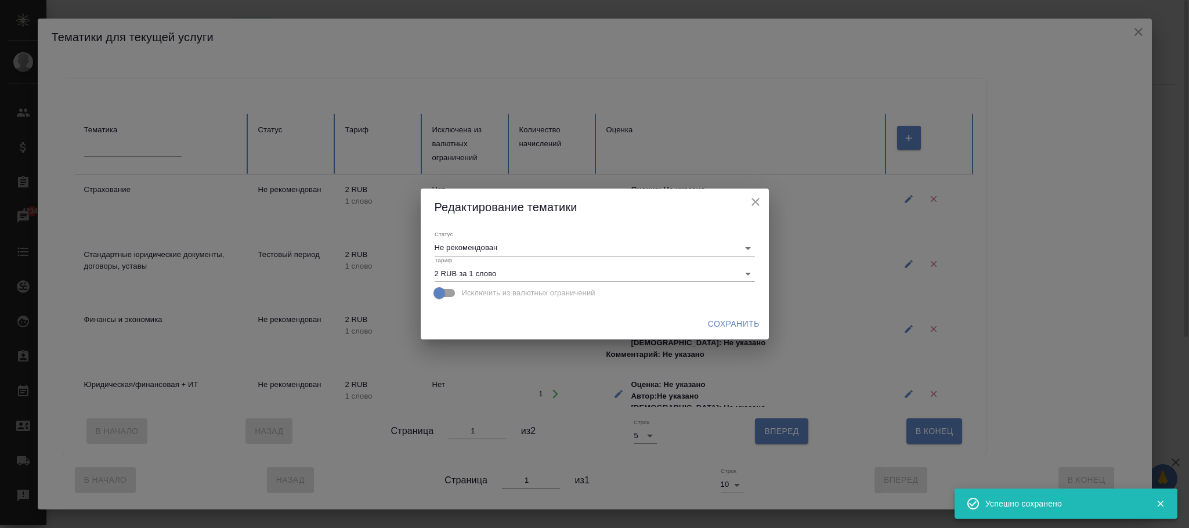
click at [581, 248] on body "🙏 .cls-1 fill:#fff; AWATERA [PERSON_NAME]fokina Клиенты Спецификации Заказы 423…" at bounding box center [594, 264] width 1189 height 528
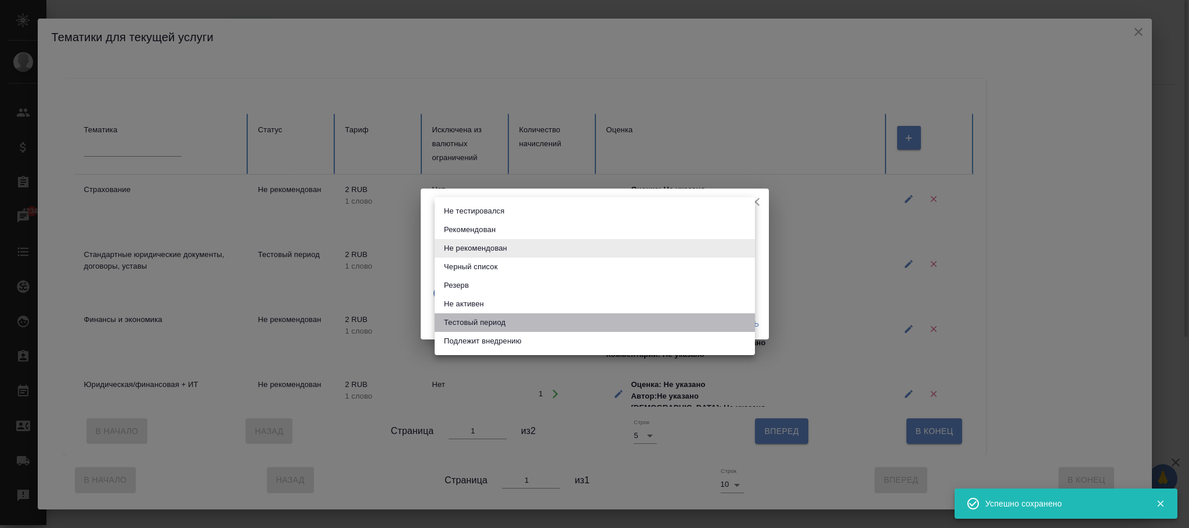
click at [484, 324] on li "Тестовый период" at bounding box center [594, 322] width 320 height 19
type input "test period"
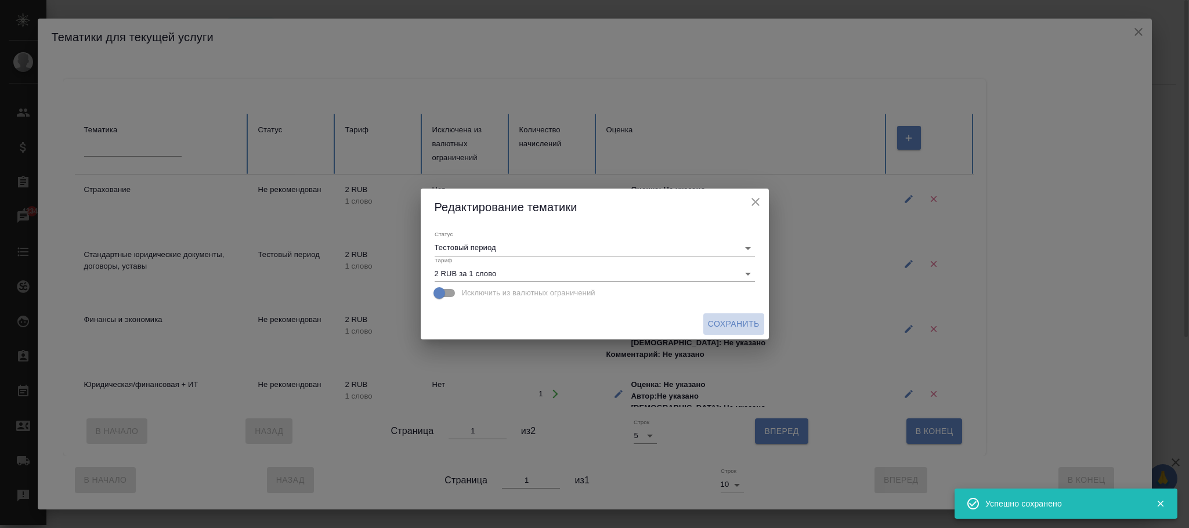
click at [726, 324] on span "Сохранить" at bounding box center [734, 324] width 52 height 15
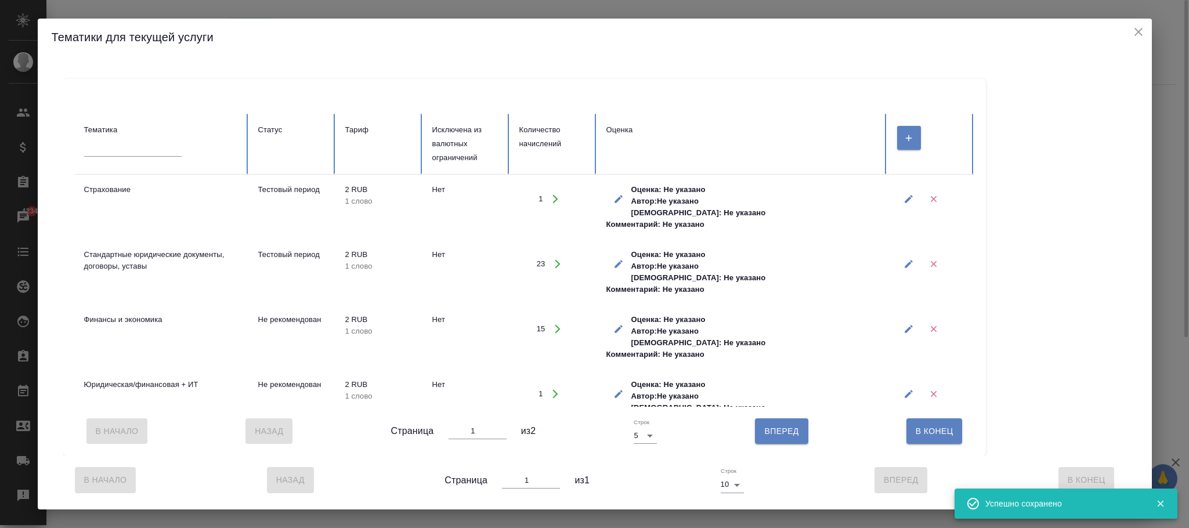
click at [907, 325] on icon "button" at bounding box center [908, 329] width 8 height 8
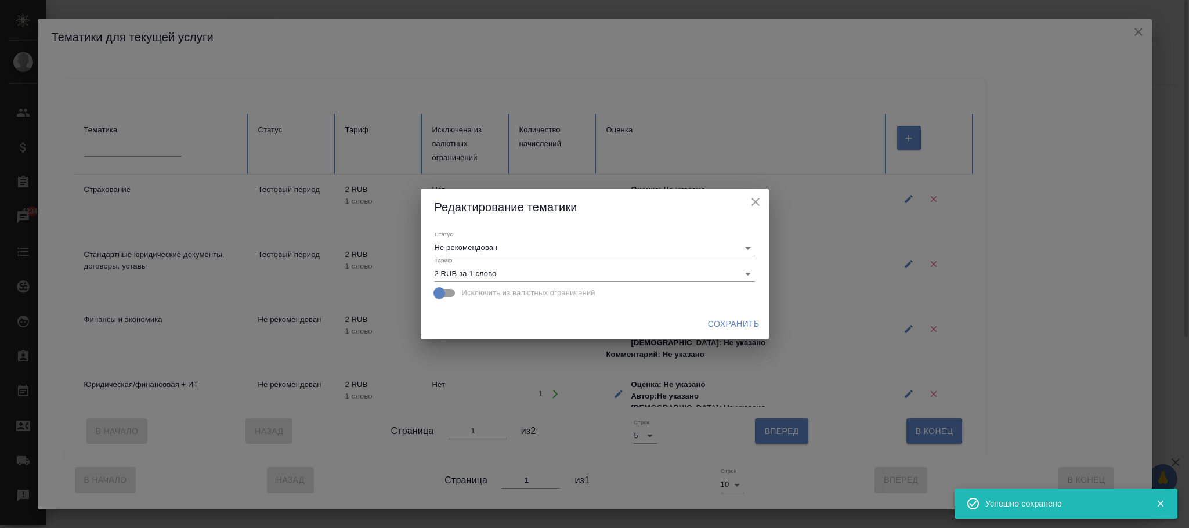
click at [610, 242] on body "🙏 .cls-1 fill:#fff; AWATERA [PERSON_NAME]fokina Клиенты Спецификации Заказы 423…" at bounding box center [594, 264] width 1189 height 528
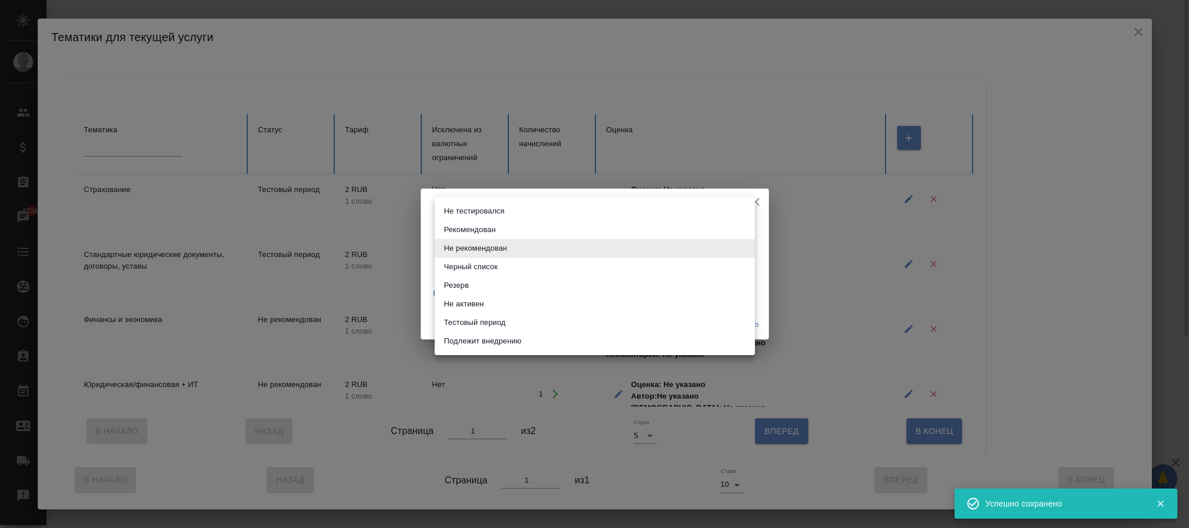
drag, startPoint x: 482, startPoint y: 319, endPoint x: 559, endPoint y: 345, distance: 81.3
click at [484, 319] on li "Тестовый период" at bounding box center [594, 322] width 320 height 19
type input "test period"
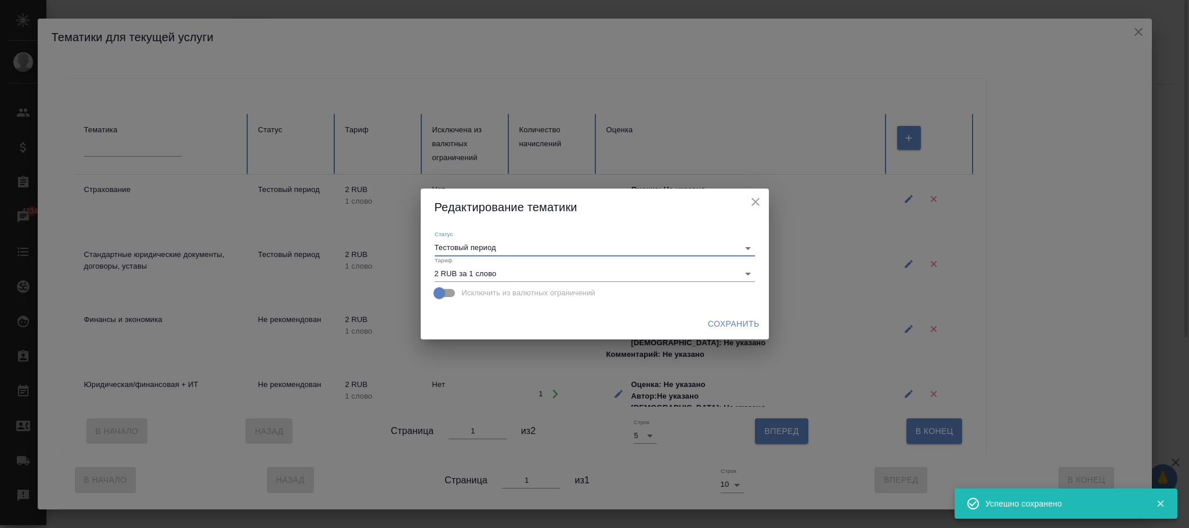
click at [722, 321] on span "Сохранить" at bounding box center [734, 324] width 52 height 15
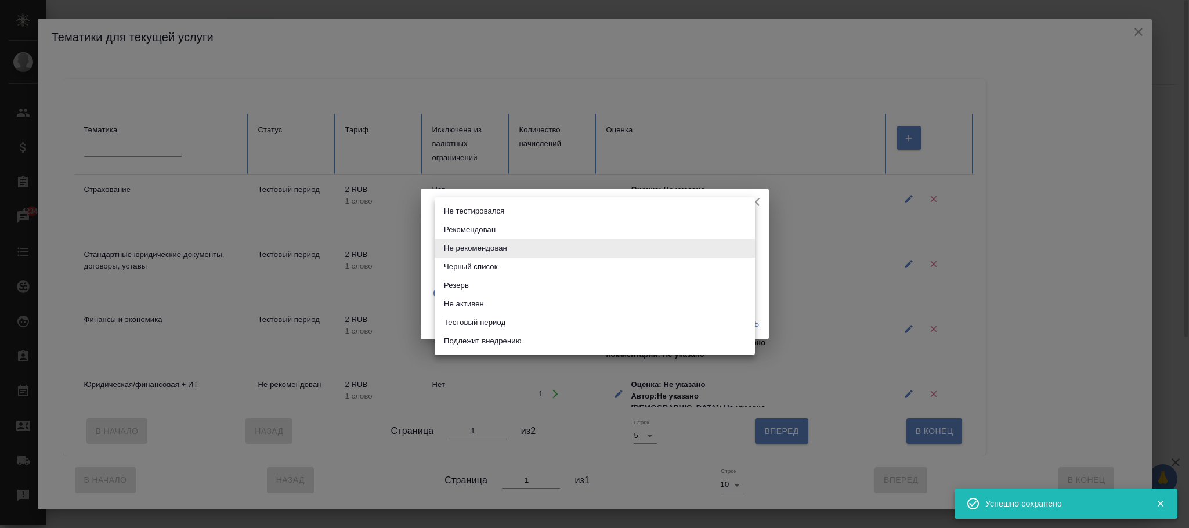
click at [680, 246] on body "🙏 .cls-1 fill:#fff; AWATERA [PERSON_NAME]fokina Клиенты Спецификации Заказы 423…" at bounding box center [594, 264] width 1189 height 528
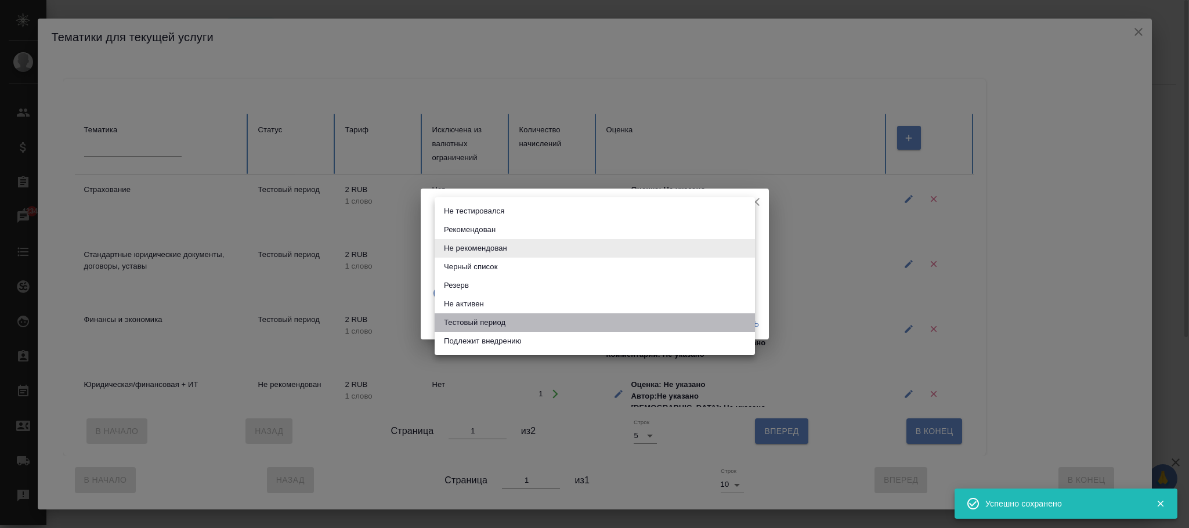
click at [509, 314] on li "Тестовый период" at bounding box center [594, 322] width 320 height 19
type input "test period"
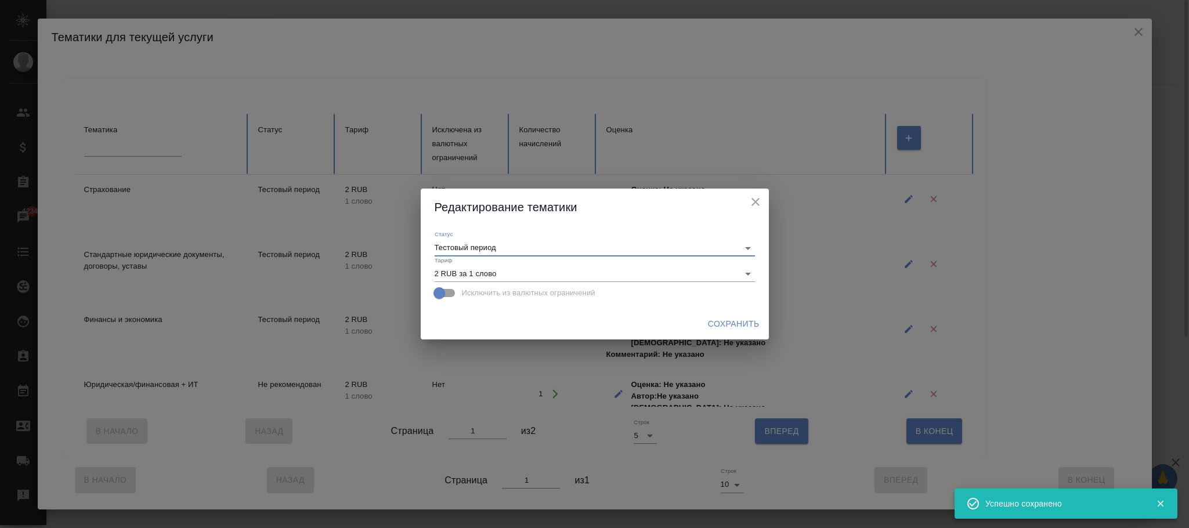
drag, startPoint x: 724, startPoint y: 312, endPoint x: 731, endPoint y: 324, distance: 13.5
click at [726, 314] on div "Сохранить" at bounding box center [595, 324] width 348 height 31
click at [731, 325] on span "Сохранить" at bounding box center [734, 324] width 52 height 15
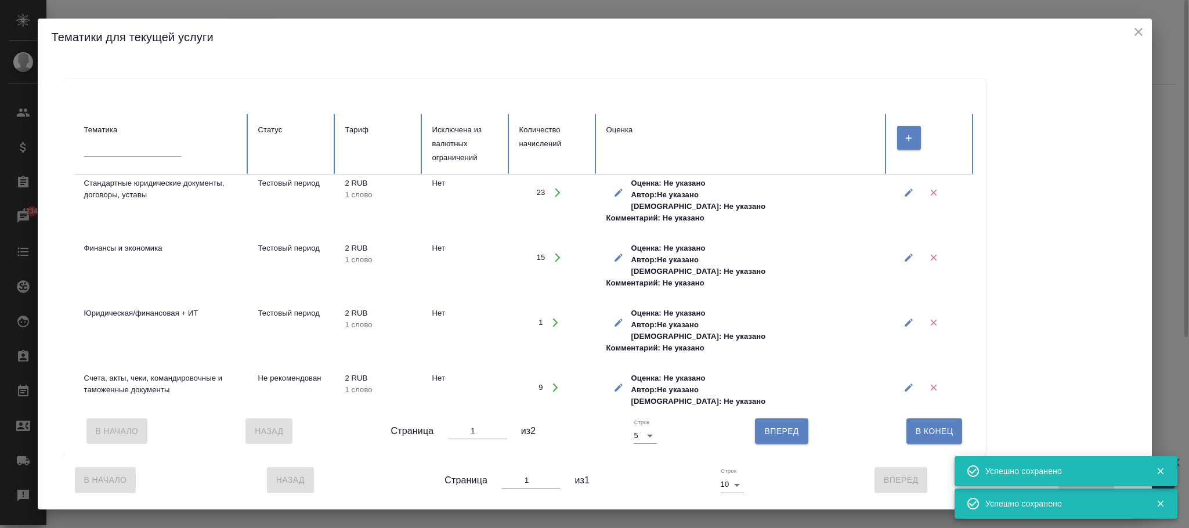
scroll to position [92, 0]
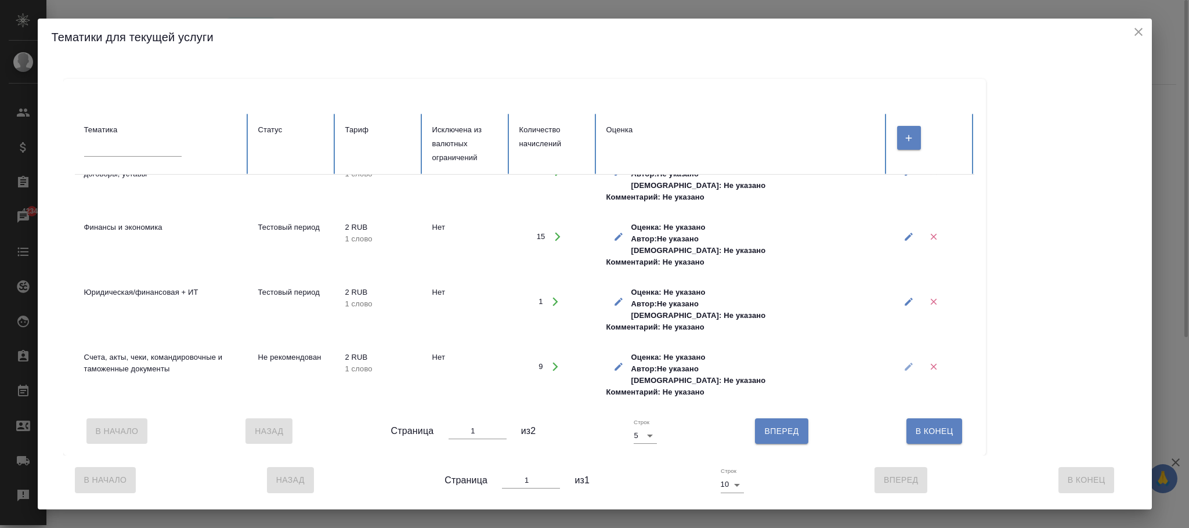
click at [909, 363] on icon "button" at bounding box center [908, 367] width 8 height 8
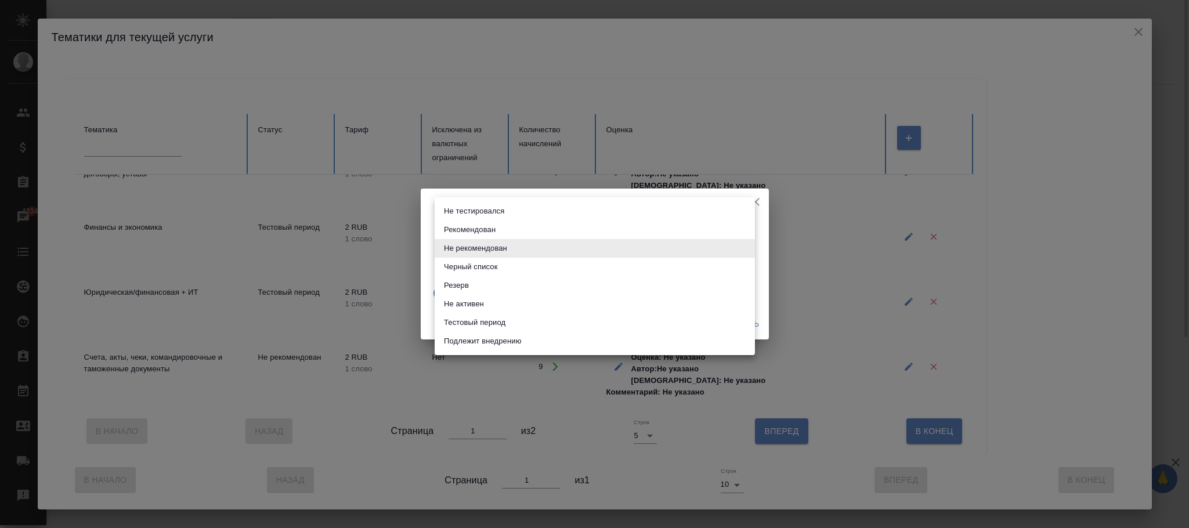
click at [632, 249] on body "🙏 .cls-1 fill:#fff; AWATERA [PERSON_NAME]fokina Клиенты Спецификации Заказы 423…" at bounding box center [594, 264] width 1189 height 528
click at [508, 319] on li "Тестовый период" at bounding box center [594, 322] width 320 height 19
type input "test period"
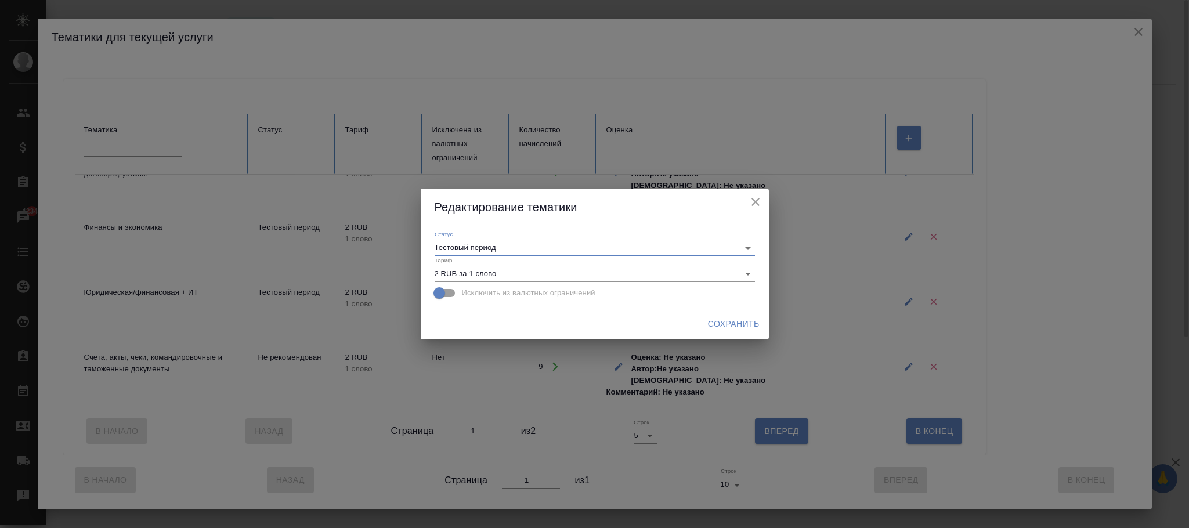
click at [733, 323] on span "Сохранить" at bounding box center [734, 324] width 52 height 15
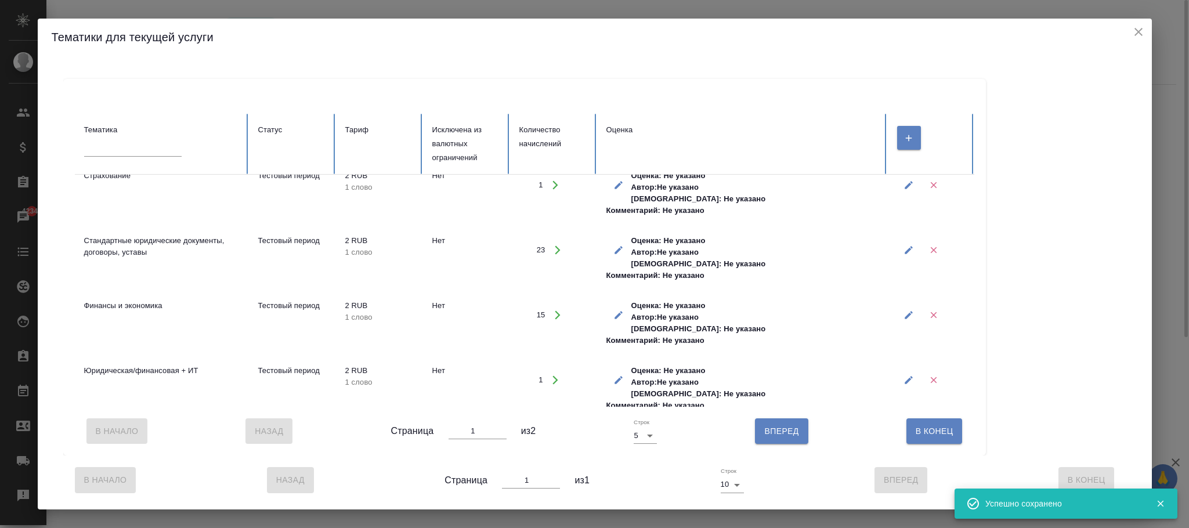
scroll to position [0, 0]
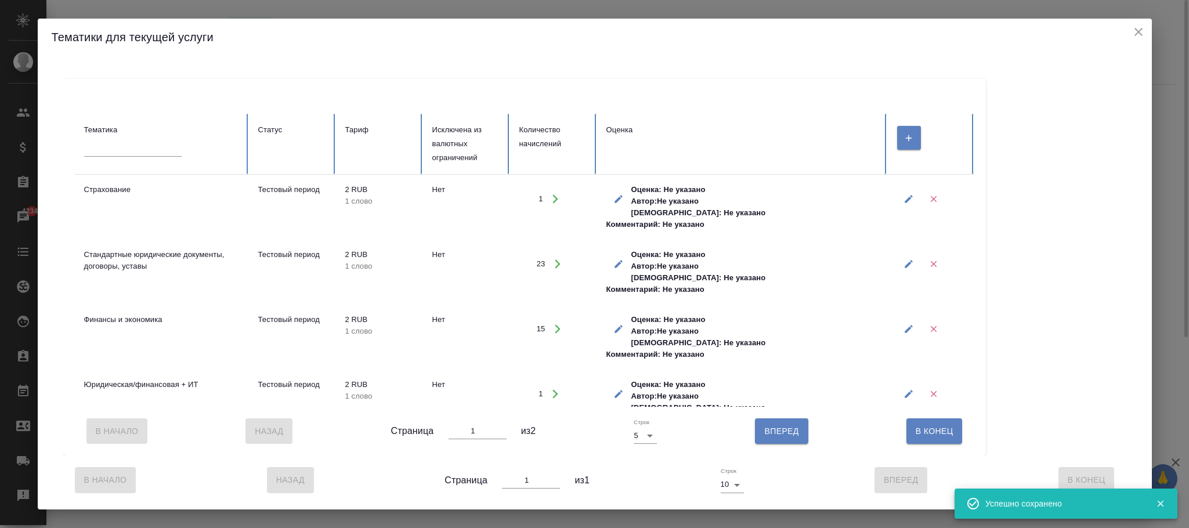
click at [1138, 35] on icon "close" at bounding box center [1138, 32] width 14 height 14
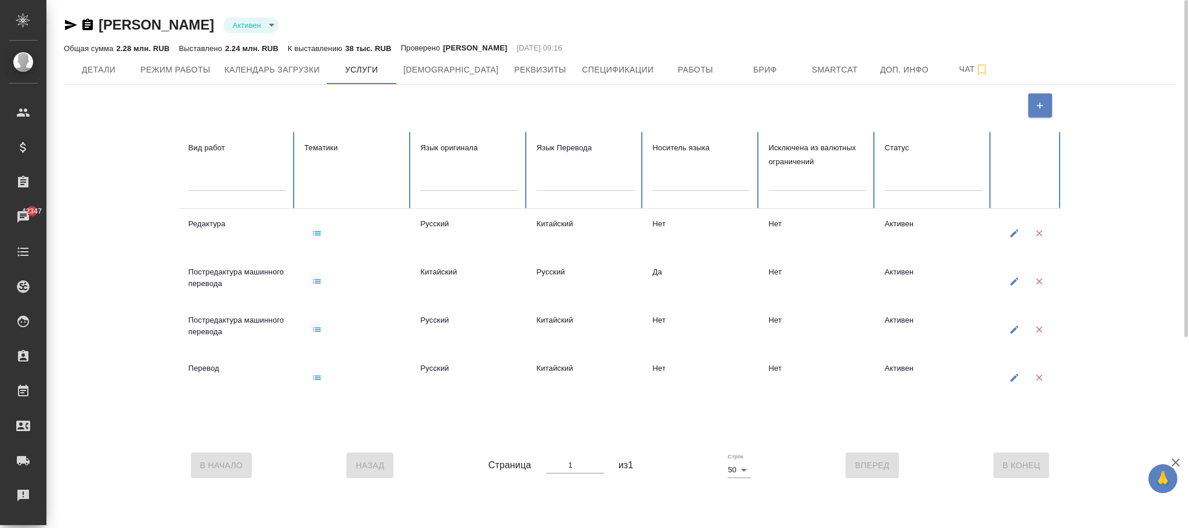
click at [326, 278] on button "button" at bounding box center [317, 281] width 24 height 24
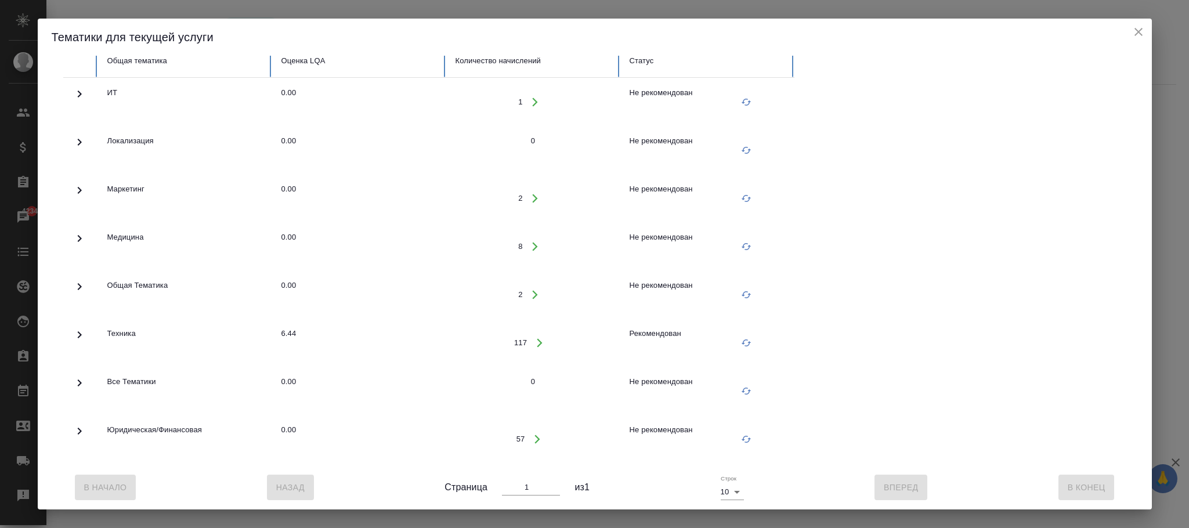
scroll to position [88, 0]
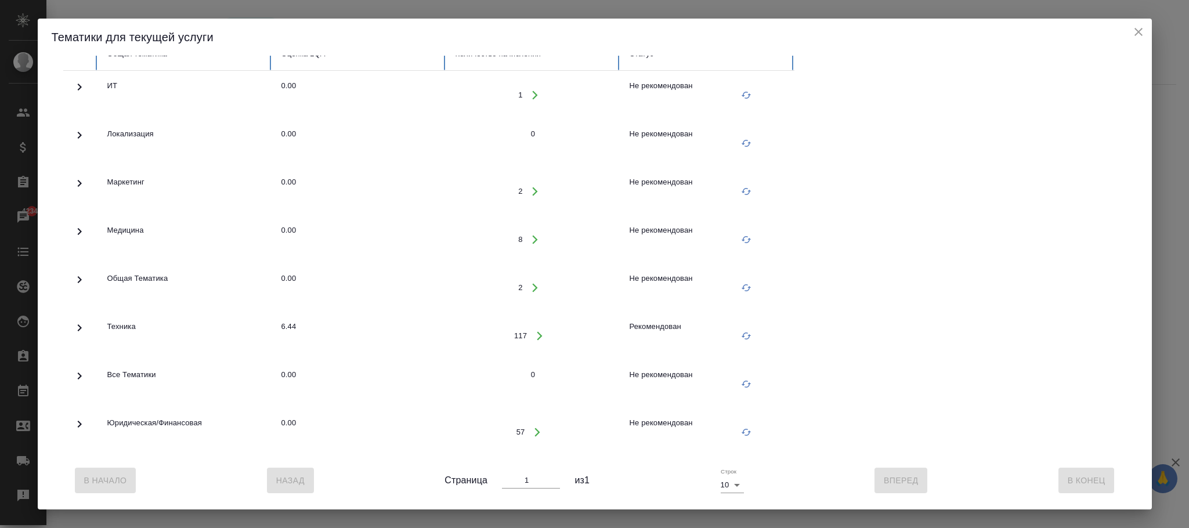
click at [673, 418] on span "Не рекомендован" at bounding box center [660, 422] width 63 height 9
click at [1139, 28] on icon "close" at bounding box center [1138, 32] width 14 height 14
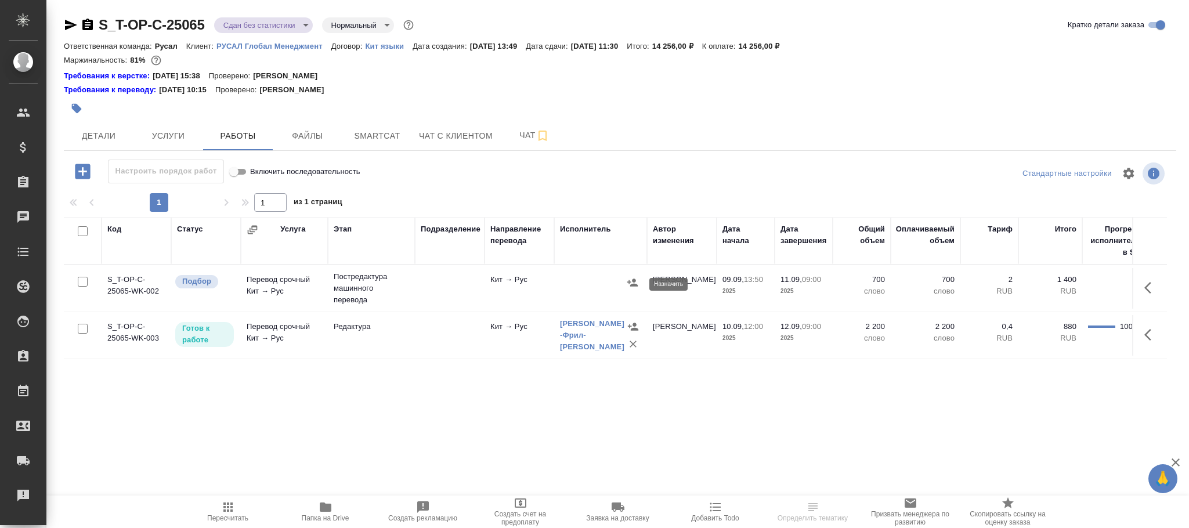
click at [628, 284] on icon "button" at bounding box center [632, 282] width 10 height 8
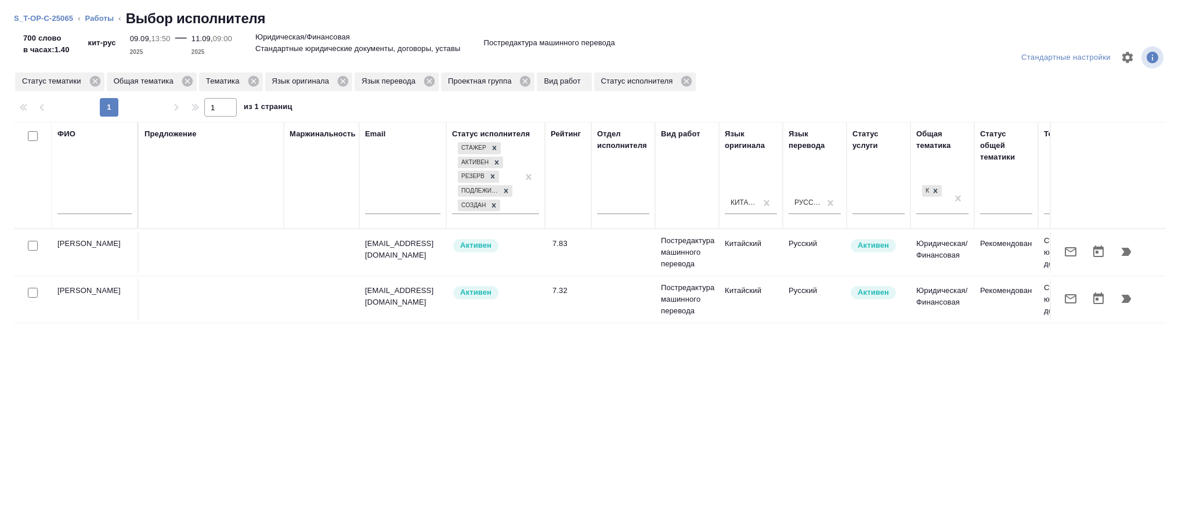
scroll to position [0, 534]
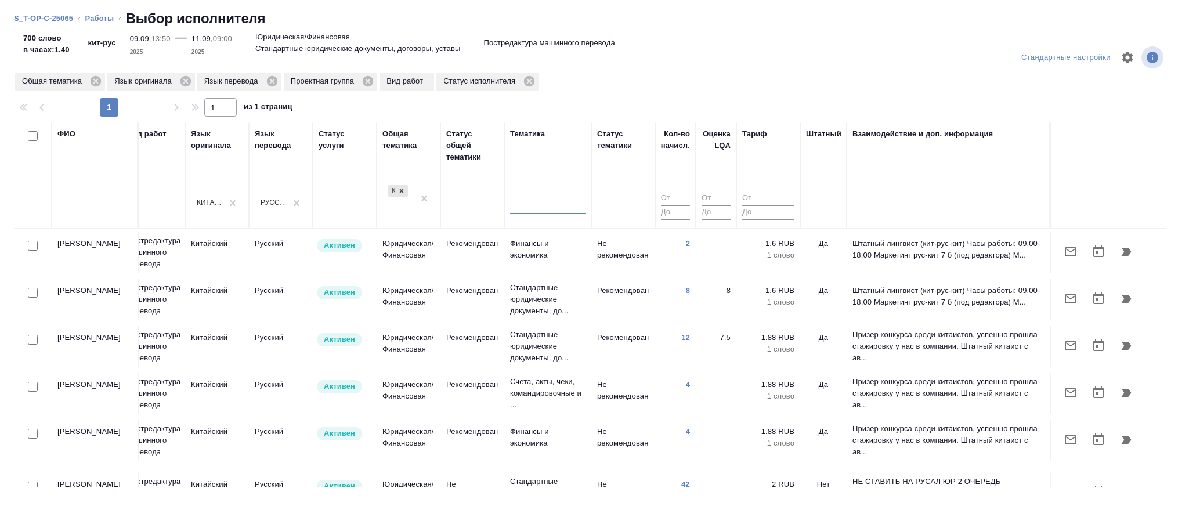
click at [99, 198] on div at bounding box center [94, 208] width 74 height 28
drag, startPoint x: 72, startPoint y: 207, endPoint x: 97, endPoint y: 204, distance: 25.8
click at [73, 207] on input "text" at bounding box center [94, 207] width 74 height 15
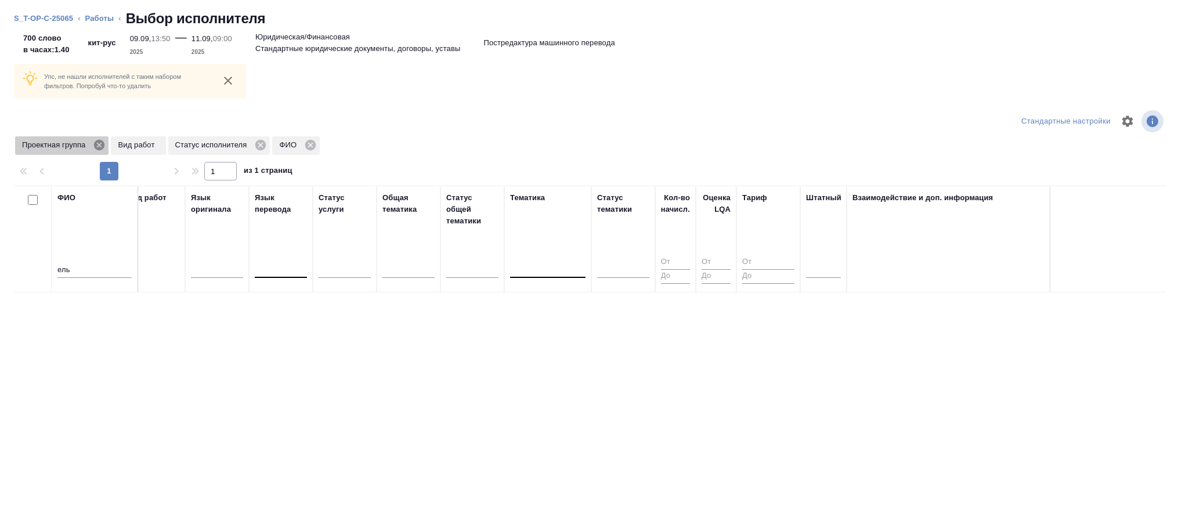
click at [99, 143] on icon at bounding box center [99, 145] width 10 height 10
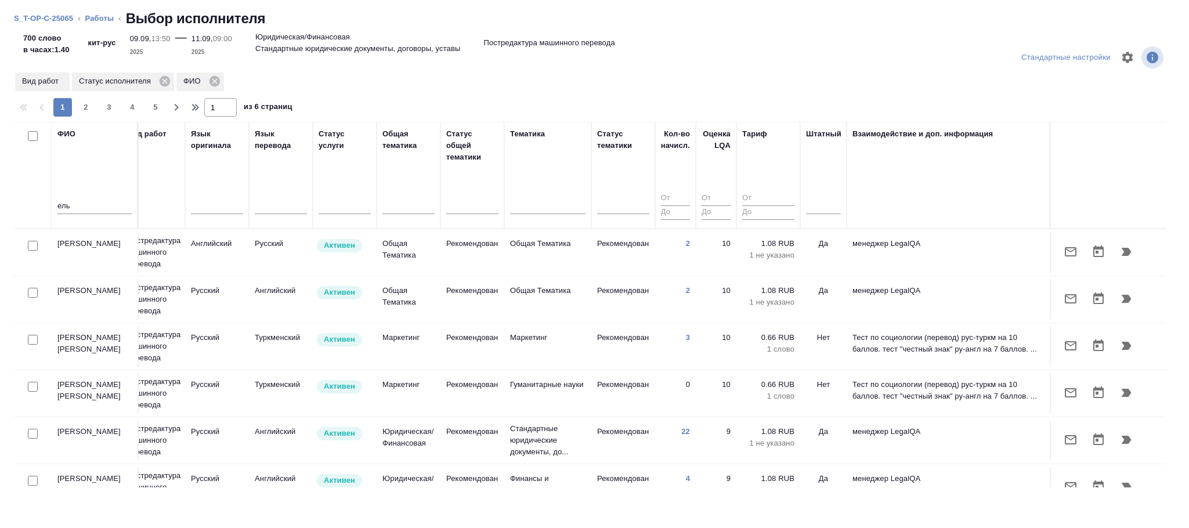
click at [99, 202] on input "ель" at bounding box center [94, 207] width 74 height 15
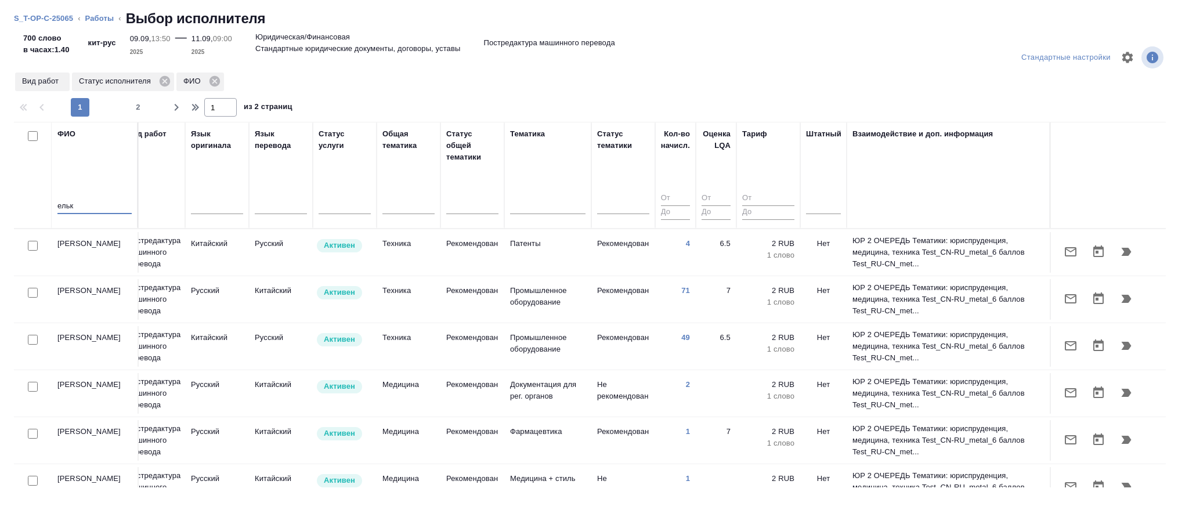
scroll to position [174, 534]
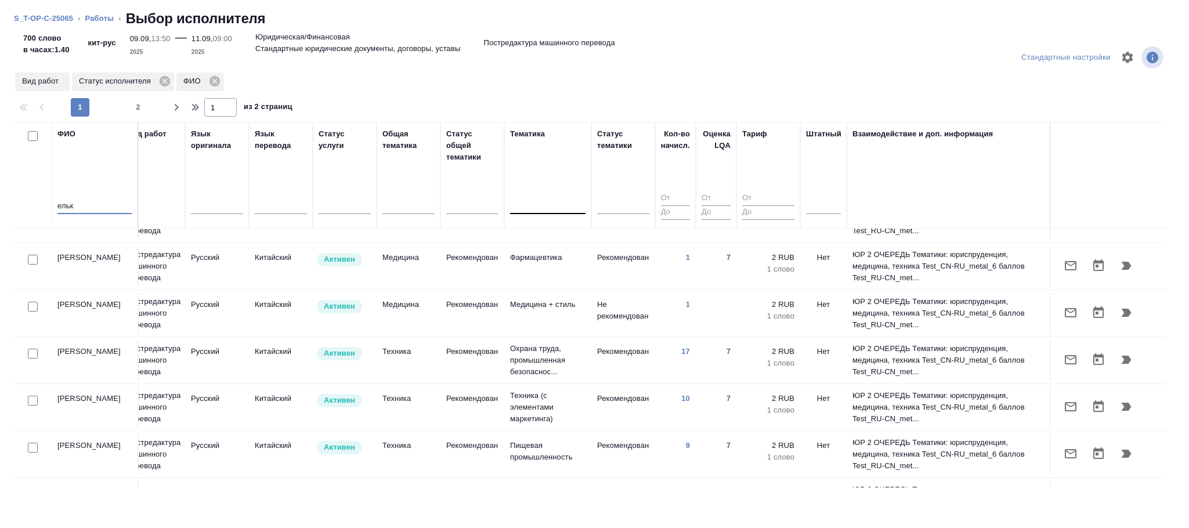
type input "ельк"
click at [527, 202] on div at bounding box center [547, 202] width 75 height 17
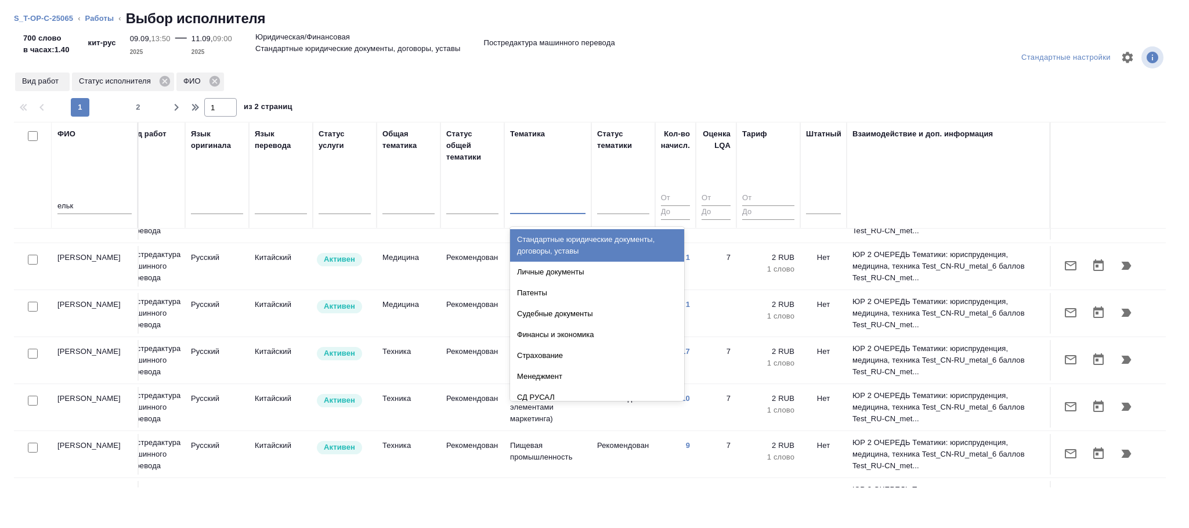
click at [577, 237] on div "Стандартные юридические документы, договоры, уставы" at bounding box center [597, 245] width 174 height 32
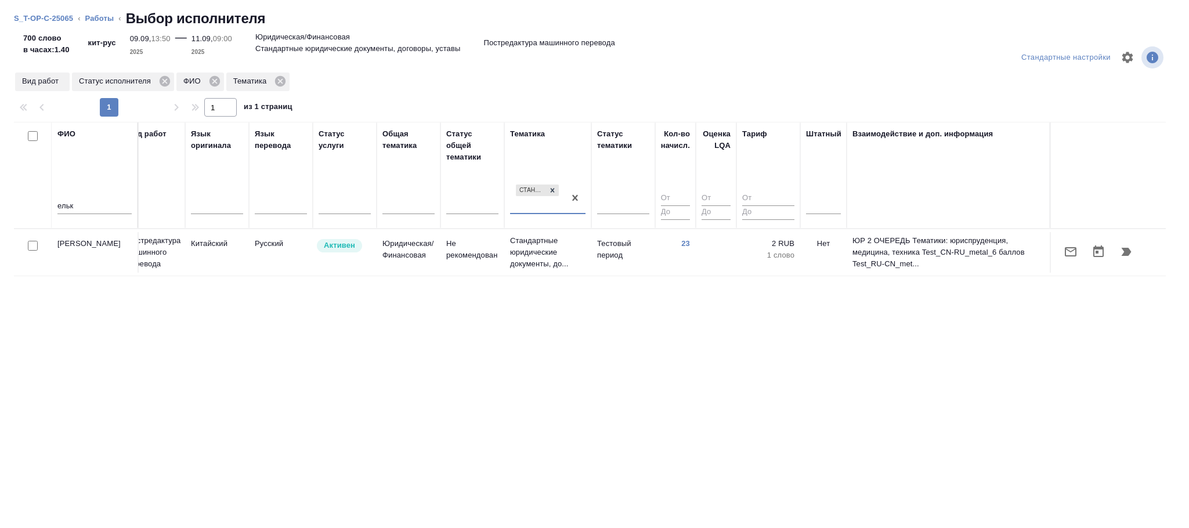
scroll to position [0, 534]
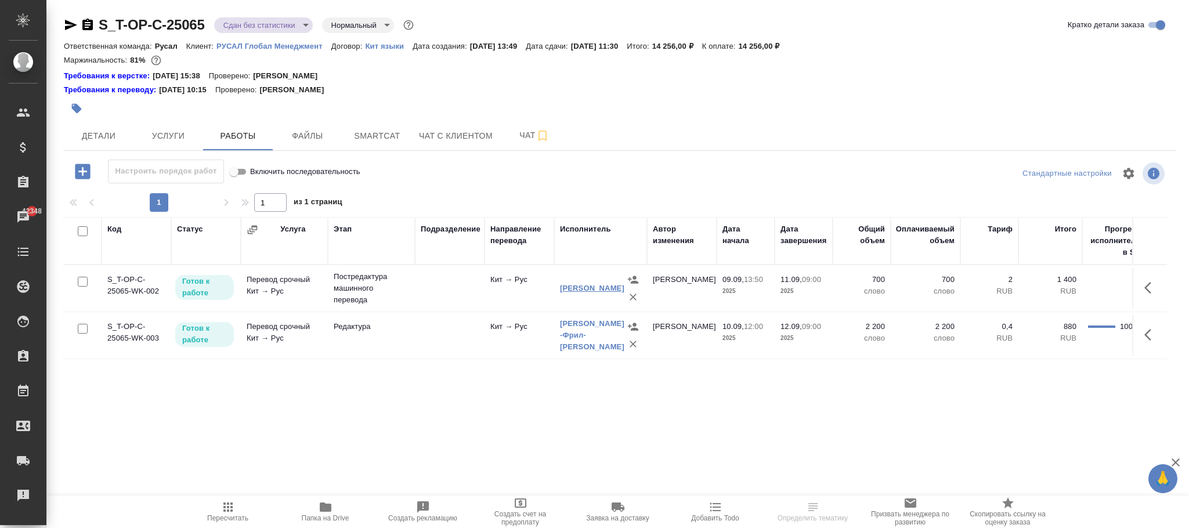
click at [588, 292] on link "[PERSON_NAME]" at bounding box center [592, 288] width 64 height 9
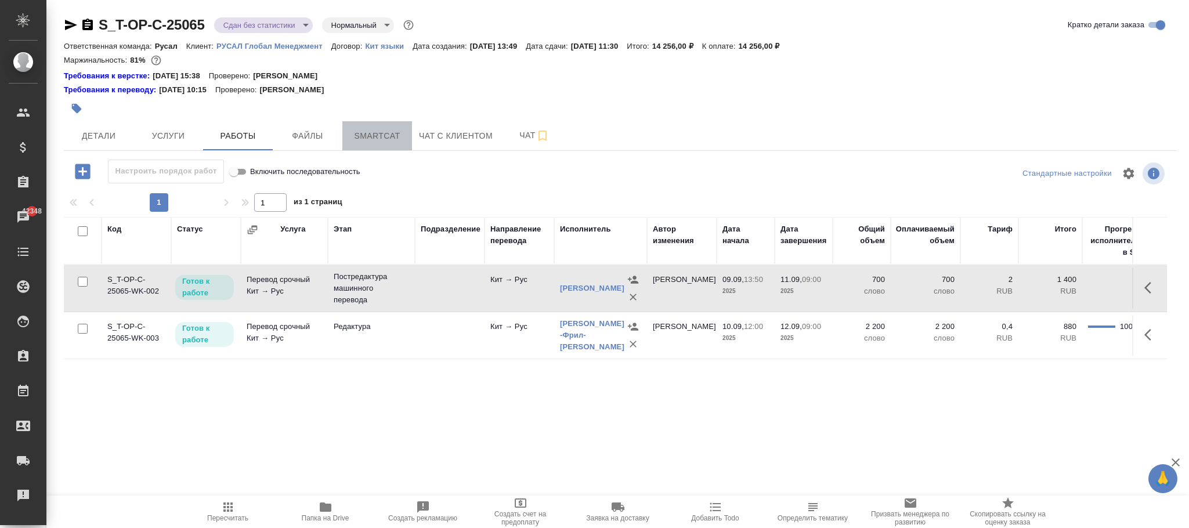
click at [368, 137] on span "Smartcat" at bounding box center [377, 136] width 56 height 15
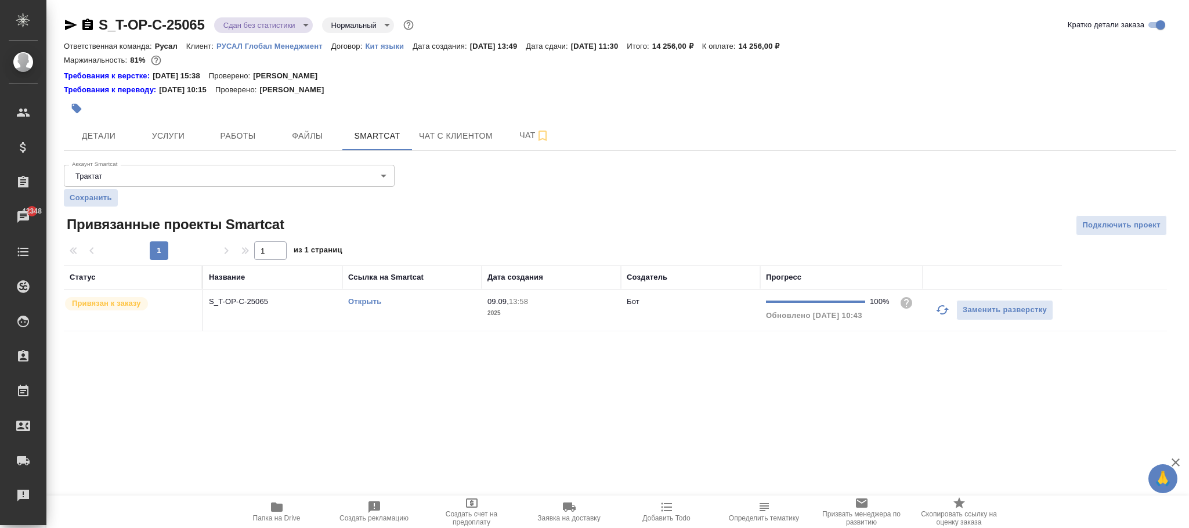
click at [634, 318] on td "Бот" at bounding box center [690, 310] width 139 height 41
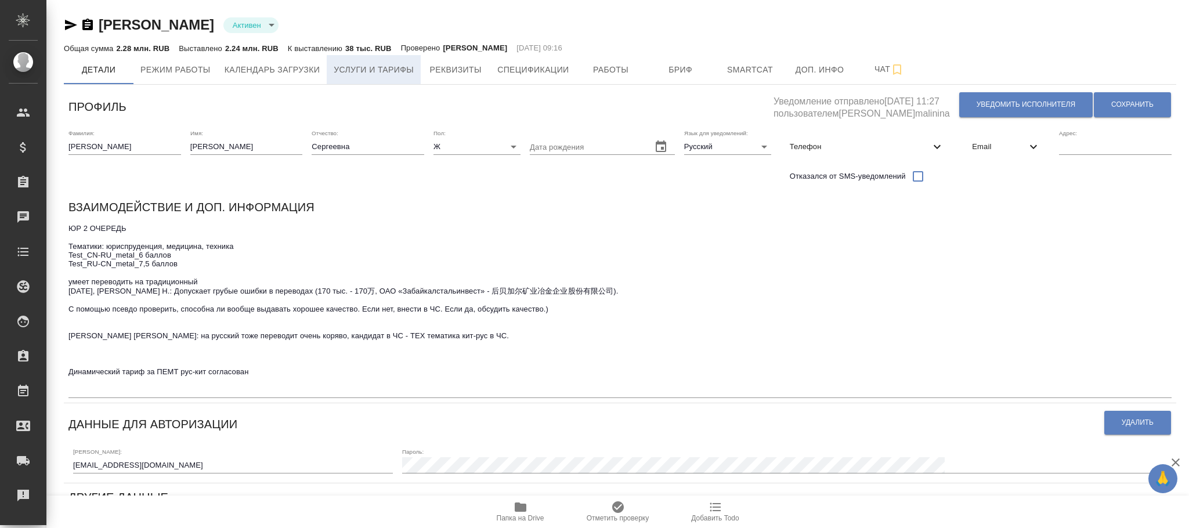
click at [392, 66] on span "Услуги и тарифы" at bounding box center [374, 70] width 80 height 15
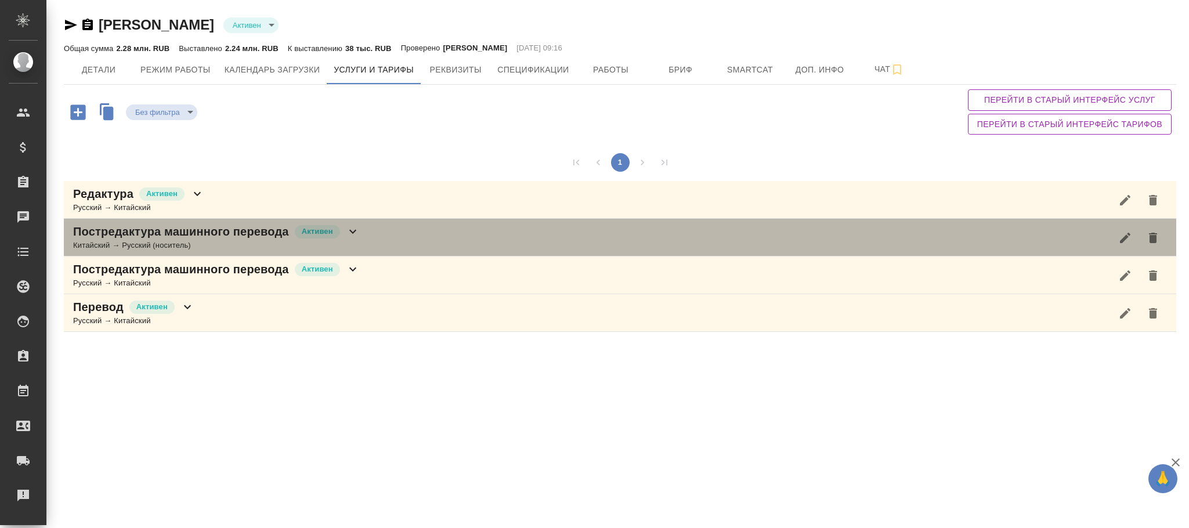
click at [359, 237] on div "Постредактура машинного перевода [PERSON_NAME] → Русский (носитель)" at bounding box center [620, 238] width 1112 height 38
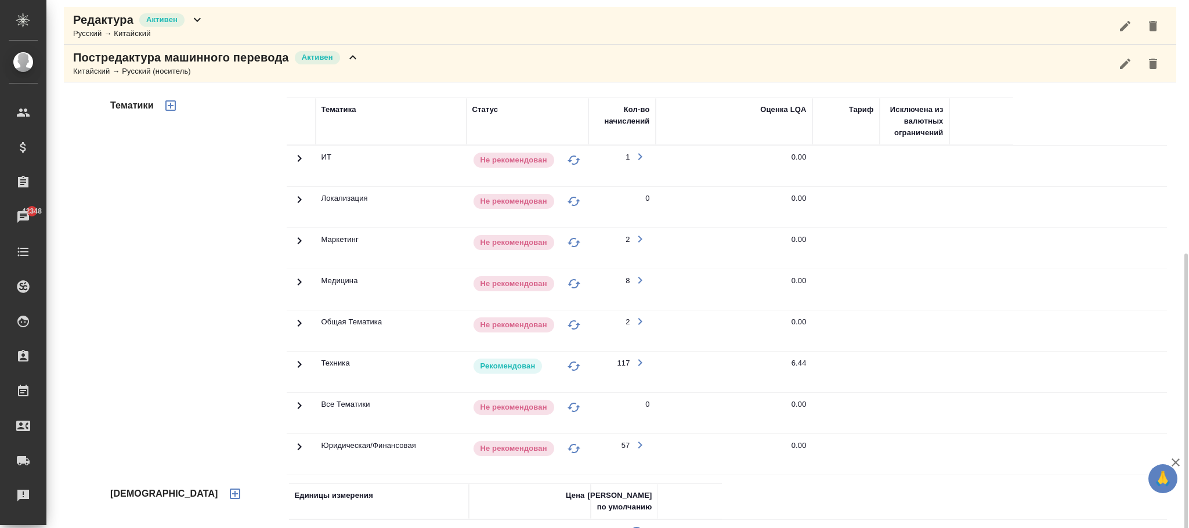
scroll to position [261, 0]
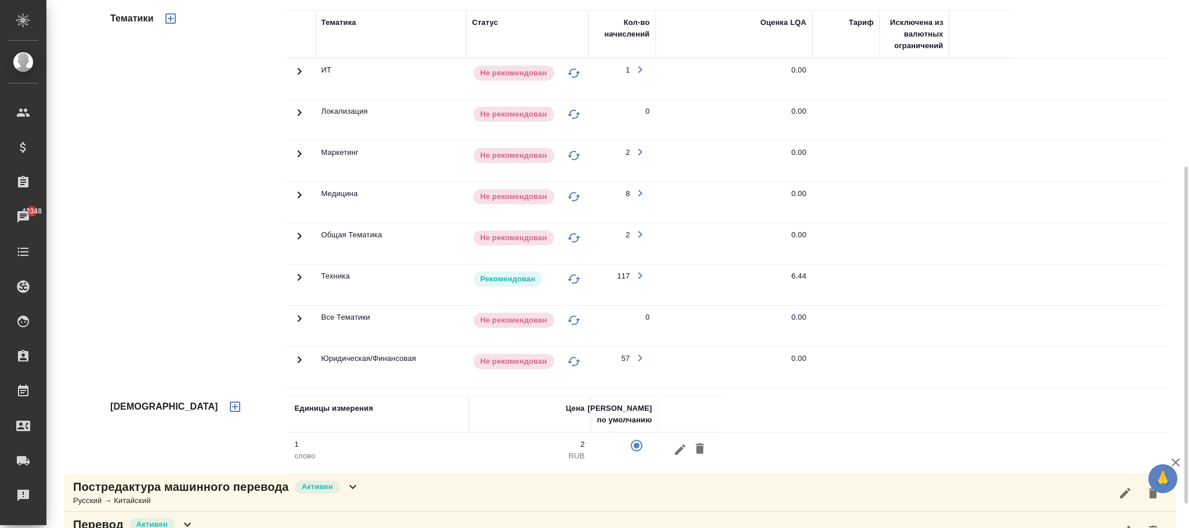
click at [513, 364] on p "Не рекомендован" at bounding box center [513, 362] width 67 height 12
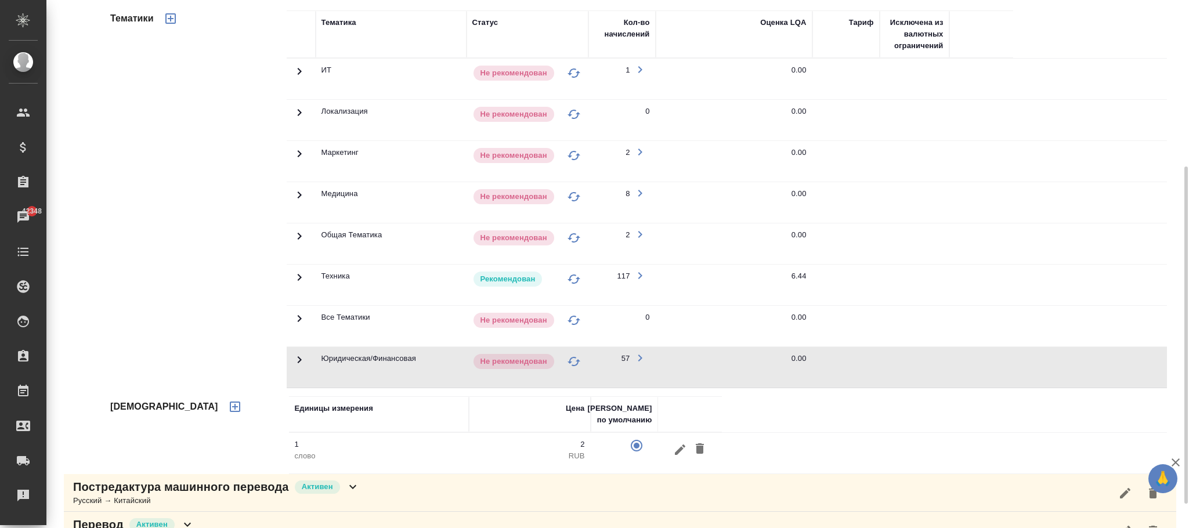
click at [514, 364] on p "Не рекомендован" at bounding box center [513, 362] width 67 height 12
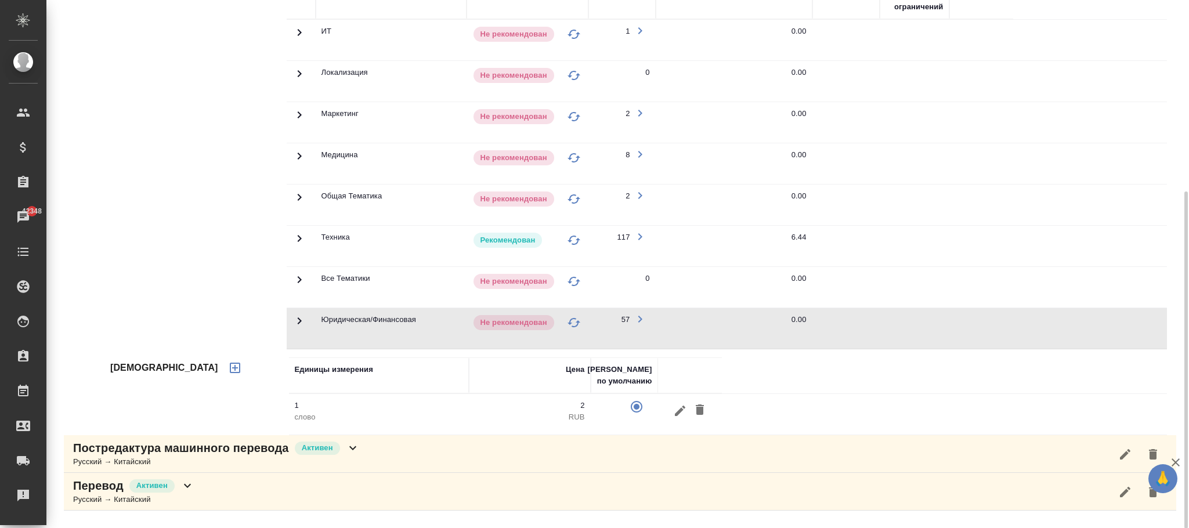
click at [388, 322] on td "Юридическая/Финансовая" at bounding box center [391, 328] width 151 height 41
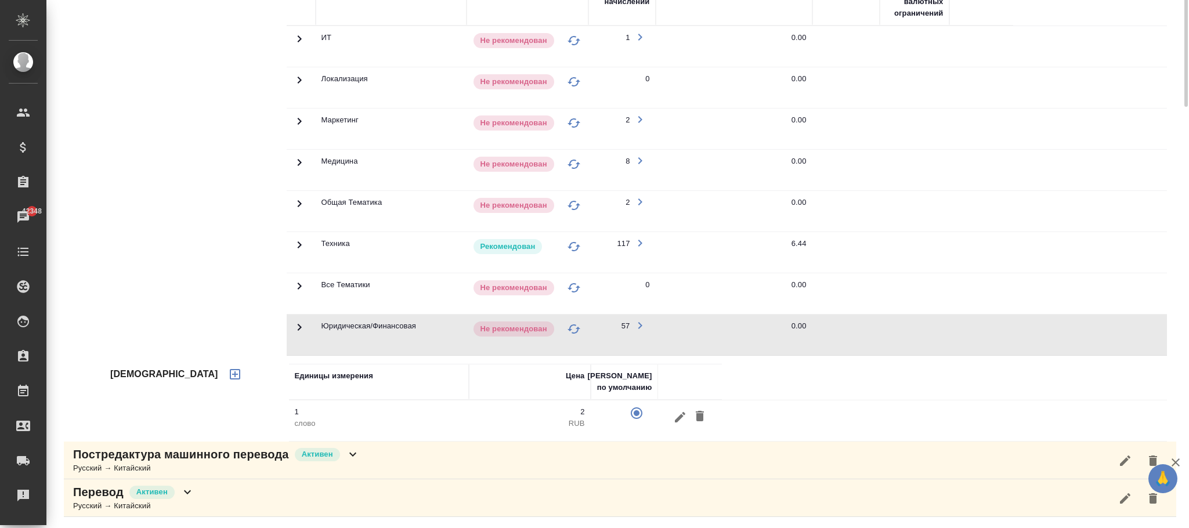
scroll to position [39, 0]
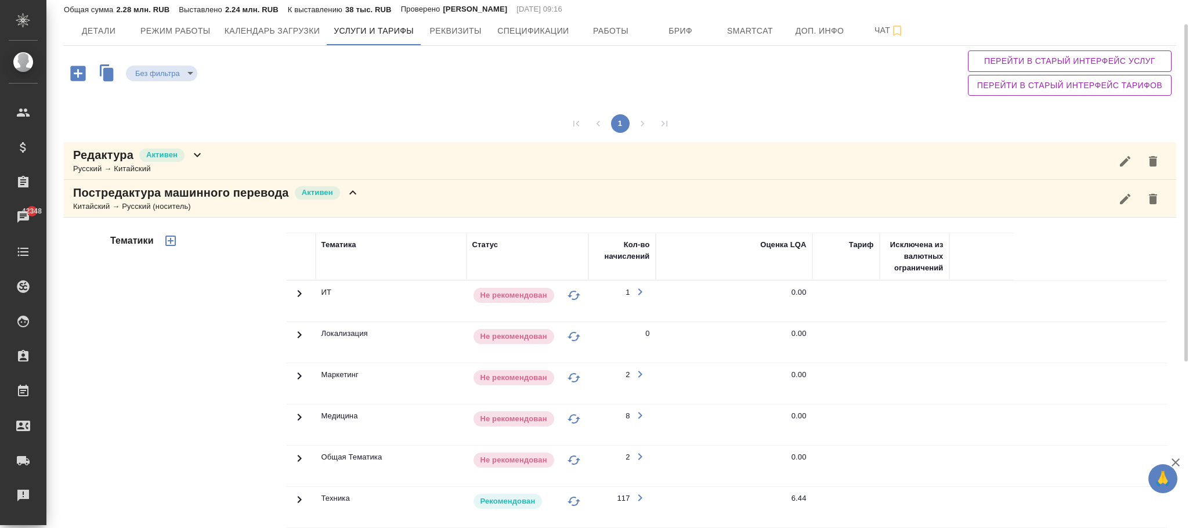
click at [1131, 200] on icon "button" at bounding box center [1125, 199] width 14 height 14
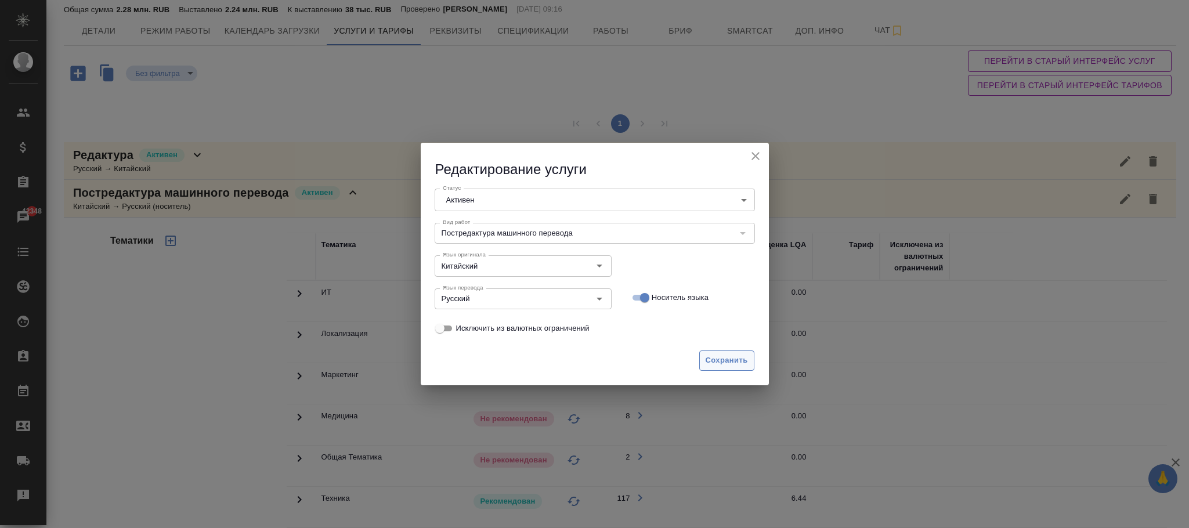
click at [737, 360] on span "Сохранить" at bounding box center [726, 360] width 42 height 13
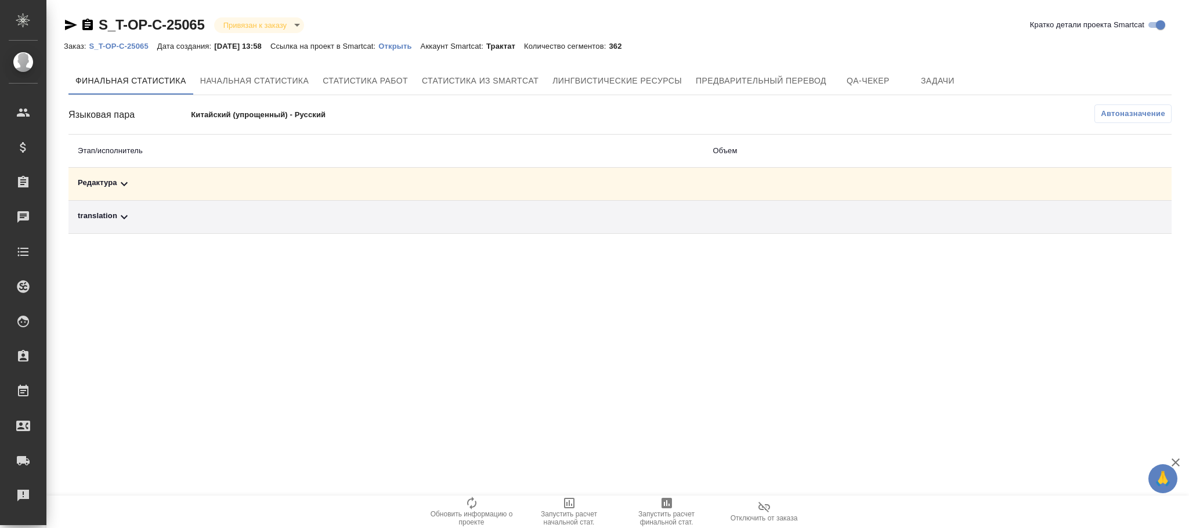
click at [1136, 117] on span "Автоназначение" at bounding box center [1132, 114] width 64 height 12
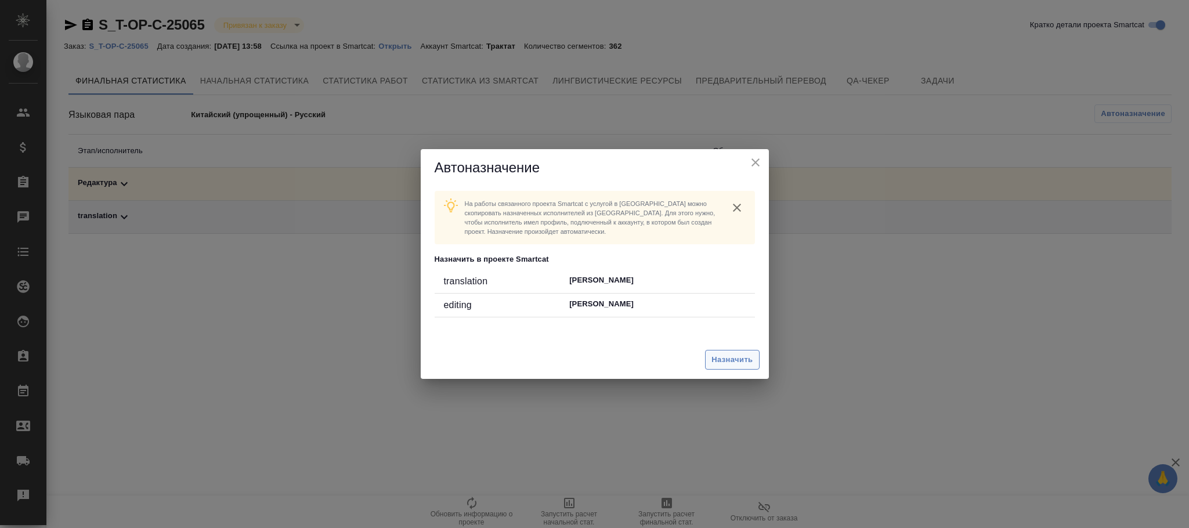
click at [745, 366] on span "Назначить" at bounding box center [731, 359] width 41 height 13
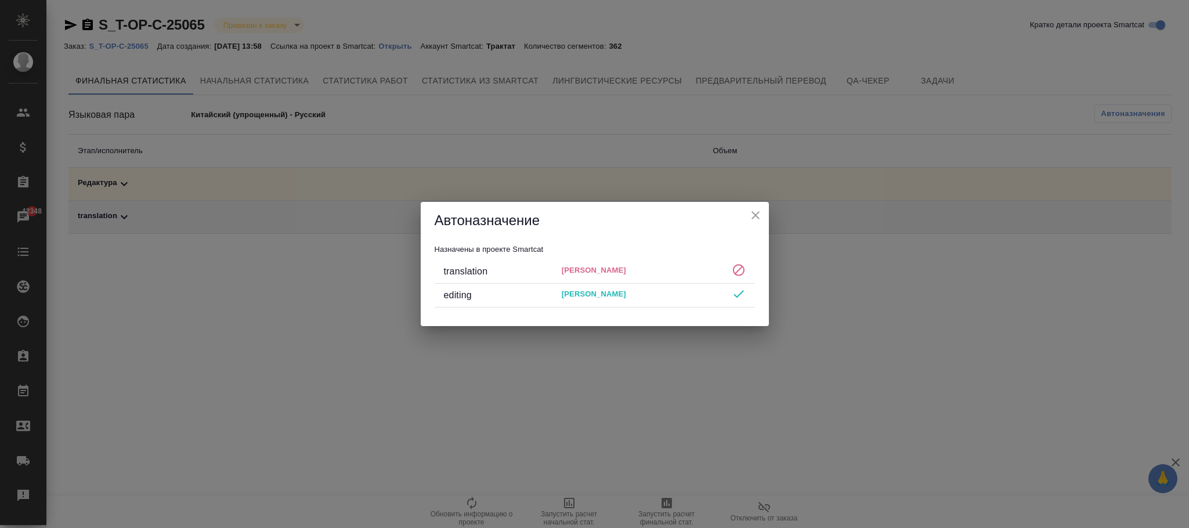
click at [757, 211] on icon "close" at bounding box center [755, 215] width 14 height 14
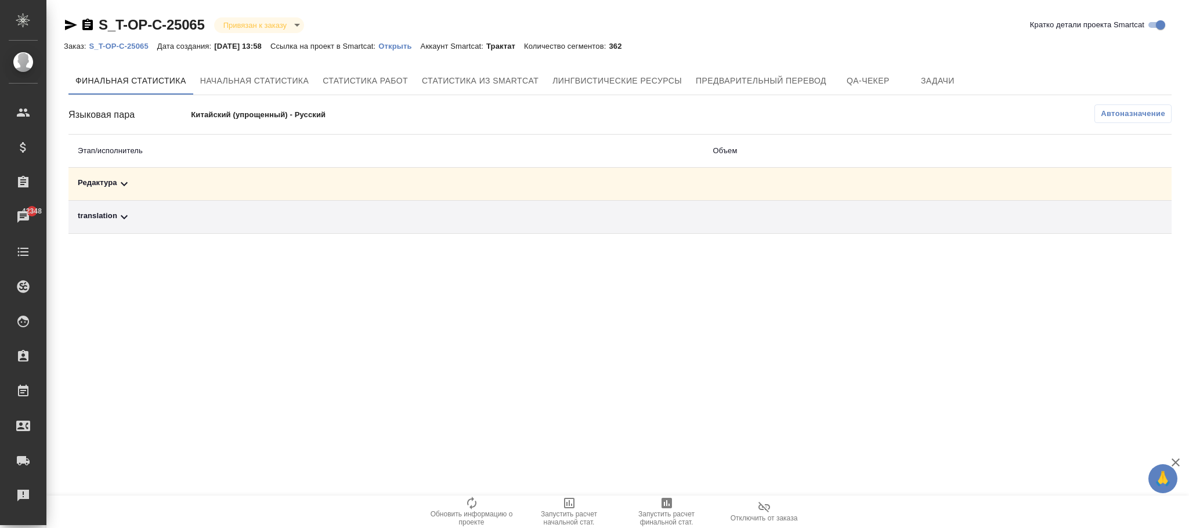
click at [420, 50] on p "Открыть" at bounding box center [399, 46] width 42 height 9
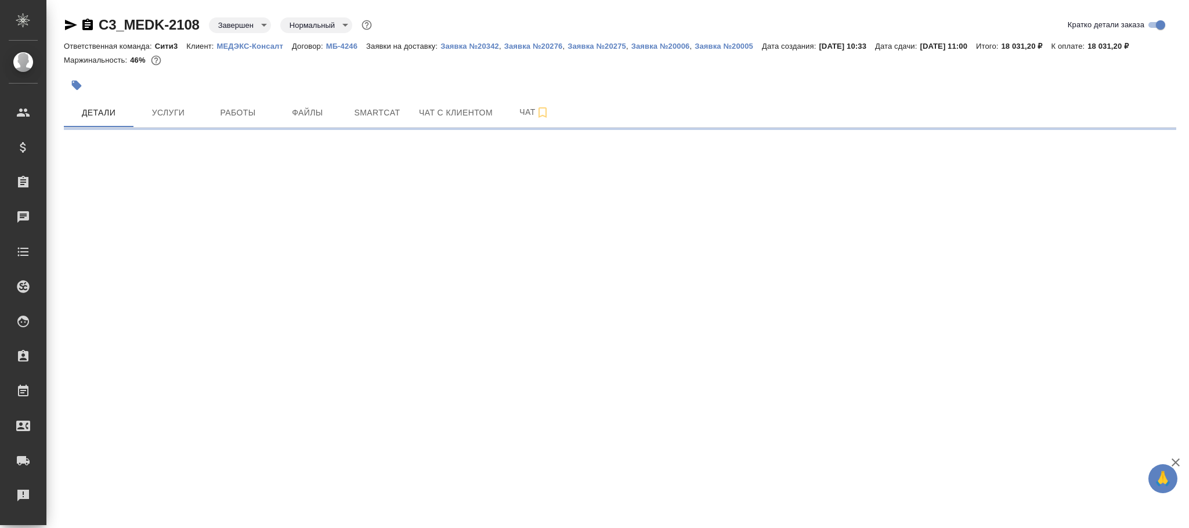
click at [240, 23] on body "🙏 .cls-1 fill:#fff; AWATERA [PERSON_NAME]fokina Клиенты Спецификации Заказы Чат…" at bounding box center [594, 264] width 1189 height 528
select select "RU"
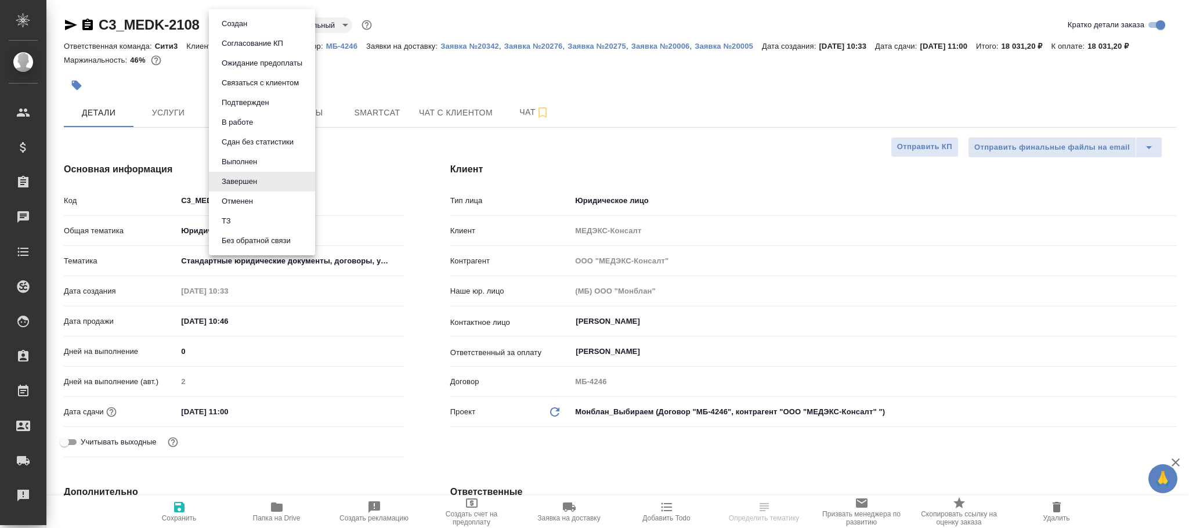
type textarea "x"
click at [244, 160] on button "Выполнен" at bounding box center [239, 161] width 42 height 13
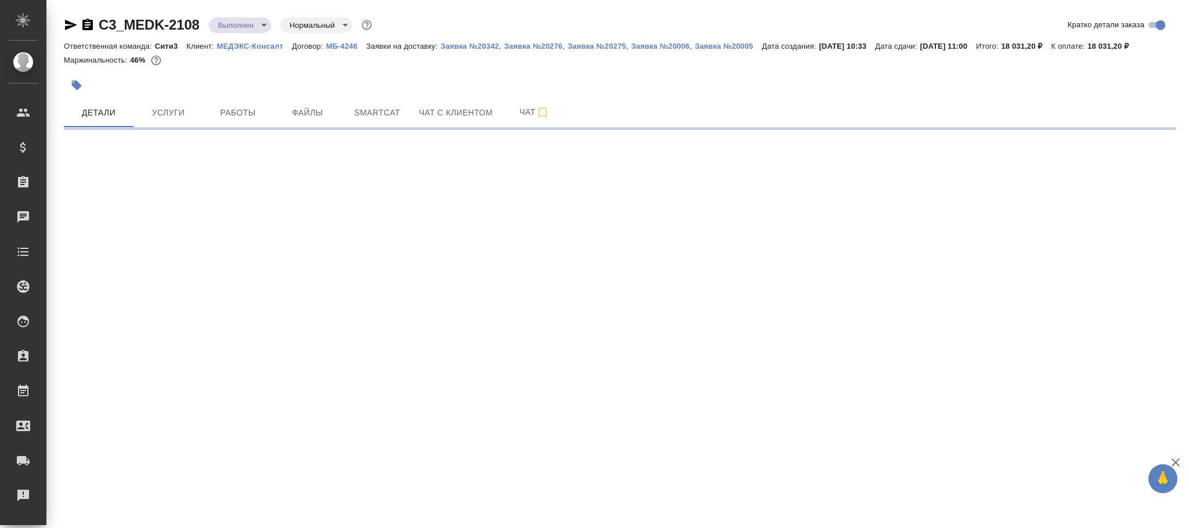
select select "RU"
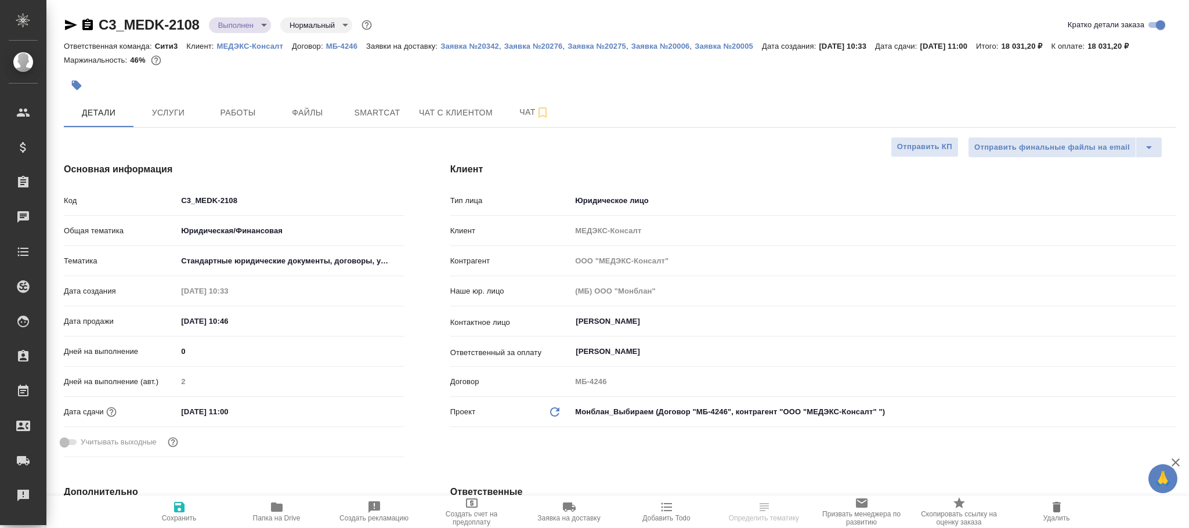
type textarea "x"
click at [191, 507] on span "Сохранить" at bounding box center [179, 511] width 84 height 22
type textarea "x"
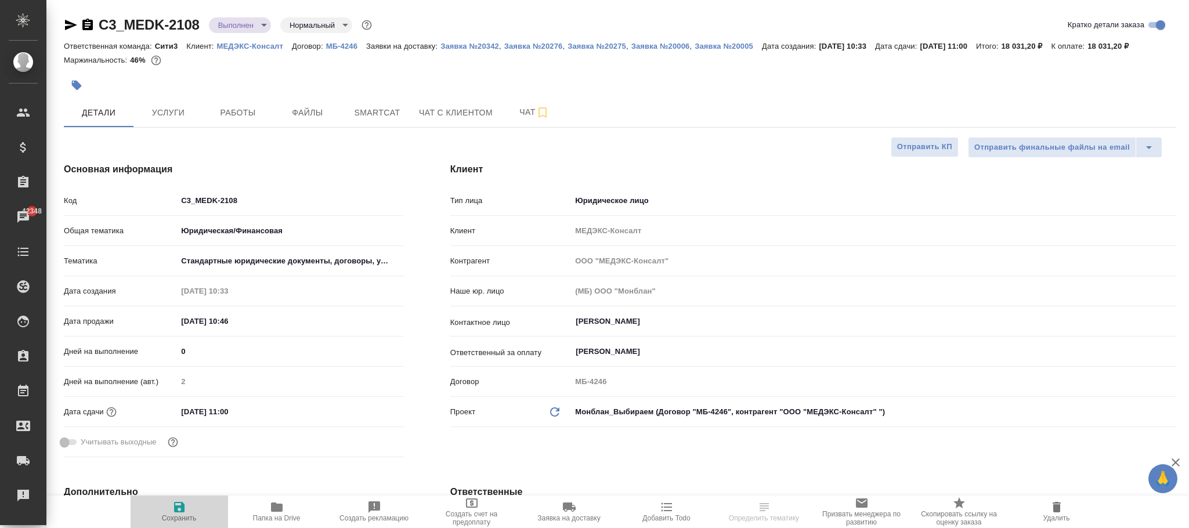
type textarea "x"
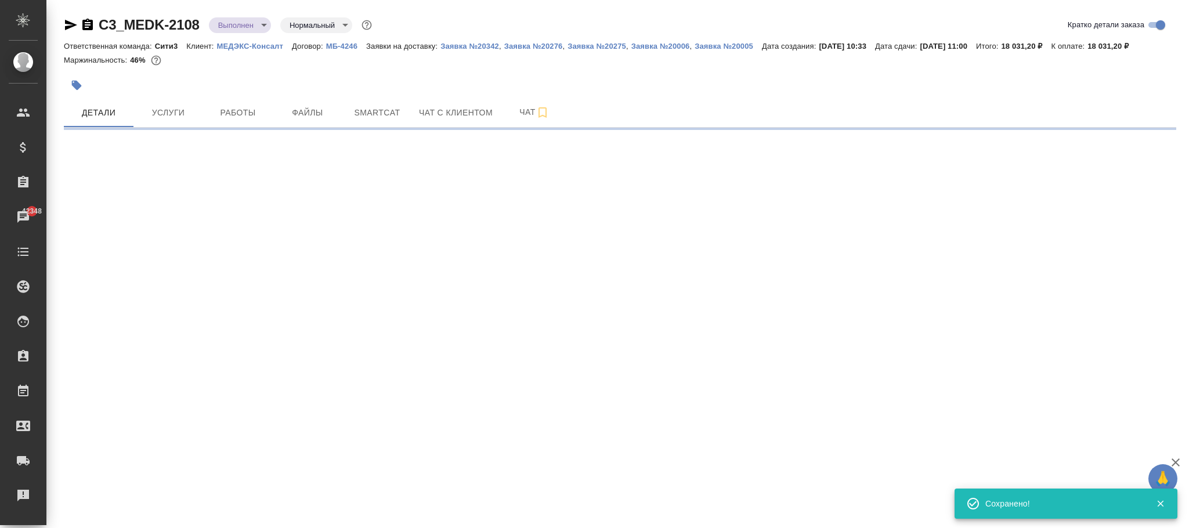
select select "RU"
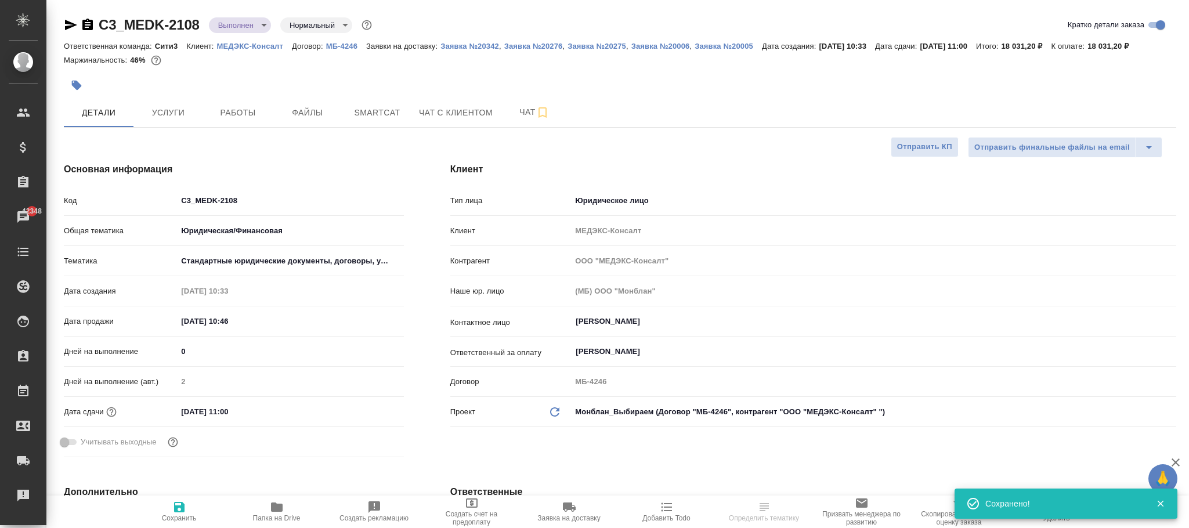
type textarea "x"
select select "RU"
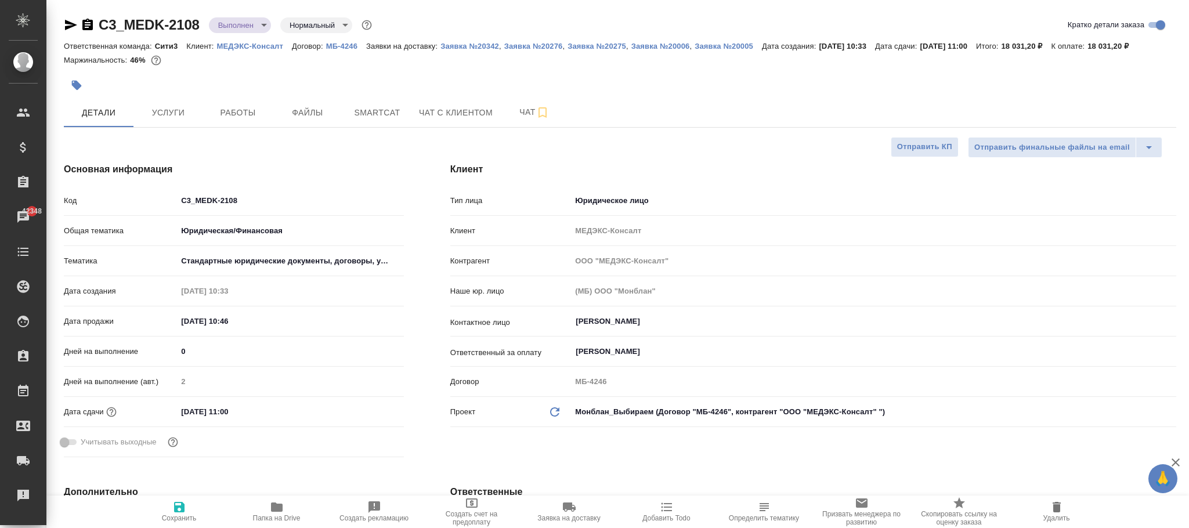
type textarea "x"
click at [386, 122] on button "Smartcat" at bounding box center [377, 112] width 70 height 29
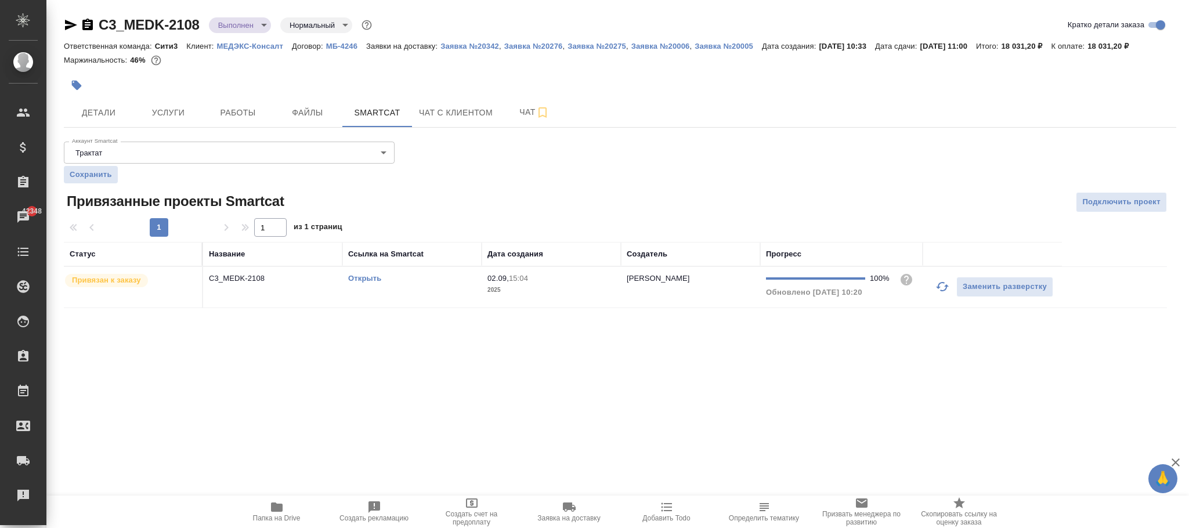
click at [627, 294] on td "[PERSON_NAME]" at bounding box center [690, 287] width 139 height 41
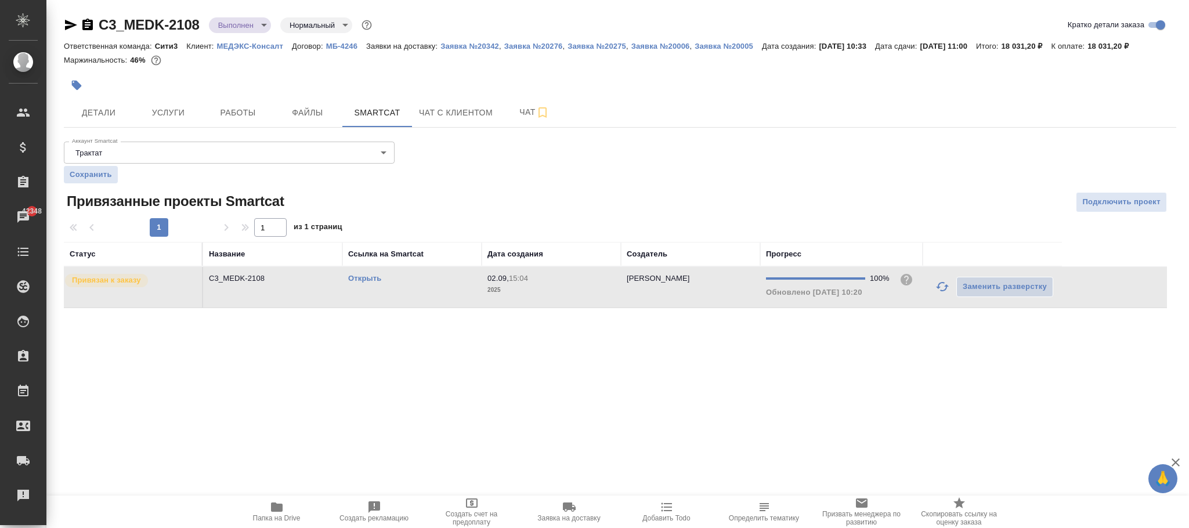
click at [627, 294] on td "[PERSON_NAME]" at bounding box center [690, 287] width 139 height 41
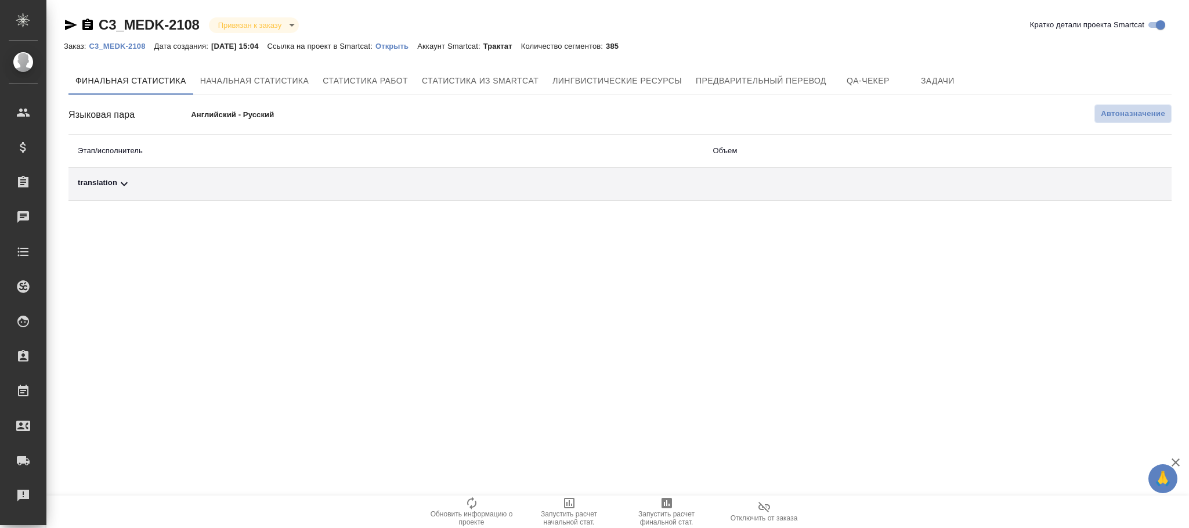
click at [1113, 110] on span "Автоназначение" at bounding box center [1132, 114] width 64 height 12
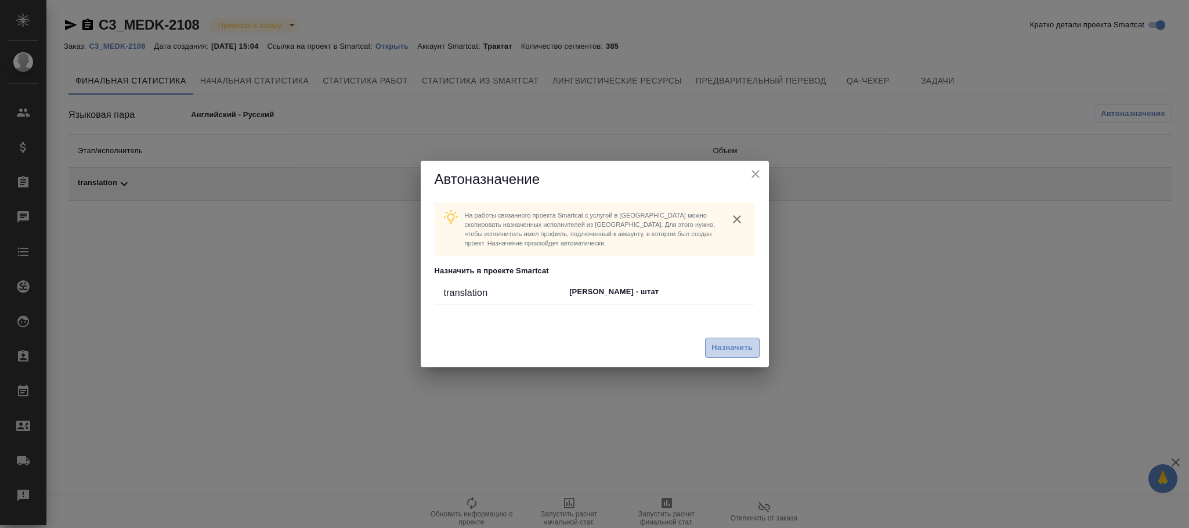
click at [731, 353] on span "Назначить" at bounding box center [731, 347] width 41 height 13
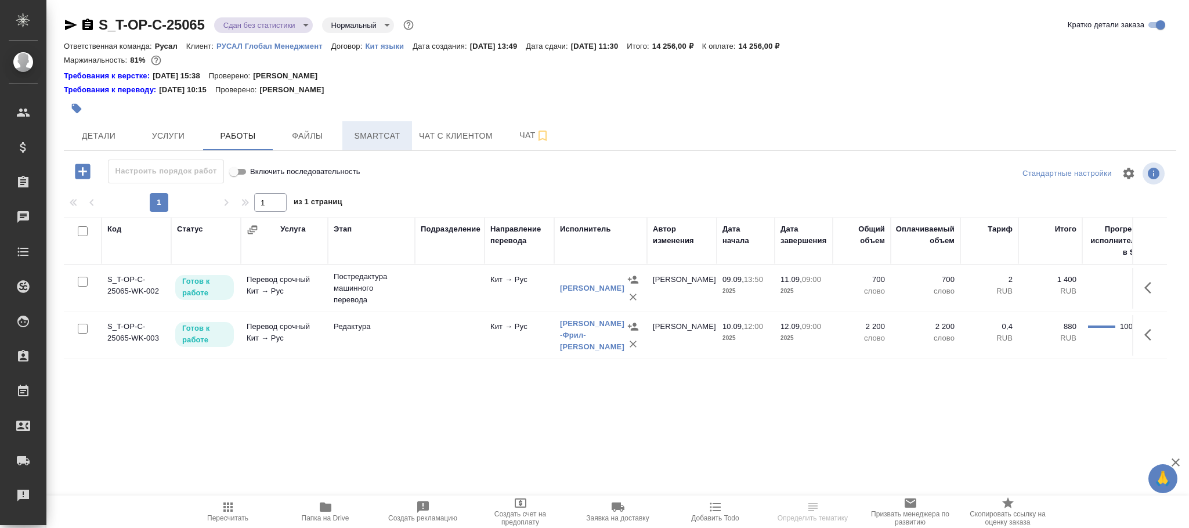
click at [392, 132] on span "Smartcat" at bounding box center [377, 136] width 56 height 15
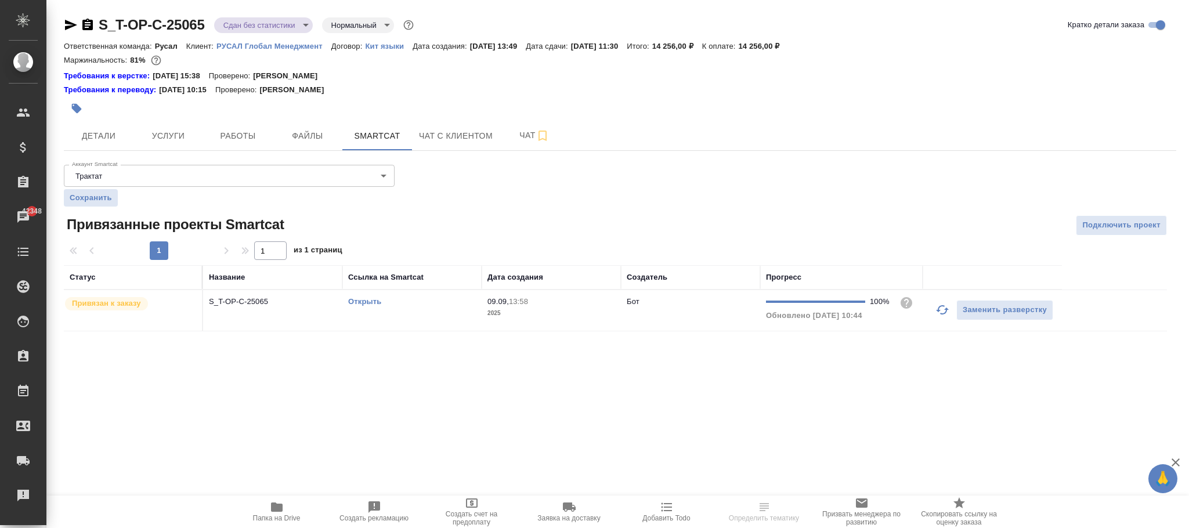
click at [509, 303] on p "09.09," at bounding box center [497, 301] width 21 height 9
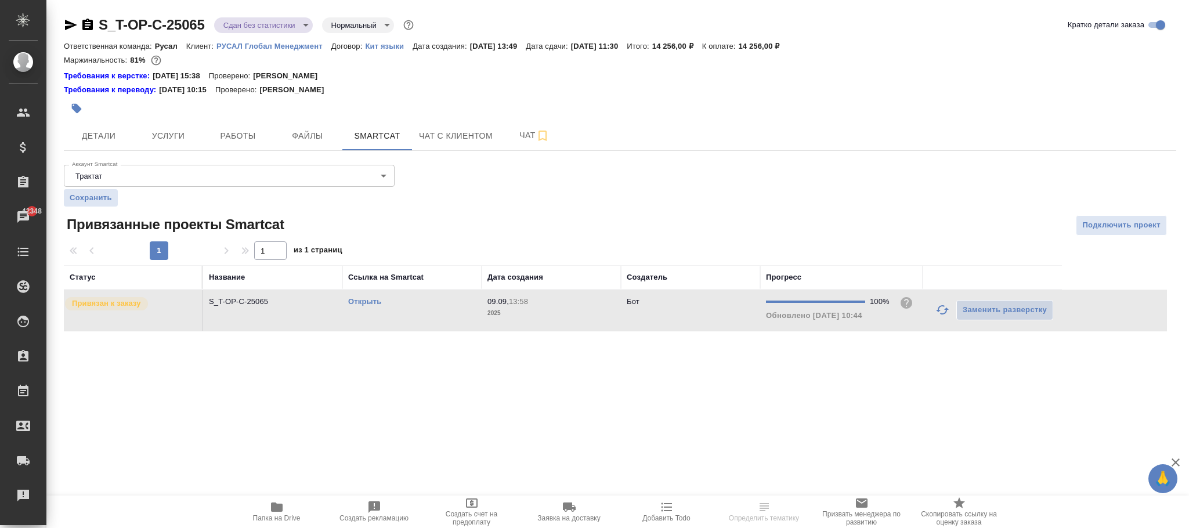
click at [509, 303] on p "09.09," at bounding box center [497, 301] width 21 height 9
click at [248, 134] on span "Работы" at bounding box center [238, 136] width 56 height 15
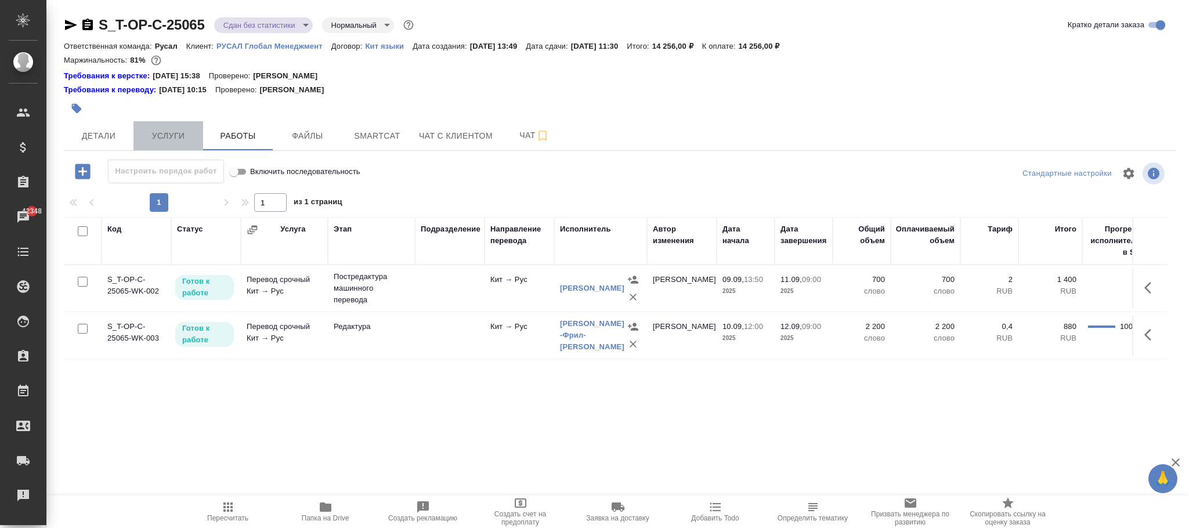
click at [179, 136] on span "Услуги" at bounding box center [168, 136] width 56 height 15
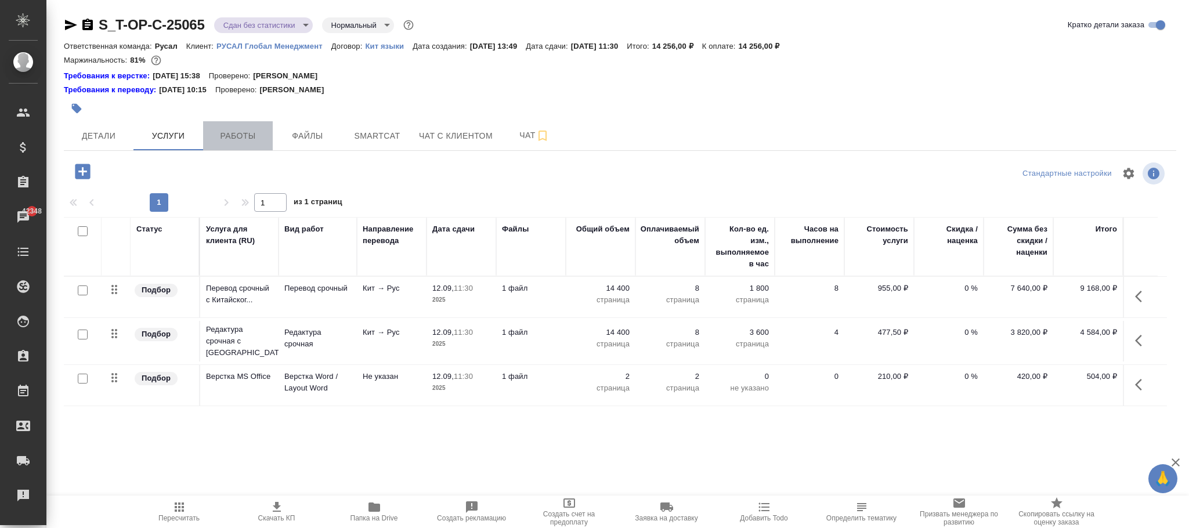
click at [233, 141] on span "Работы" at bounding box center [238, 136] width 56 height 15
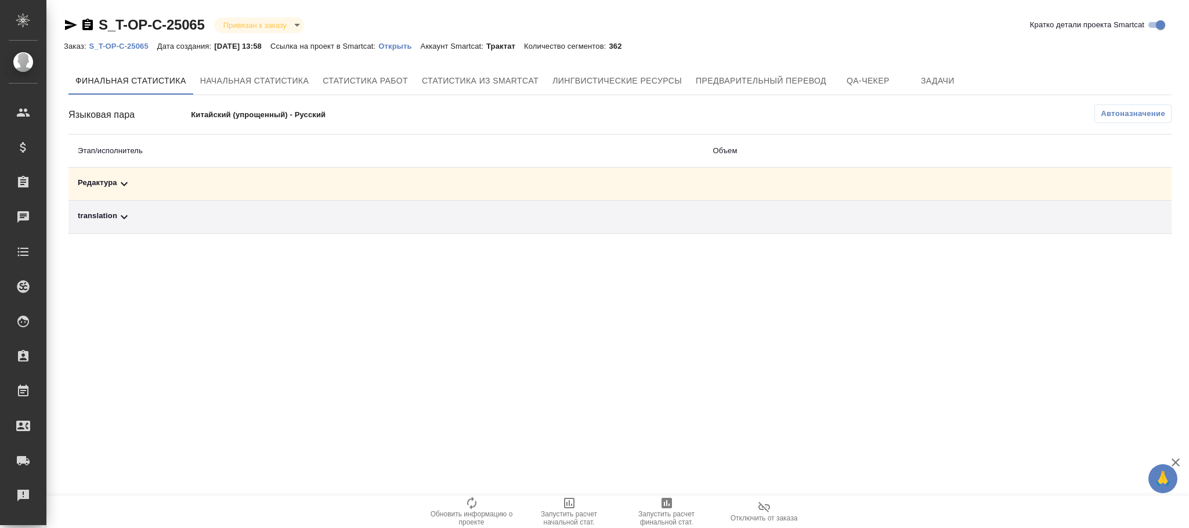
click at [1136, 118] on span "Автоназначение" at bounding box center [1132, 114] width 64 height 12
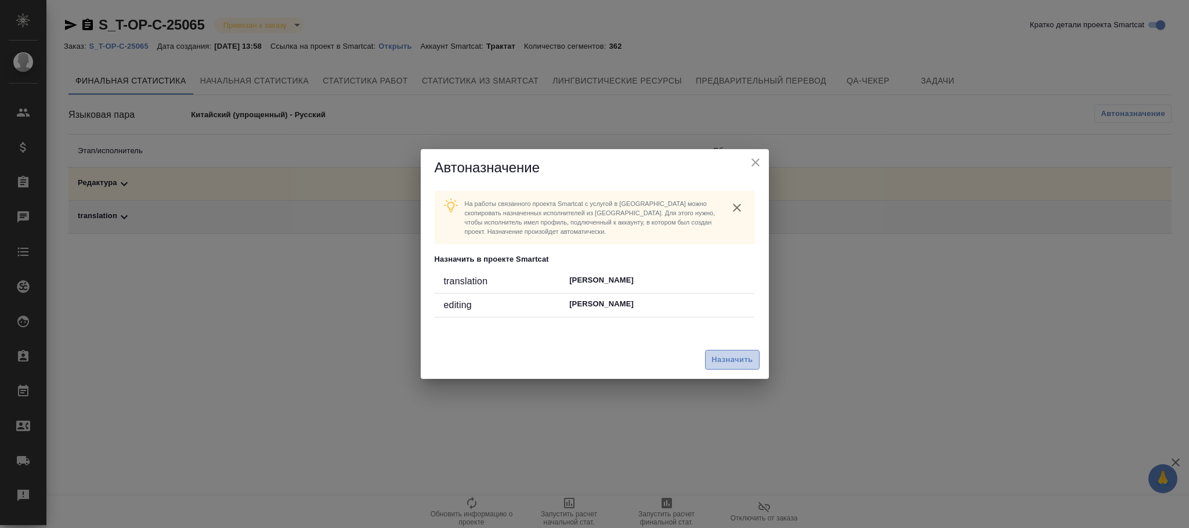
click at [729, 350] on button "Назначить" at bounding box center [732, 360] width 54 height 20
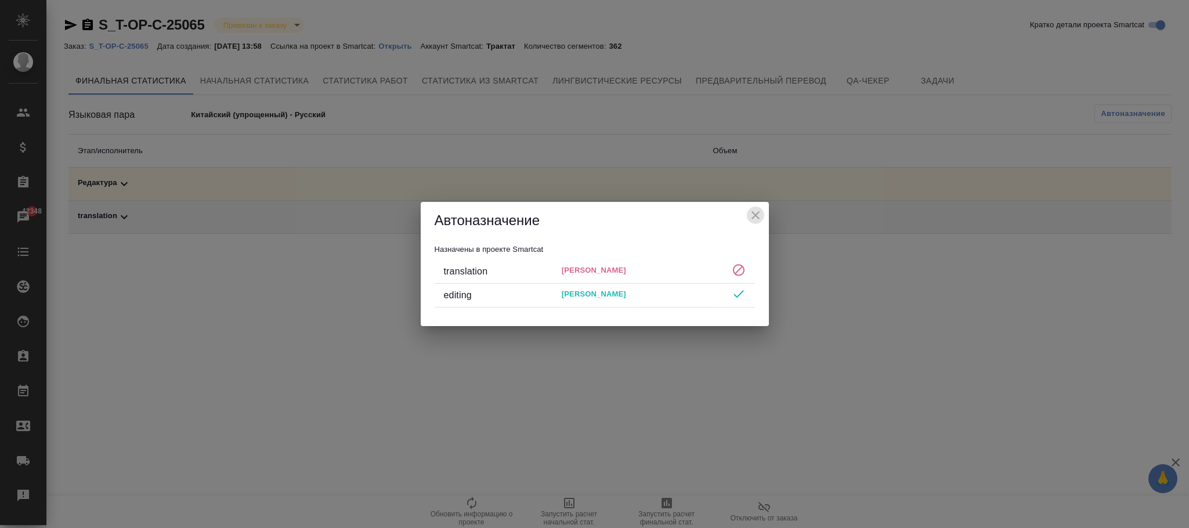
click at [754, 216] on icon "close" at bounding box center [755, 215] width 8 height 8
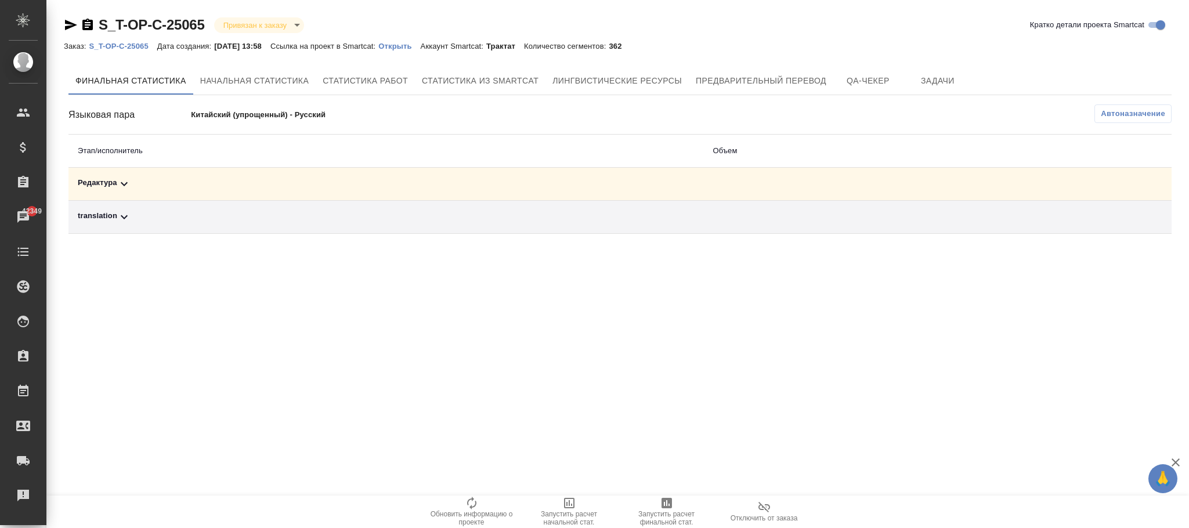
click at [410, 45] on p "Открыть" at bounding box center [399, 46] width 42 height 9
click at [1144, 115] on span "Автоназначение" at bounding box center [1132, 114] width 64 height 12
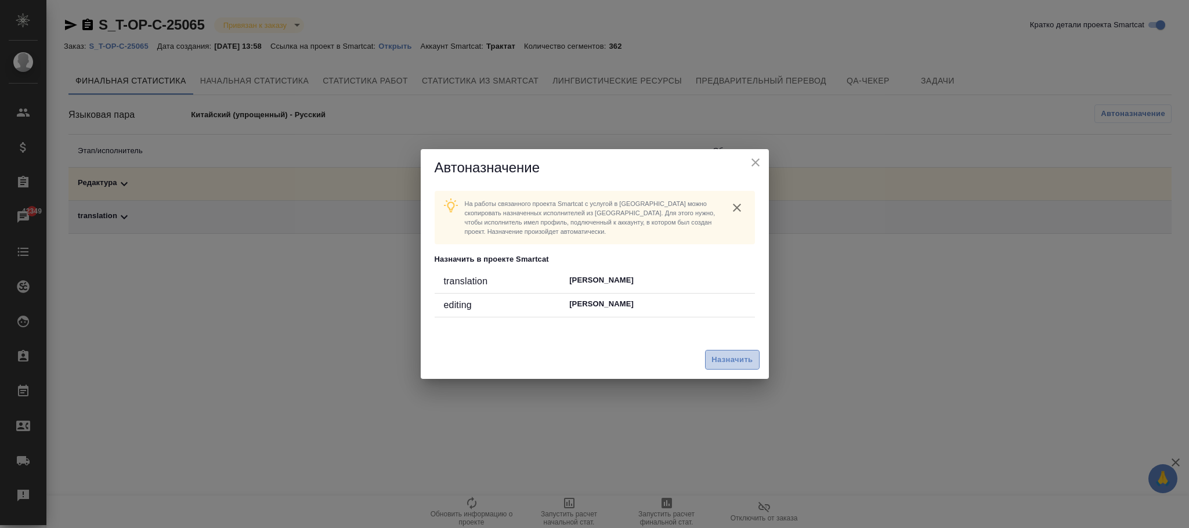
click at [752, 366] on button "Назначить" at bounding box center [732, 360] width 54 height 20
